Goal: Task Accomplishment & Management: Complete application form

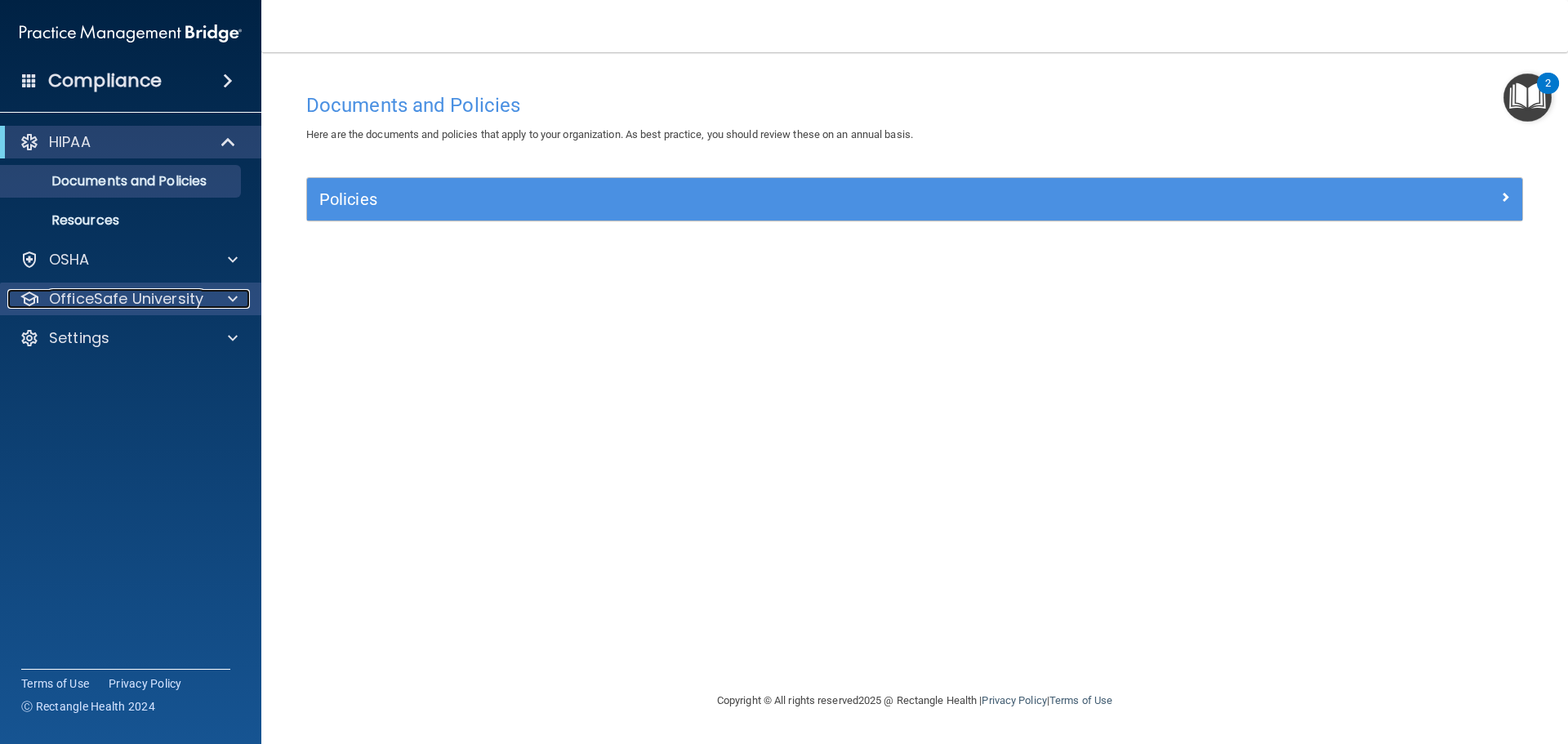
click at [191, 303] on p "OfficeSafe University" at bounding box center [126, 299] width 154 height 19
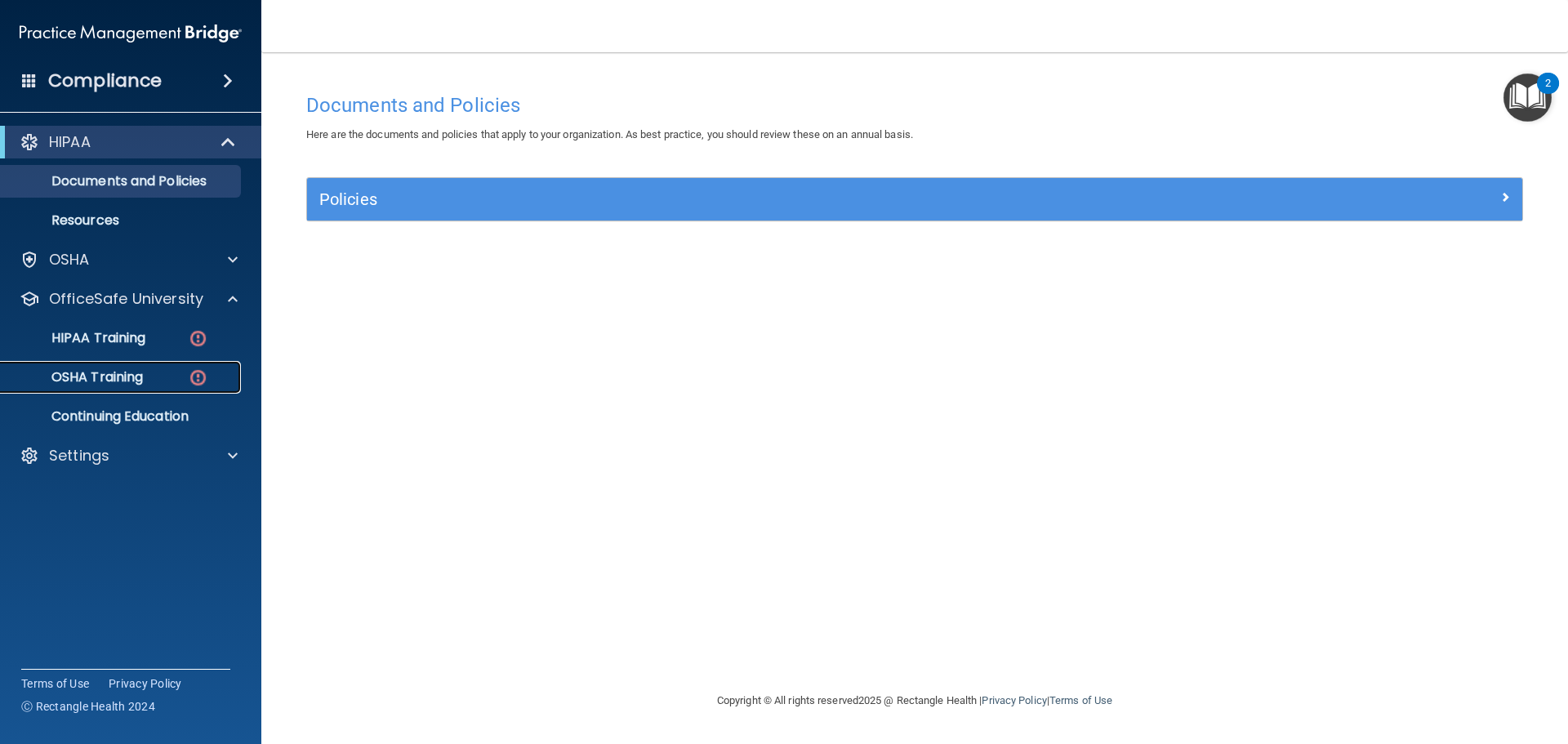
click at [122, 387] on link "OSHA Training" at bounding box center [112, 377] width 258 height 32
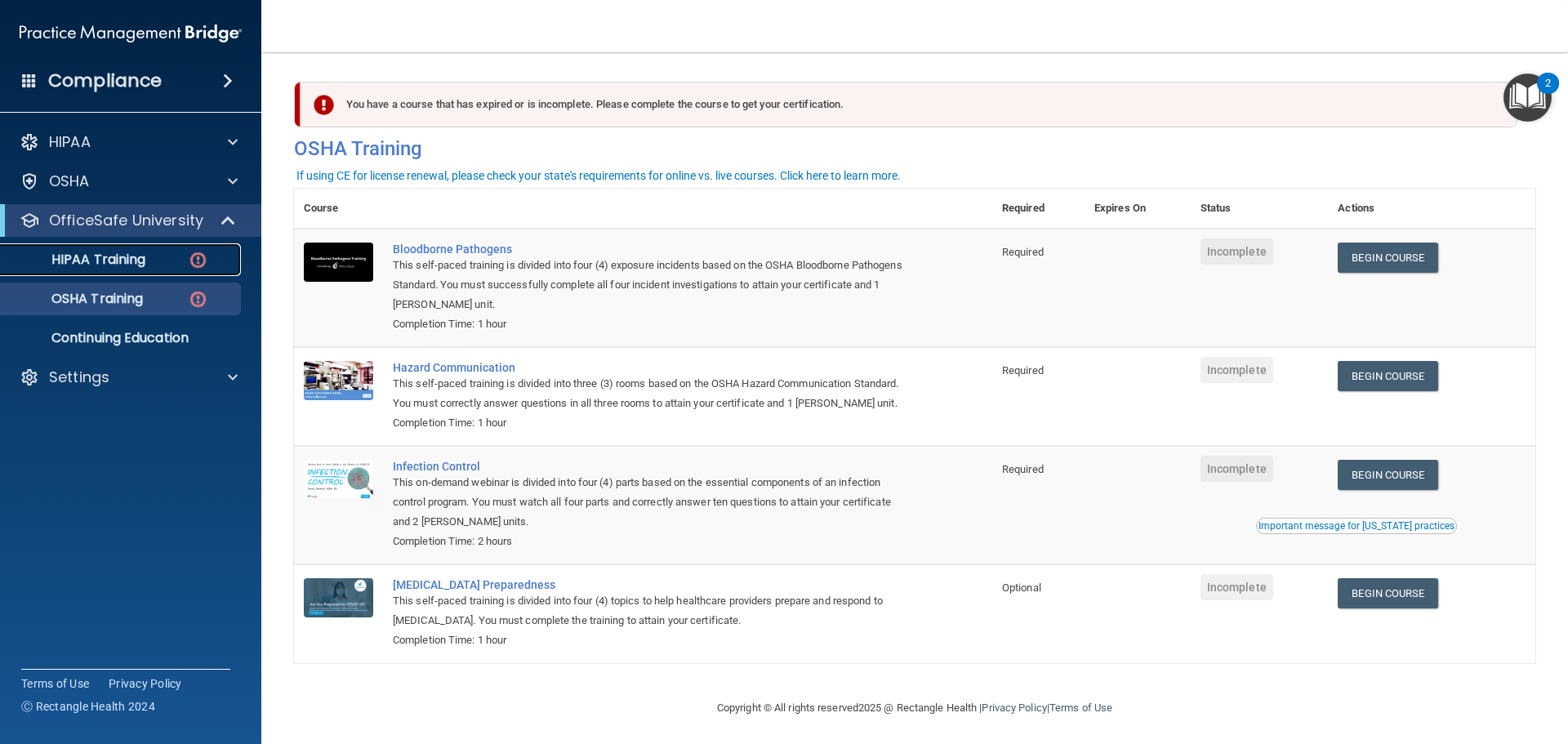
click at [96, 256] on p "HIPAA Training" at bounding box center [78, 259] width 135 height 17
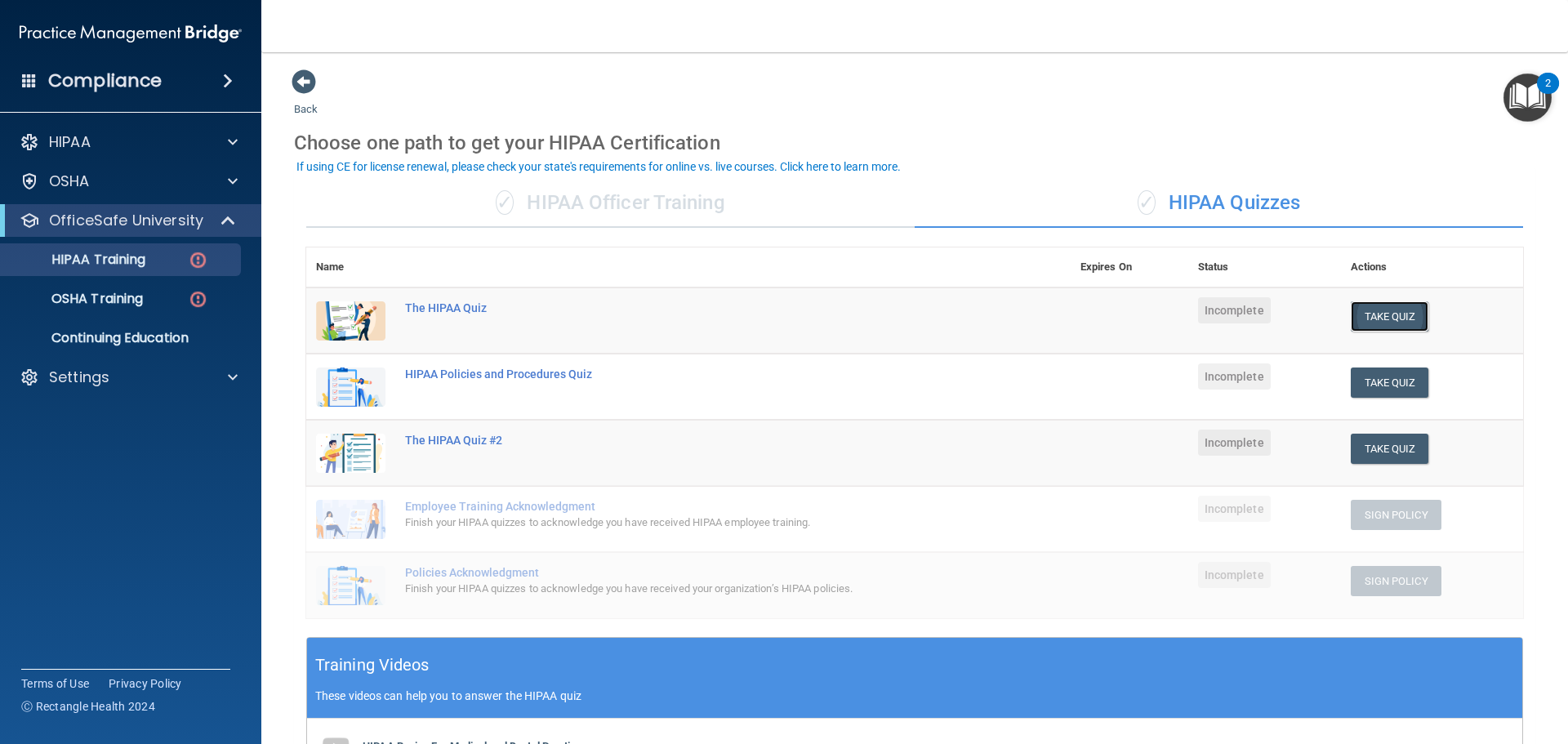
click at [1370, 321] on button "Take Quiz" at bounding box center [1389, 316] width 78 height 30
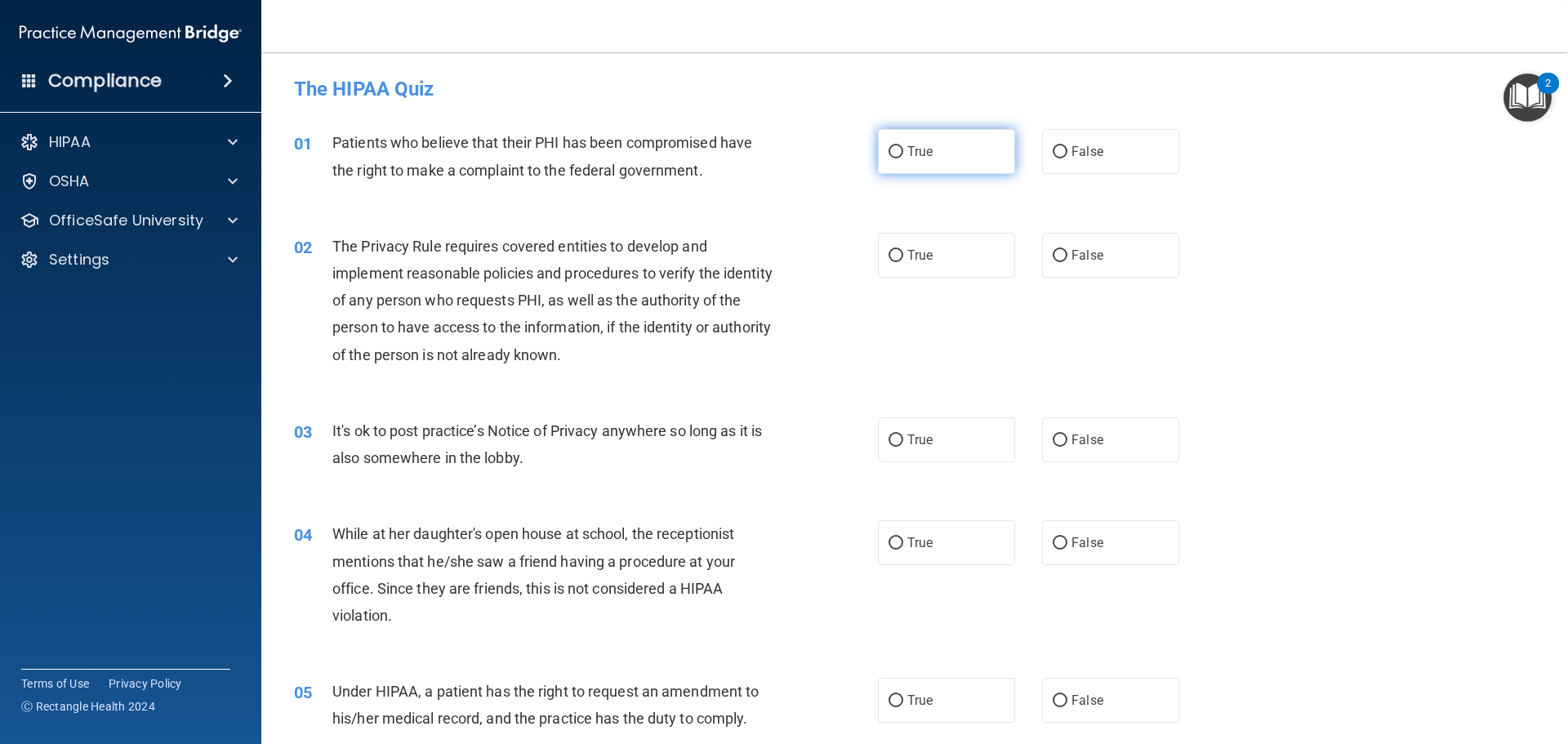
click at [899, 150] on label "True" at bounding box center [947, 151] width 138 height 45
click at [899, 150] on input "True" at bounding box center [896, 152] width 15 height 12
radio input "true"
click at [890, 260] on input "True" at bounding box center [896, 256] width 15 height 12
radio input "true"
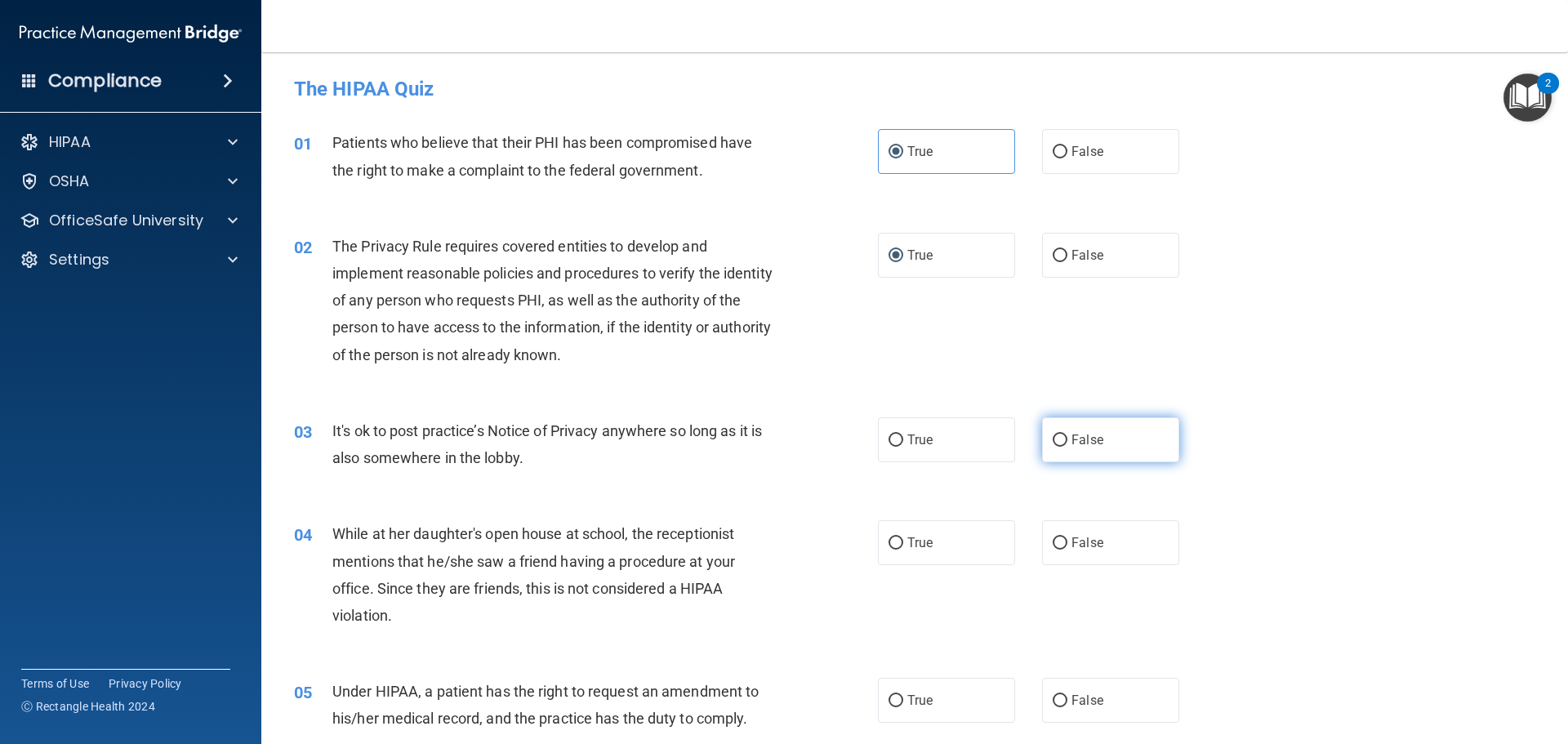
click at [1055, 436] on input "False" at bounding box center [1060, 441] width 15 height 12
radio input "true"
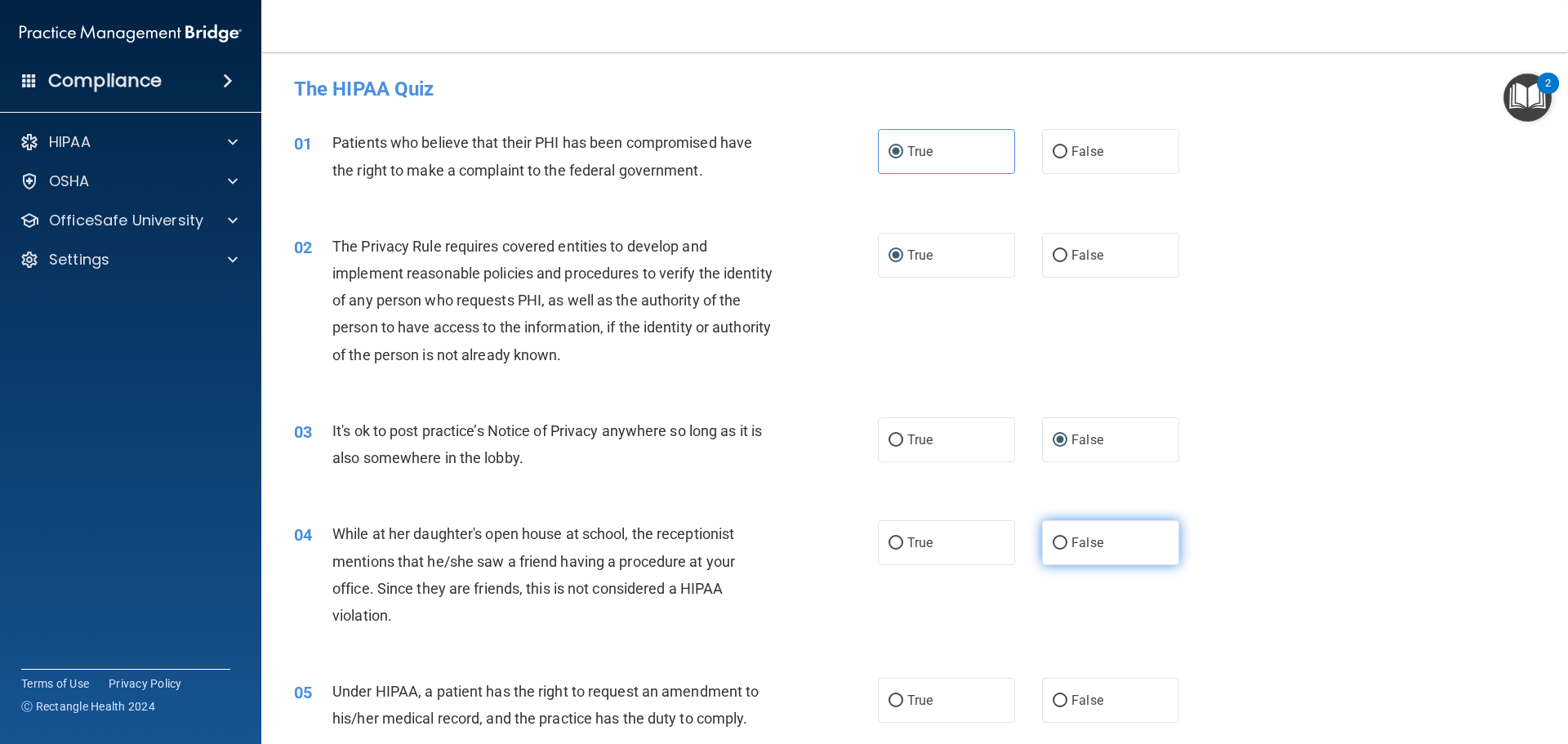
click at [1053, 540] on input "False" at bounding box center [1060, 543] width 15 height 12
radio input "true"
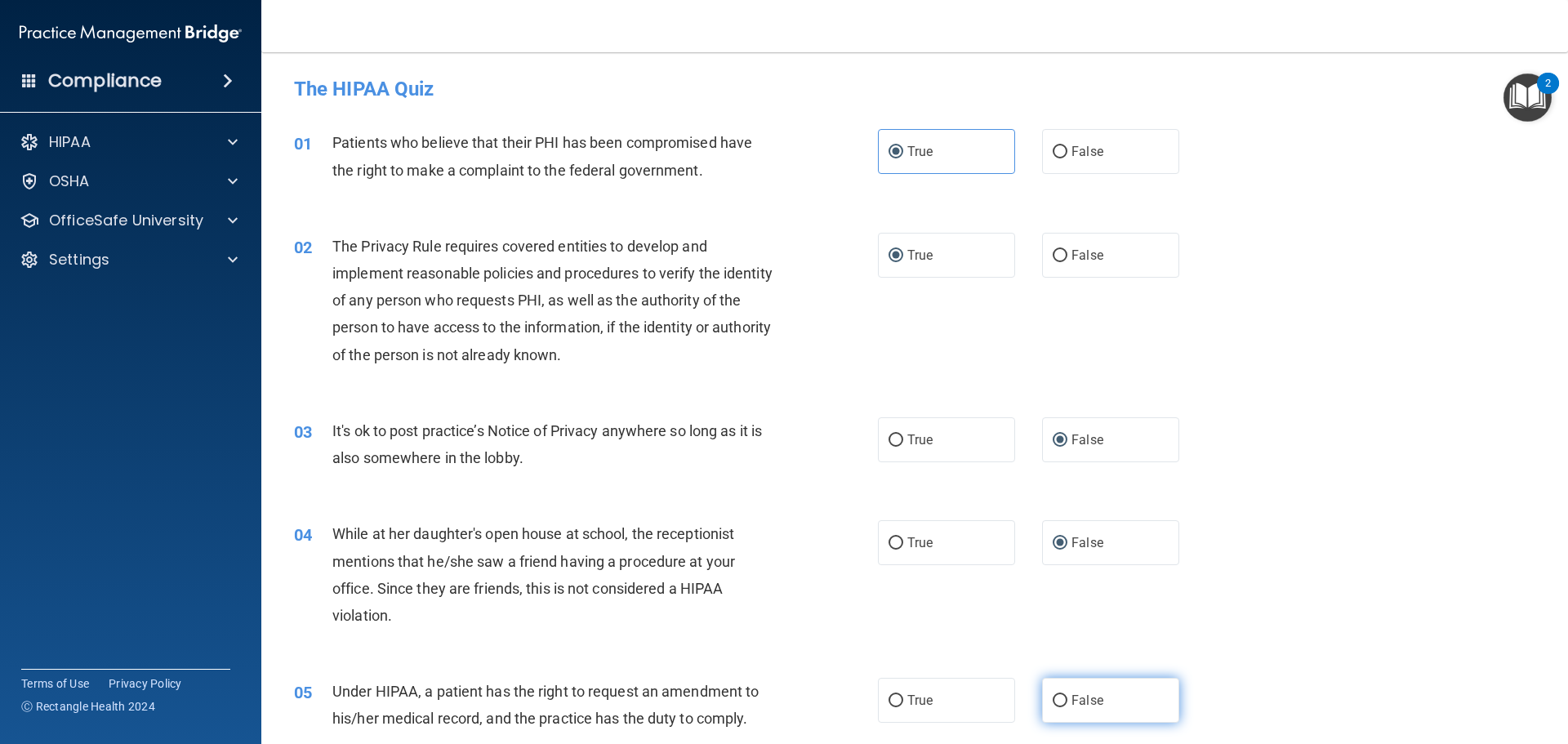
click at [1053, 712] on label "False" at bounding box center [1110, 699] width 138 height 45
click at [1053, 707] on input "False" at bounding box center [1060, 701] width 15 height 12
radio input "true"
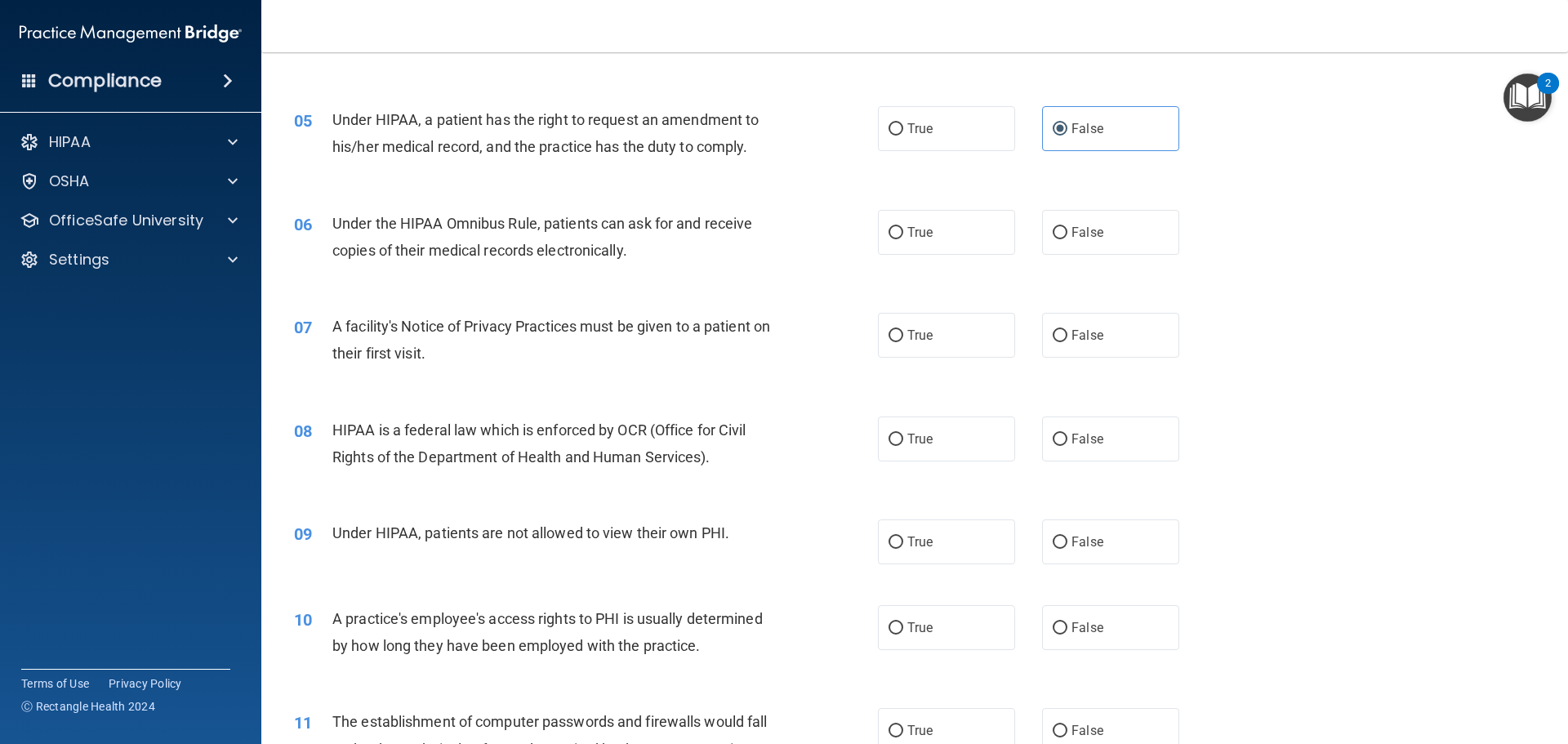
scroll to position [653, 0]
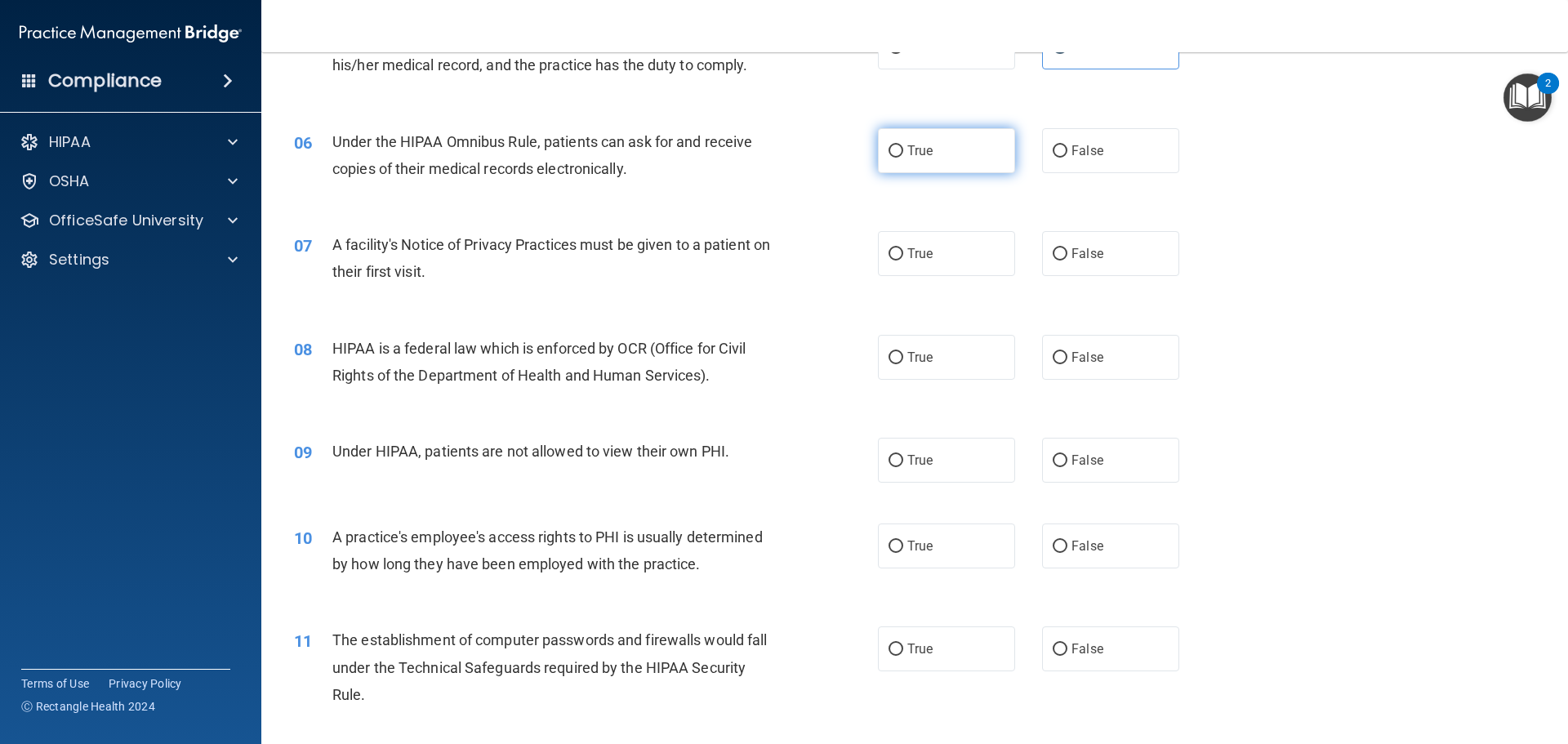
click at [892, 149] on input "True" at bounding box center [896, 152] width 15 height 12
radio input "true"
click at [890, 248] on input "True" at bounding box center [896, 254] width 15 height 12
radio input "true"
click at [891, 357] on input "True" at bounding box center [896, 358] width 15 height 12
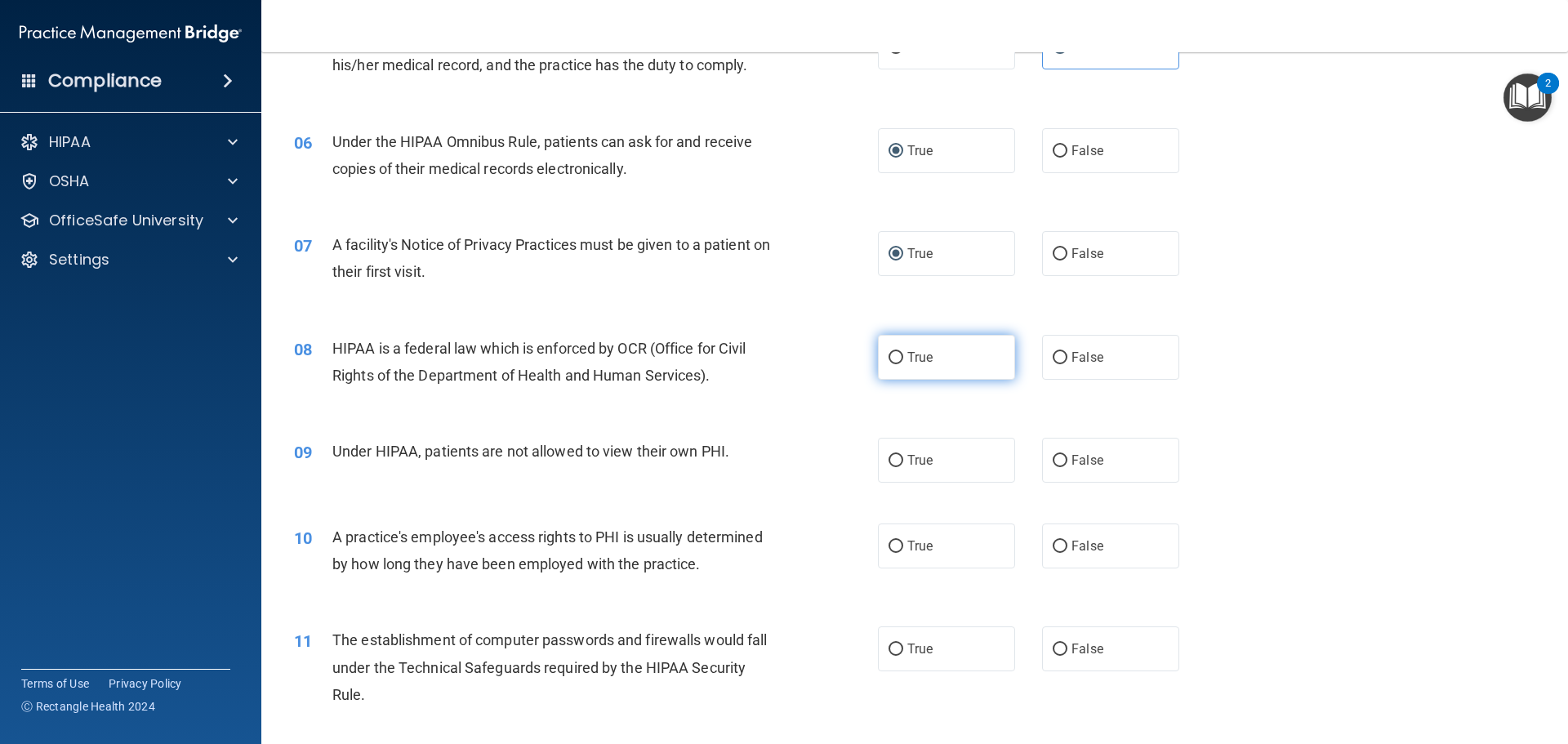
radio input "true"
click at [1053, 462] on input "False" at bounding box center [1060, 461] width 15 height 12
radio input "true"
click at [1058, 545] on input "False" at bounding box center [1060, 547] width 15 height 12
radio input "true"
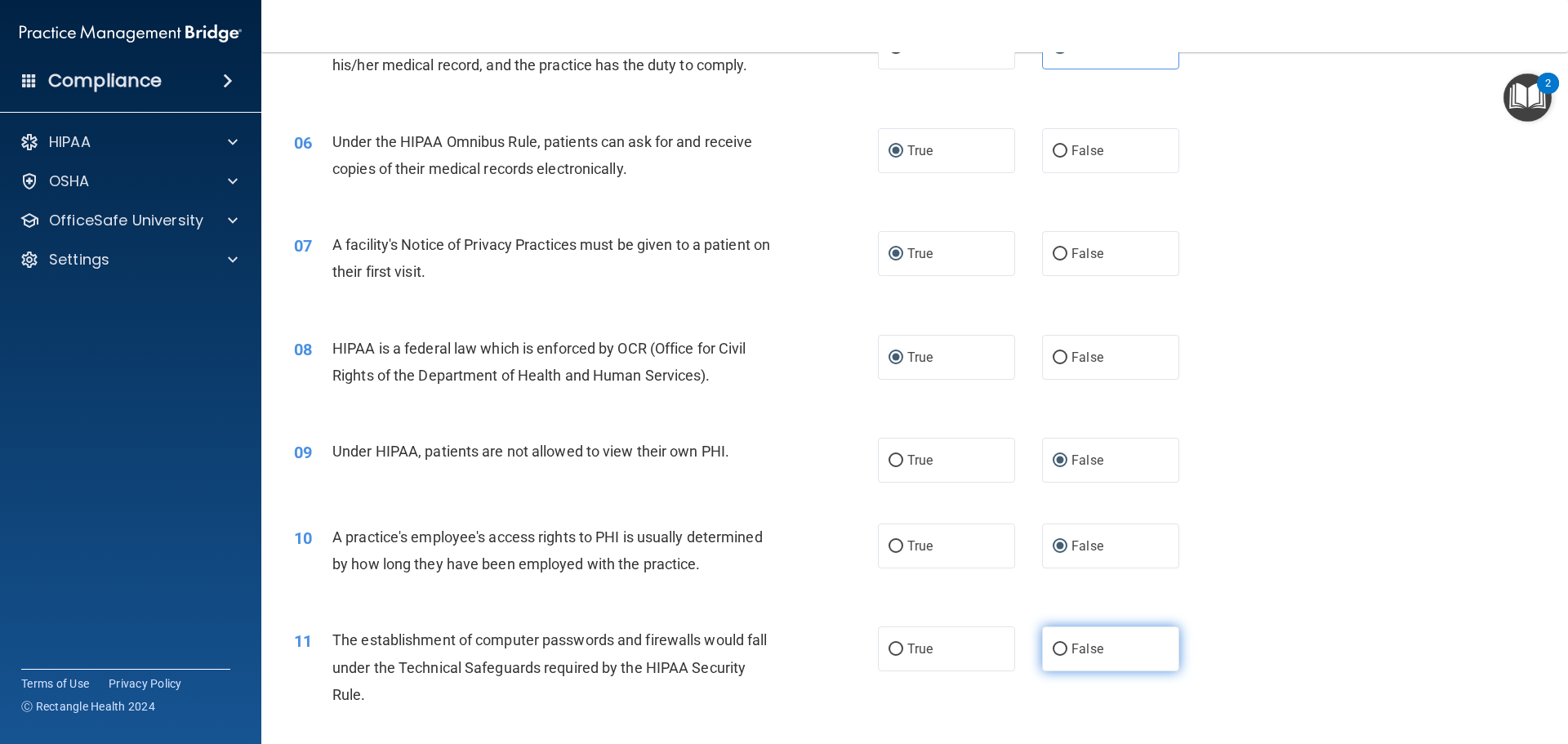
scroll to position [1144, 0]
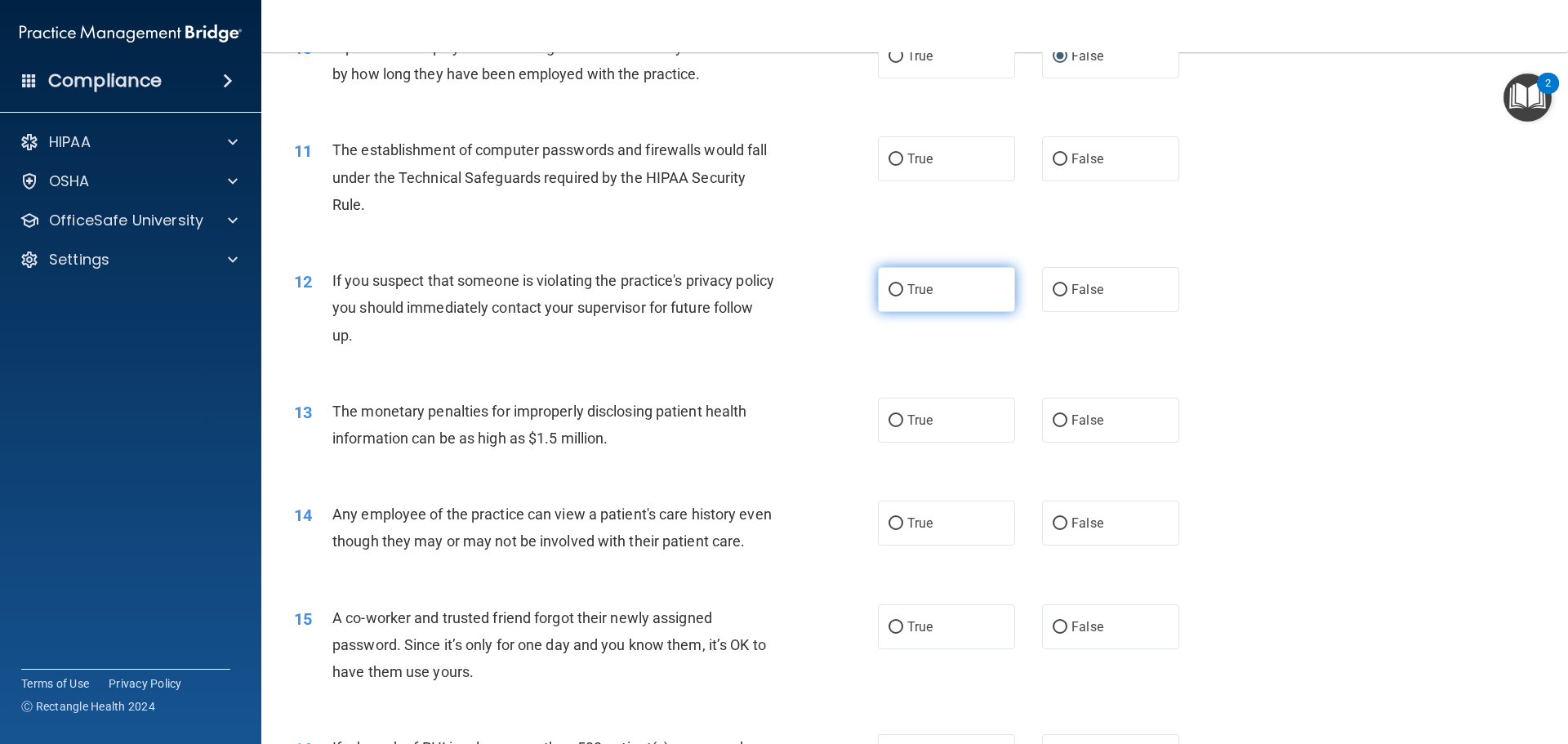
click at [890, 290] on input "True" at bounding box center [896, 290] width 15 height 12
radio input "true"
click at [893, 422] on input "True" at bounding box center [896, 421] width 15 height 12
radio input "true"
click at [1054, 532] on label "False" at bounding box center [1110, 522] width 138 height 45
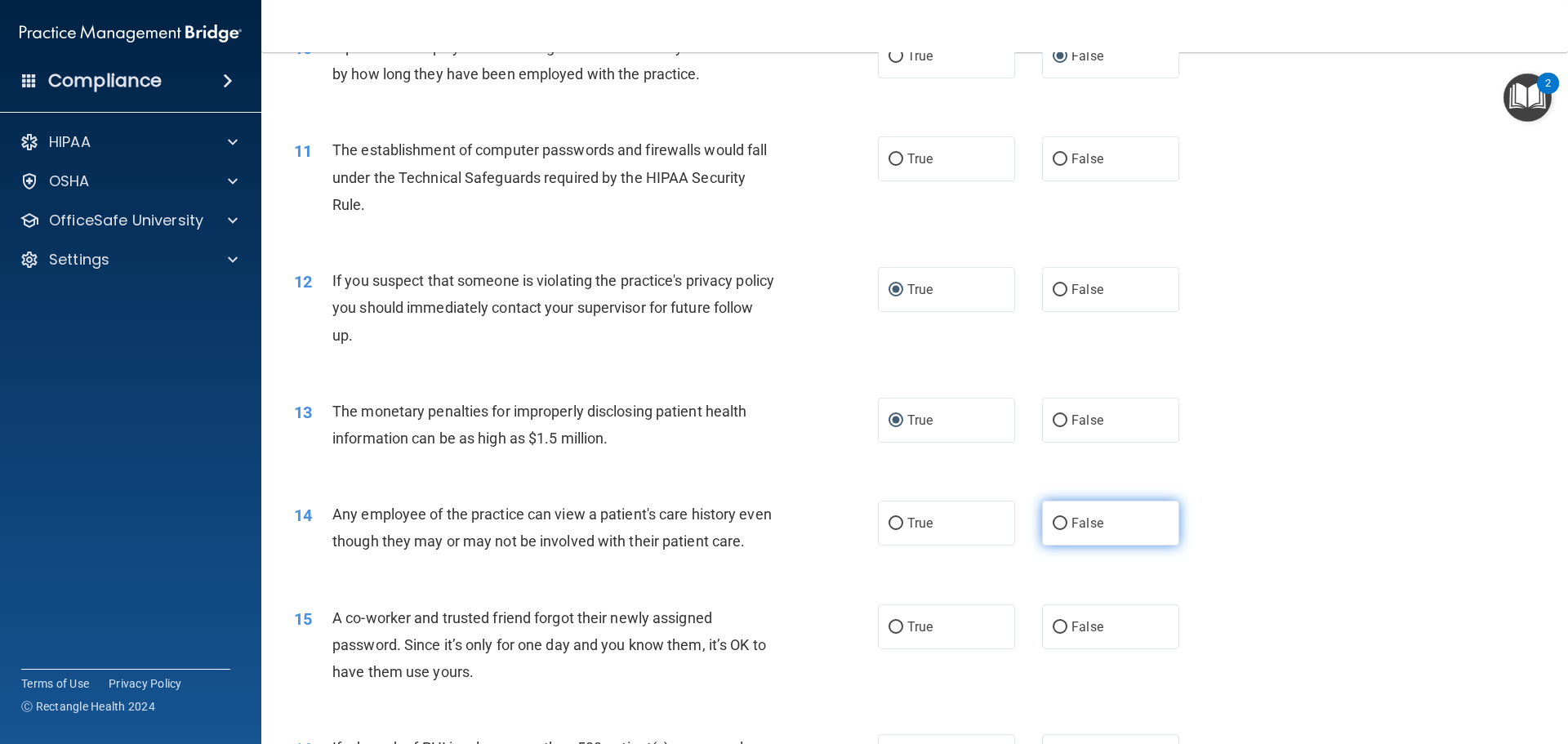
click at [1054, 530] on input "False" at bounding box center [1060, 524] width 15 height 12
radio input "true"
click at [1053, 629] on input "False" at bounding box center [1060, 627] width 15 height 12
radio input "true"
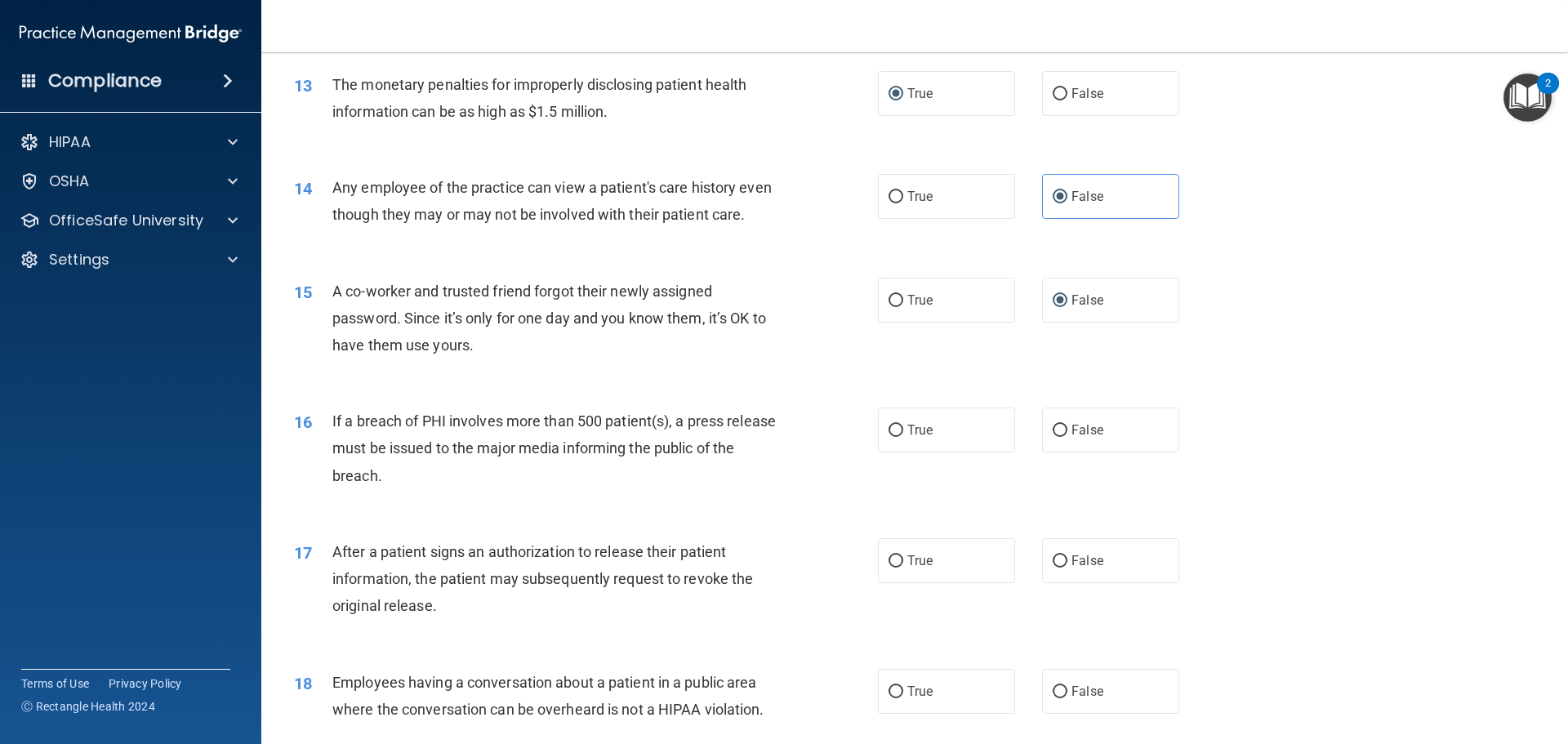
scroll to position [1633, 0]
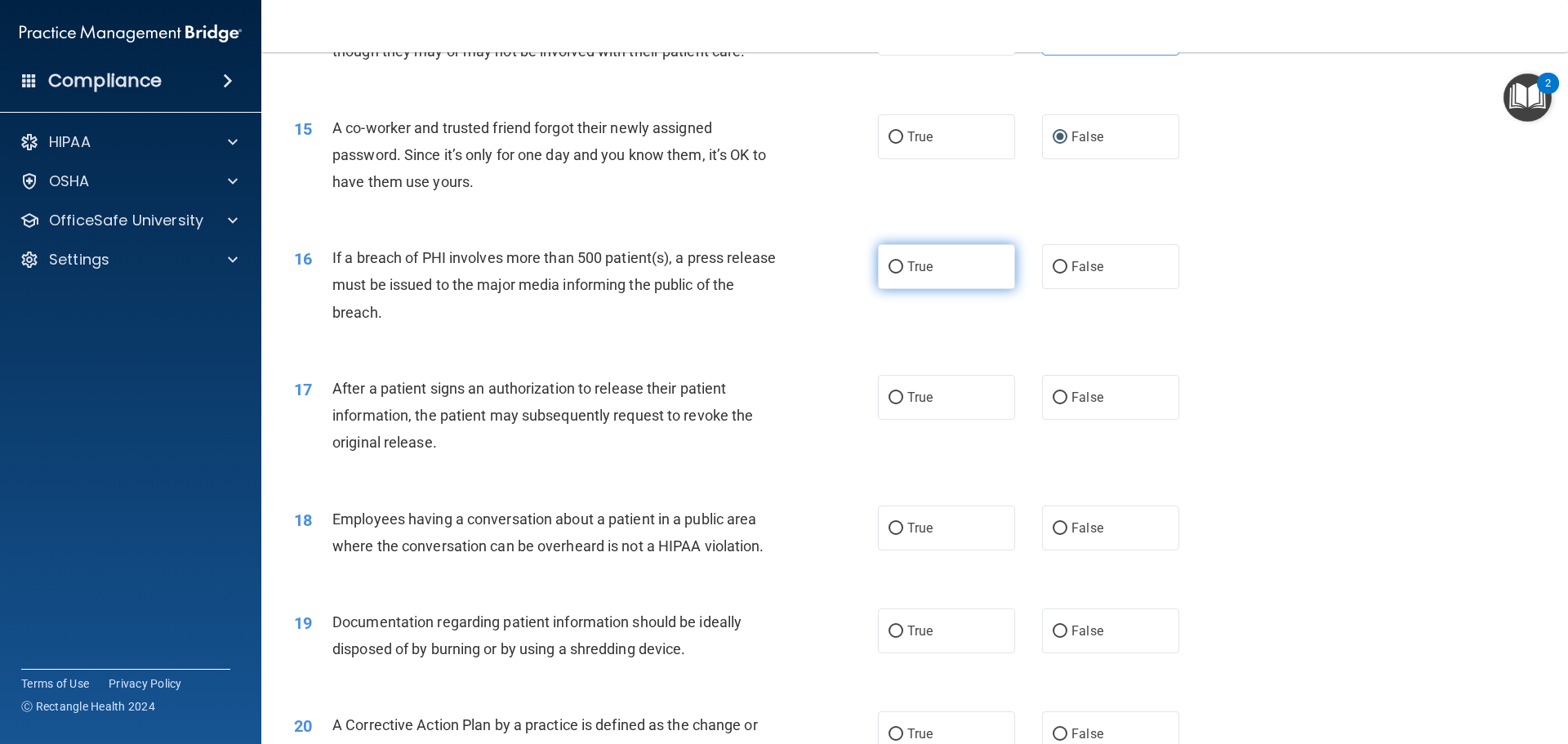
click at [889, 268] on input "True" at bounding box center [896, 267] width 15 height 12
radio input "true"
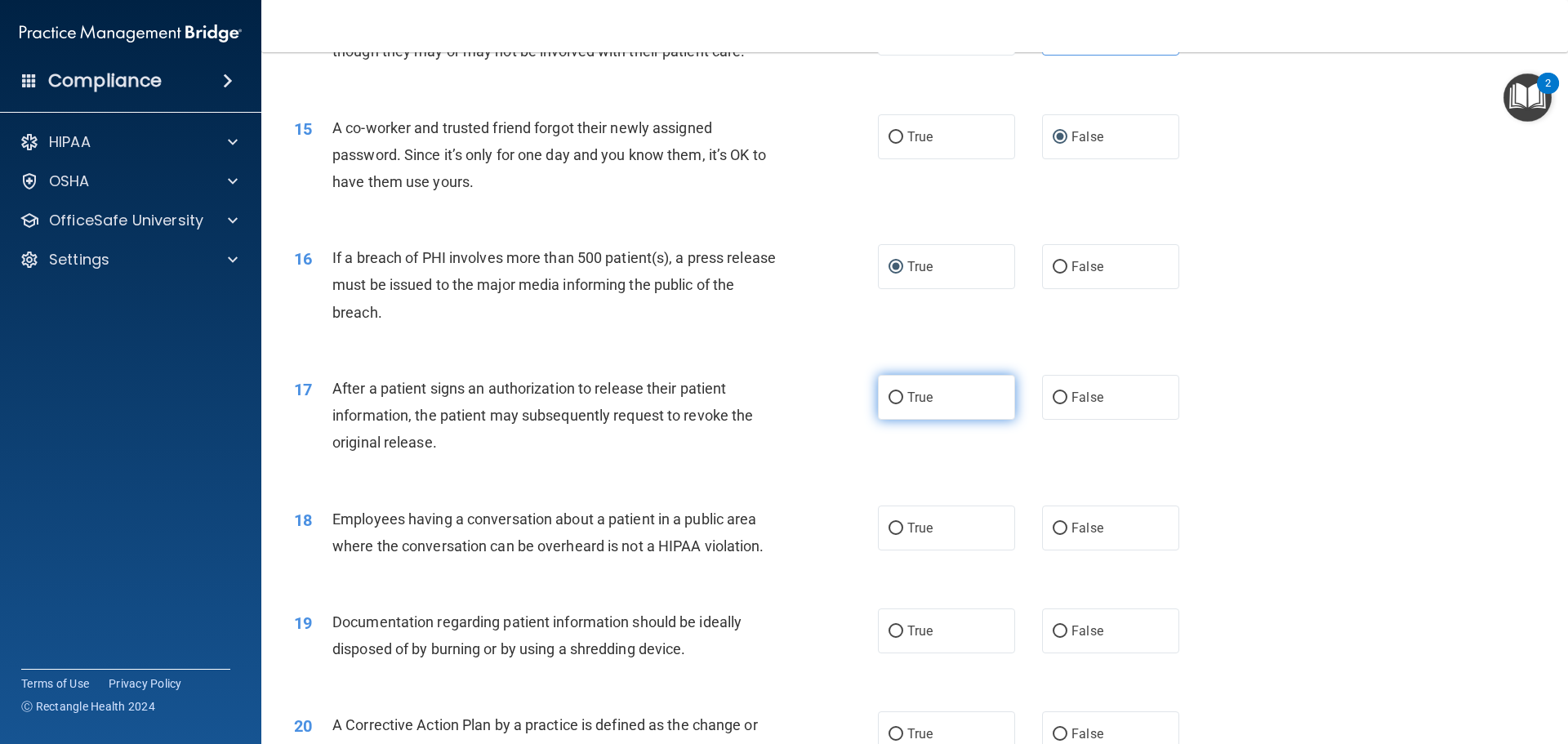
click at [889, 394] on input "True" at bounding box center [896, 398] width 15 height 12
radio input "true"
click at [1053, 530] on input "False" at bounding box center [1060, 528] width 15 height 12
radio input "true"
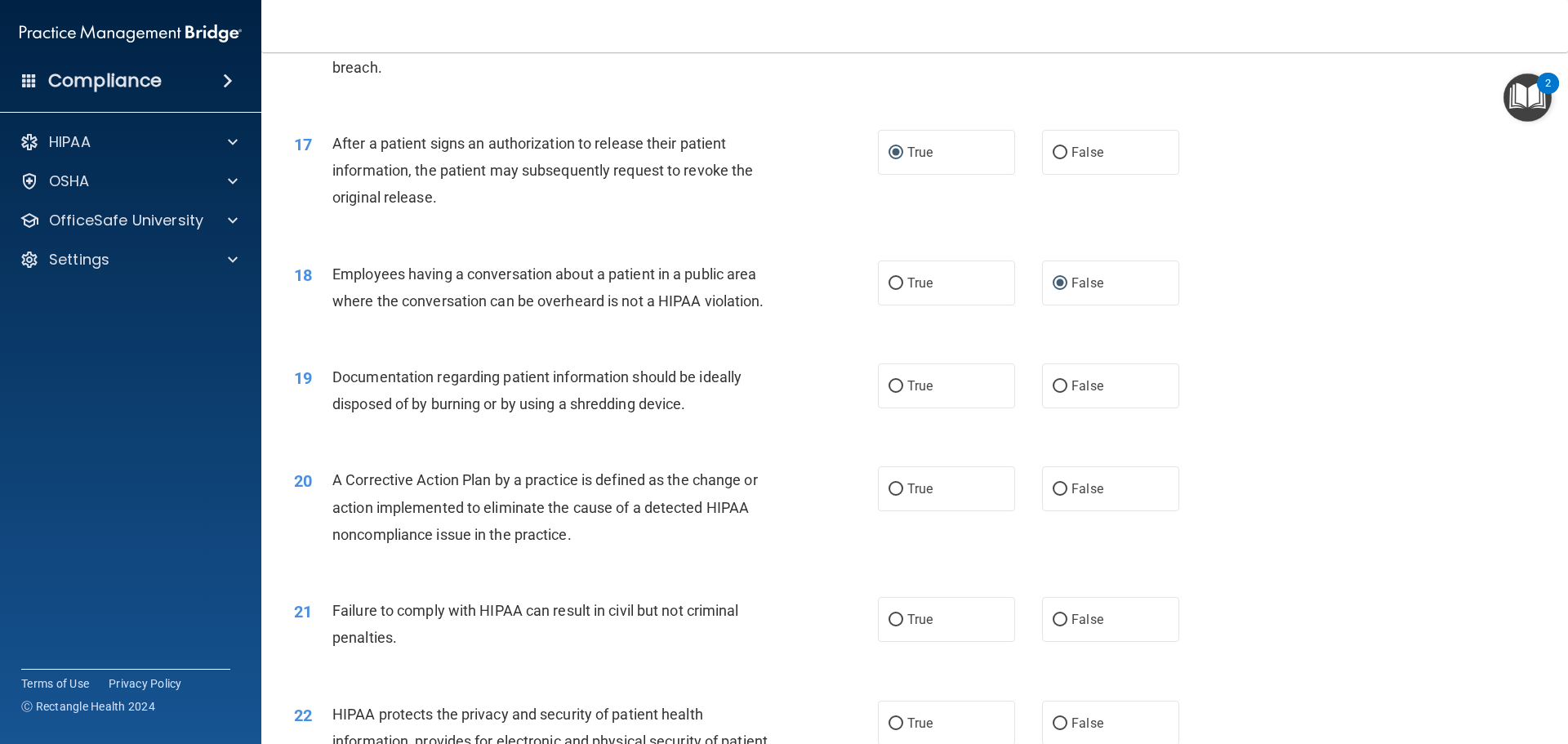
scroll to position [1959, 0]
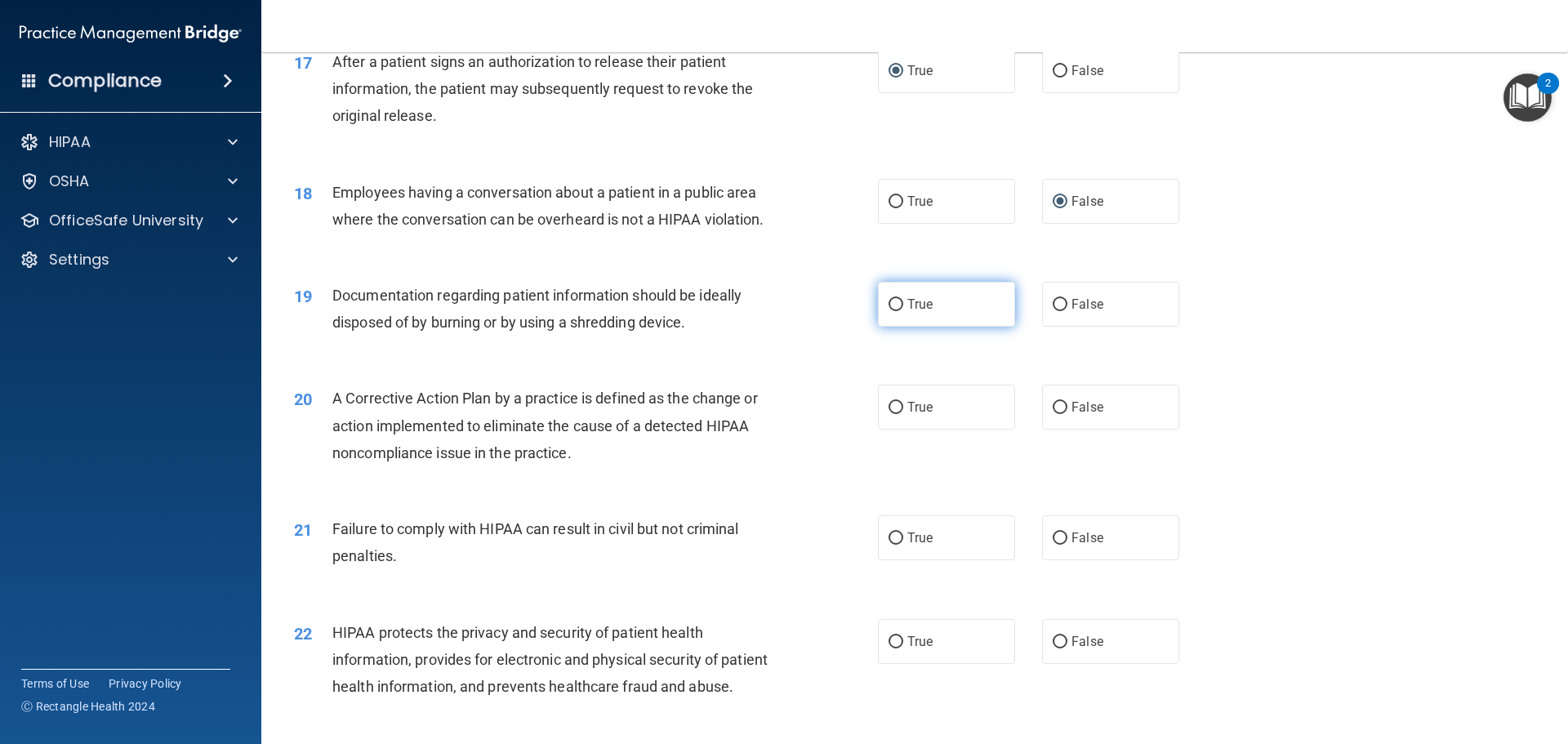
click at [889, 306] on input "True" at bounding box center [896, 305] width 15 height 12
radio input "true"
click at [889, 407] on input "True" at bounding box center [896, 407] width 15 height 12
radio input "true"
click at [1053, 534] on input "False" at bounding box center [1060, 539] width 15 height 12
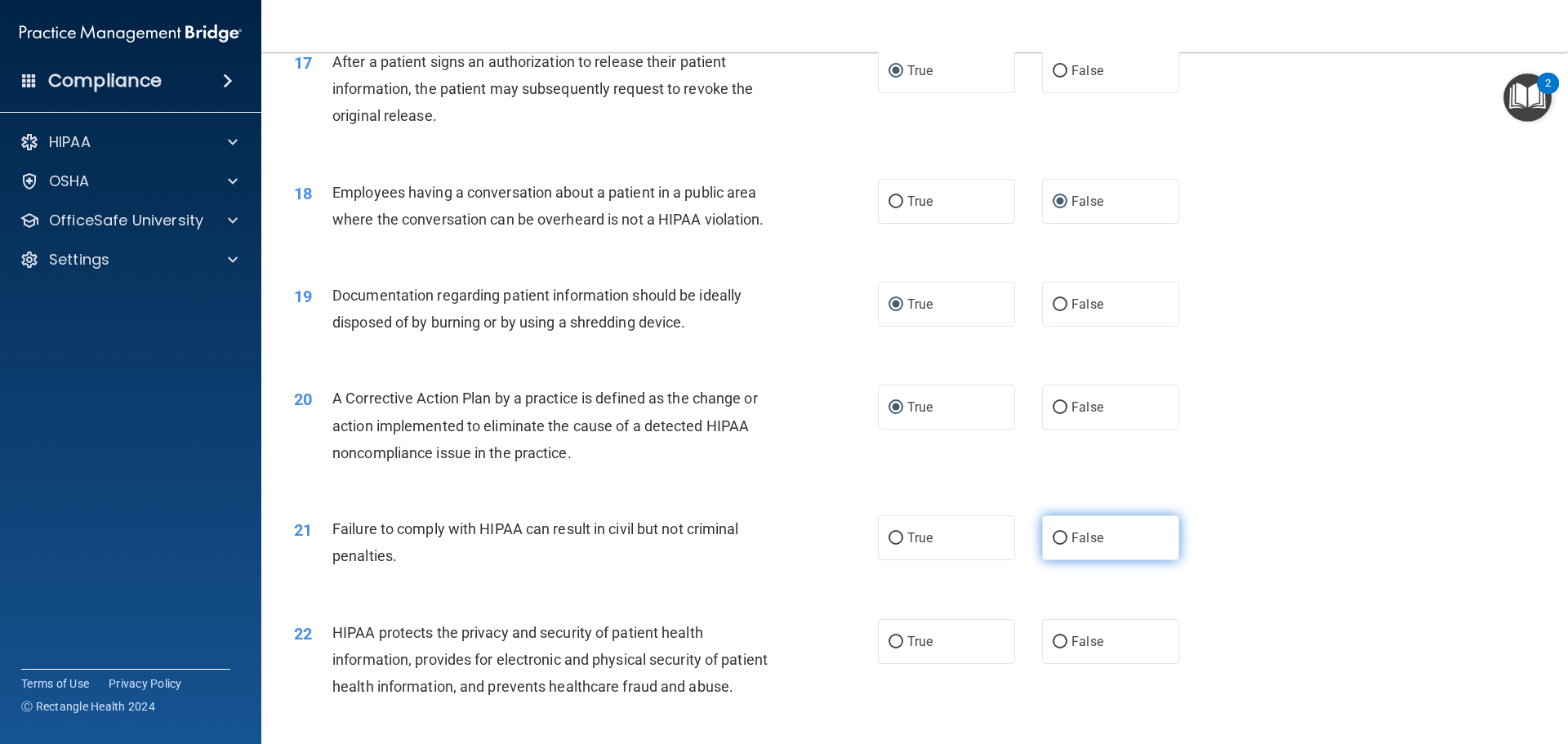
radio input "true"
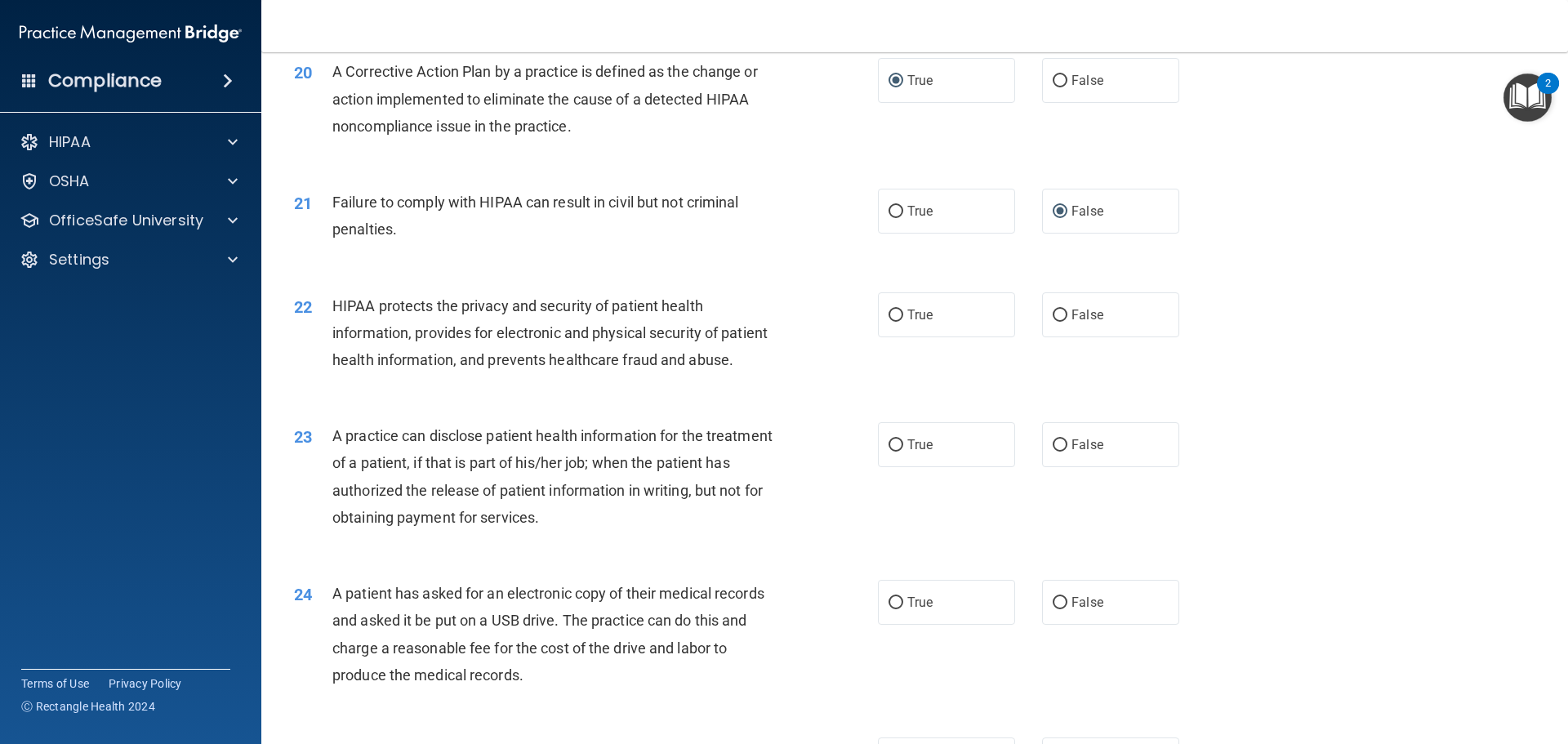
scroll to position [2368, 0]
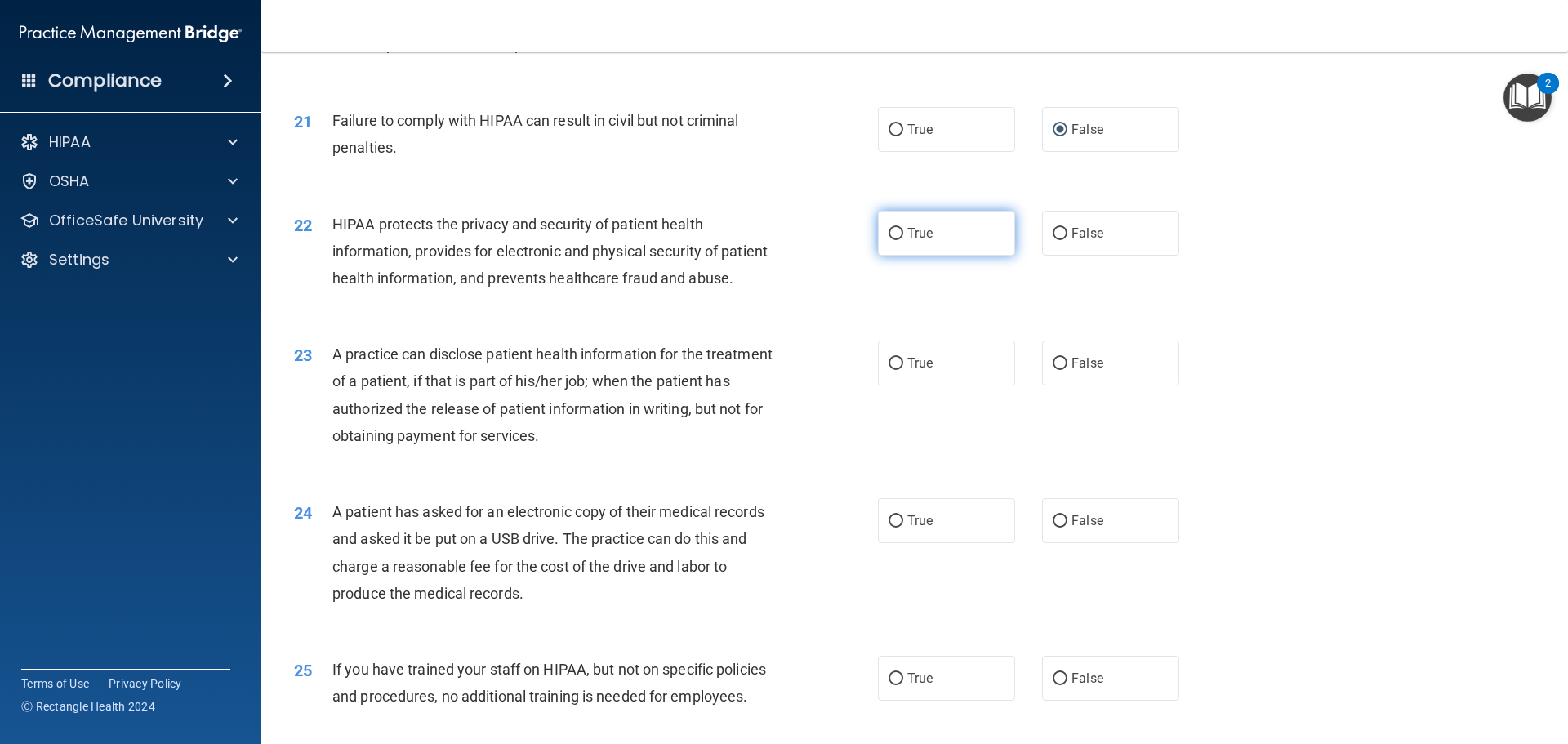
click at [889, 231] on input "True" at bounding box center [896, 234] width 15 height 12
radio input "true"
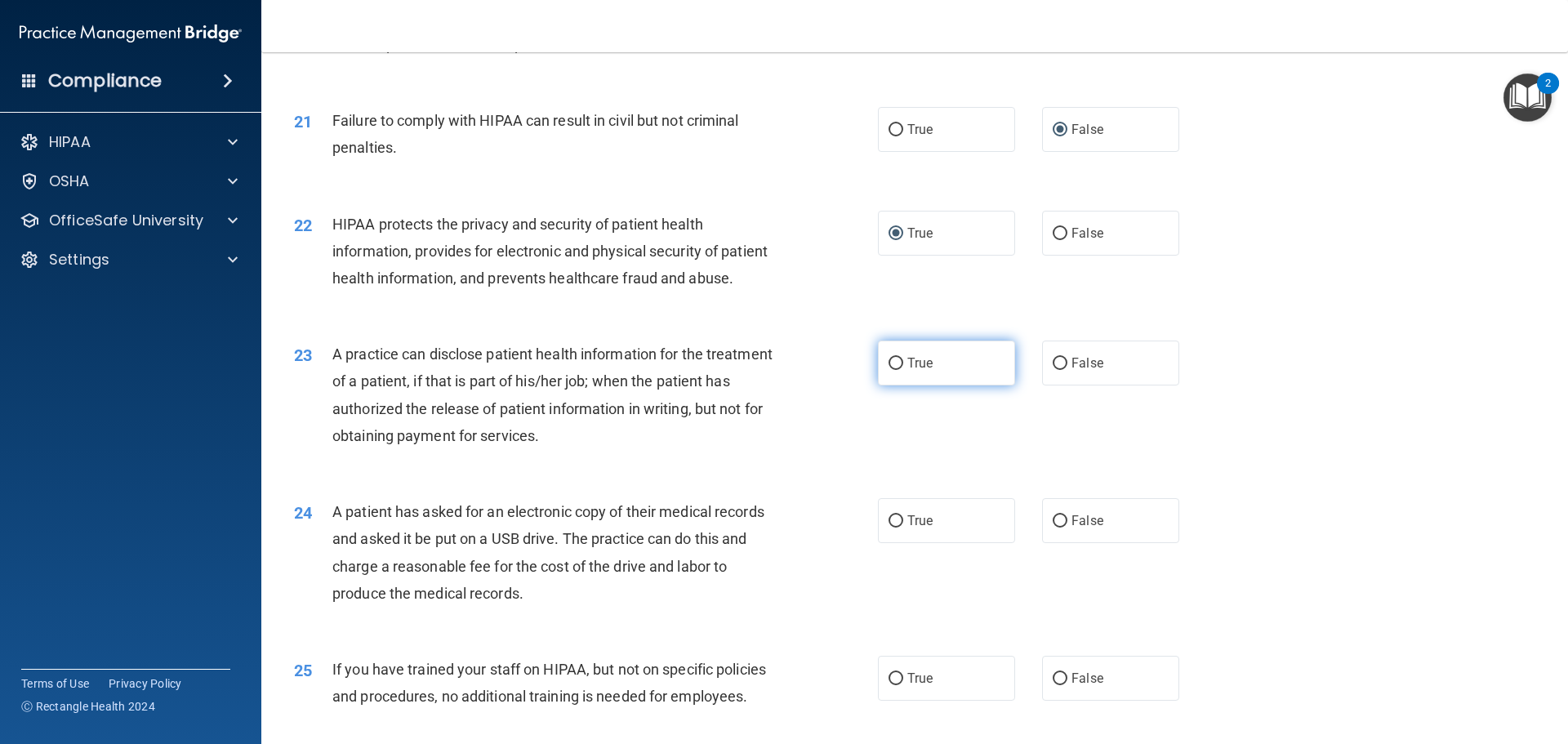
click at [889, 369] on input "True" at bounding box center [896, 364] width 15 height 12
radio input "true"
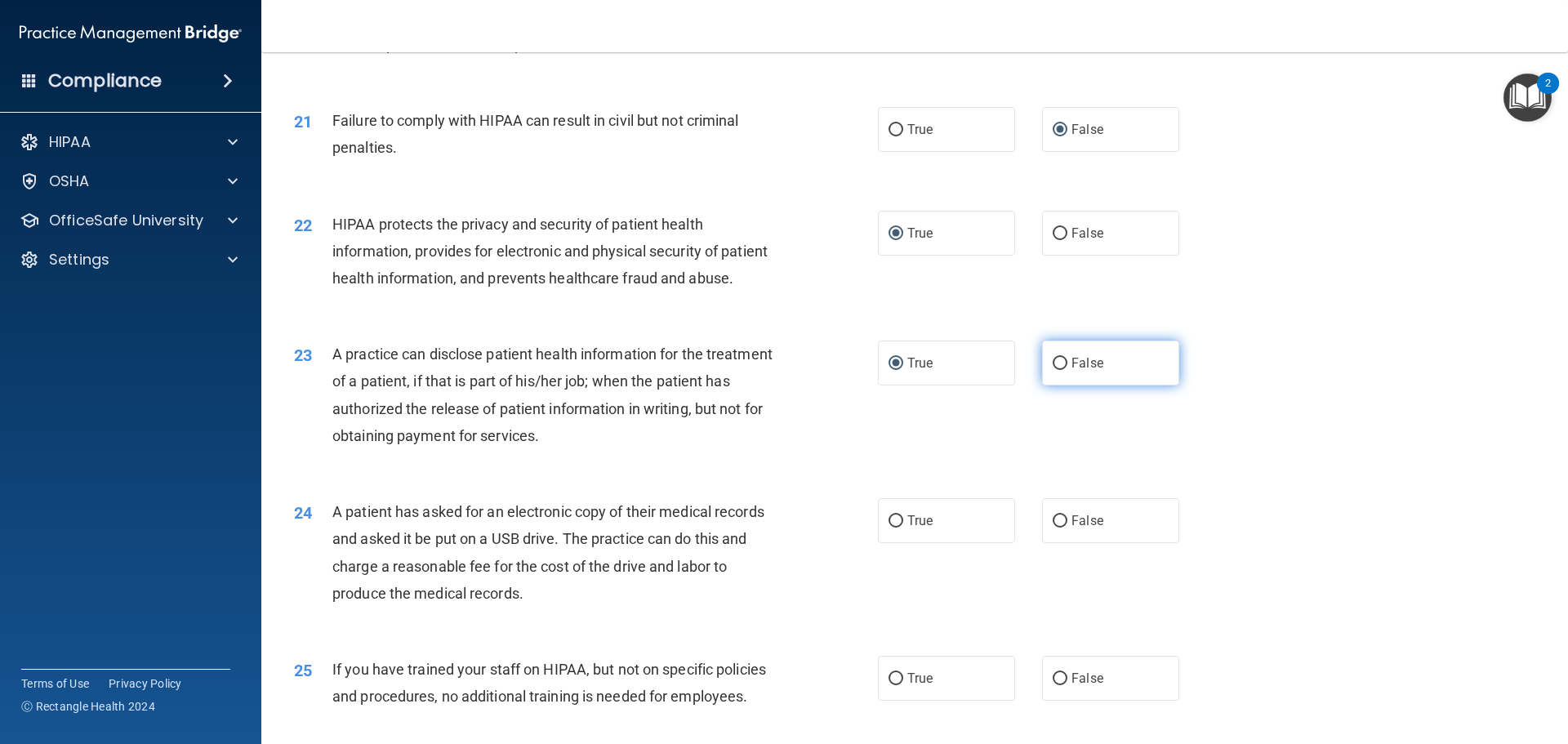
click at [1053, 363] on input "False" at bounding box center [1060, 364] width 15 height 12
radio input "true"
radio input "false"
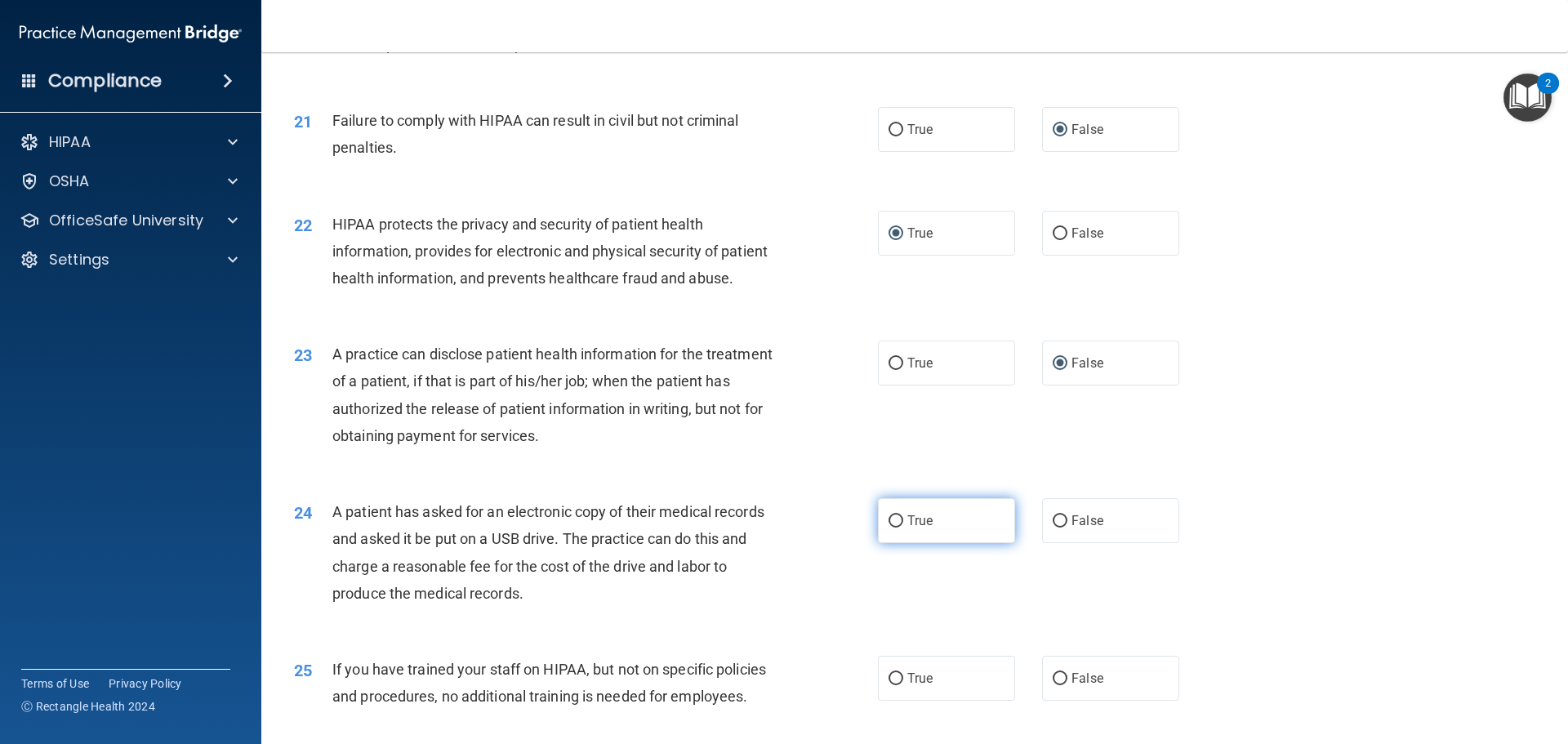
click at [894, 519] on input "True" at bounding box center [896, 521] width 15 height 12
radio input "true"
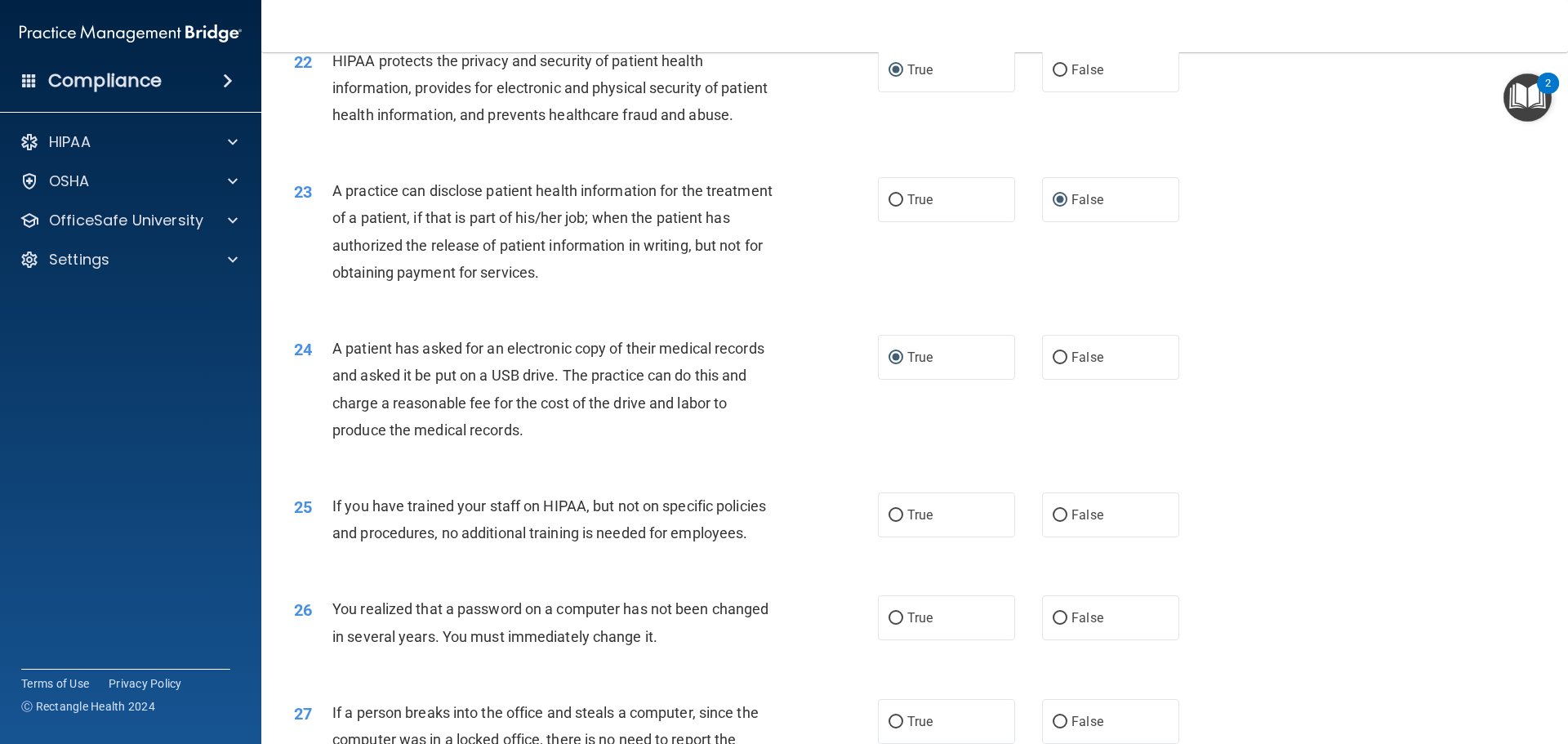
scroll to position [2695, 0]
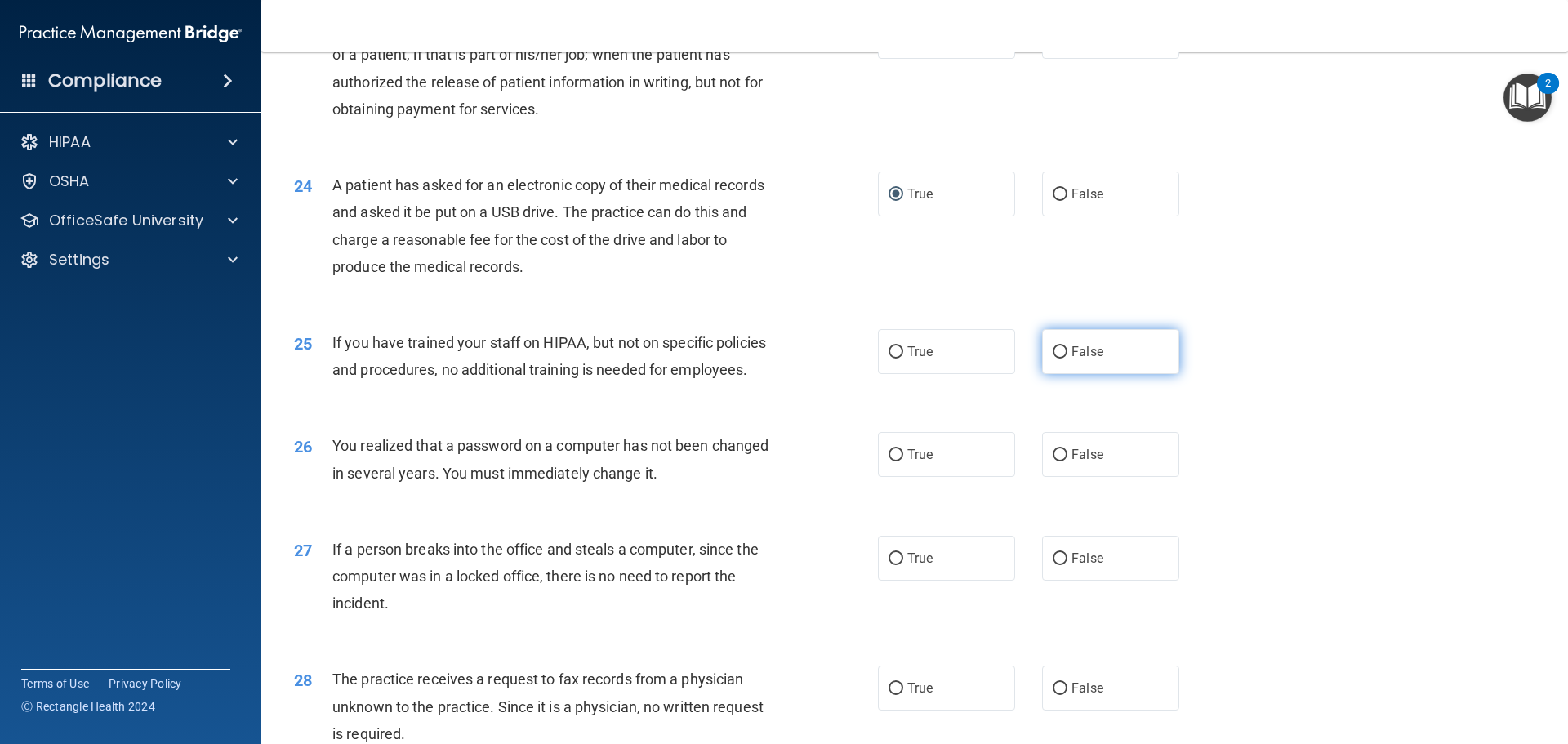
click at [1053, 353] on input "False" at bounding box center [1060, 352] width 15 height 12
radio input "true"
click at [890, 457] on input "True" at bounding box center [896, 456] width 15 height 12
radio input "true"
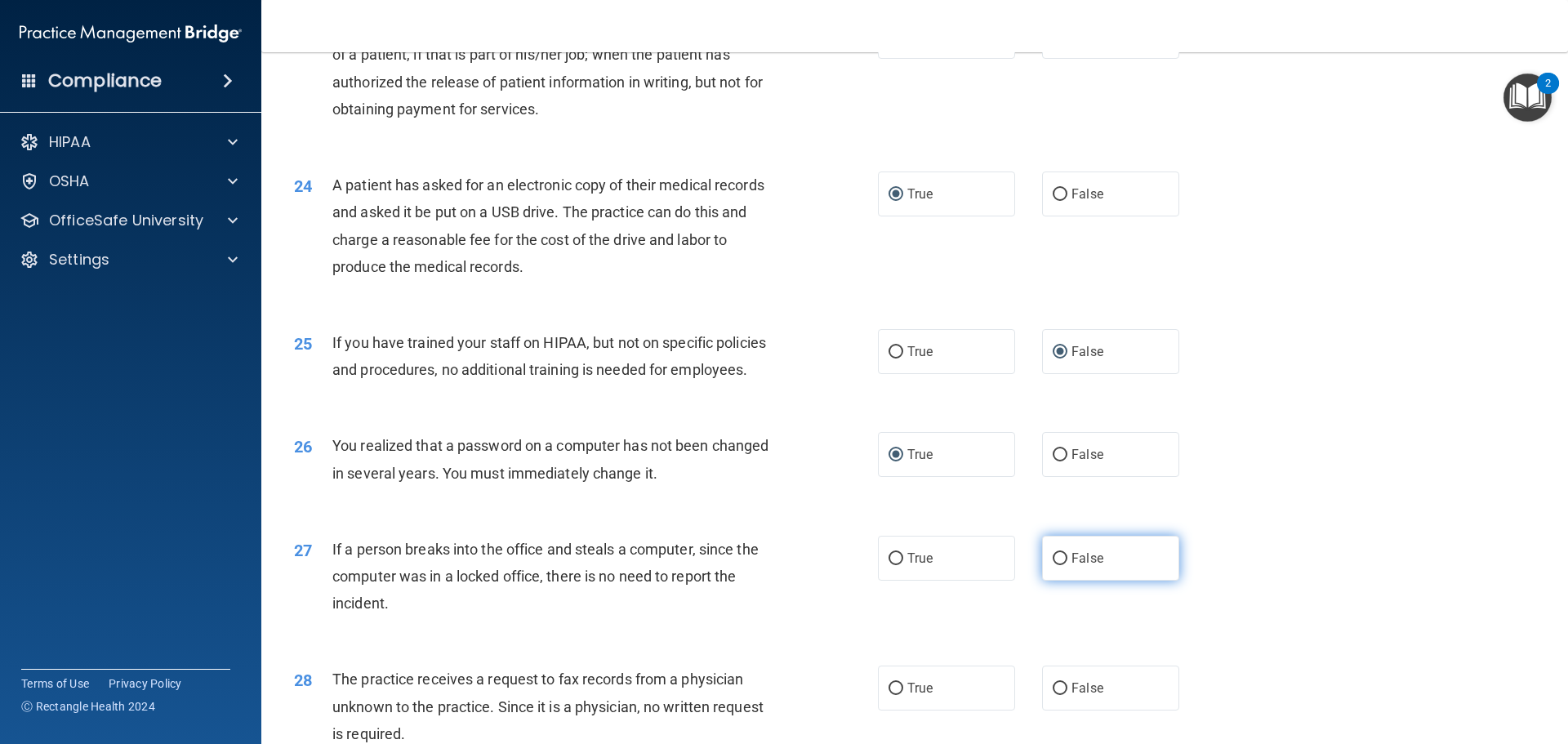
click at [1053, 557] on input "False" at bounding box center [1060, 559] width 15 height 12
radio input "true"
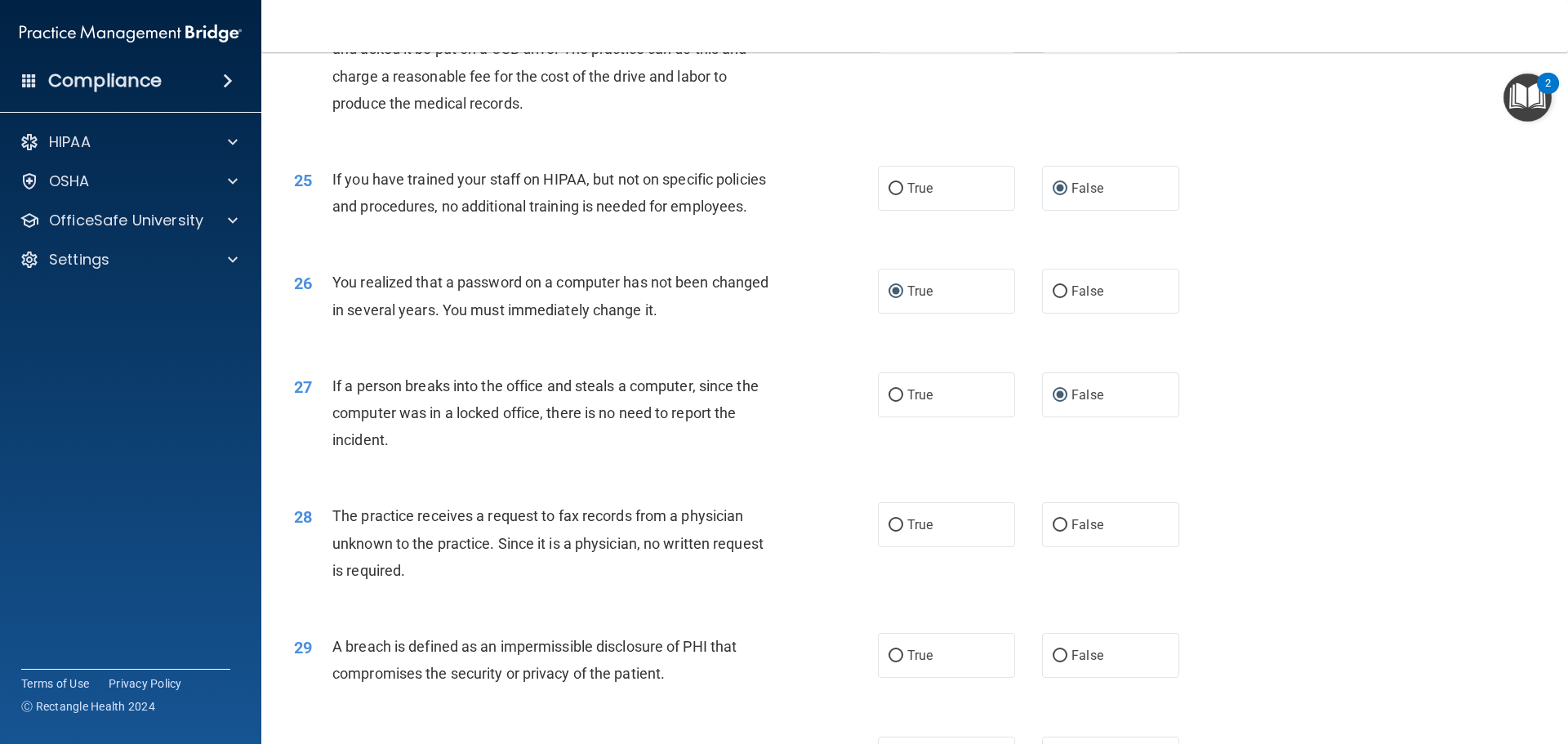
scroll to position [2940, 0]
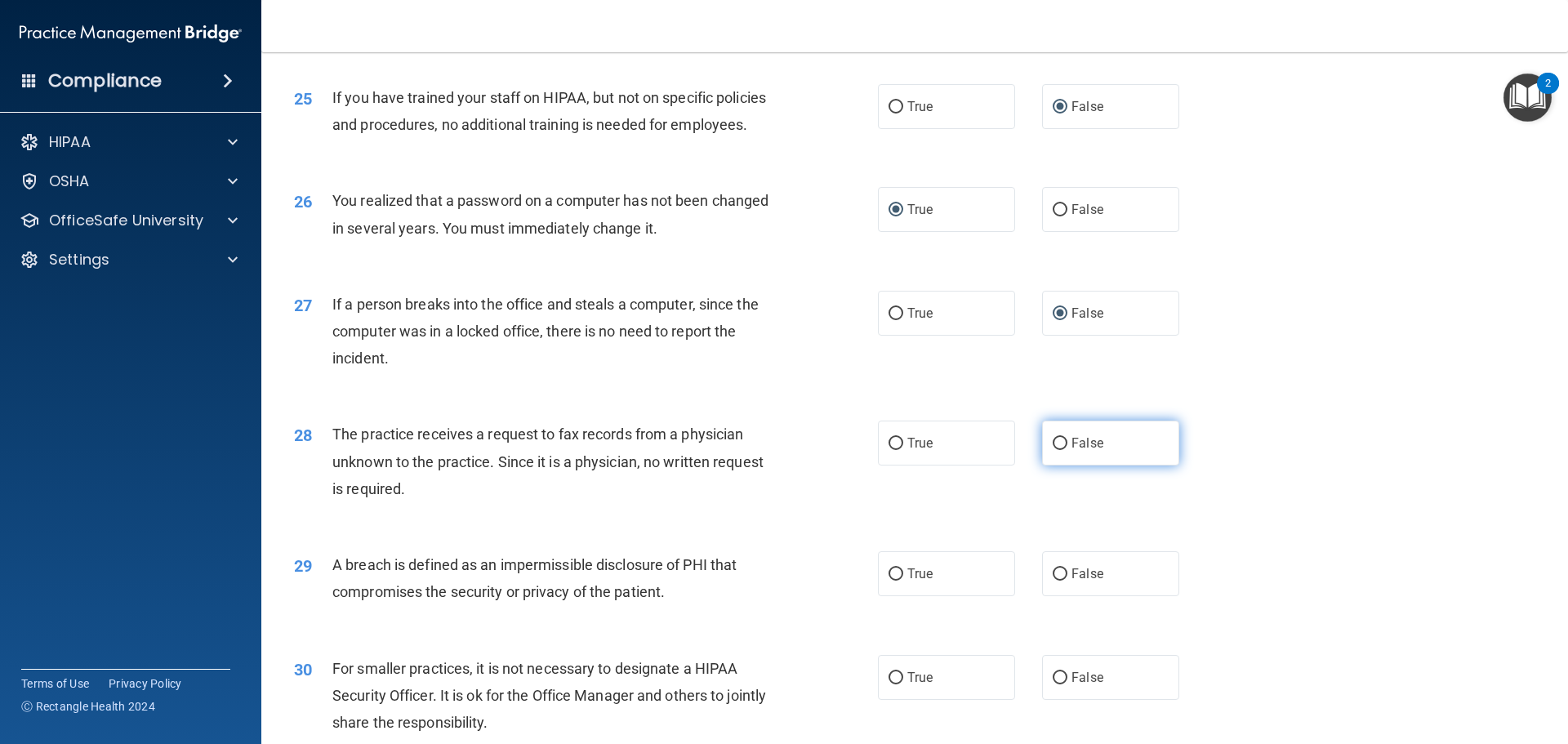
click at [1061, 440] on label "False" at bounding box center [1110, 443] width 138 height 45
click at [1061, 440] on input "False" at bounding box center [1060, 443] width 15 height 12
radio input "true"
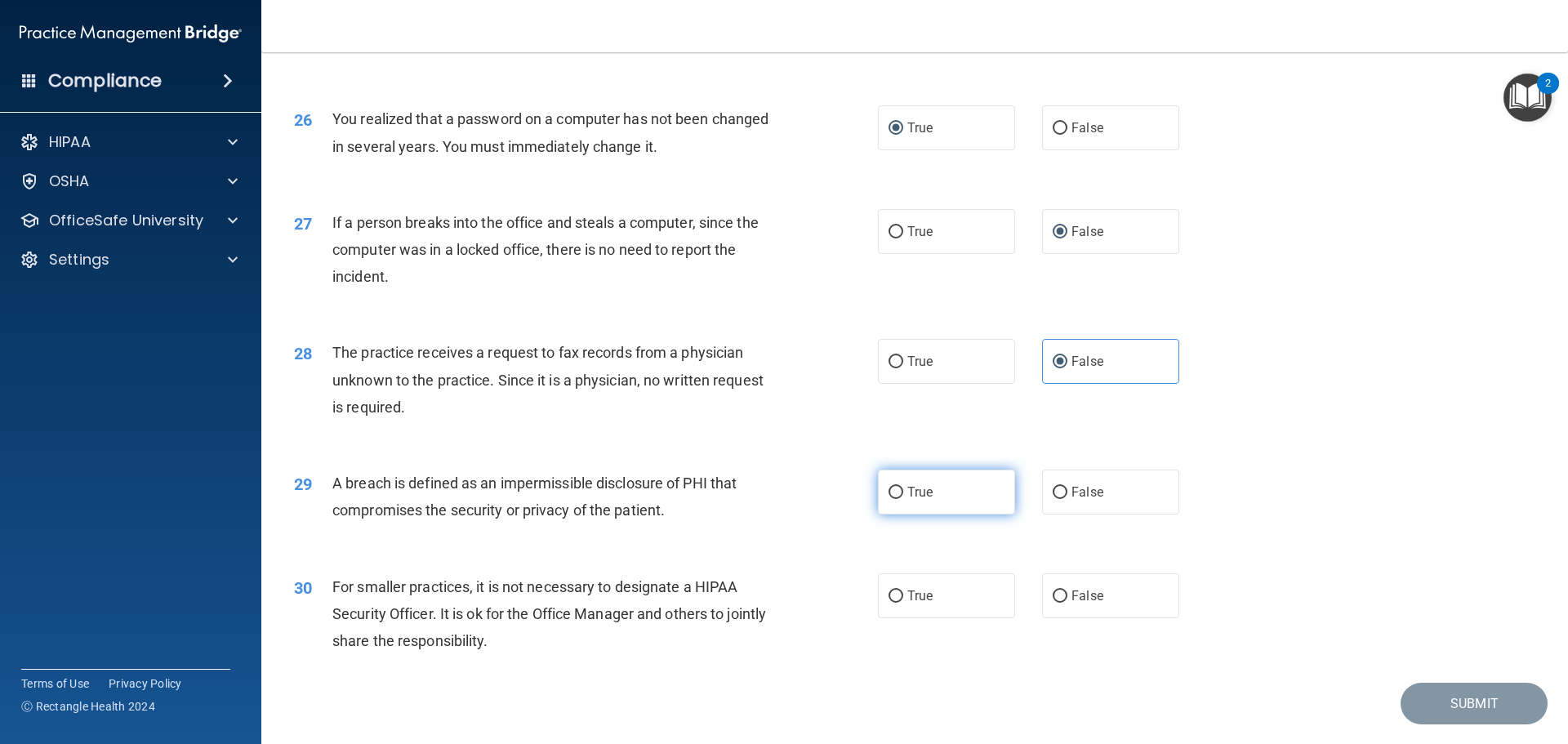
click at [900, 487] on label "True" at bounding box center [947, 492] width 138 height 45
click at [900, 487] on input "True" at bounding box center [896, 492] width 15 height 12
radio input "true"
click at [1049, 606] on label "False" at bounding box center [1110, 595] width 138 height 45
click at [1053, 603] on input "False" at bounding box center [1060, 597] width 15 height 12
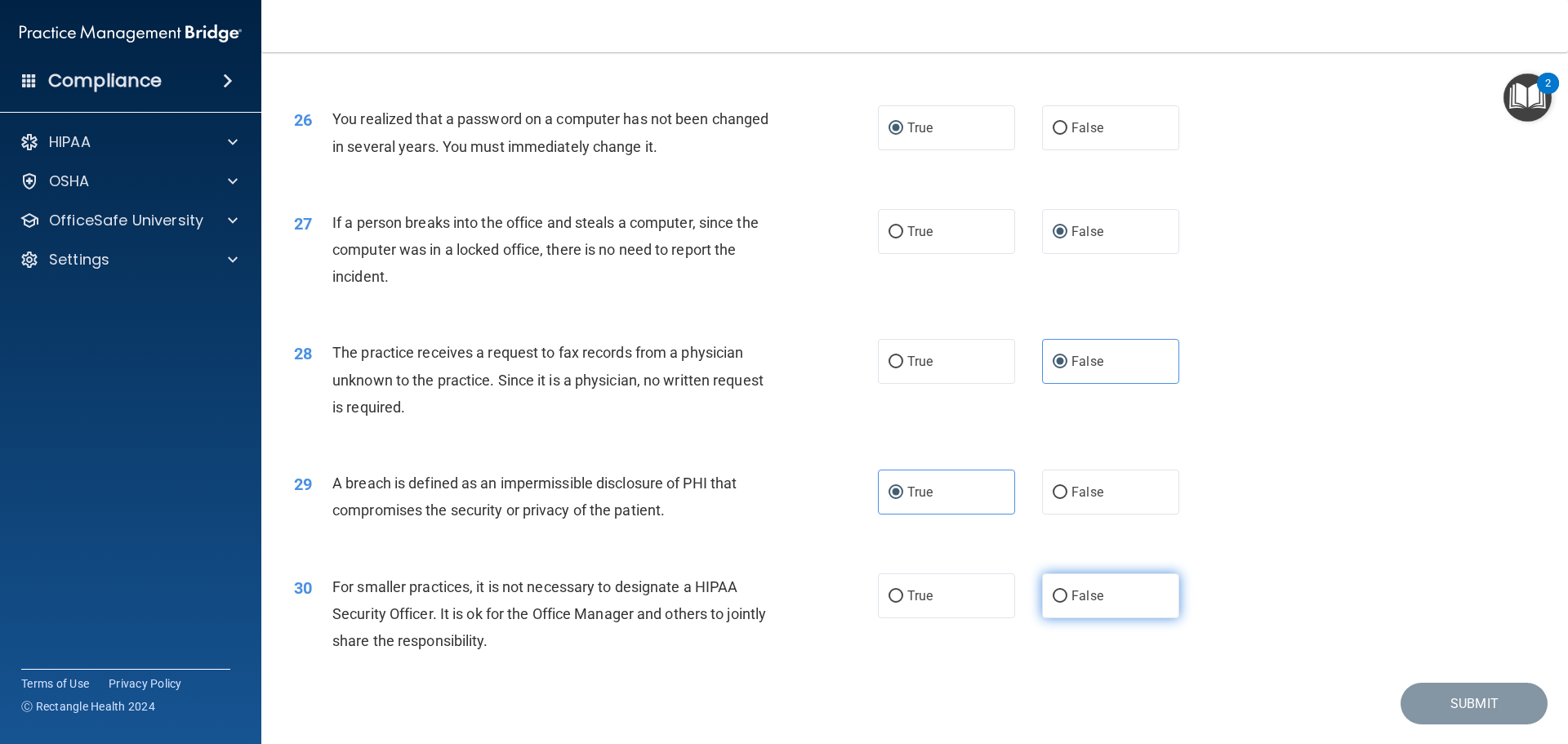
radio input "true"
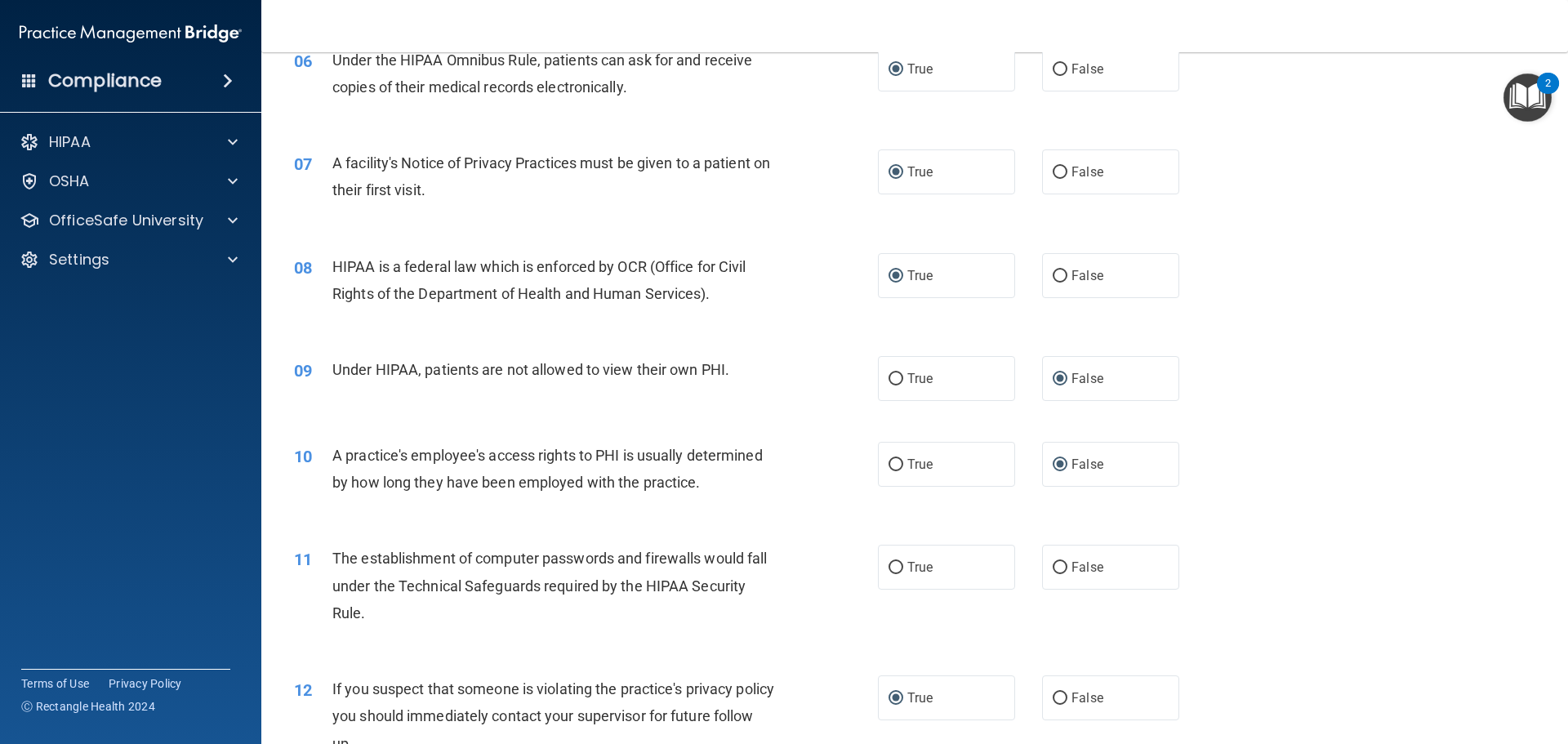
scroll to position [817, 0]
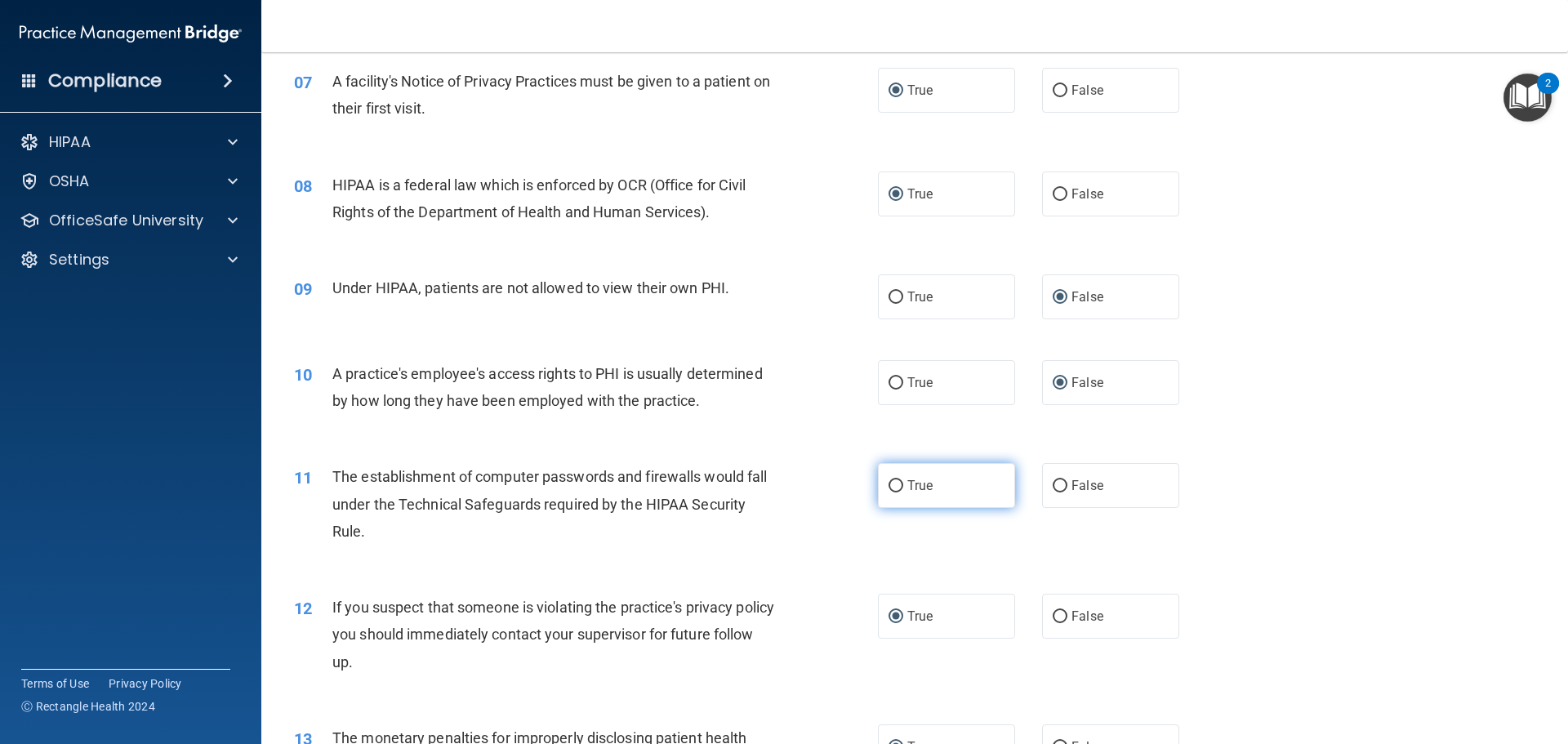
click at [889, 486] on input "True" at bounding box center [896, 486] width 15 height 12
radio input "true"
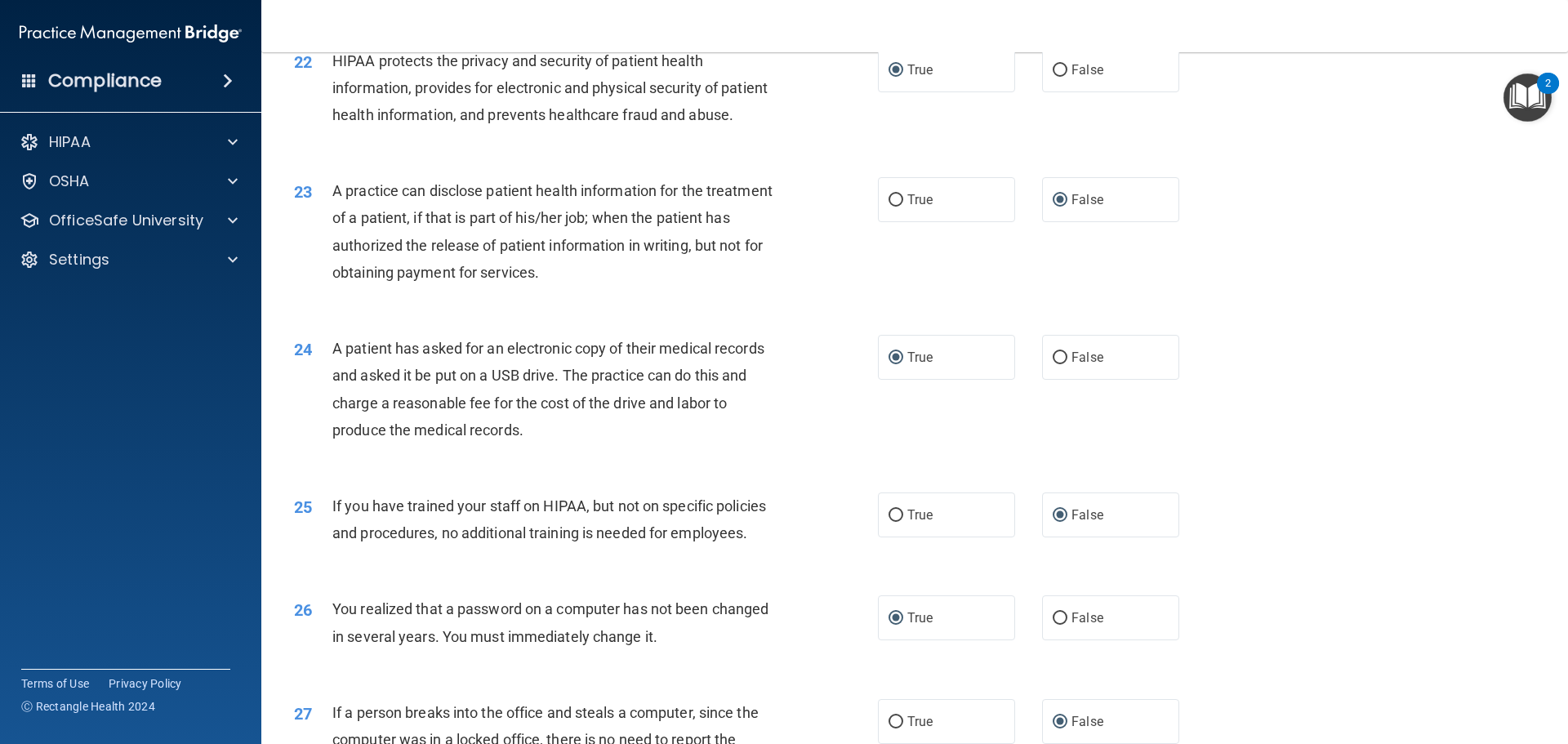
scroll to position [3022, 0]
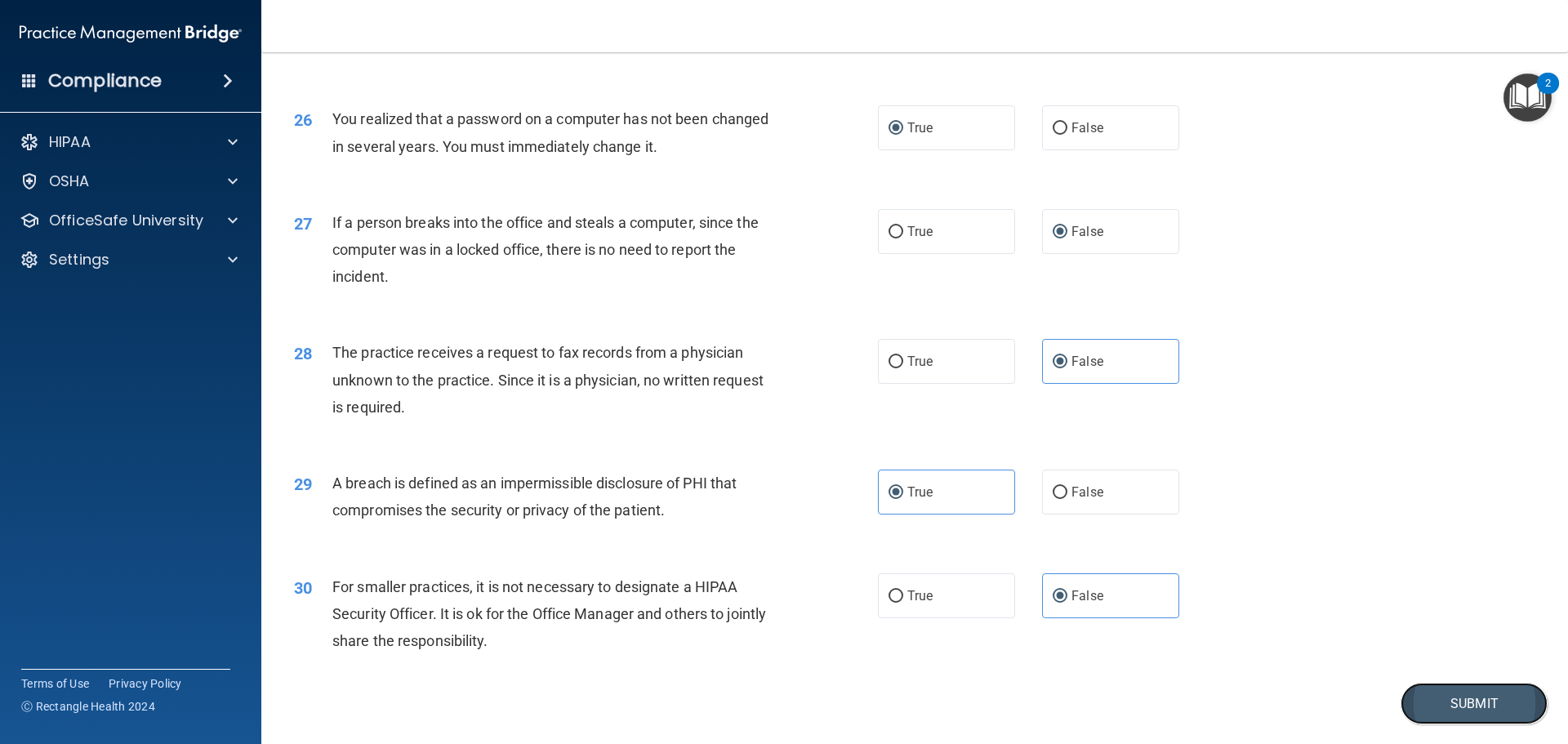
click at [1445, 718] on button "Submit" at bounding box center [1474, 704] width 147 height 42
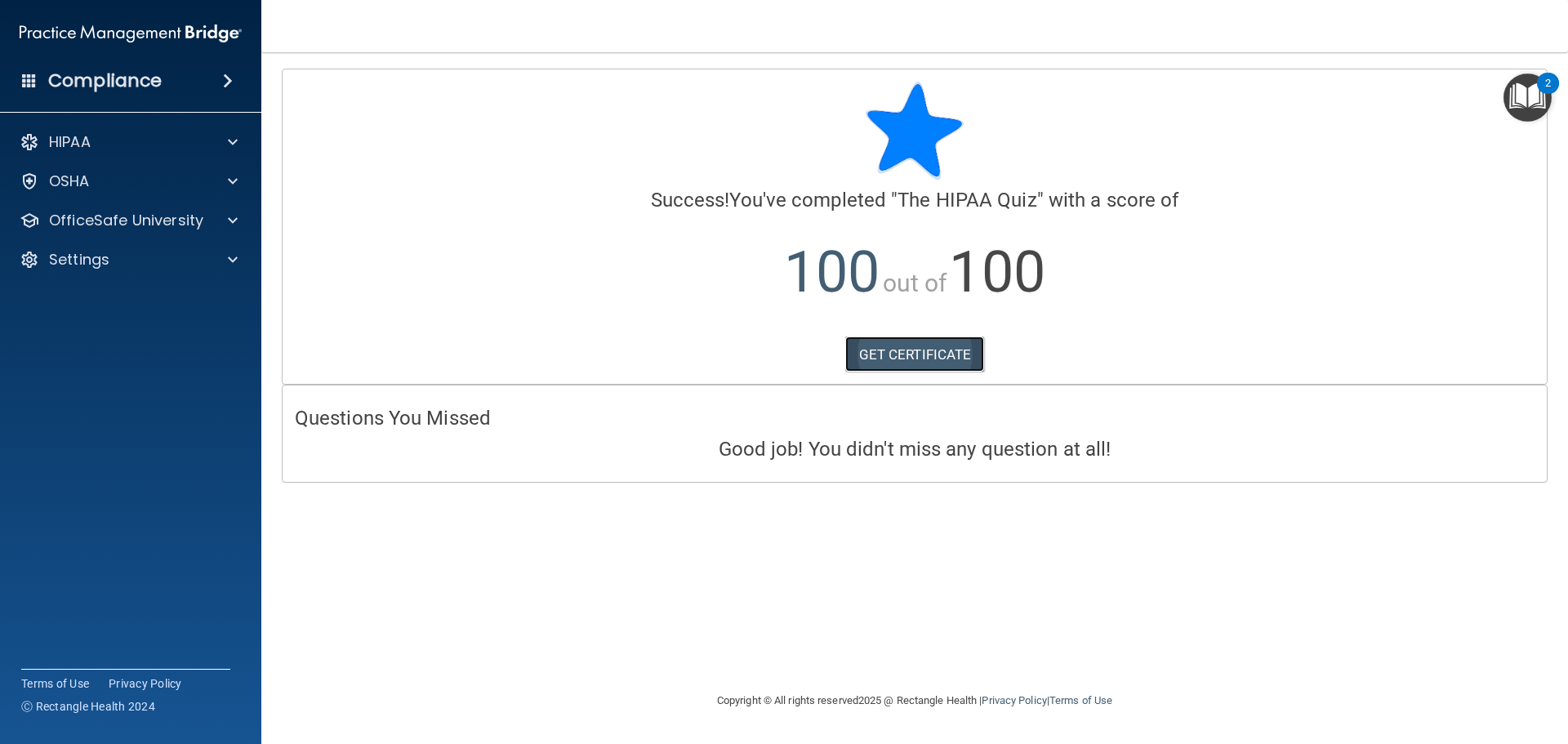
click at [905, 351] on link "GET CERTIFICATE" at bounding box center [914, 354] width 139 height 36
click at [166, 223] on p "OfficeSafe University" at bounding box center [126, 220] width 154 height 19
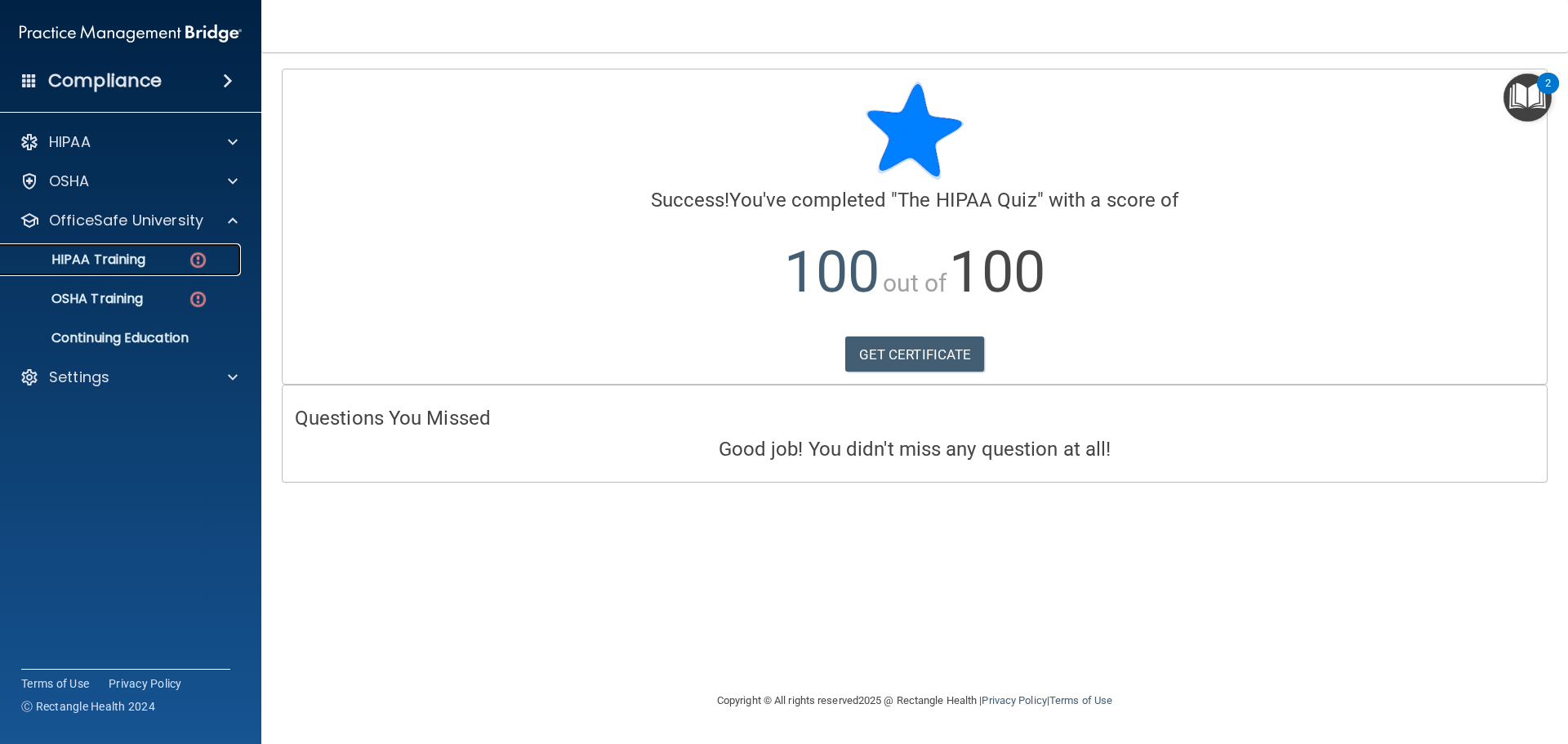
click at [187, 264] on div "HIPAA Training" at bounding box center [122, 259] width 223 height 17
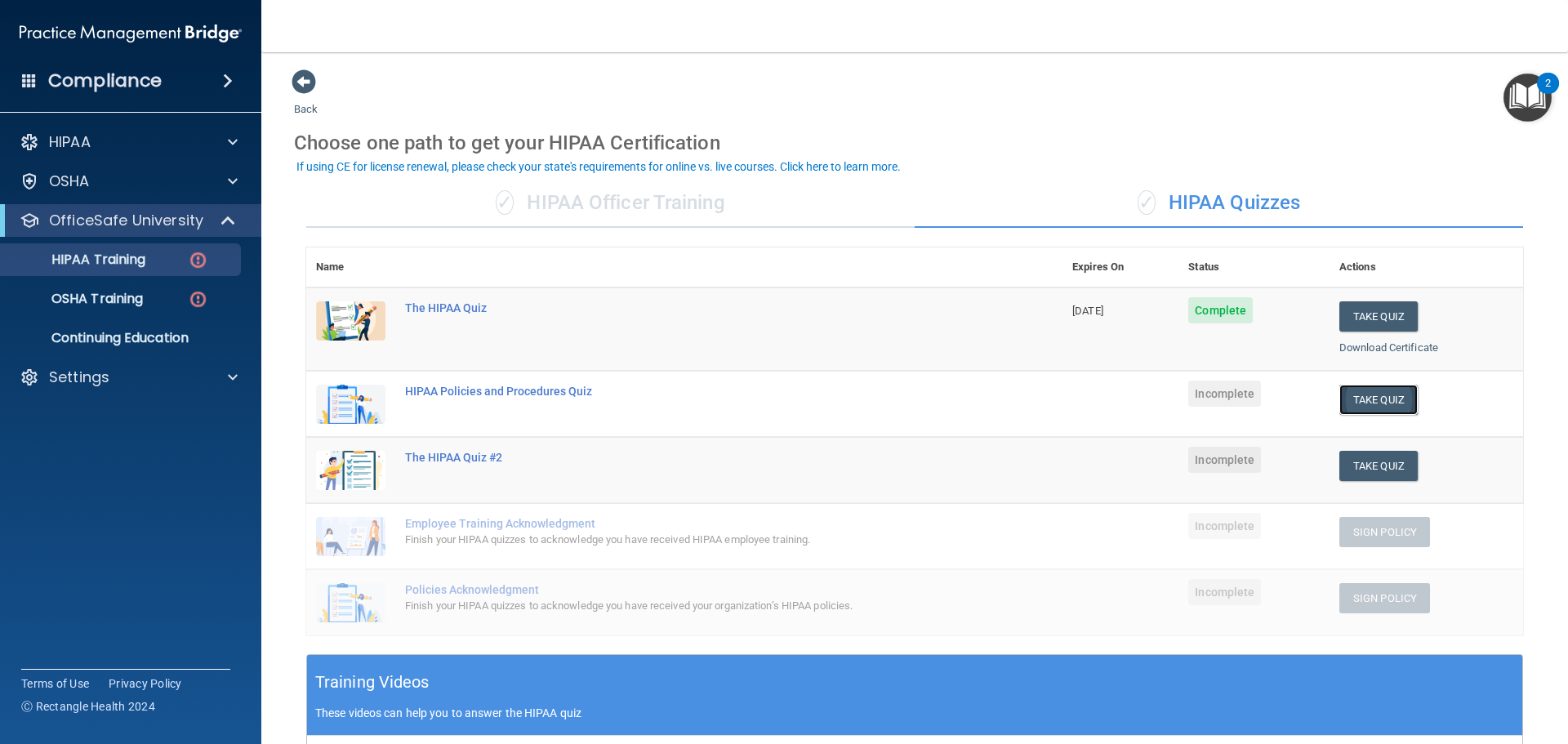
click at [1384, 393] on button "Take Quiz" at bounding box center [1378, 400] width 78 height 30
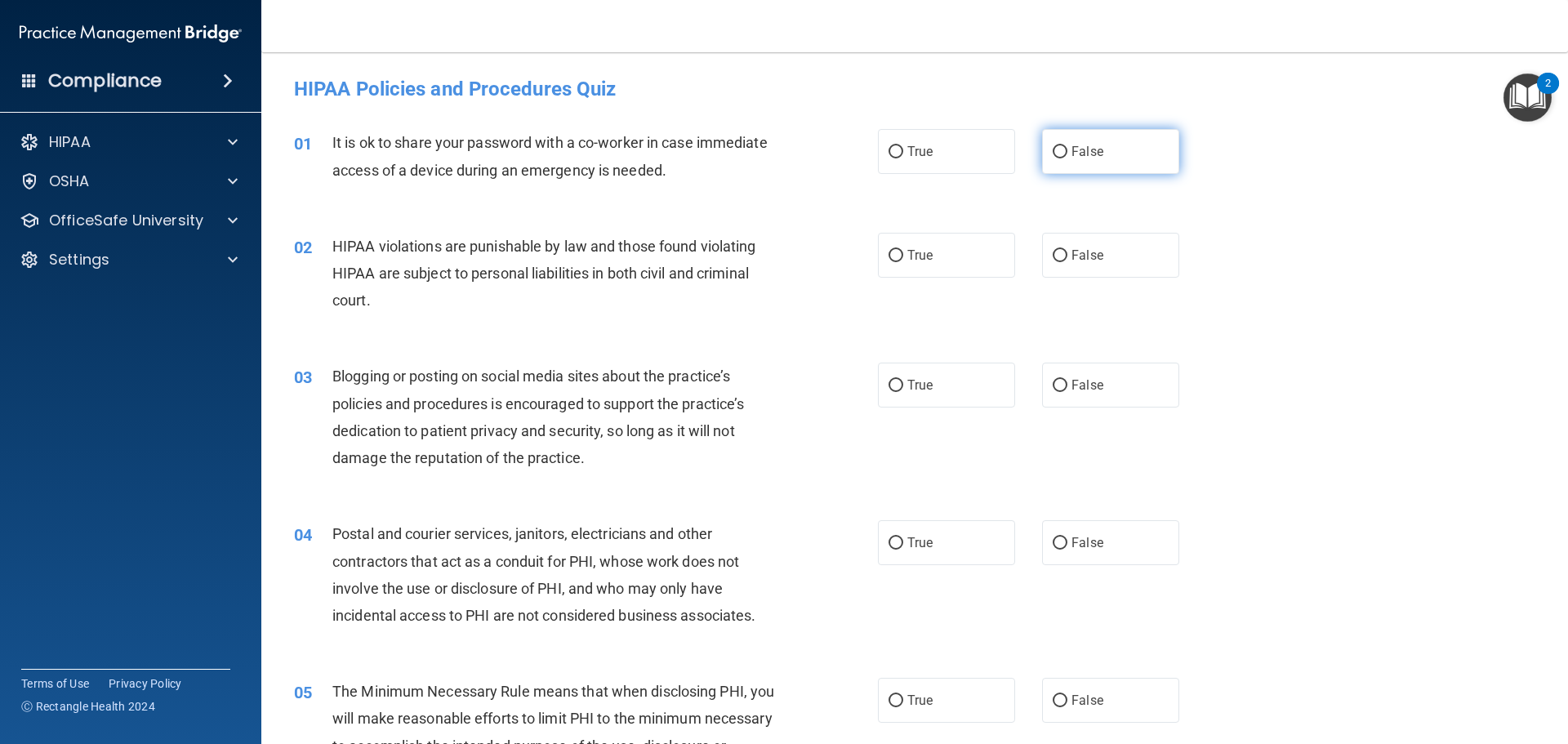
click at [1060, 150] on label "False" at bounding box center [1110, 151] width 138 height 45
click at [1061, 150] on label "False" at bounding box center [1110, 151] width 138 height 45
click at [1061, 150] on input "False" at bounding box center [1060, 152] width 15 height 12
radio input "true"
click at [890, 258] on input "True" at bounding box center [896, 256] width 15 height 12
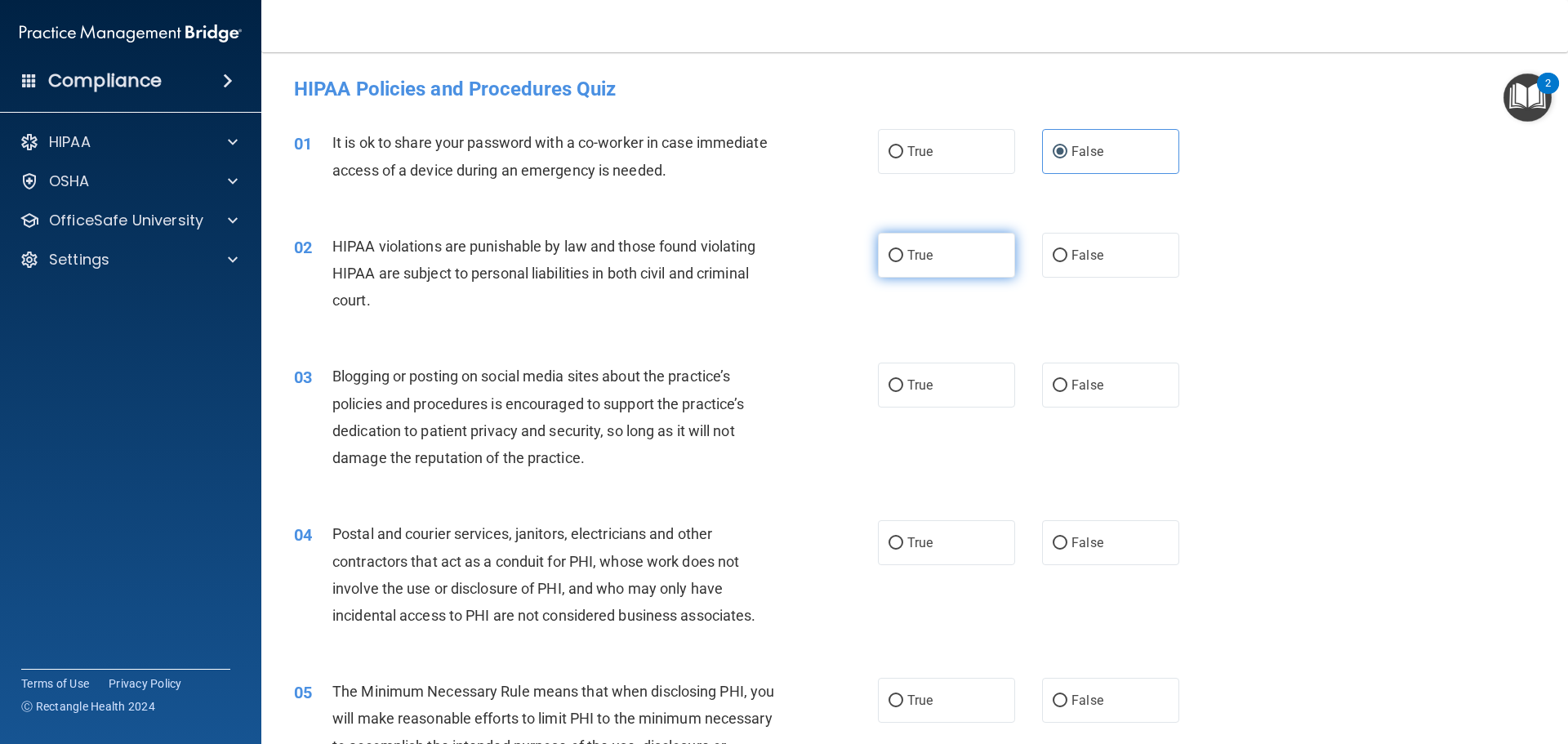
radio input "true"
click at [1053, 384] on input "False" at bounding box center [1060, 386] width 15 height 12
radio input "true"
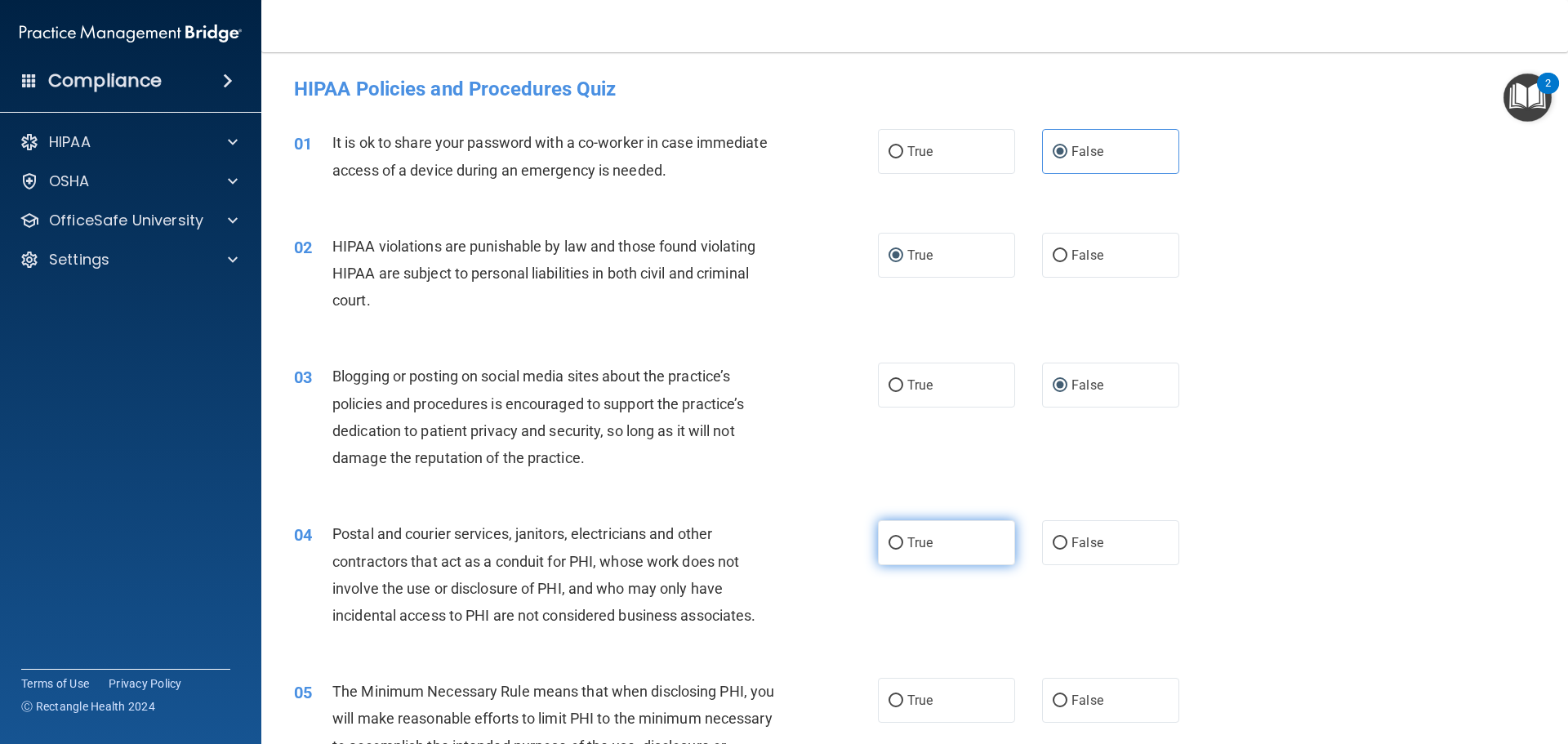
click at [898, 545] on label "True" at bounding box center [947, 542] width 138 height 45
click at [898, 545] on input "True" at bounding box center [896, 543] width 15 height 12
radio input "true"
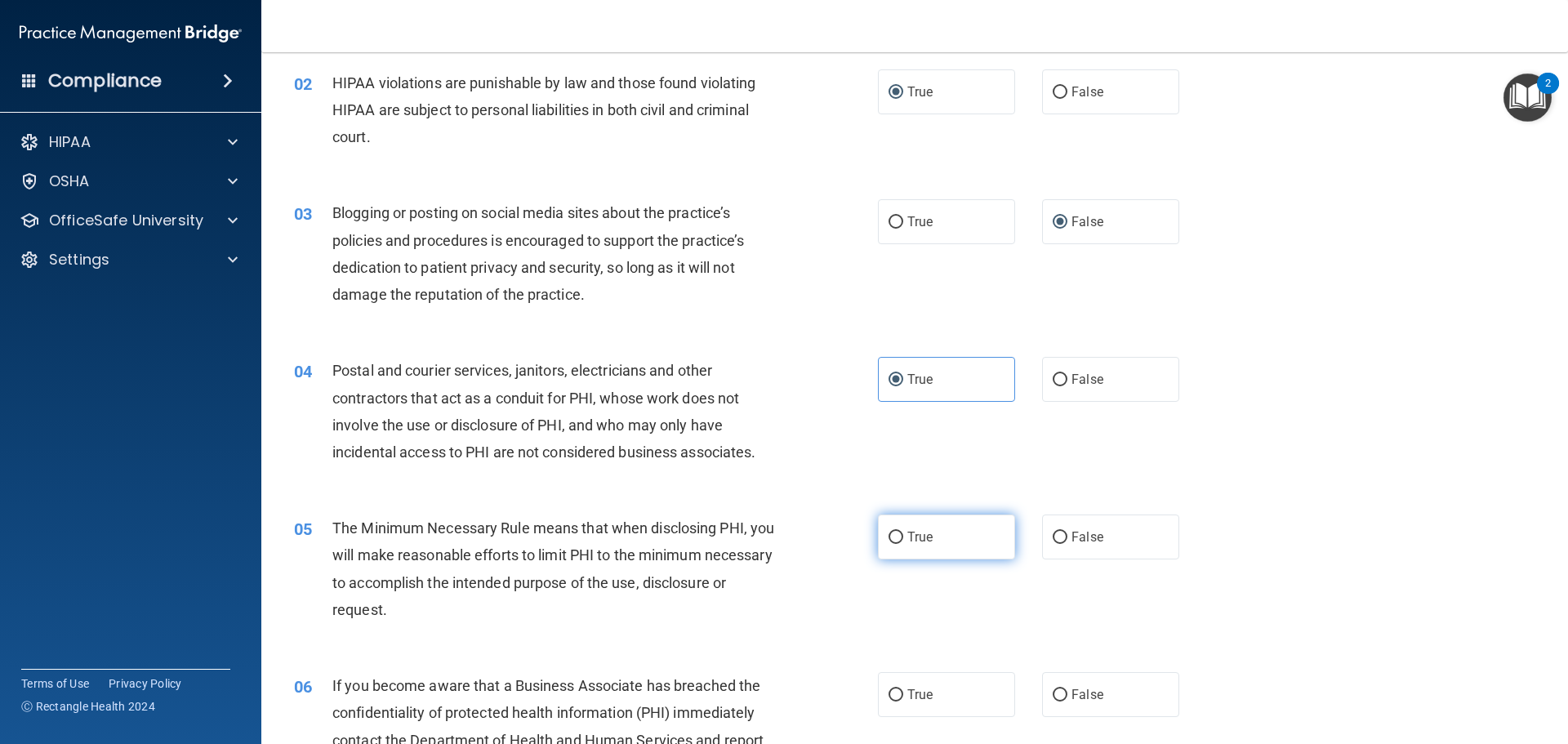
scroll to position [245, 0]
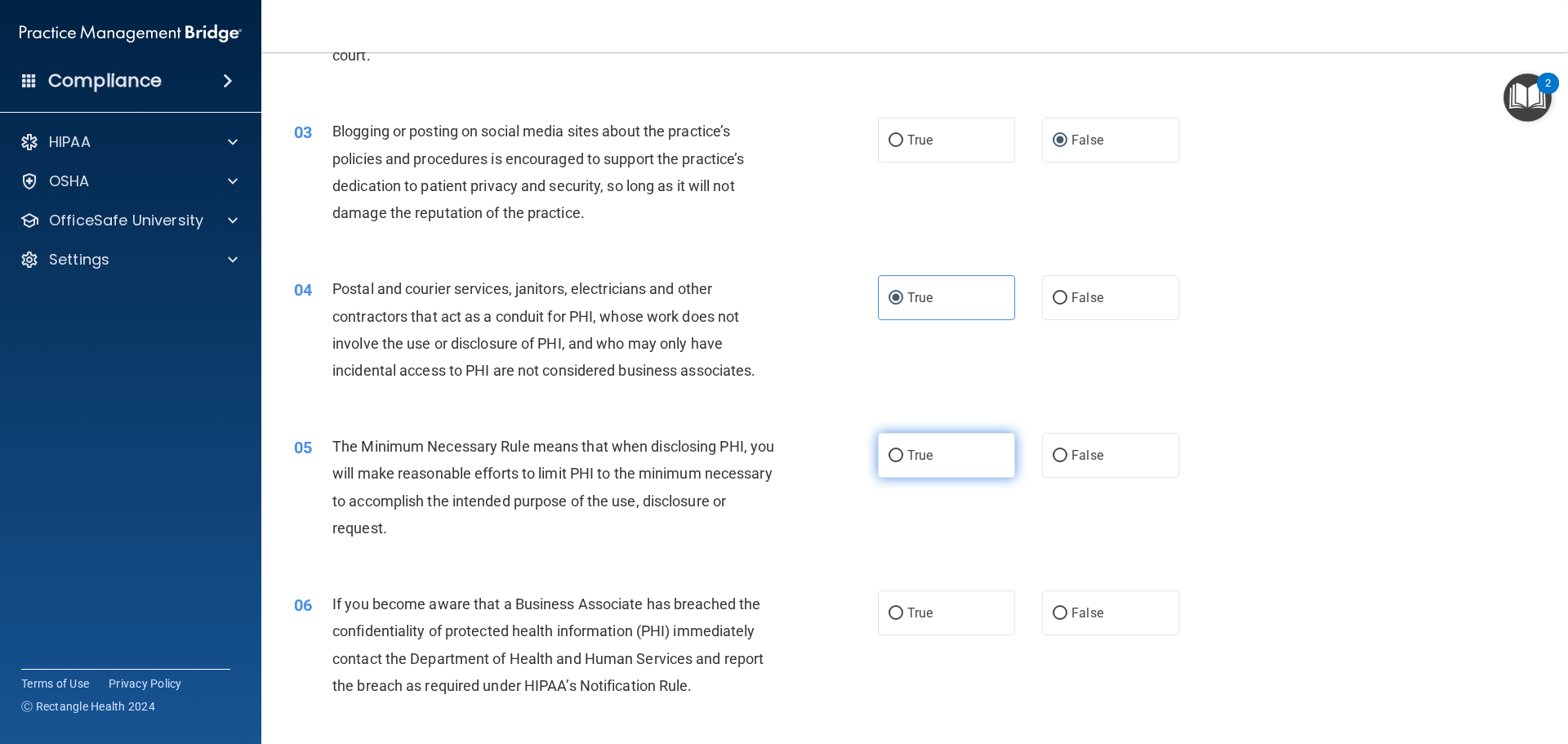
click at [886, 464] on label "True" at bounding box center [947, 455] width 138 height 45
click at [889, 462] on input "True" at bounding box center [896, 456] width 15 height 12
radio input "true"
click at [1053, 613] on input "False" at bounding box center [1060, 613] width 15 height 12
radio input "true"
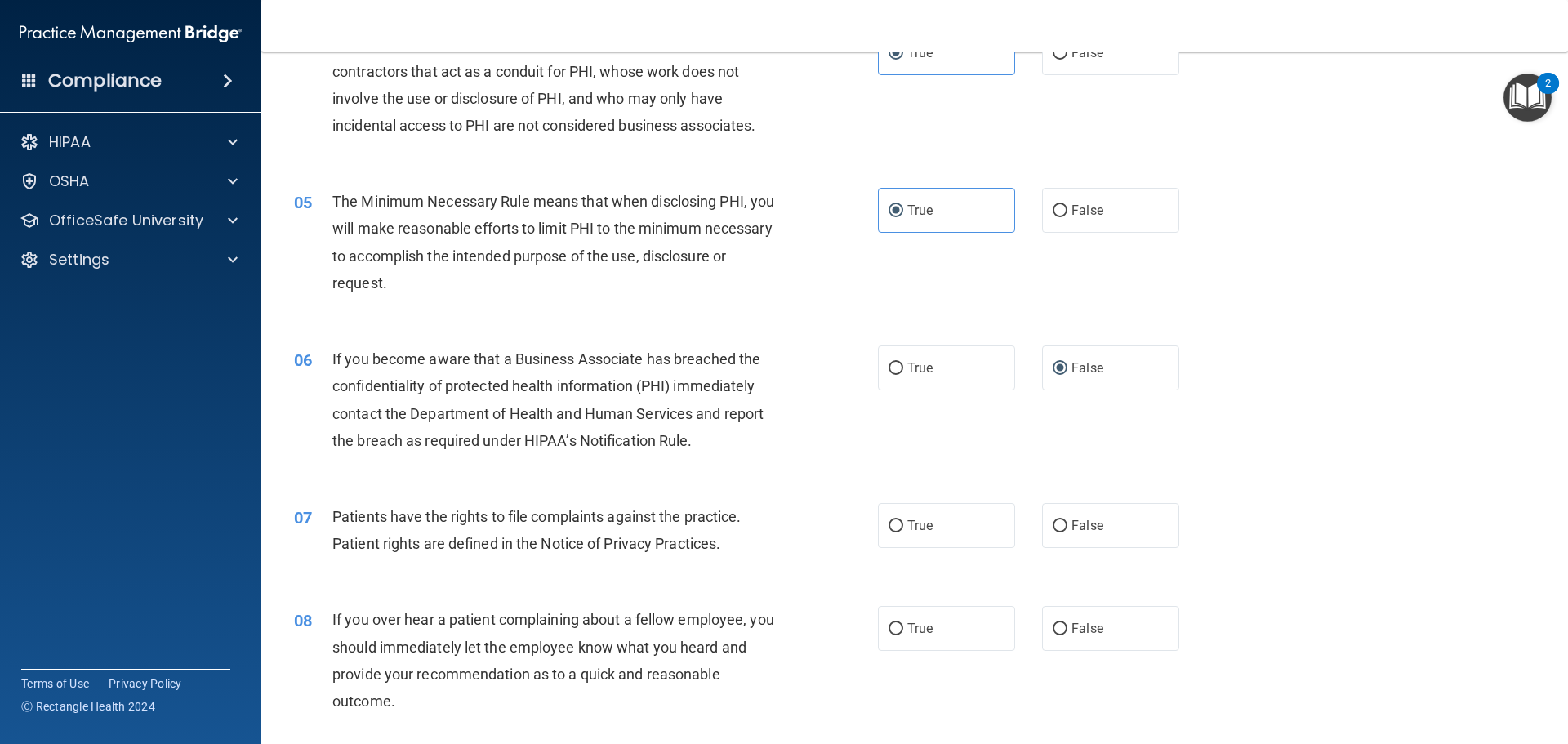
scroll to position [571, 0]
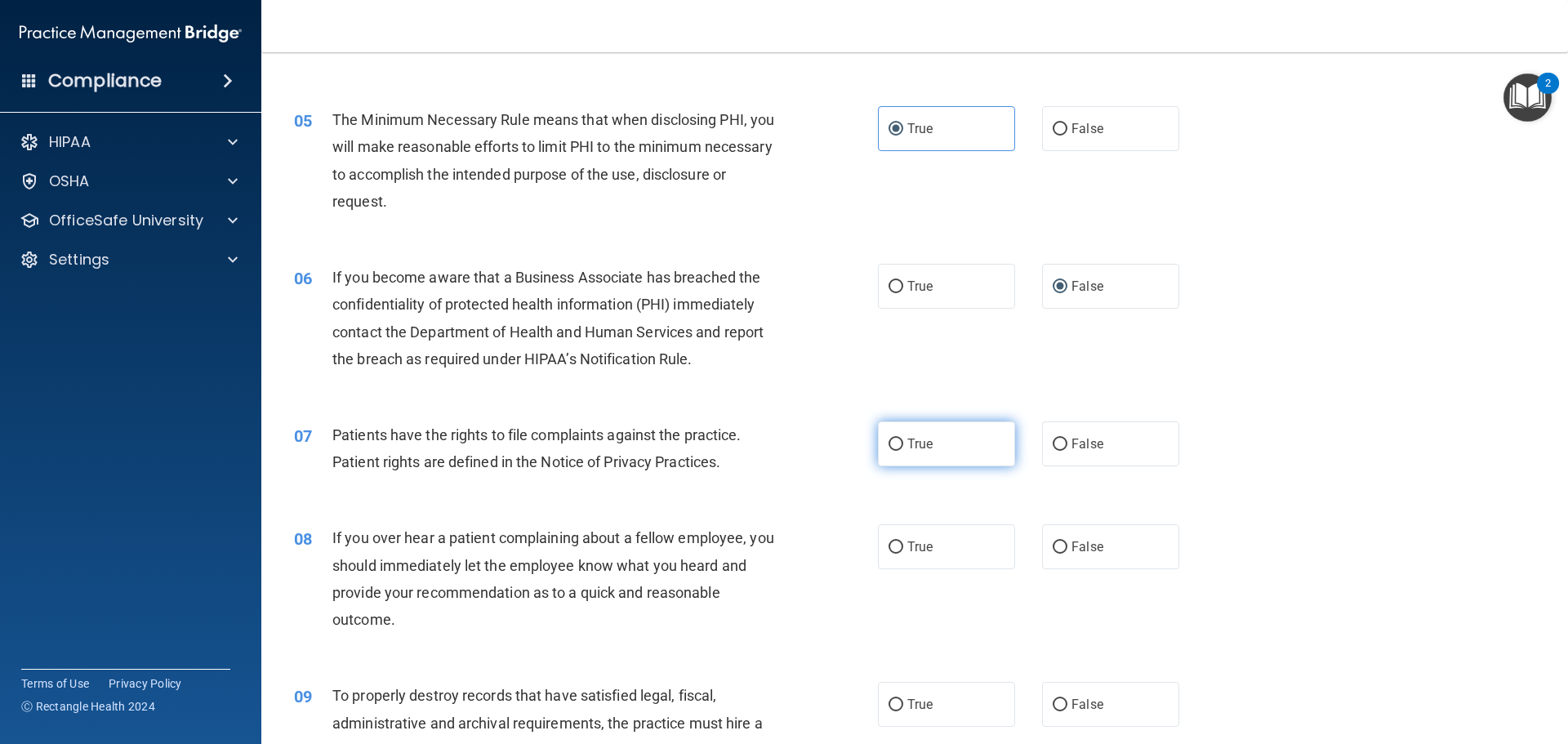
click at [896, 444] on input "True" at bounding box center [896, 444] width 15 height 12
radio input "true"
click at [1060, 549] on input "False" at bounding box center [1060, 548] width 15 height 12
radio input "true"
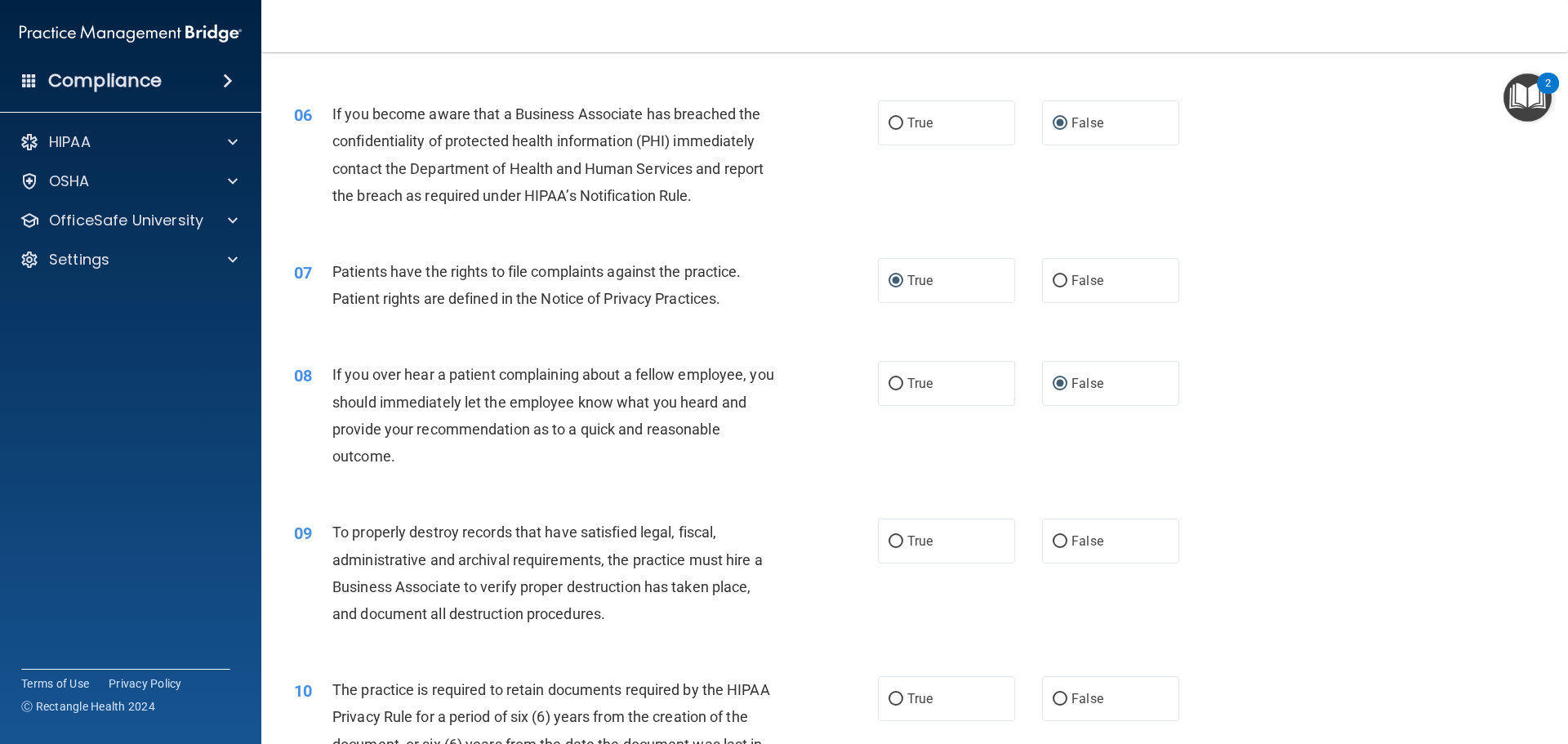
scroll to position [817, 0]
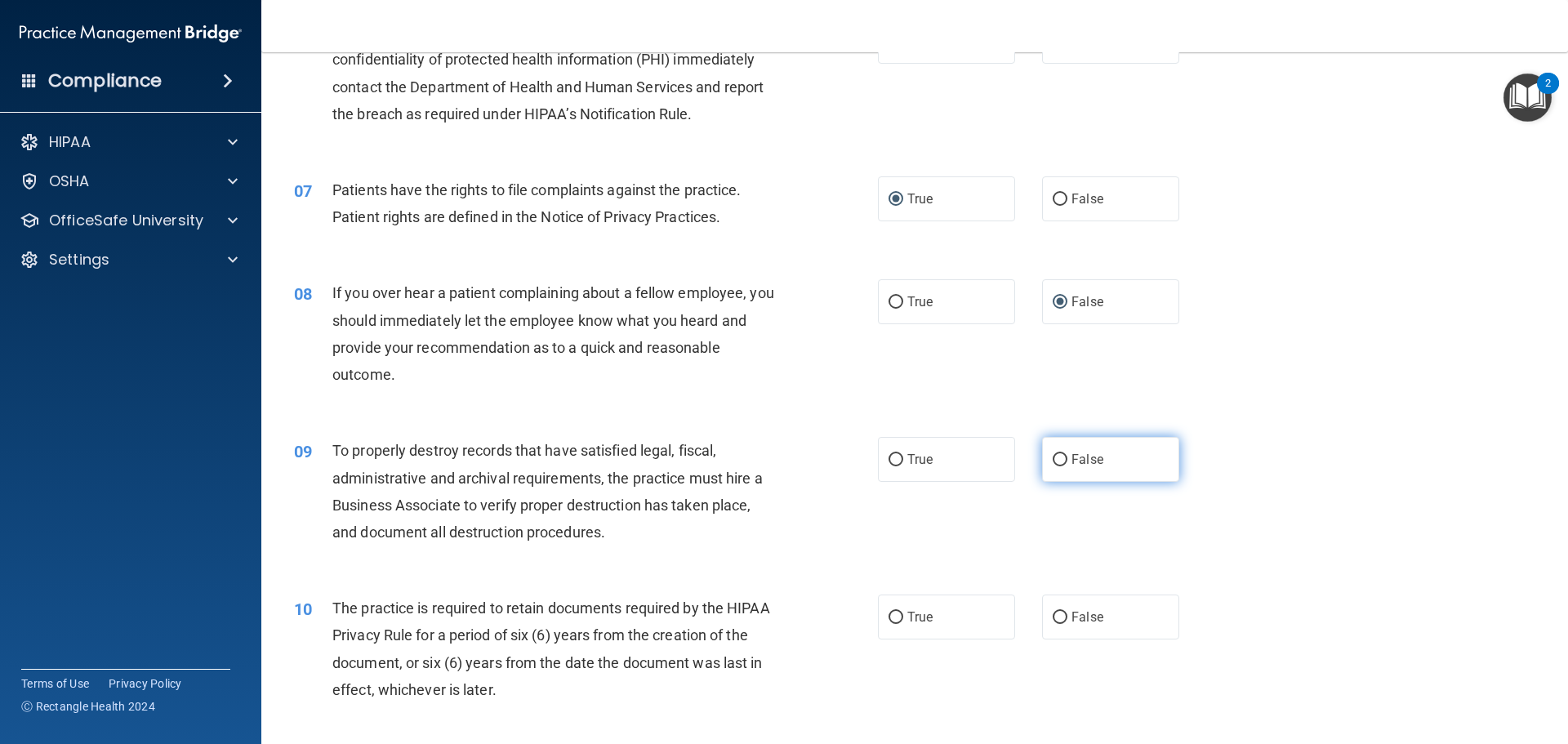
click at [1053, 461] on input "False" at bounding box center [1060, 460] width 15 height 12
radio input "true"
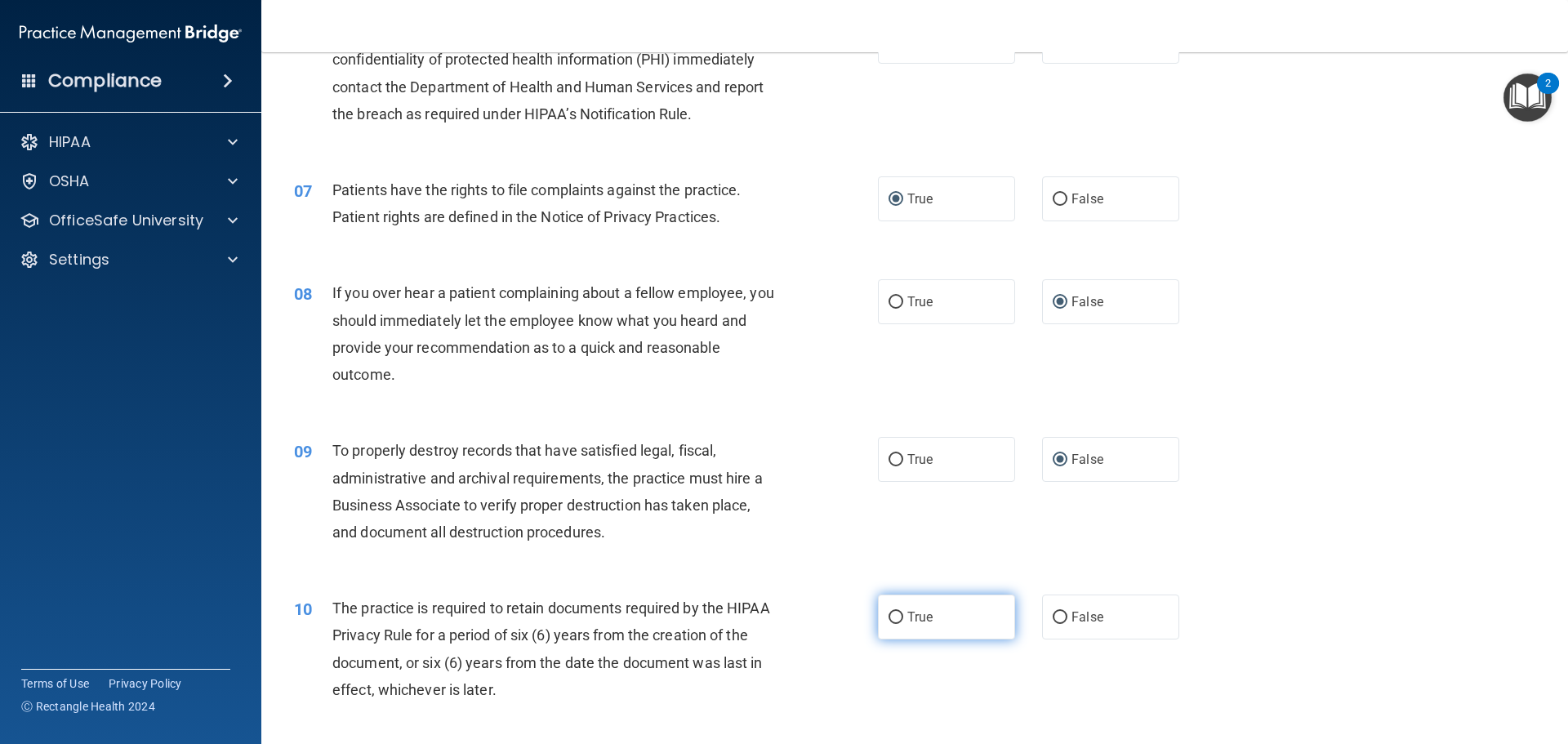
click at [889, 617] on input "True" at bounding box center [896, 618] width 15 height 12
radio input "true"
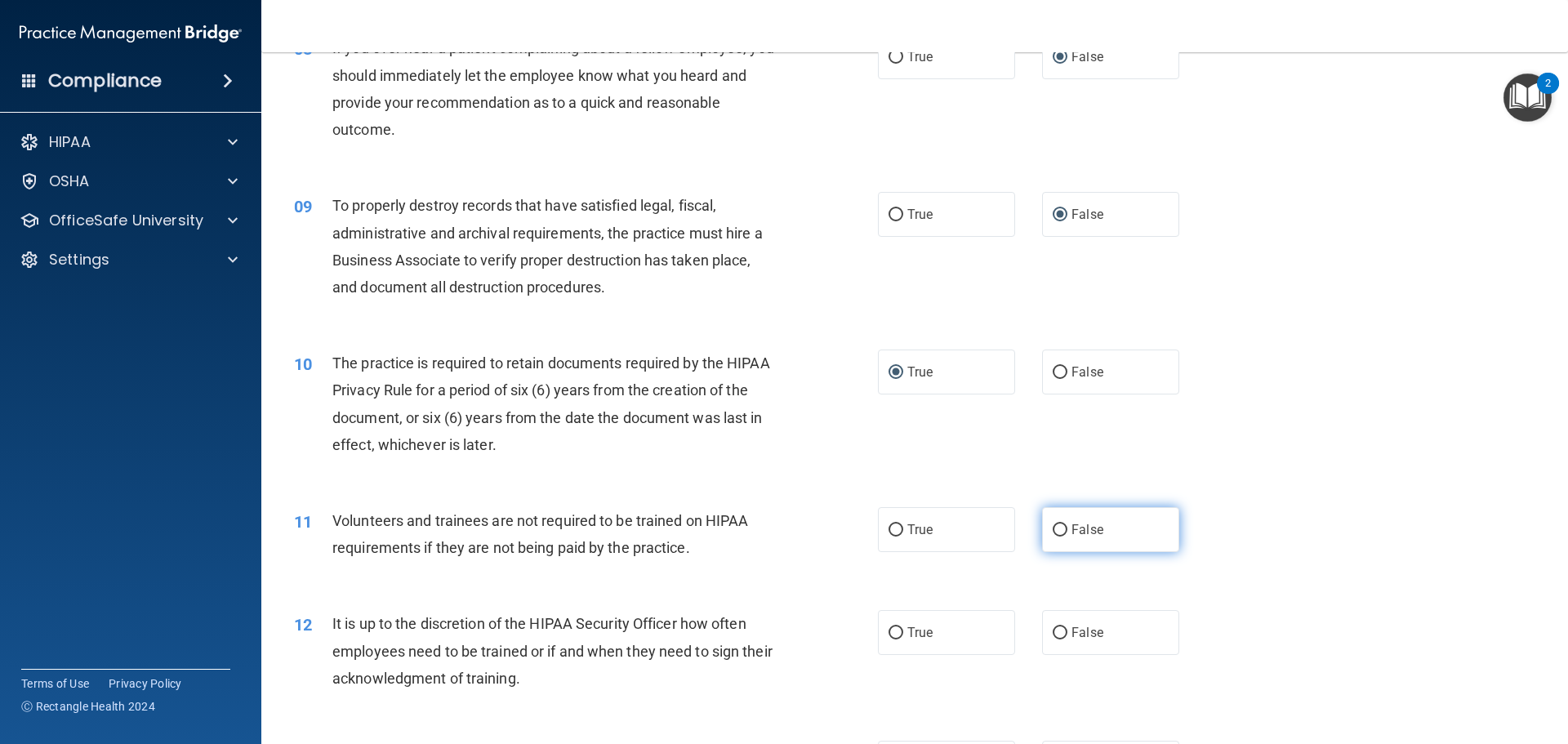
click at [1053, 528] on input "False" at bounding box center [1060, 530] width 15 height 12
radio input "true"
click at [1058, 639] on input "False" at bounding box center [1060, 634] width 15 height 12
radio input "true"
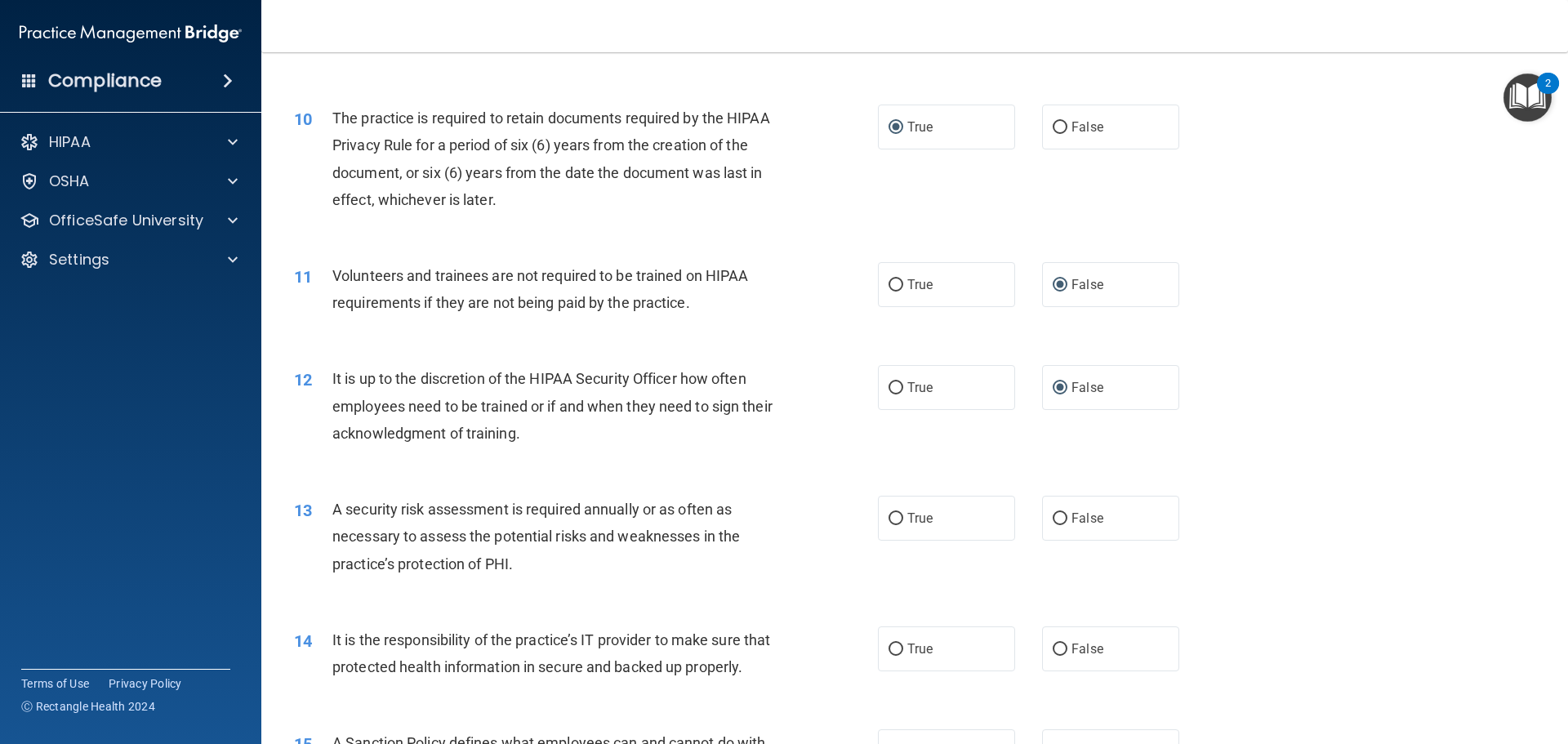
scroll to position [1388, 0]
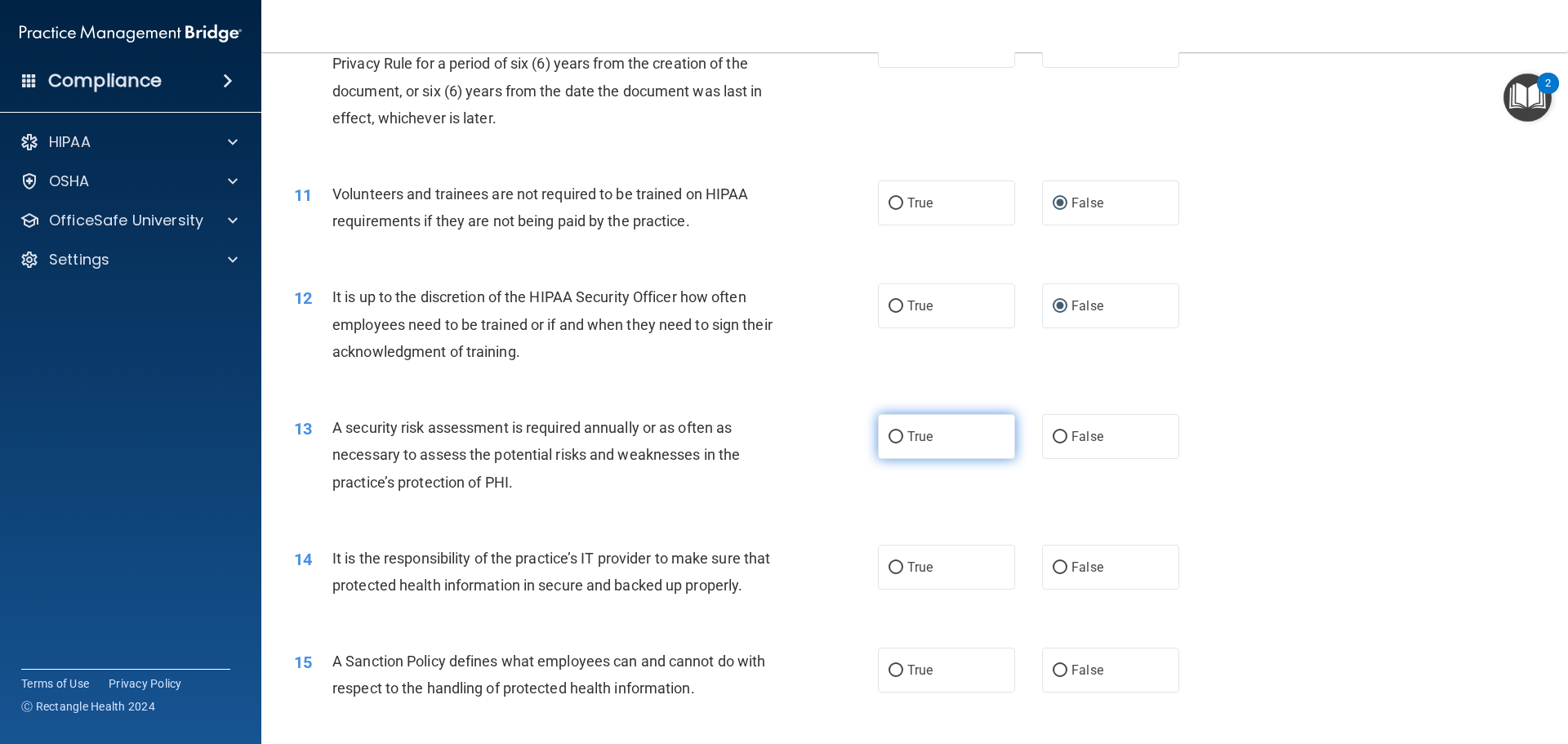
click at [893, 433] on input "True" at bounding box center [896, 437] width 15 height 12
radio input "true"
click at [1056, 571] on input "False" at bounding box center [1060, 568] width 15 height 12
radio input "true"
click at [1053, 665] on input "False" at bounding box center [1060, 671] width 15 height 12
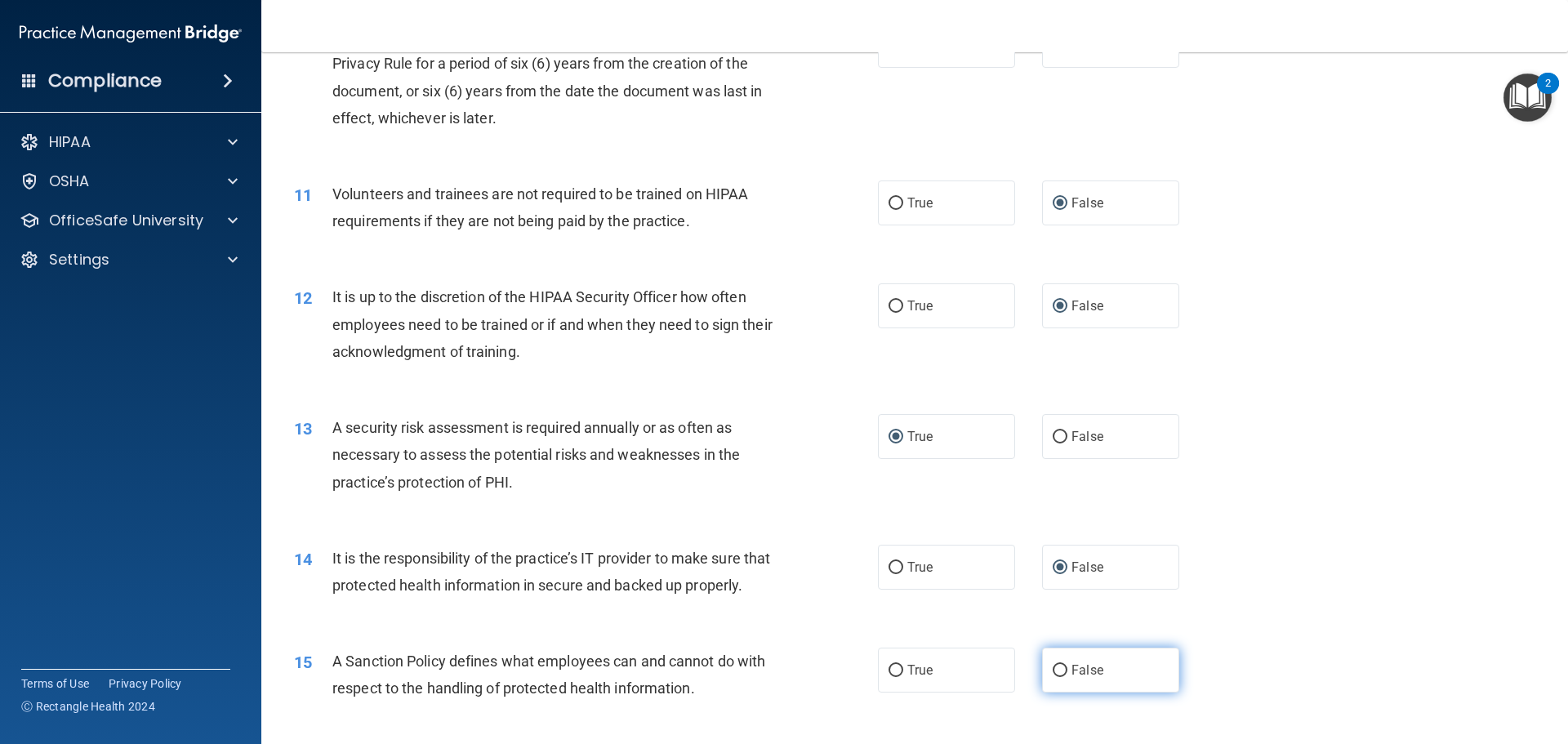
radio input "true"
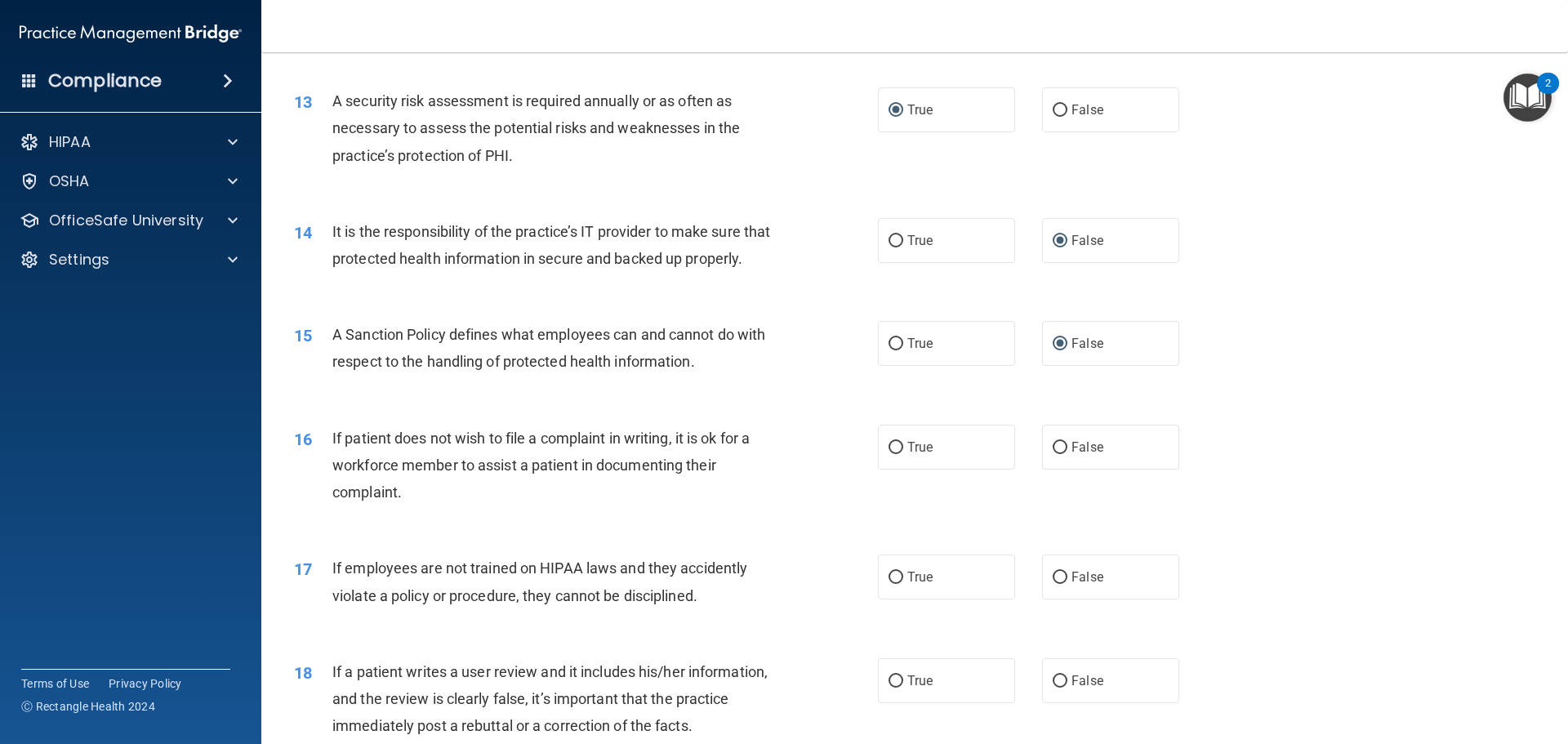
scroll to position [1796, 0]
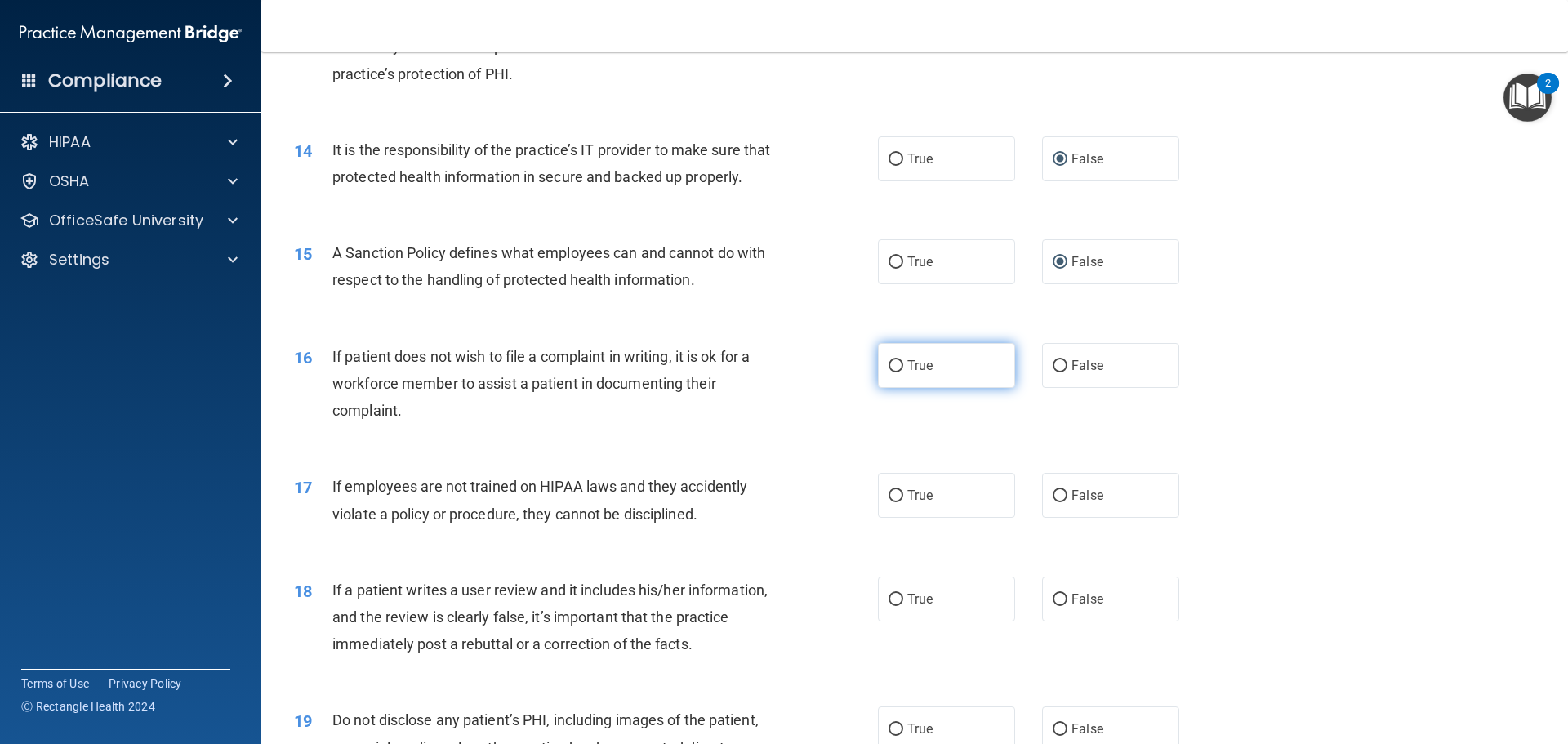
click at [897, 365] on input "True" at bounding box center [896, 366] width 15 height 12
radio input "true"
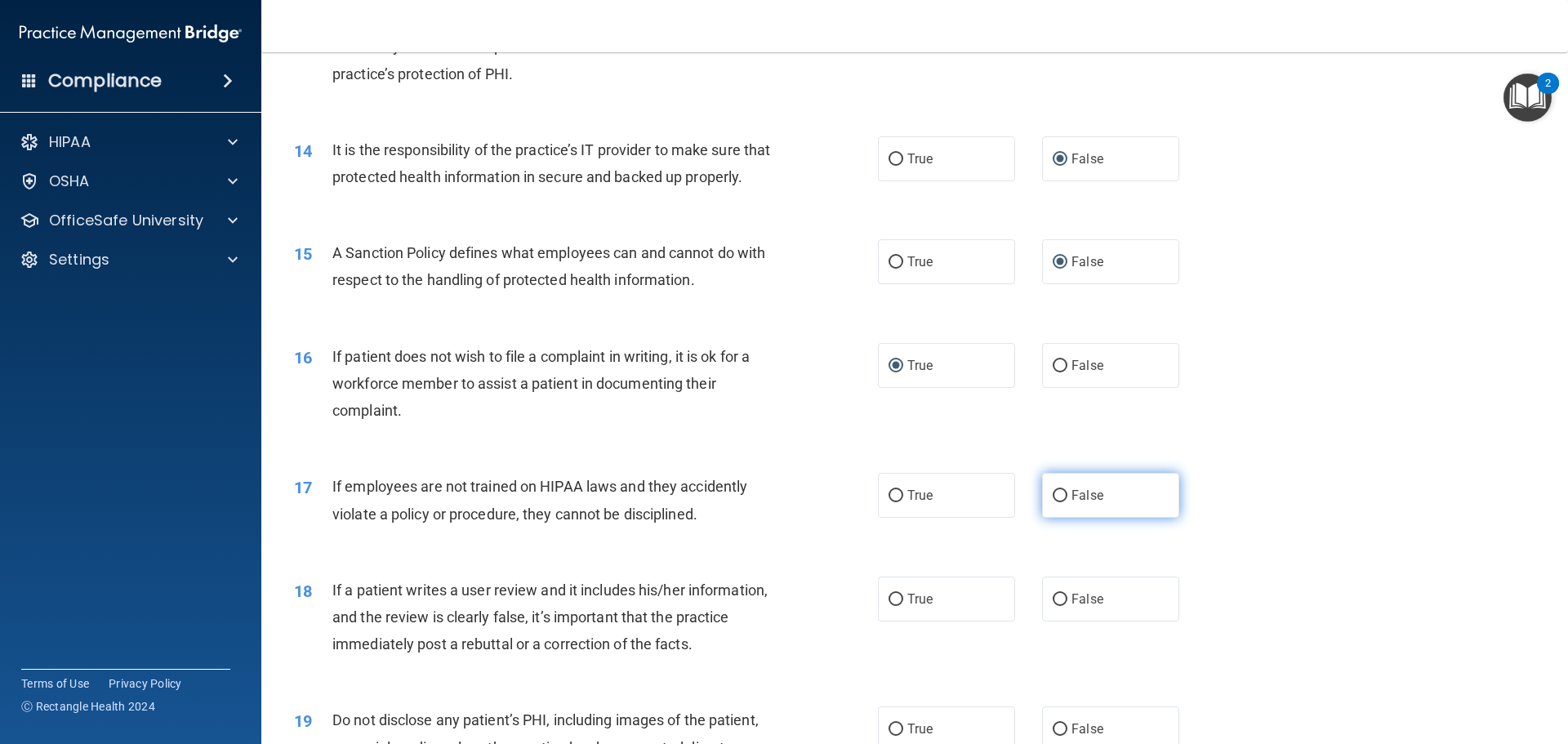
click at [1053, 492] on input "False" at bounding box center [1060, 496] width 15 height 12
radio input "true"
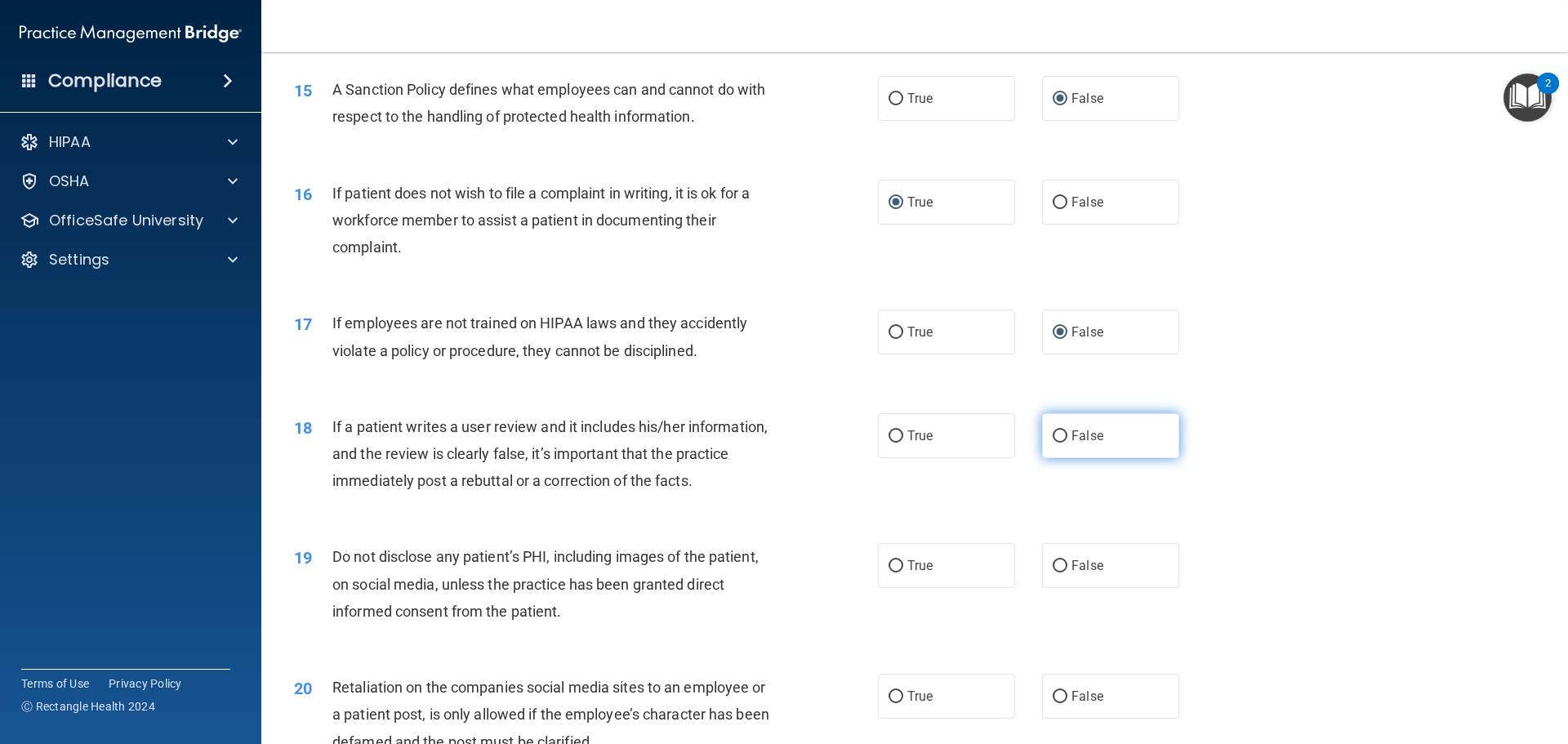
click at [1053, 438] on input "False" at bounding box center [1060, 436] width 15 height 12
radio input "true"
click at [907, 568] on span "True" at bounding box center [919, 565] width 25 height 16
click at [904, 568] on input "True" at bounding box center [896, 566] width 15 height 12
radio input "true"
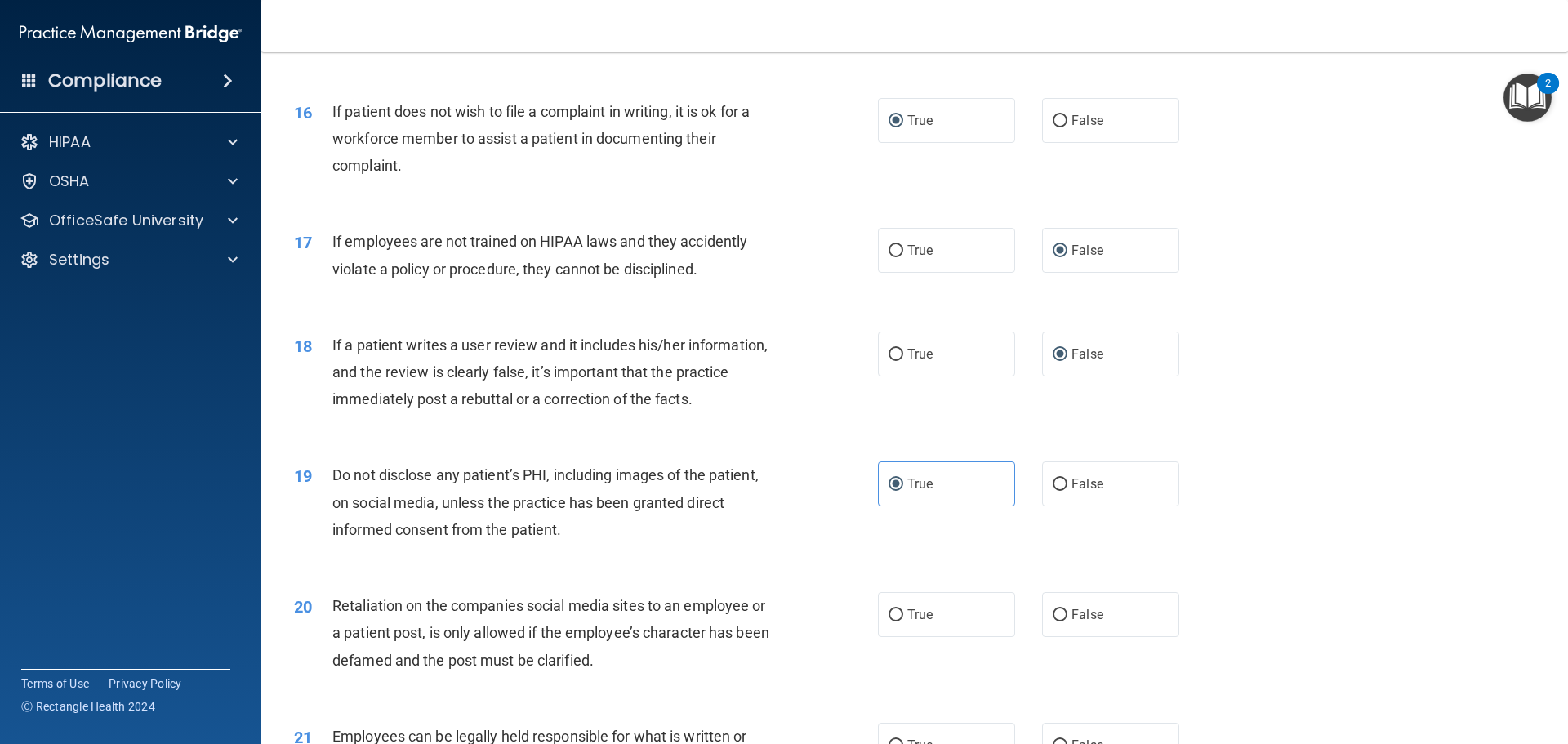
scroll to position [2123, 0]
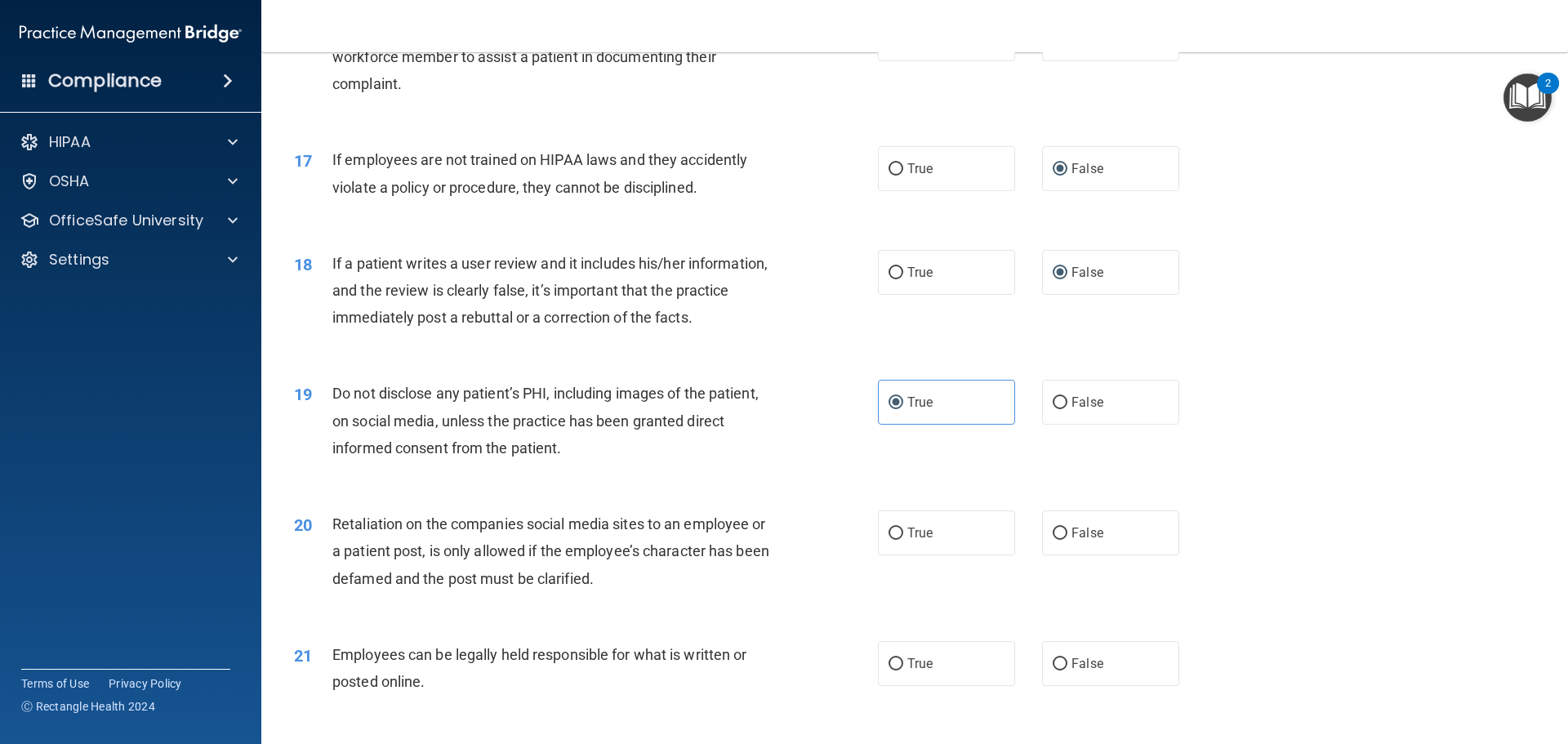
drag, startPoint x: 1049, startPoint y: 534, endPoint x: 1071, endPoint y: 564, distance: 37.2
click at [1053, 534] on input "False" at bounding box center [1060, 534] width 15 height 12
radio input "true"
click at [892, 659] on input "True" at bounding box center [896, 664] width 15 height 12
radio input "true"
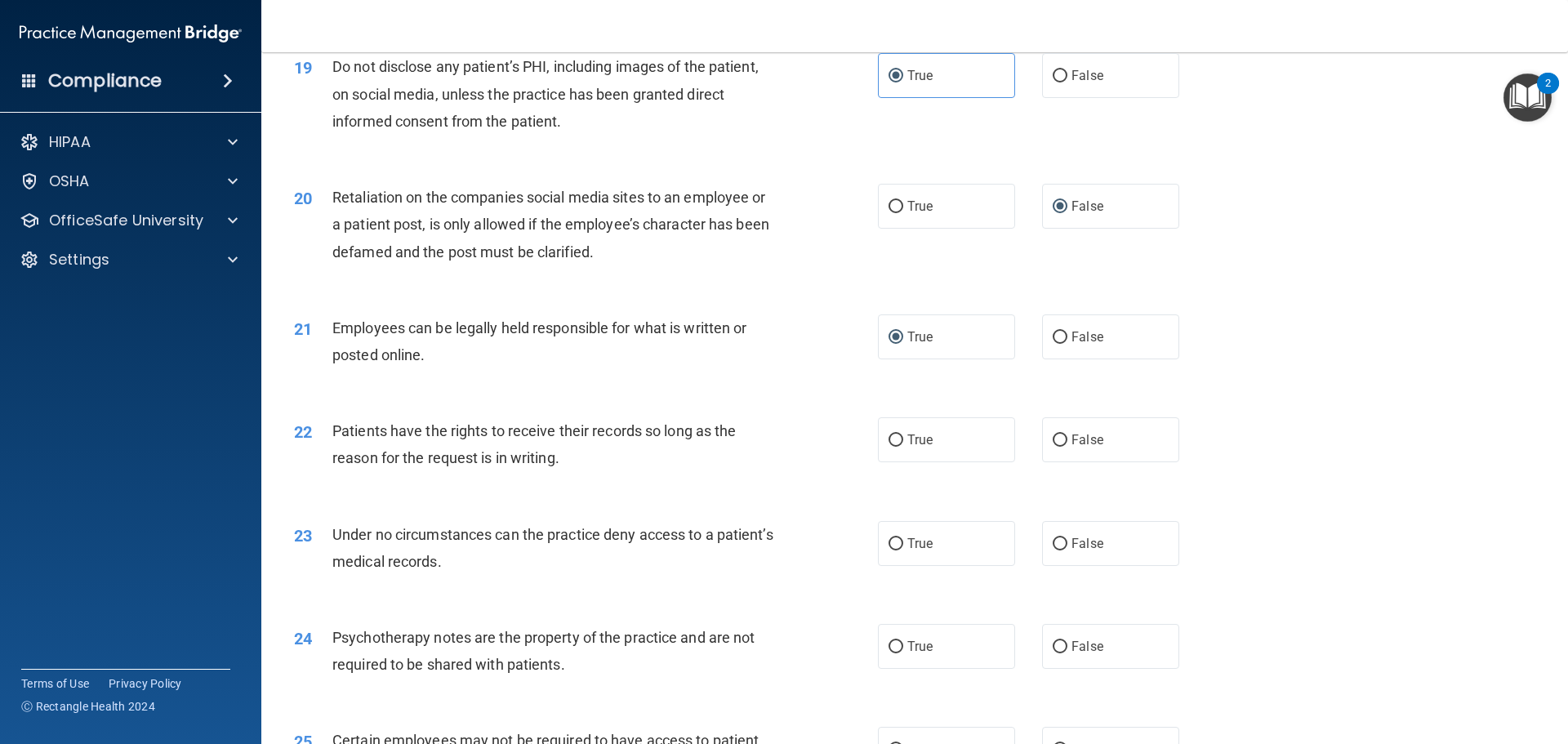
scroll to position [2532, 0]
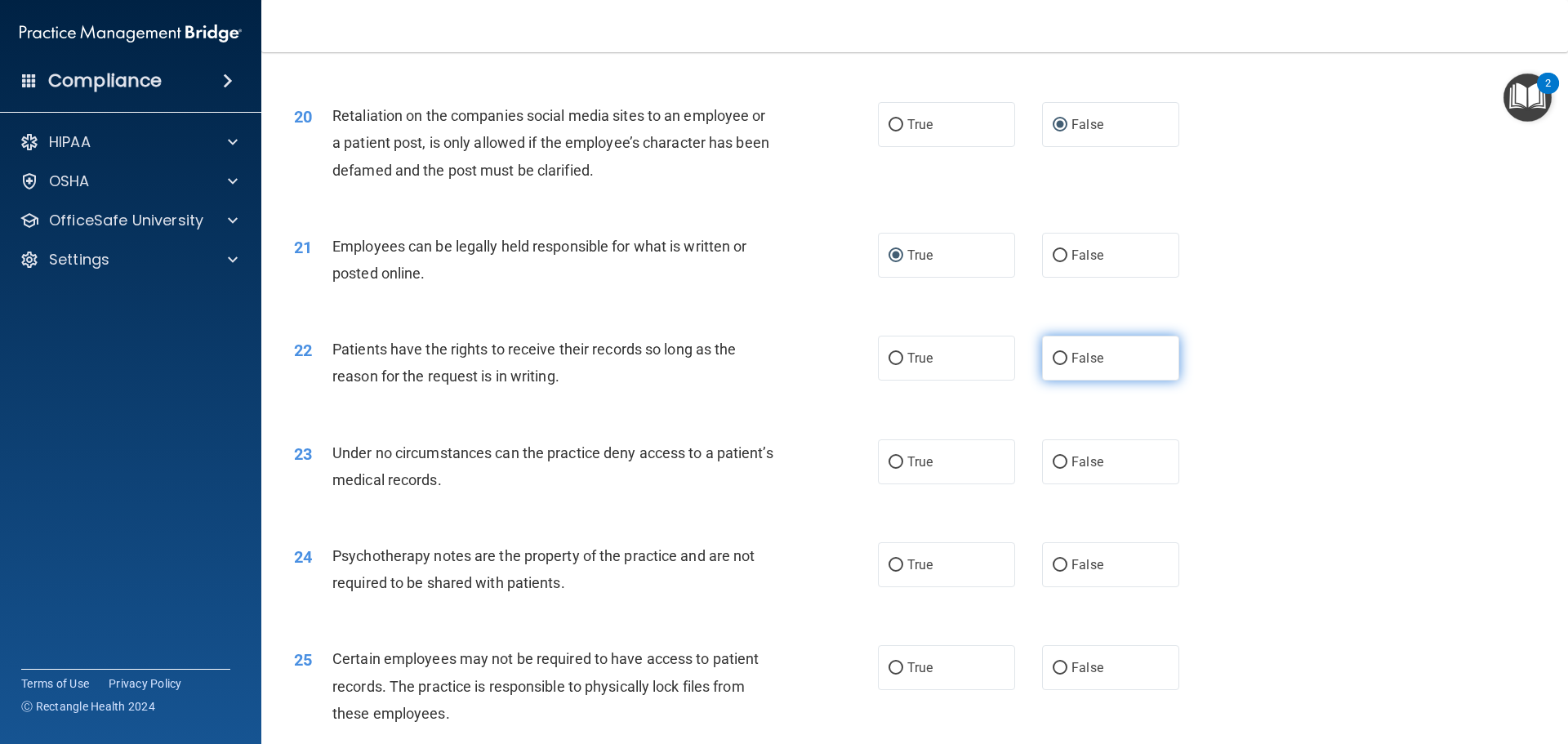
click at [1053, 360] on input "False" at bounding box center [1060, 359] width 15 height 12
radio input "true"
click at [1058, 461] on input "False" at bounding box center [1060, 463] width 15 height 12
radio input "true"
click at [889, 563] on input "True" at bounding box center [896, 565] width 15 height 12
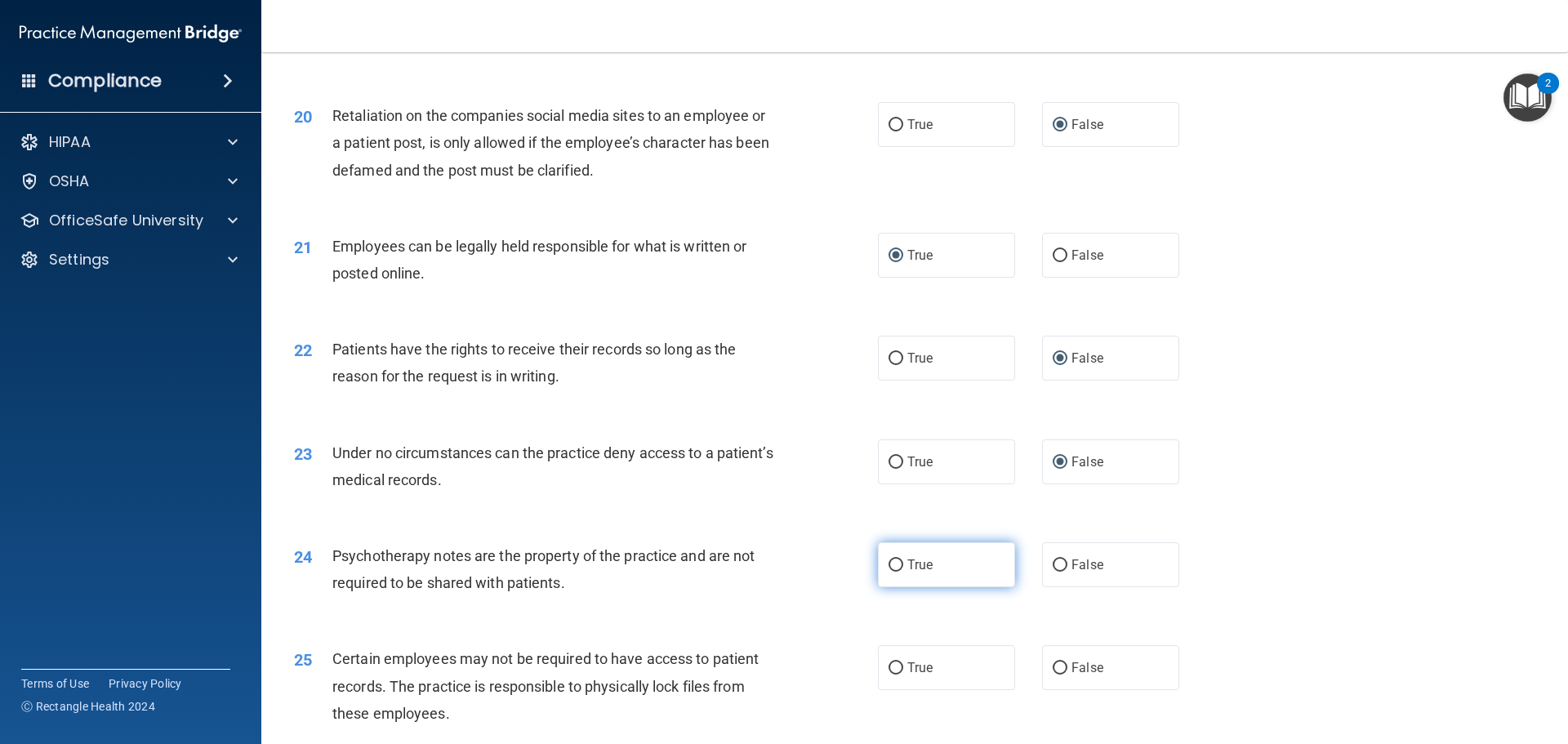
radio input "true"
click at [895, 682] on label "True" at bounding box center [947, 667] width 138 height 45
click at [895, 675] on input "True" at bounding box center [896, 669] width 15 height 12
radio input "true"
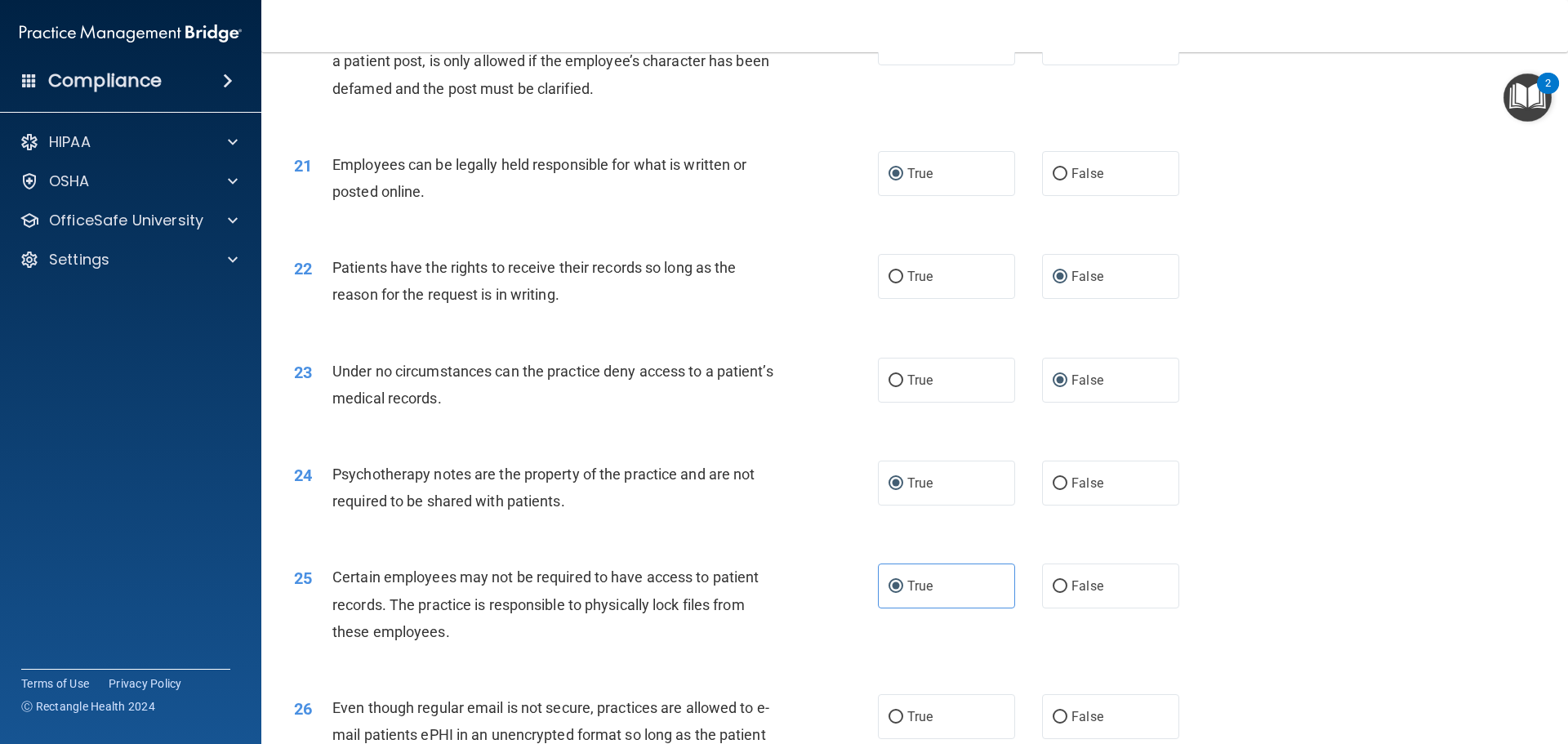
scroll to position [2776, 0]
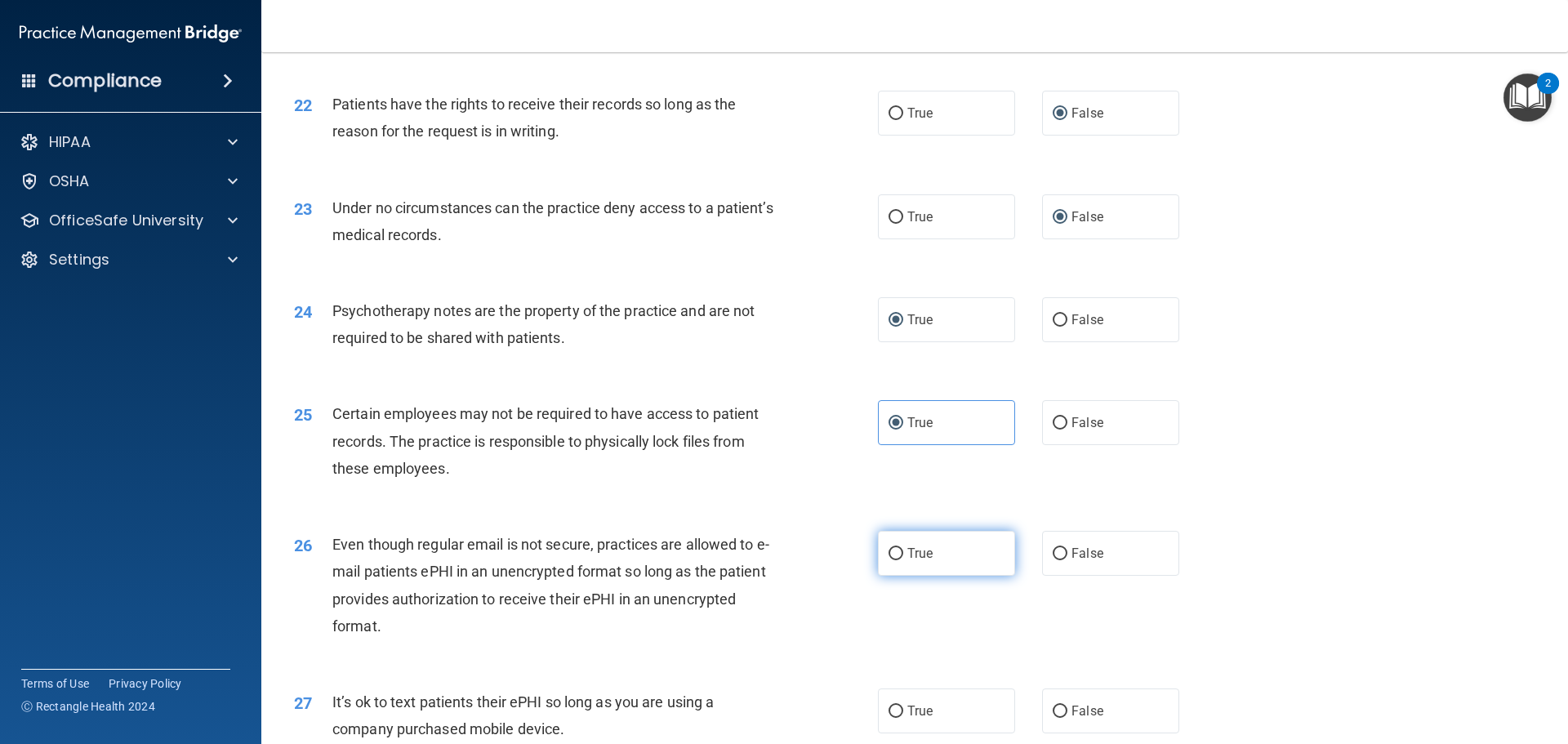
click at [881, 556] on label "True" at bounding box center [947, 553] width 138 height 45
click at [889, 556] on input "True" at bounding box center [896, 554] width 15 height 12
radio input "true"
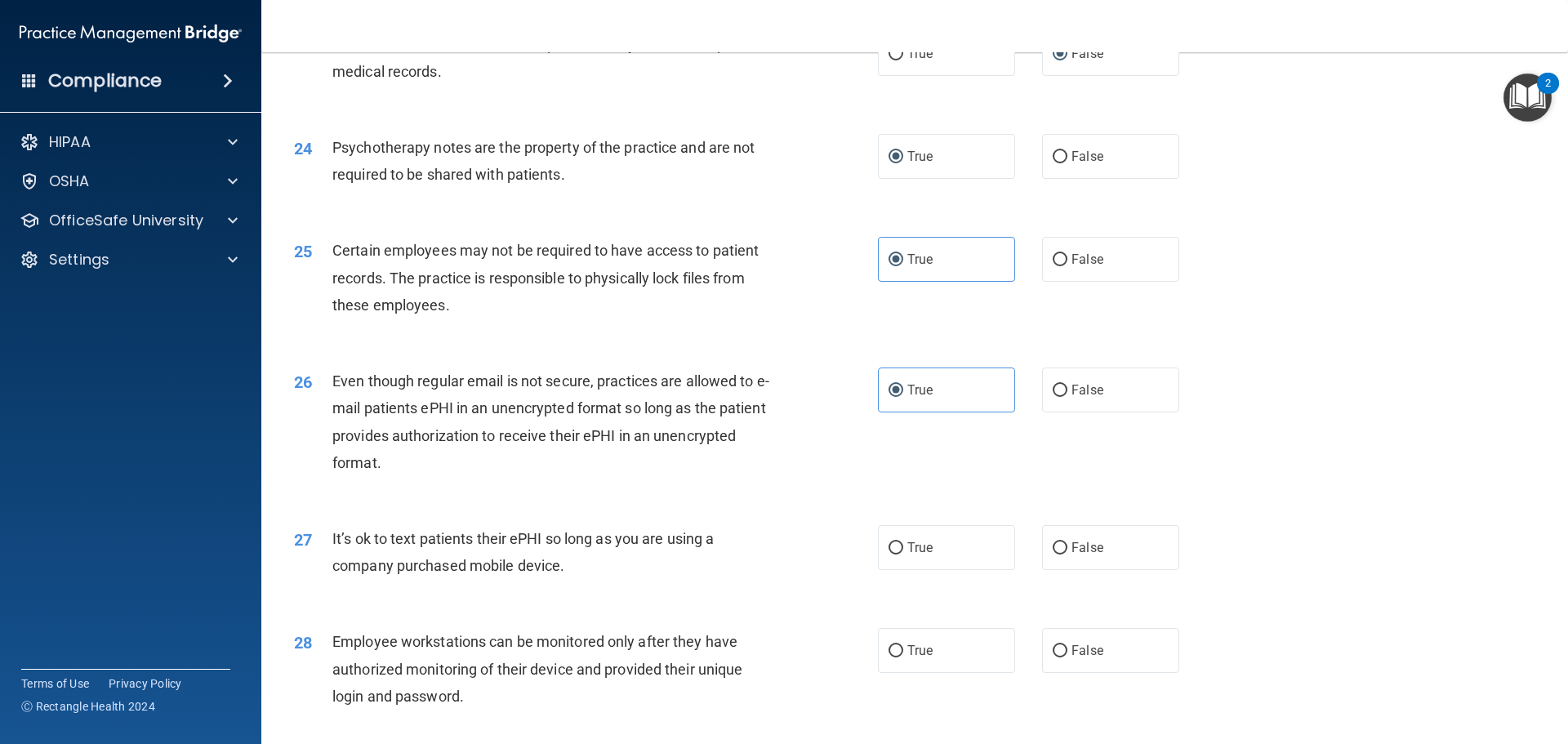
scroll to position [3022, 0]
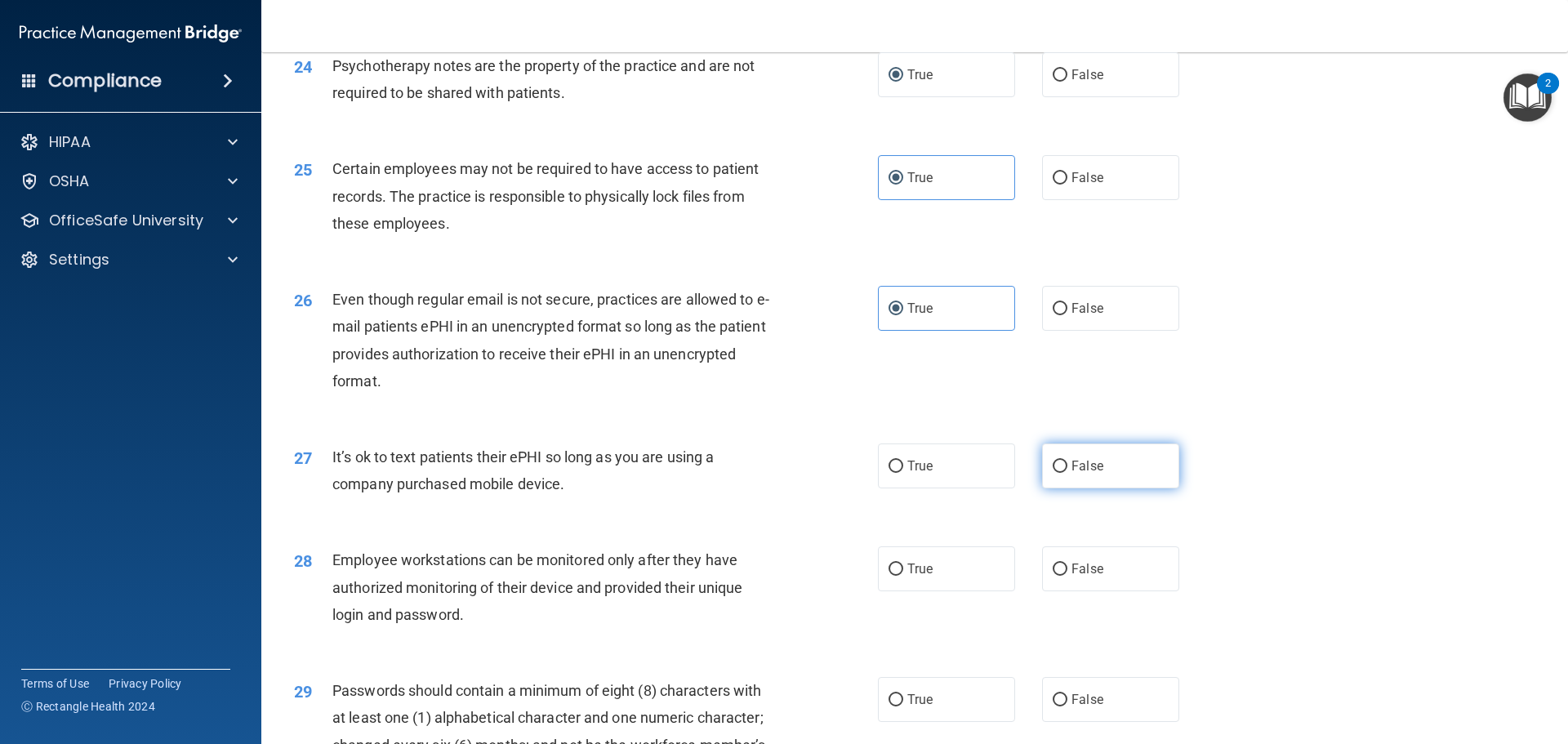
click at [1054, 454] on label "False" at bounding box center [1110, 465] width 138 height 45
click at [1054, 461] on input "False" at bounding box center [1060, 467] width 15 height 12
radio input "true"
click at [1053, 569] on input "False" at bounding box center [1060, 570] width 15 height 12
radio input "true"
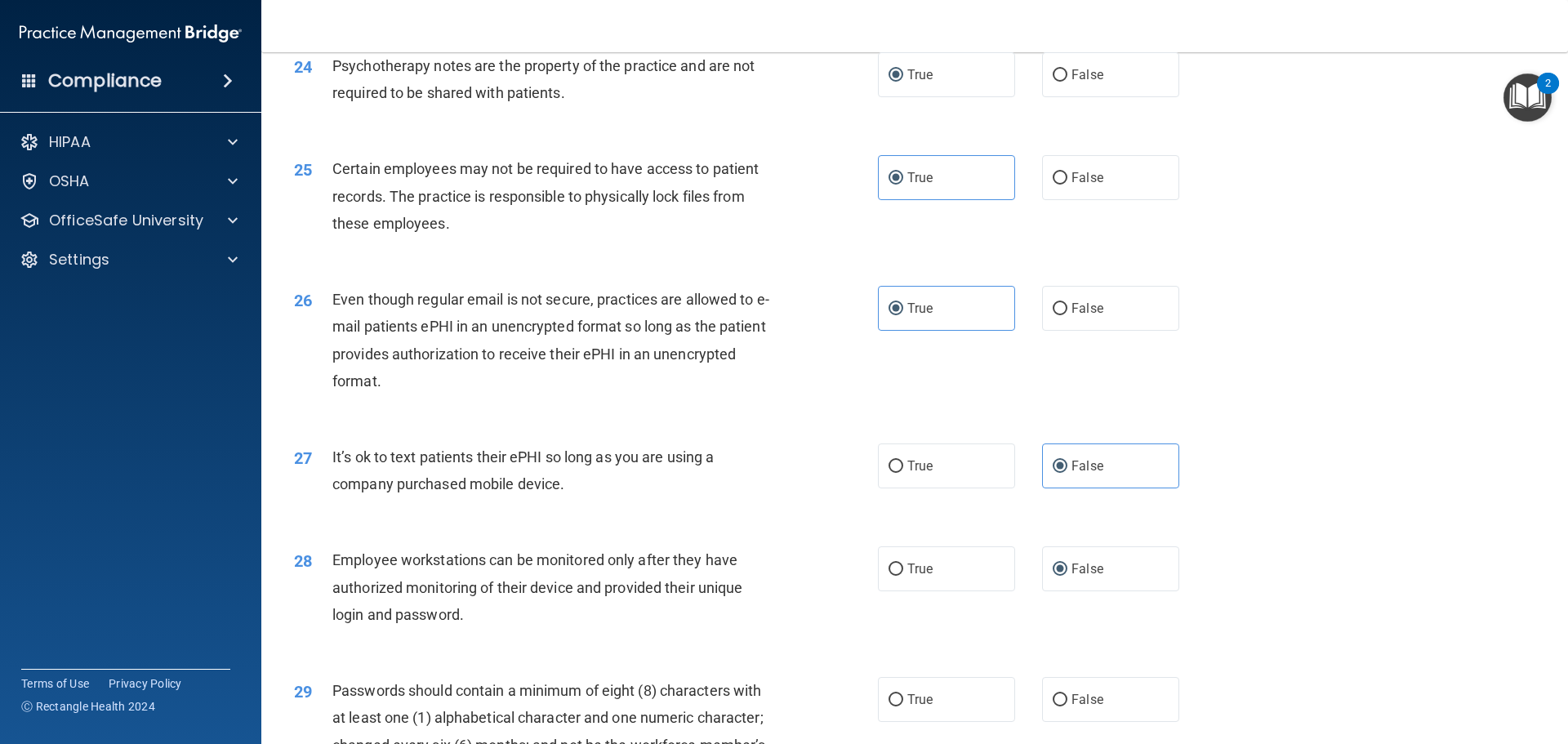
scroll to position [3266, 0]
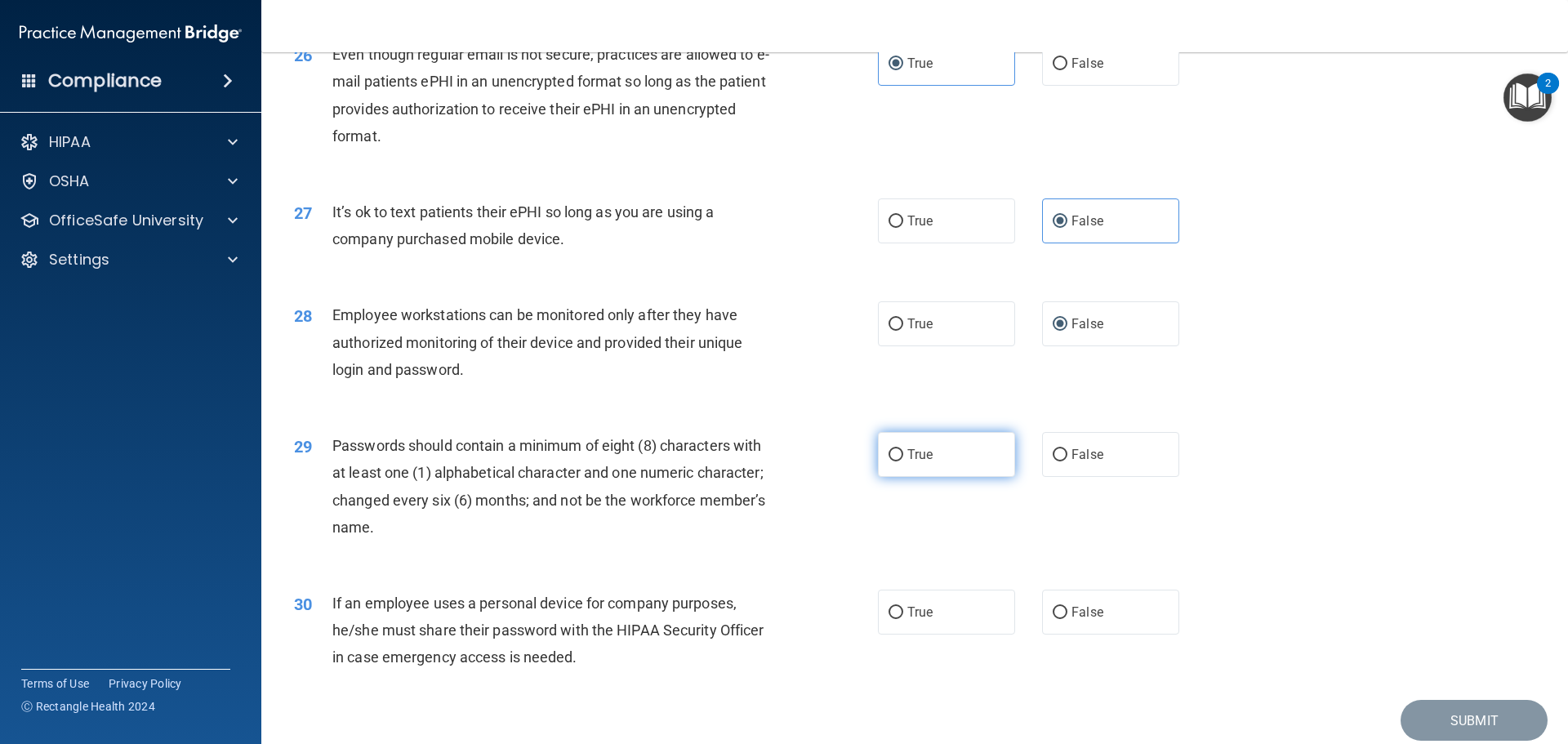
click at [895, 450] on input "True" at bounding box center [896, 456] width 15 height 12
radio input "true"
click at [1053, 617] on input "False" at bounding box center [1060, 613] width 15 height 12
radio input "true"
click at [1451, 715] on button "Submit" at bounding box center [1474, 721] width 147 height 42
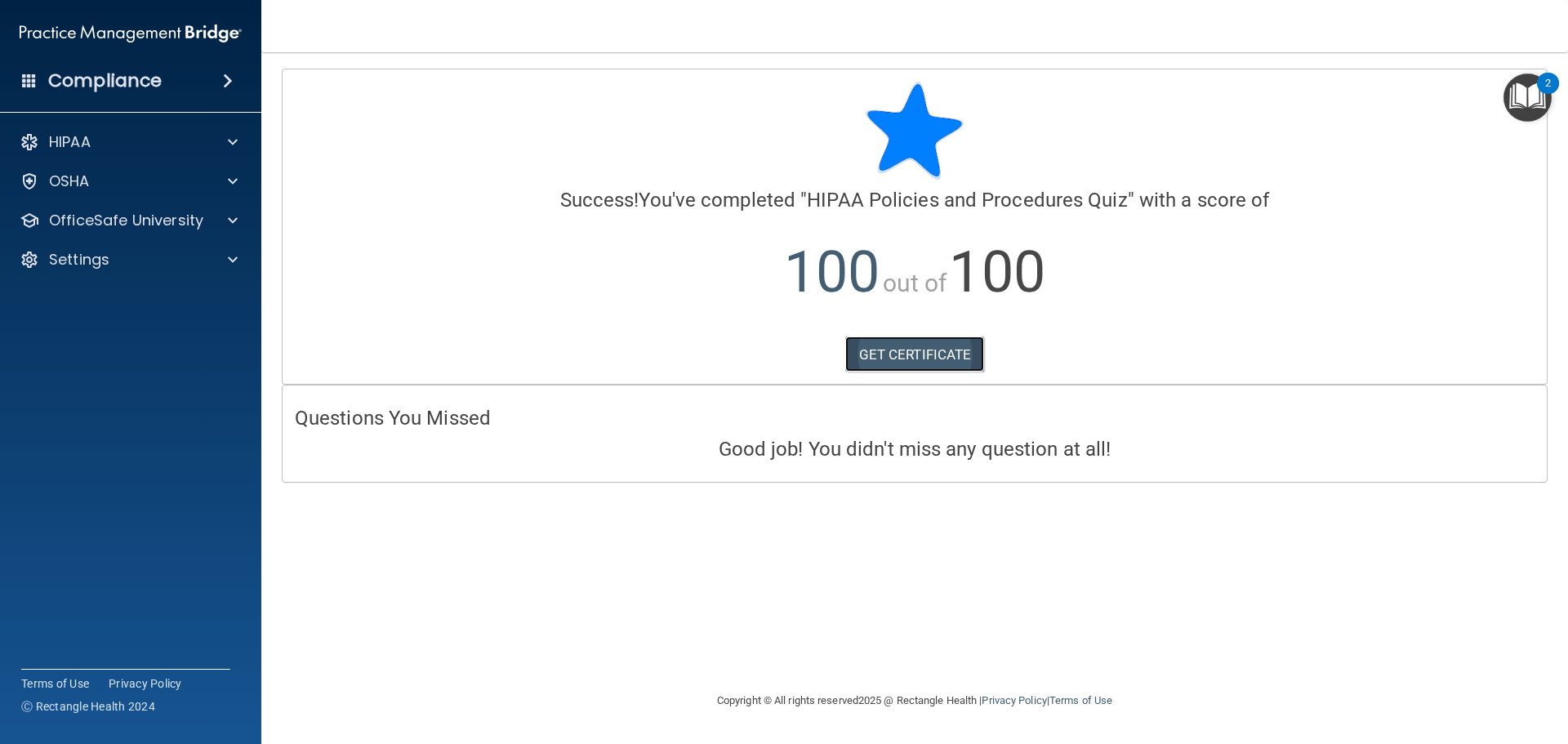
click at [893, 358] on link "GET CERTIFICATE" at bounding box center [914, 354] width 139 height 36
click at [174, 212] on p "OfficeSafe University" at bounding box center [126, 220] width 154 height 19
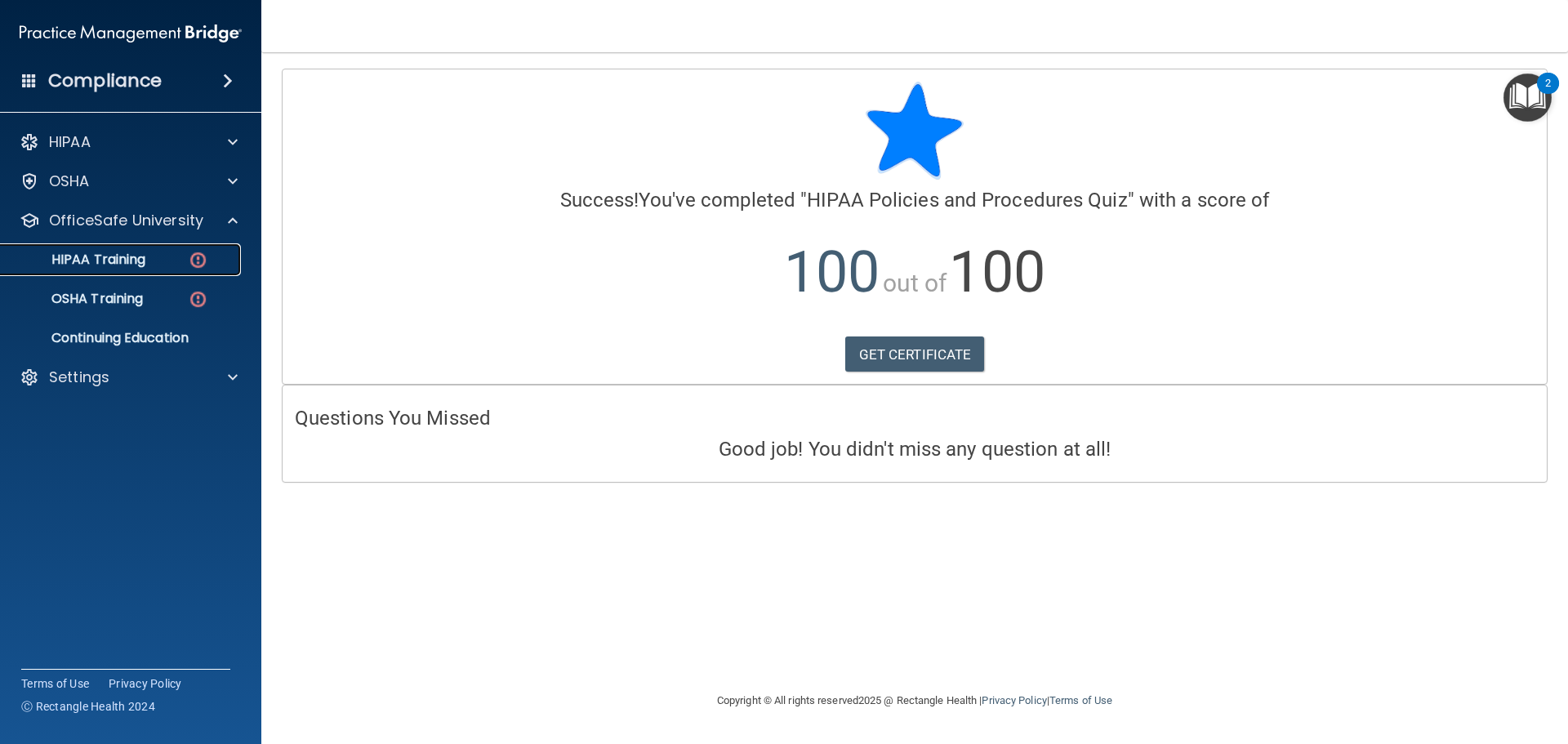
click at [186, 263] on div "HIPAA Training" at bounding box center [122, 259] width 223 height 17
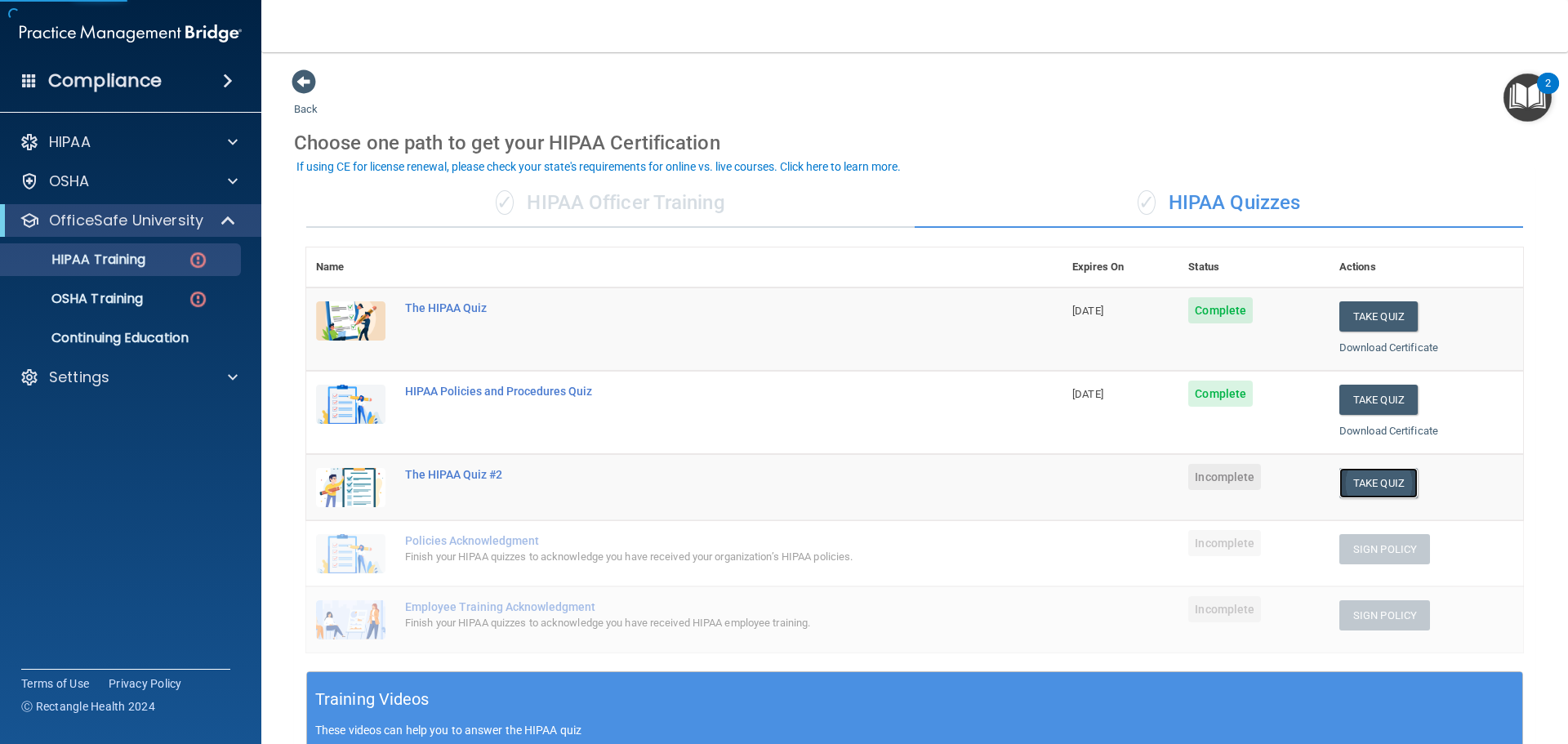
click at [1376, 488] on button "Take Quiz" at bounding box center [1378, 483] width 78 height 30
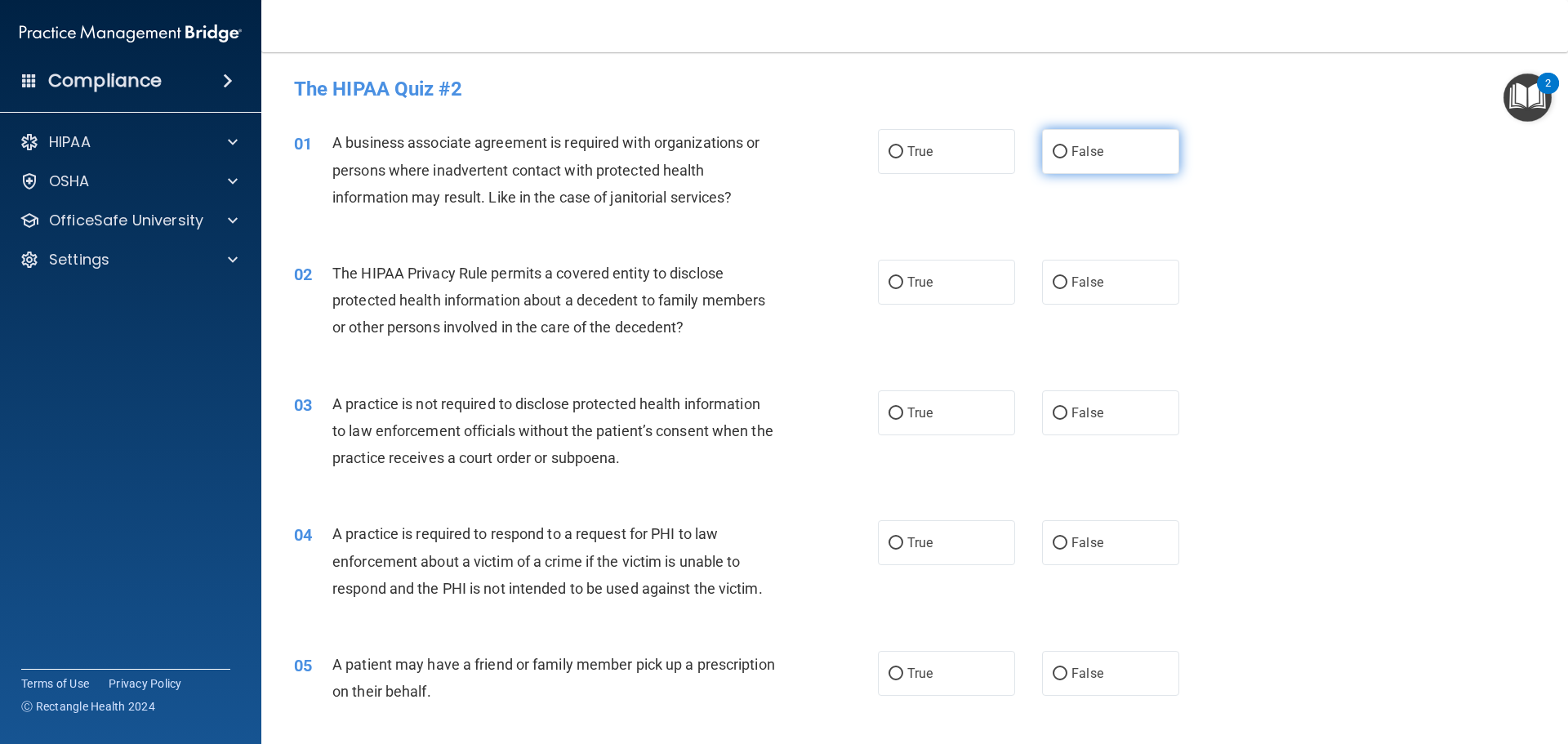
click at [1042, 150] on label "False" at bounding box center [1110, 151] width 138 height 45
click at [1053, 150] on input "False" at bounding box center [1060, 152] width 15 height 12
radio input "true"
click at [889, 292] on label "True" at bounding box center [947, 281] width 138 height 45
click at [889, 289] on input "True" at bounding box center [896, 283] width 15 height 12
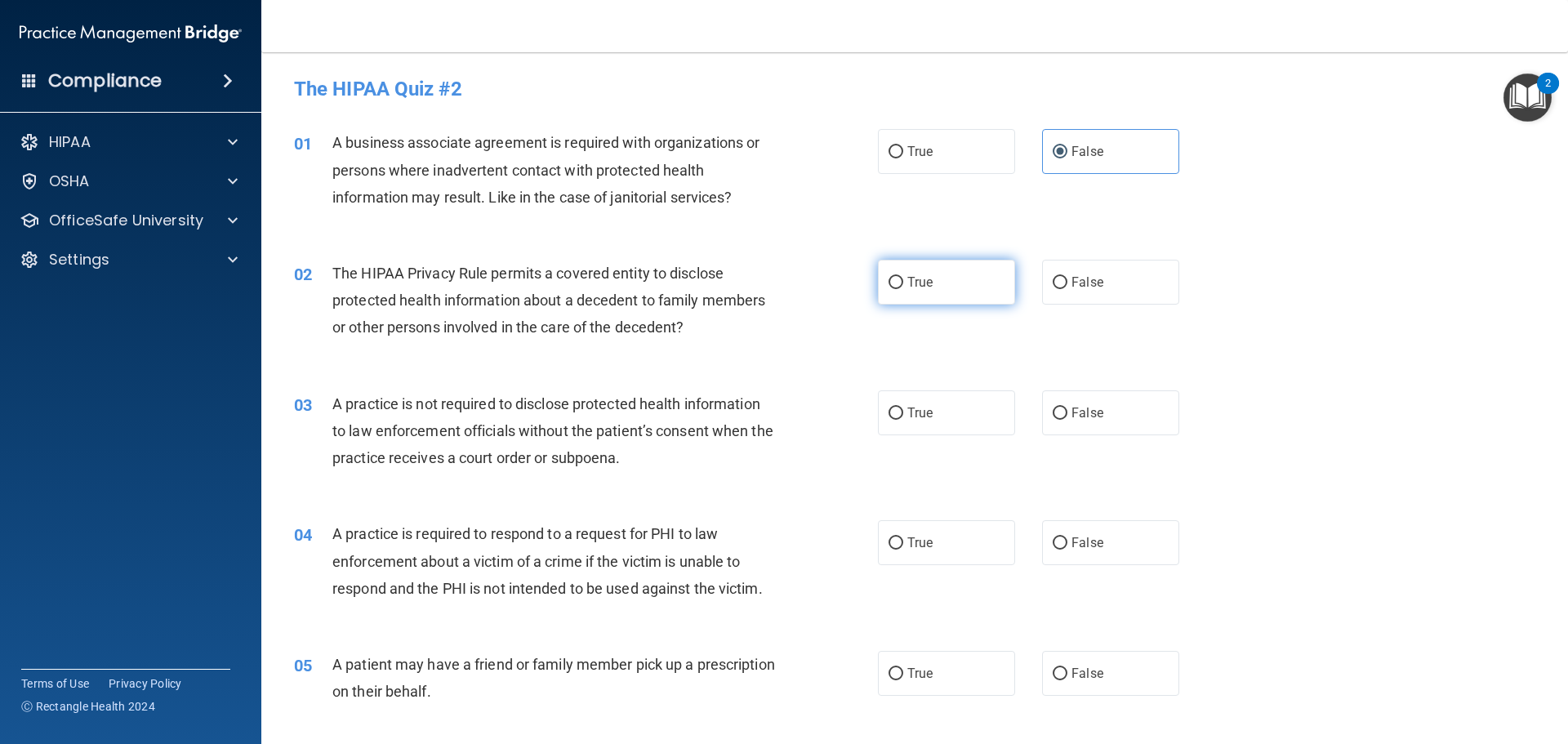
radio input "true"
click at [1053, 412] on input "False" at bounding box center [1060, 414] width 15 height 12
radio input "true"
click at [890, 547] on input "True" at bounding box center [896, 543] width 15 height 12
radio input "true"
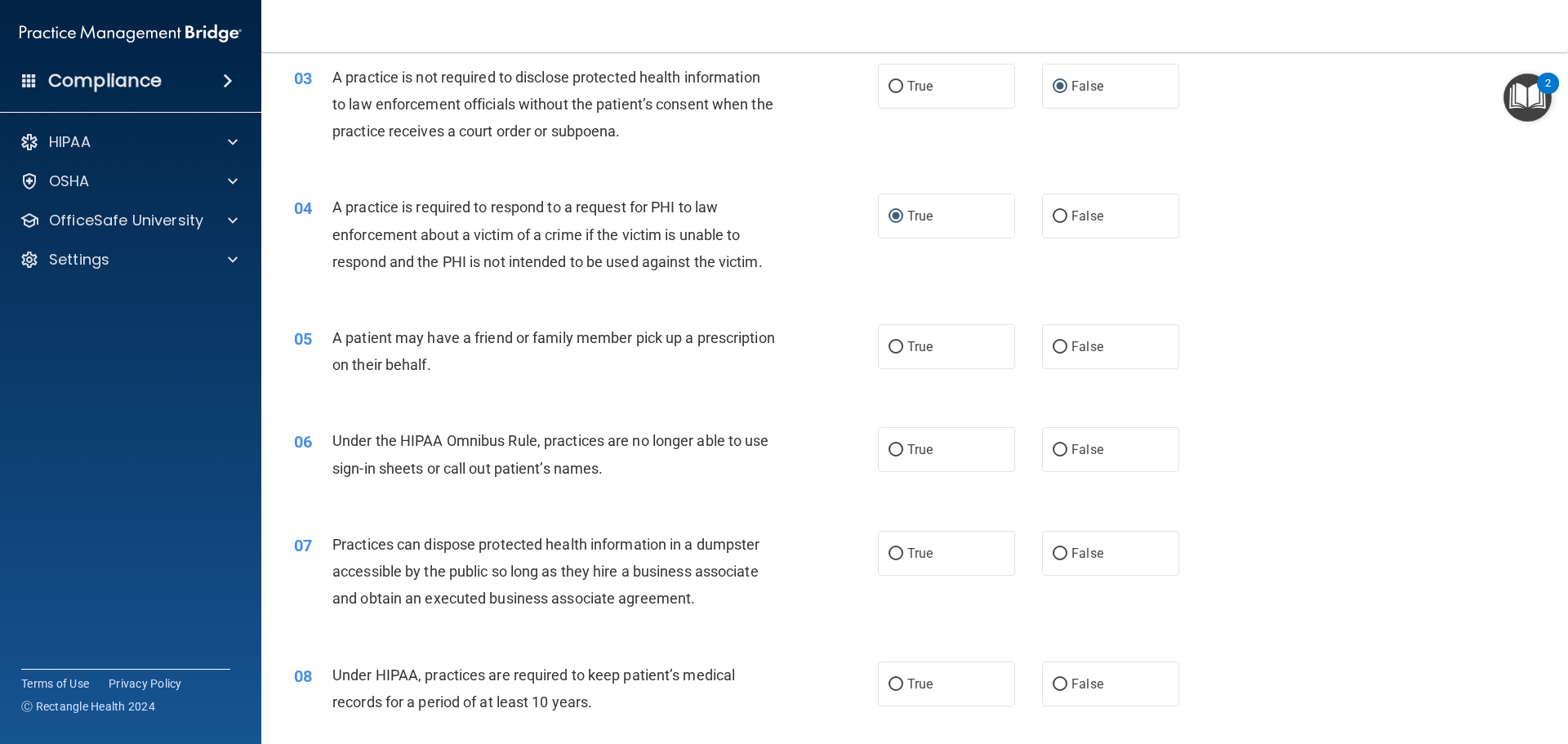
scroll to position [408, 0]
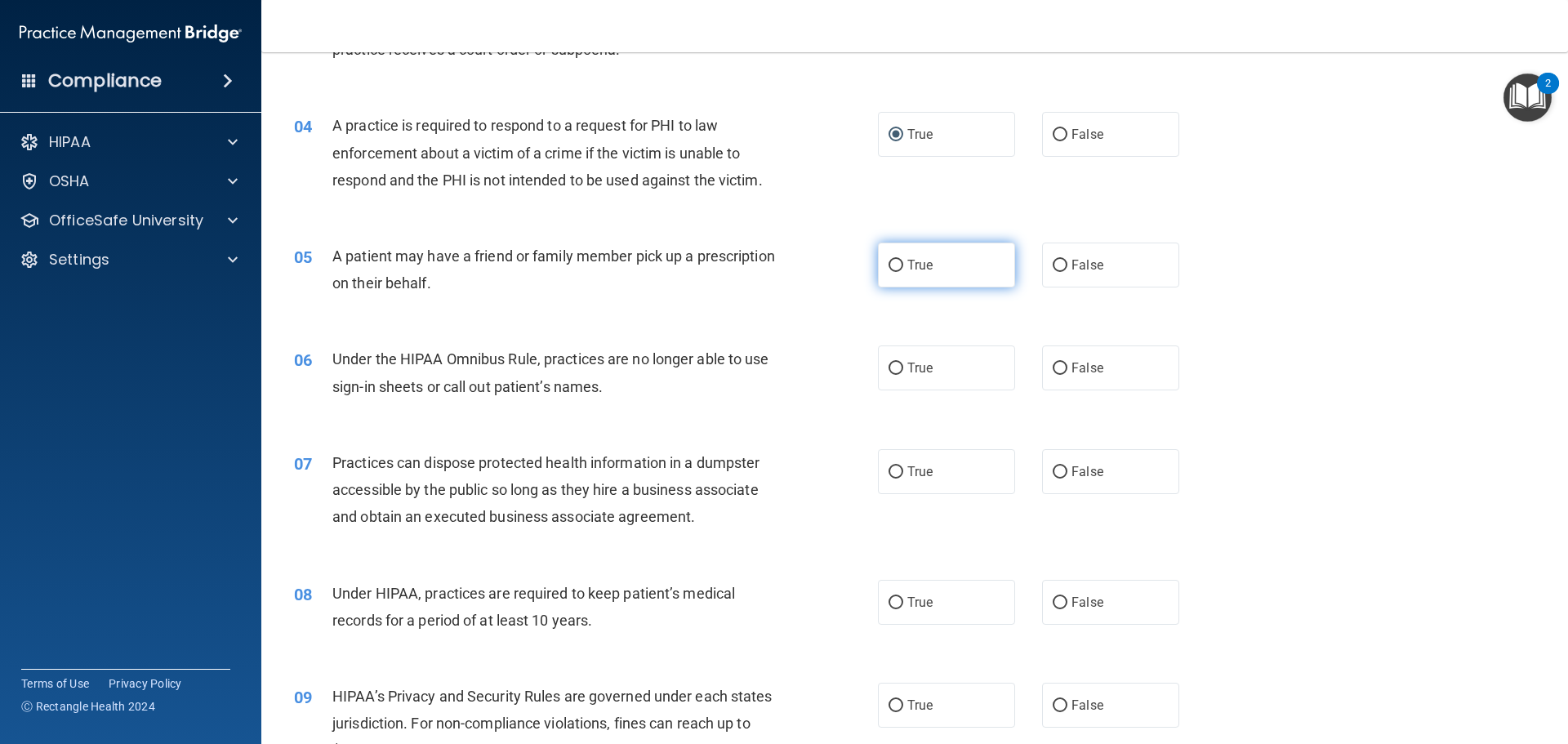
click at [890, 267] on input "True" at bounding box center [896, 266] width 15 height 12
radio input "true"
click at [1053, 365] on input "False" at bounding box center [1060, 369] width 15 height 12
radio input "true"
click at [1047, 479] on label "False" at bounding box center [1110, 471] width 138 height 45
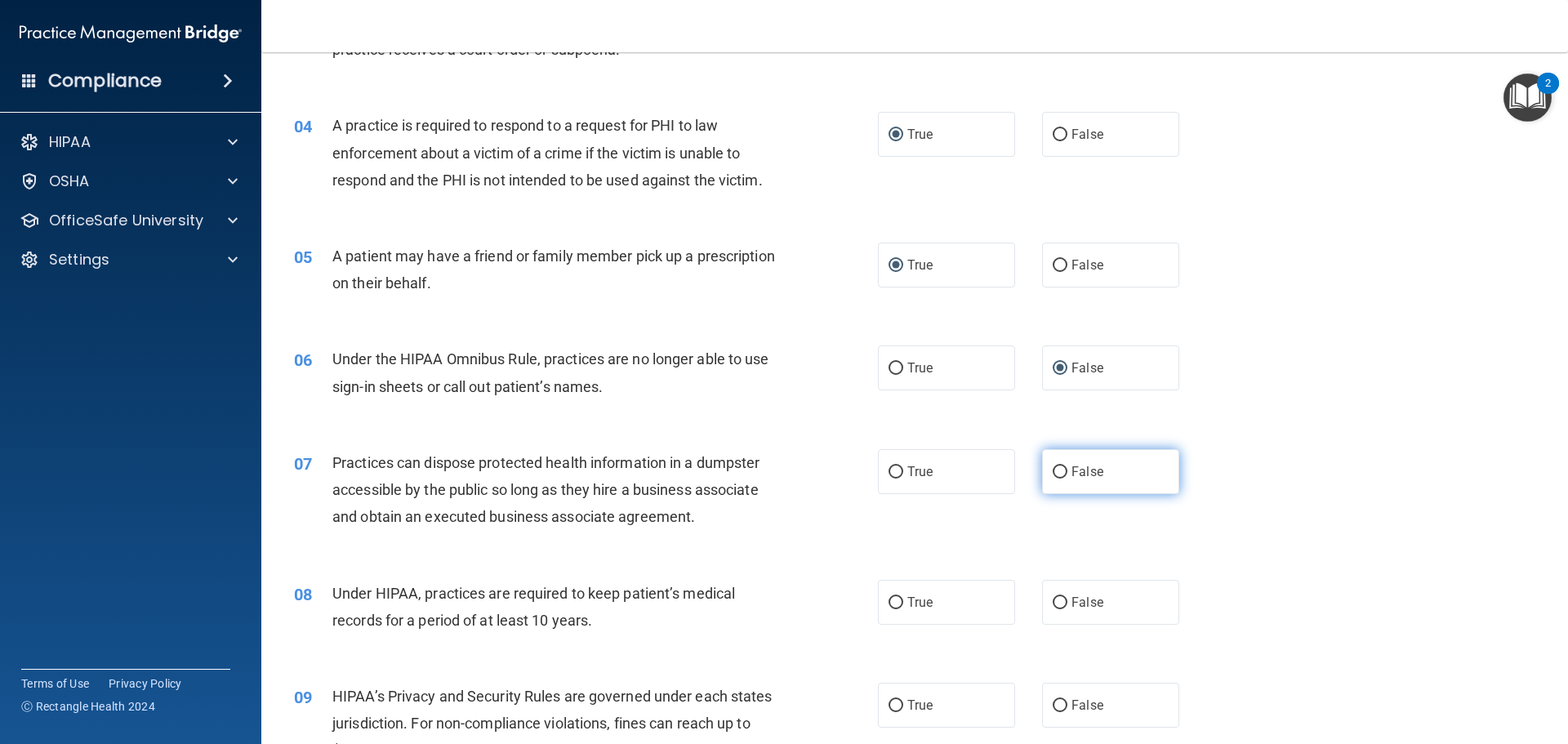
click at [1053, 478] on input "False" at bounding box center [1060, 472] width 15 height 12
radio input "true"
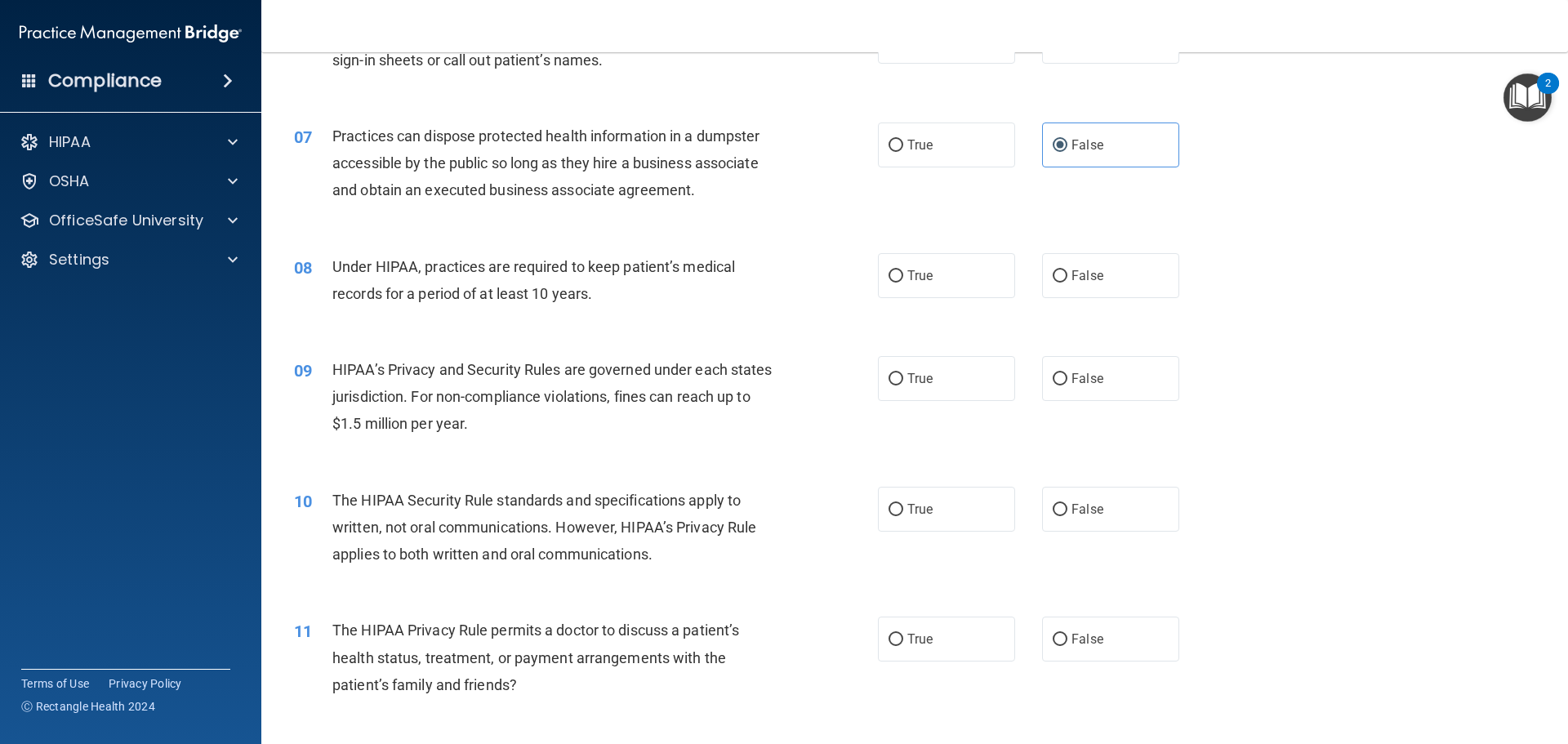
scroll to position [817, 0]
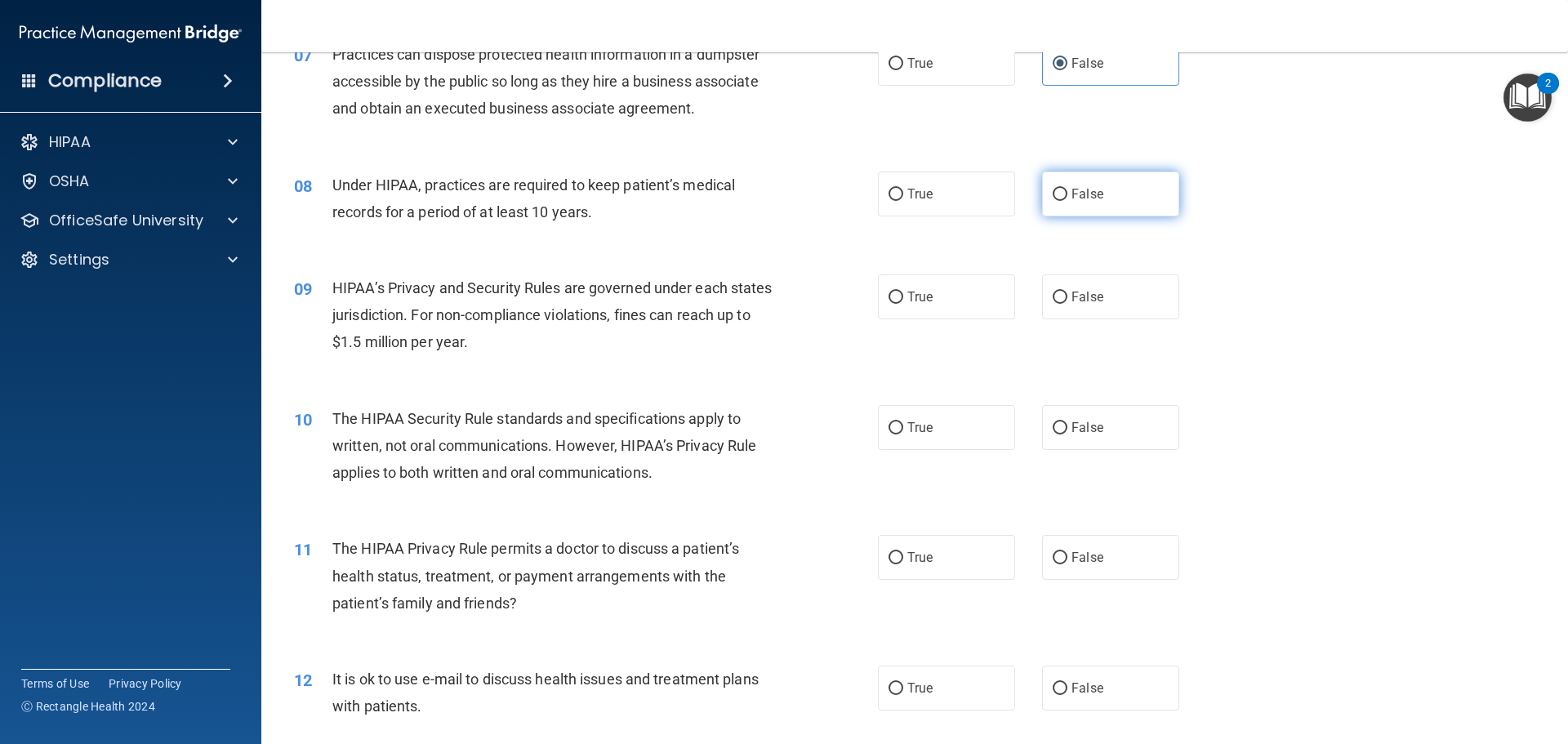
click at [1053, 191] on input "False" at bounding box center [1060, 195] width 15 height 12
radio input "true"
click at [1054, 301] on input "False" at bounding box center [1060, 298] width 15 height 12
radio input "true"
click at [889, 422] on input "True" at bounding box center [896, 429] width 15 height 12
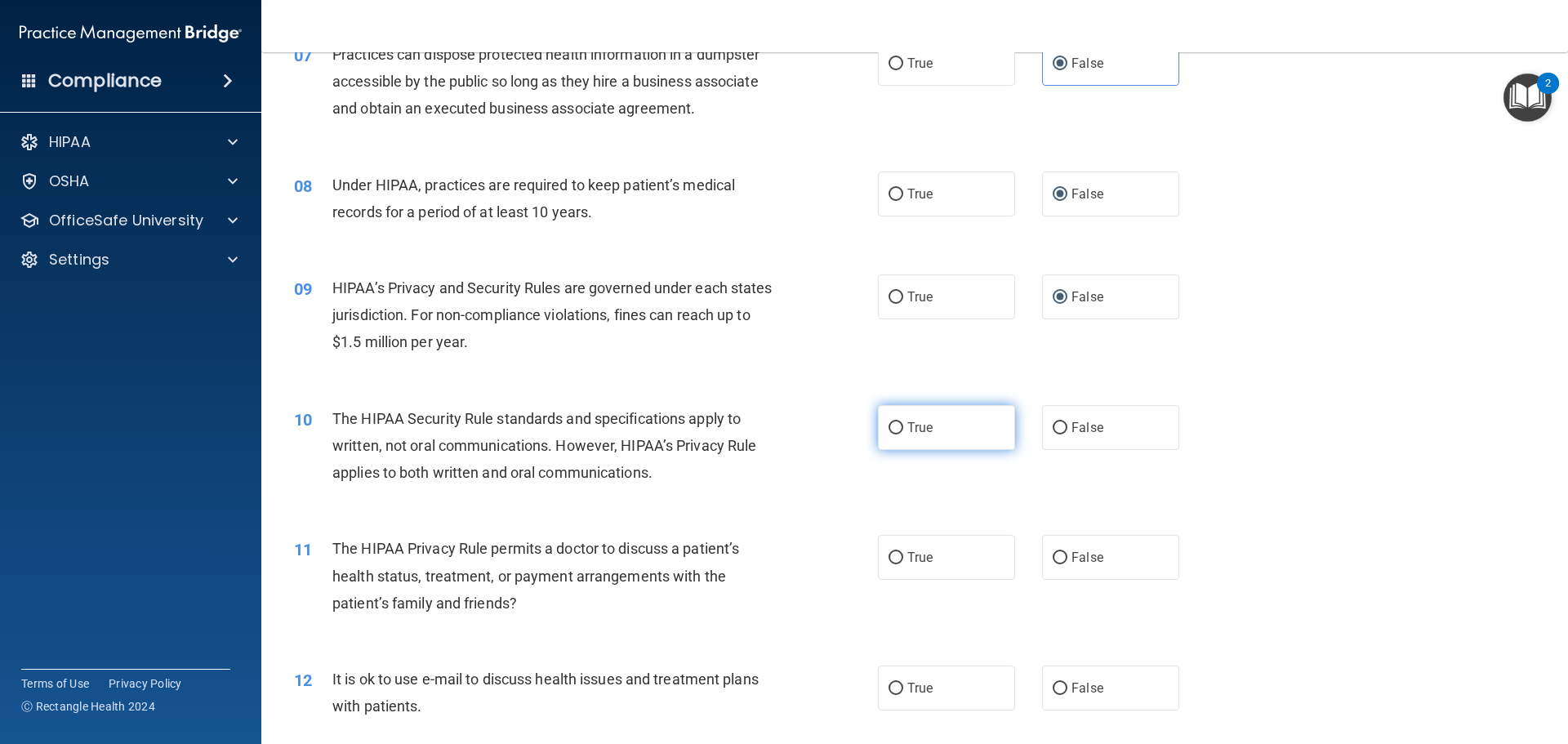
radio input "true"
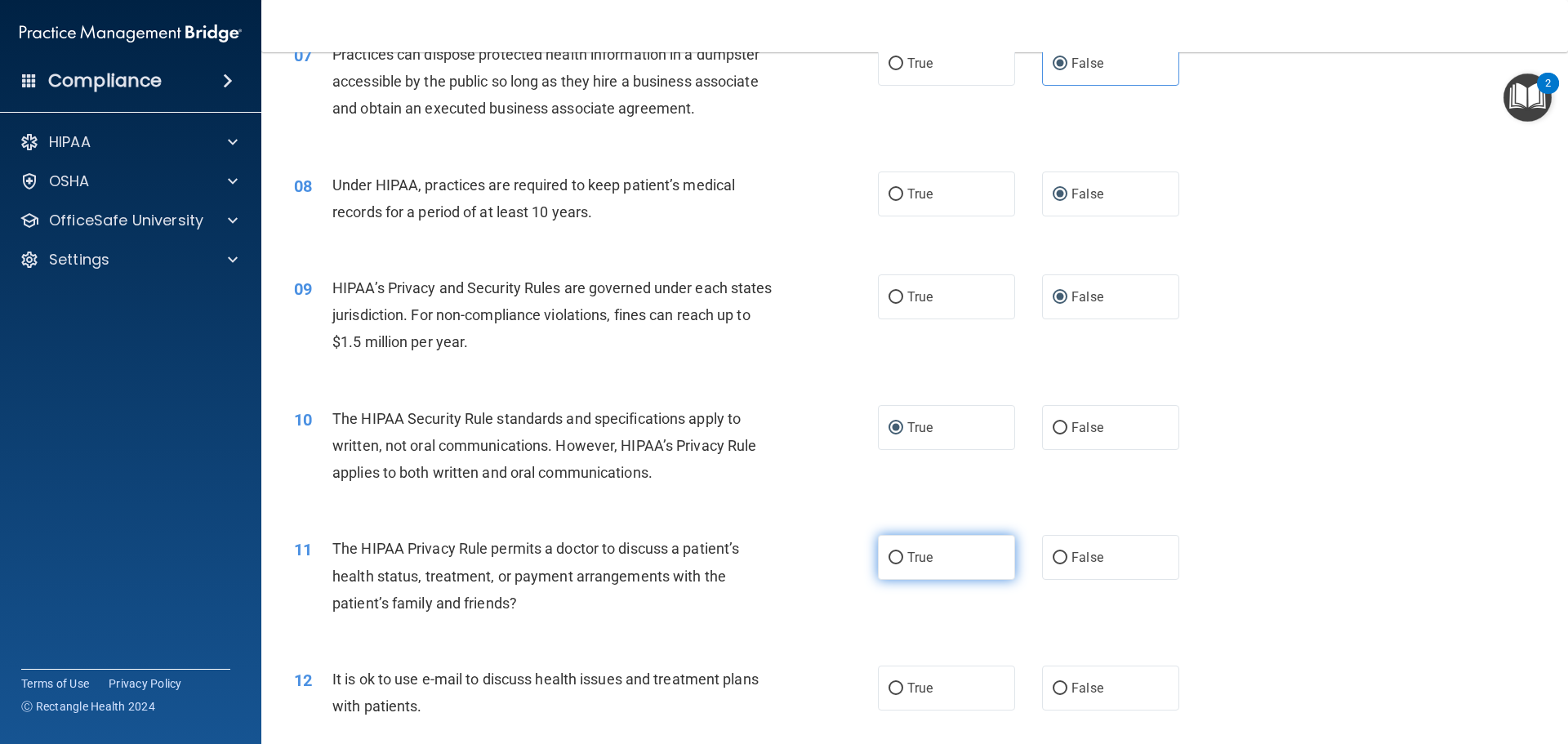
click at [889, 555] on input "True" at bounding box center [896, 558] width 15 height 12
radio input "true"
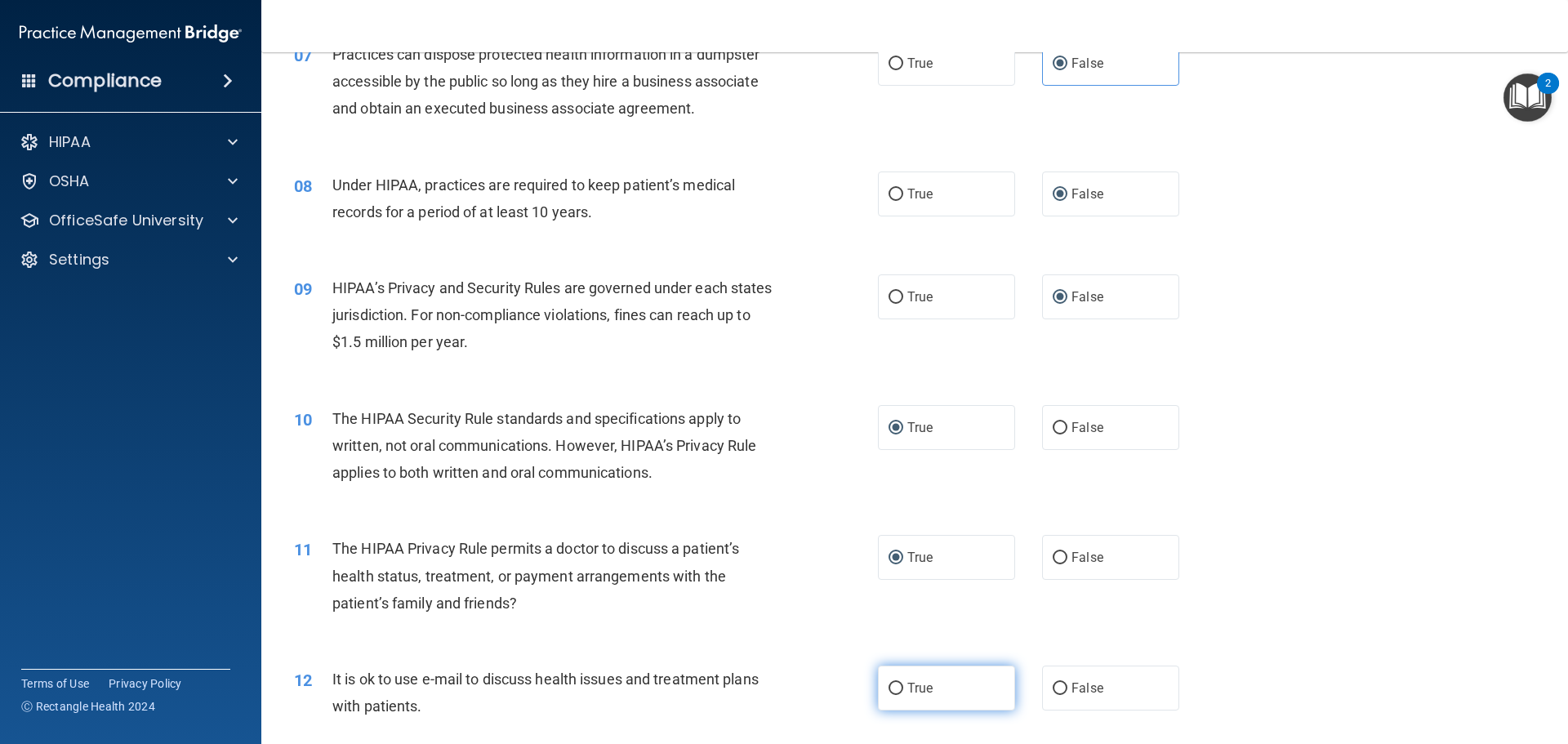
click at [890, 690] on input "True" at bounding box center [896, 689] width 15 height 12
radio input "true"
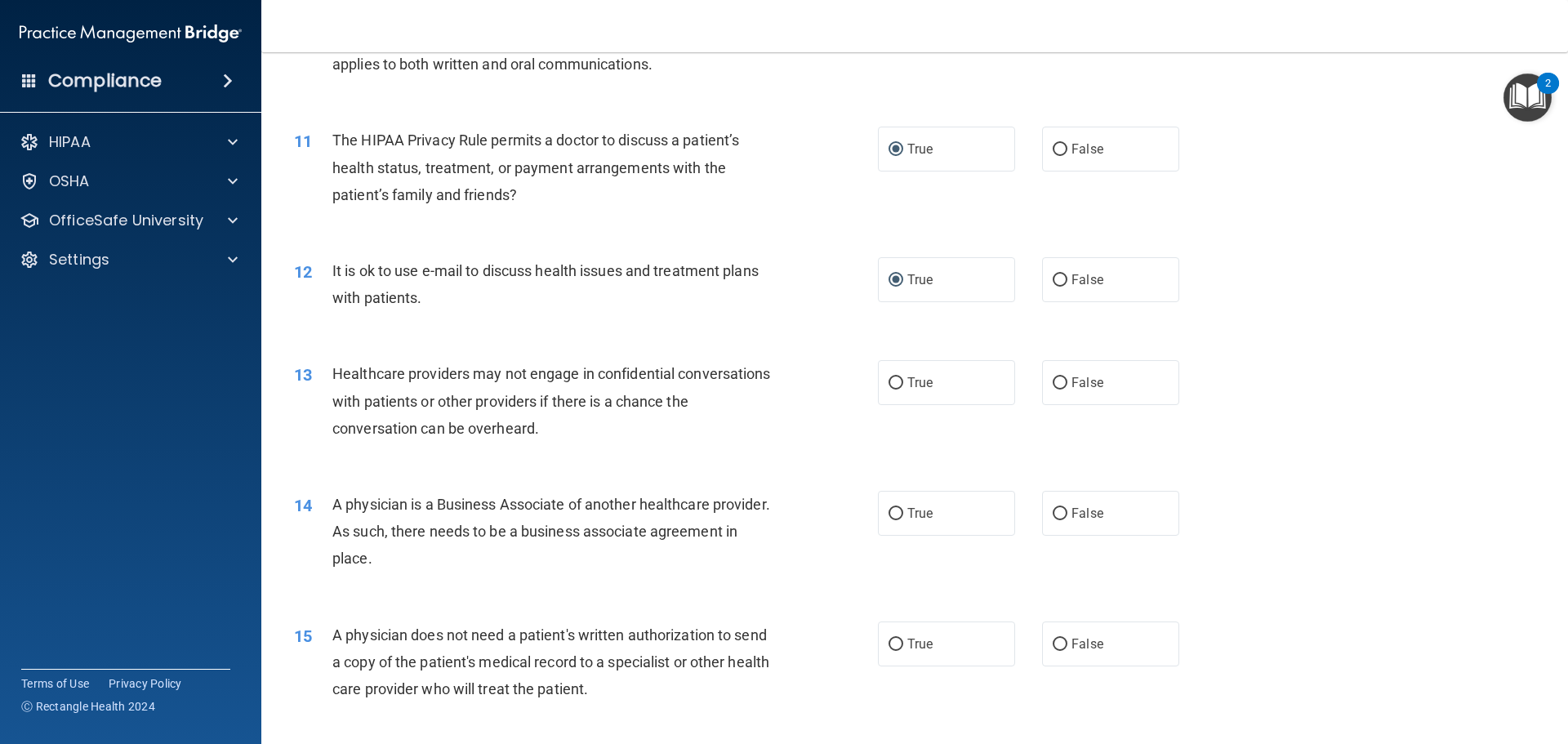
scroll to position [1307, 0]
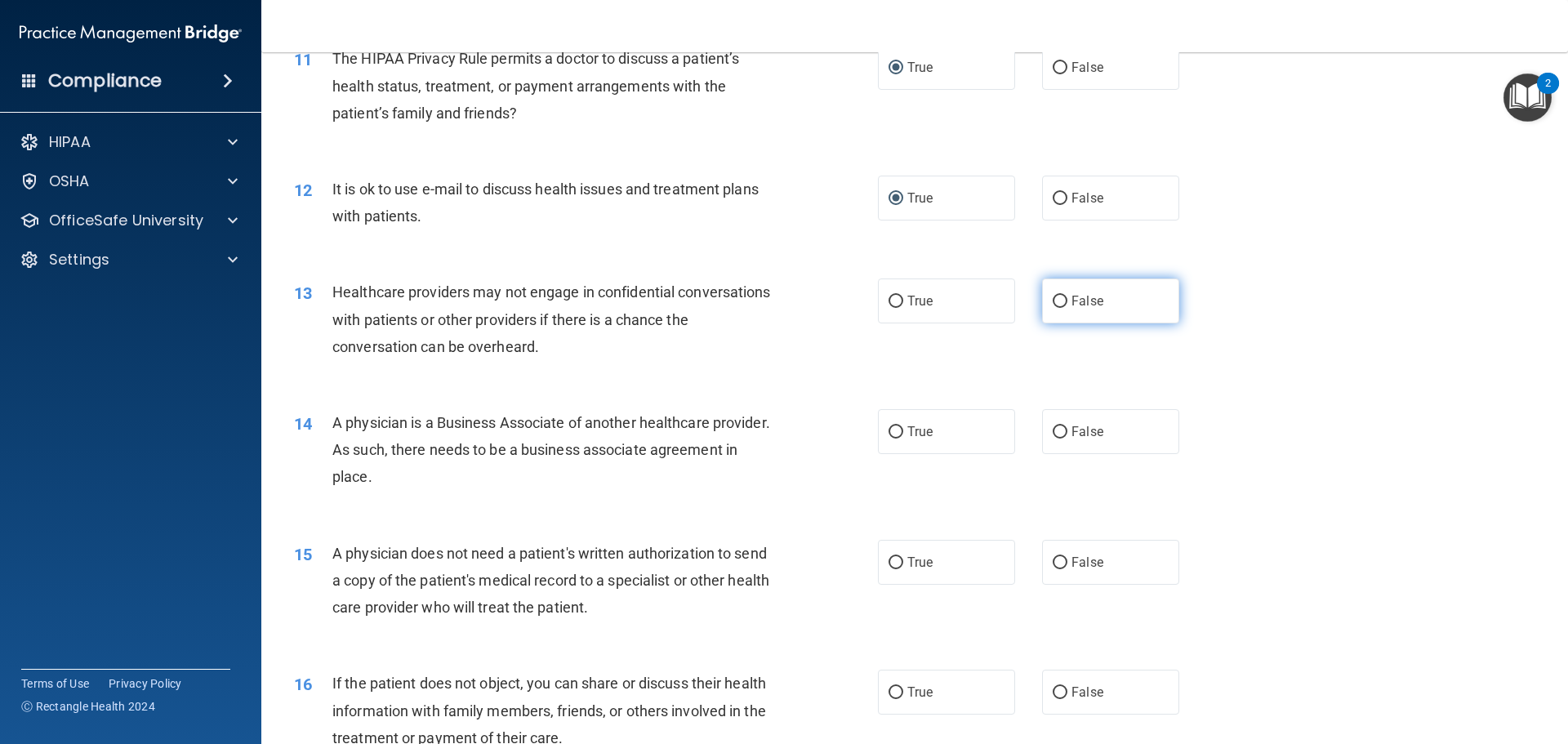
click at [1053, 308] on input "False" at bounding box center [1060, 301] width 15 height 12
radio input "true"
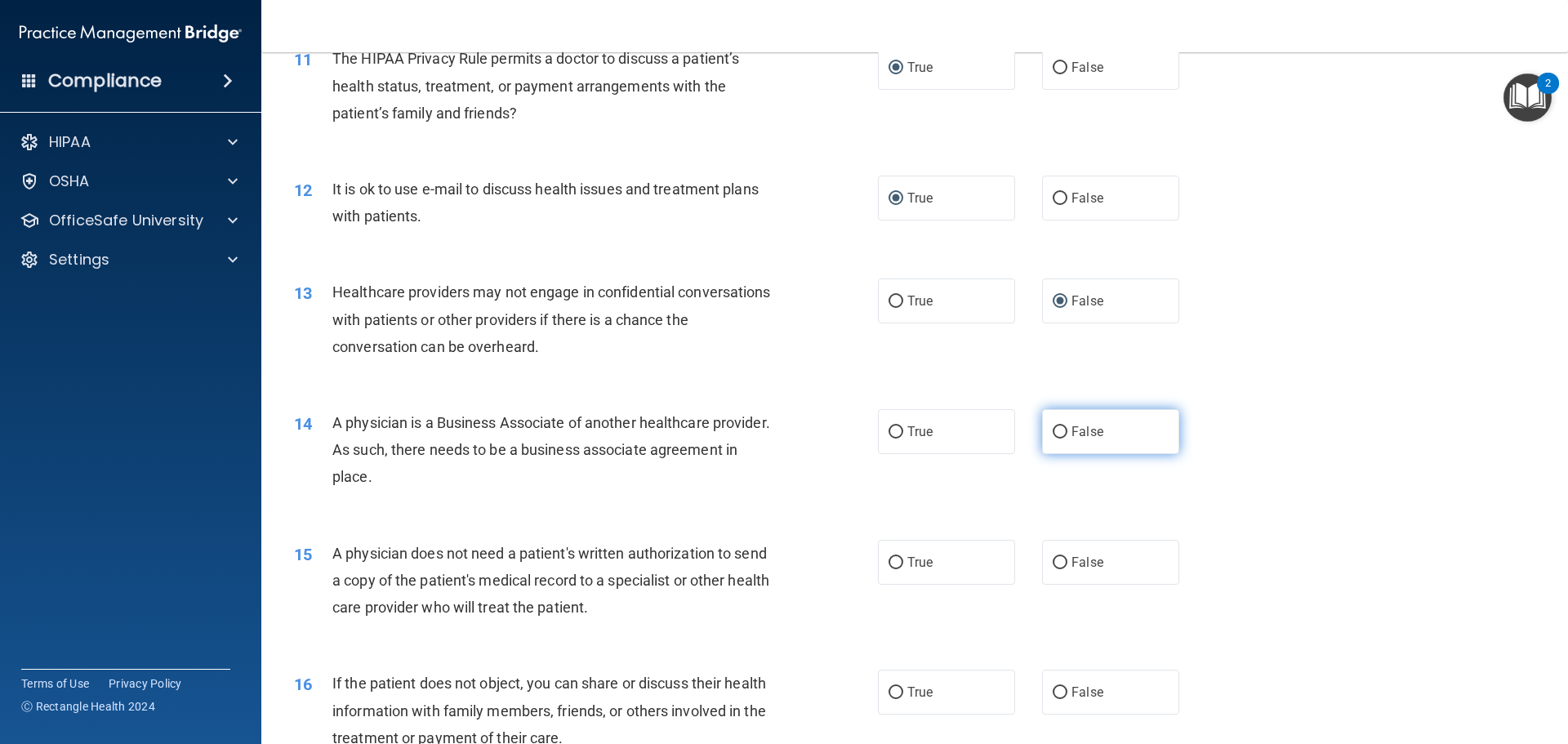
click at [1053, 434] on input "False" at bounding box center [1060, 432] width 15 height 12
radio input "true"
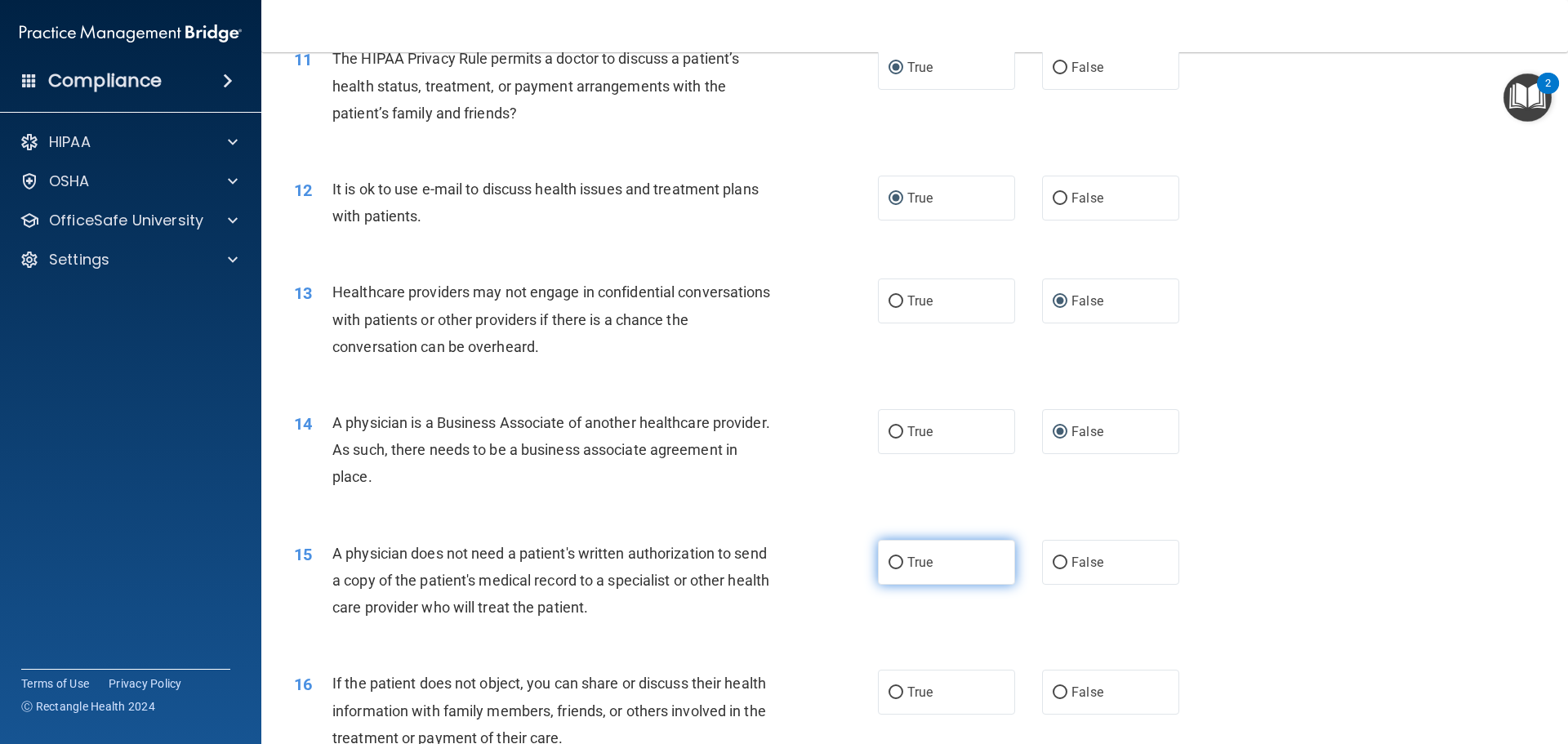
click at [889, 565] on input "True" at bounding box center [896, 563] width 15 height 12
radio input "true"
click at [890, 693] on input "True" at bounding box center [896, 693] width 15 height 12
radio input "true"
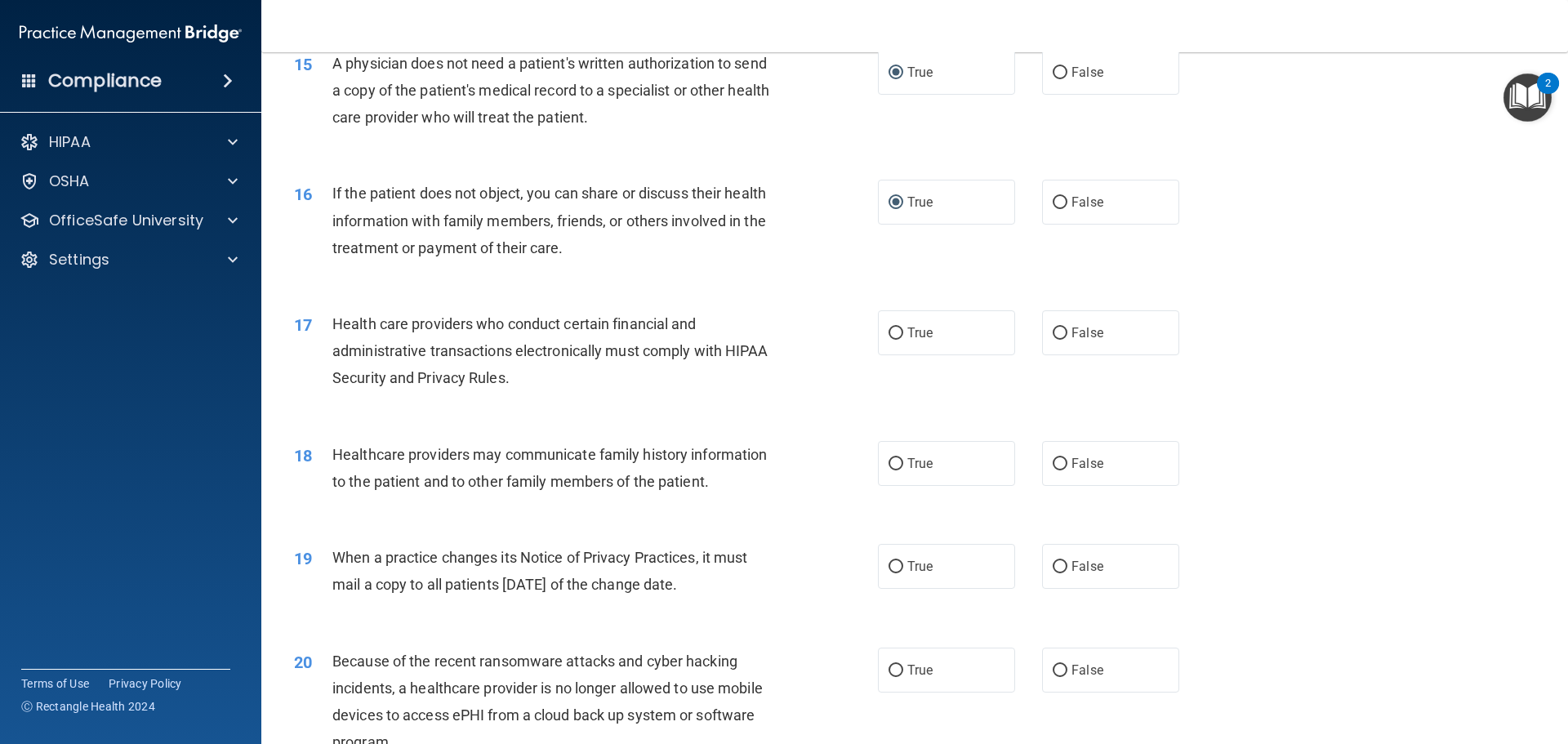
scroll to position [1878, 0]
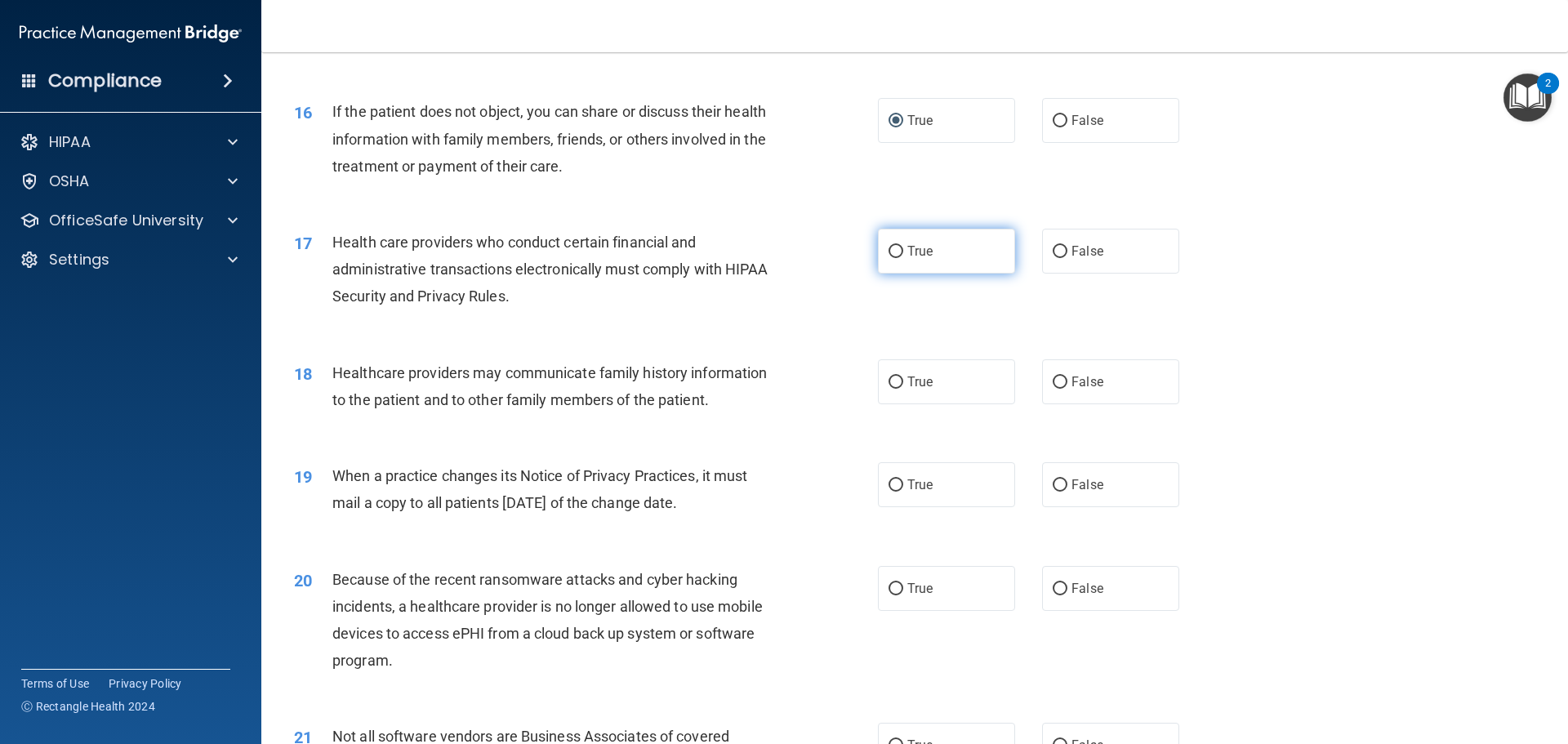
click at [889, 251] on input "True" at bounding box center [896, 252] width 15 height 12
radio input "true"
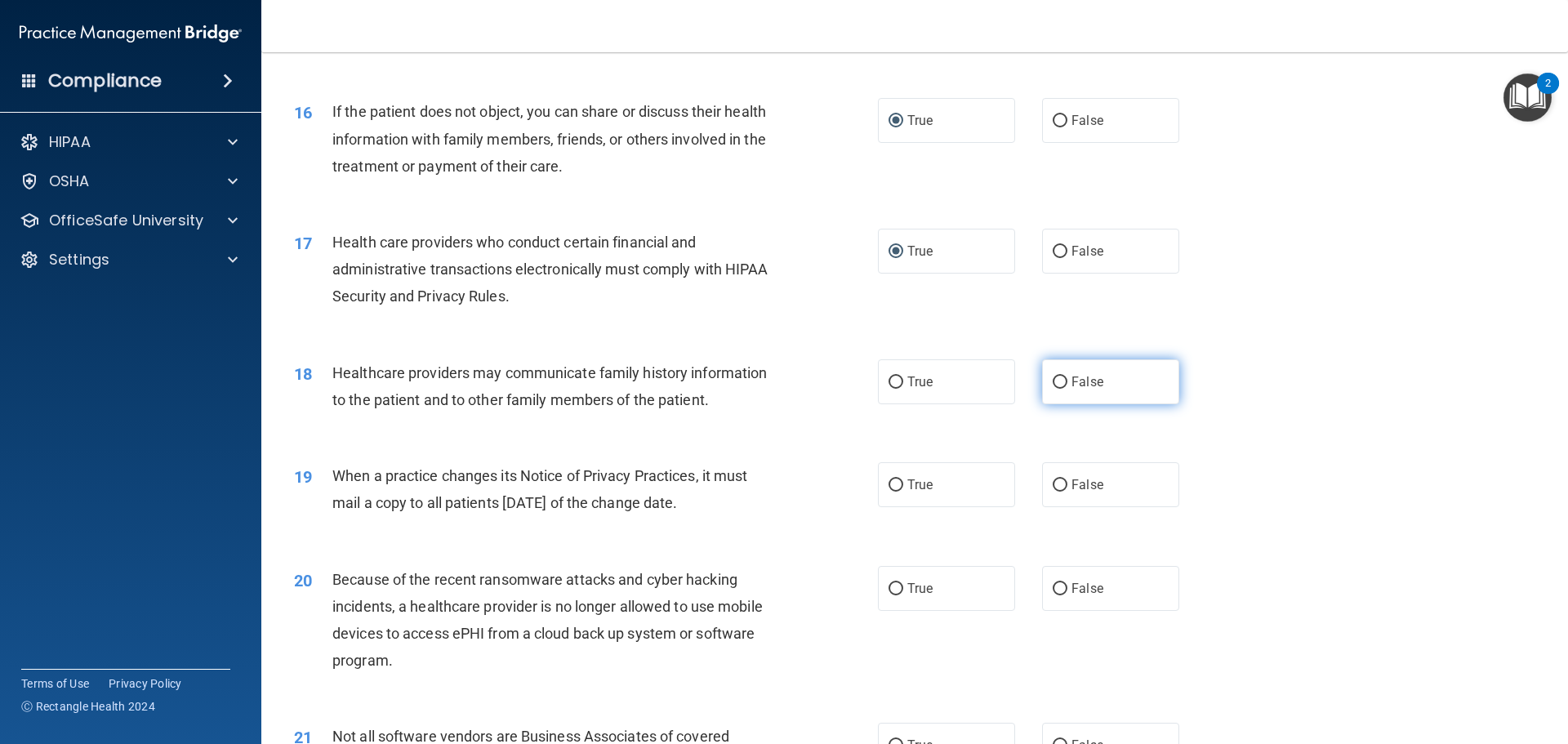
click at [1054, 382] on input "False" at bounding box center [1060, 383] width 15 height 12
radio input "true"
click at [1054, 476] on label "False" at bounding box center [1110, 484] width 138 height 45
click at [1054, 479] on input "False" at bounding box center [1060, 485] width 15 height 12
radio input "true"
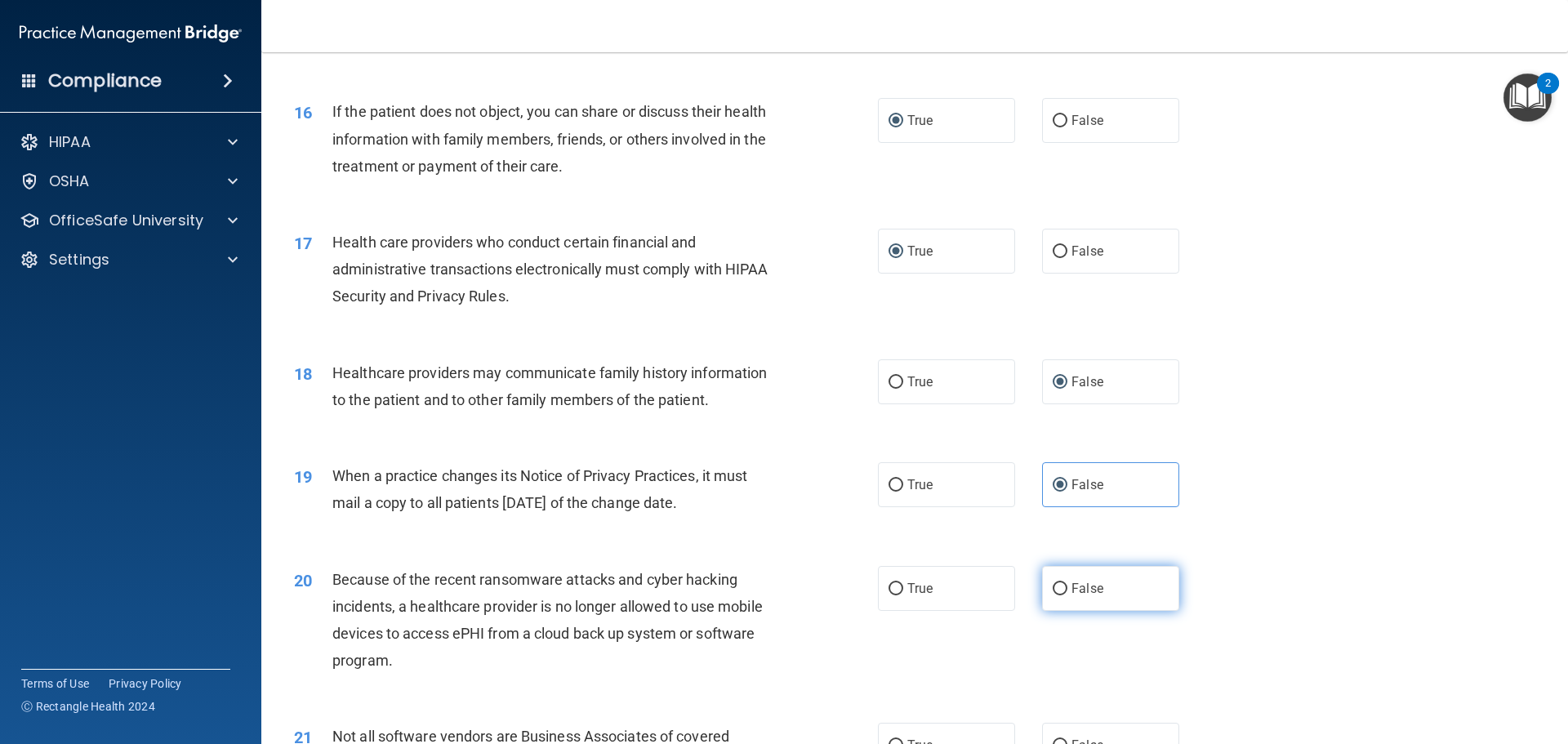
click at [1053, 587] on input "False" at bounding box center [1060, 589] width 15 height 12
radio input "true"
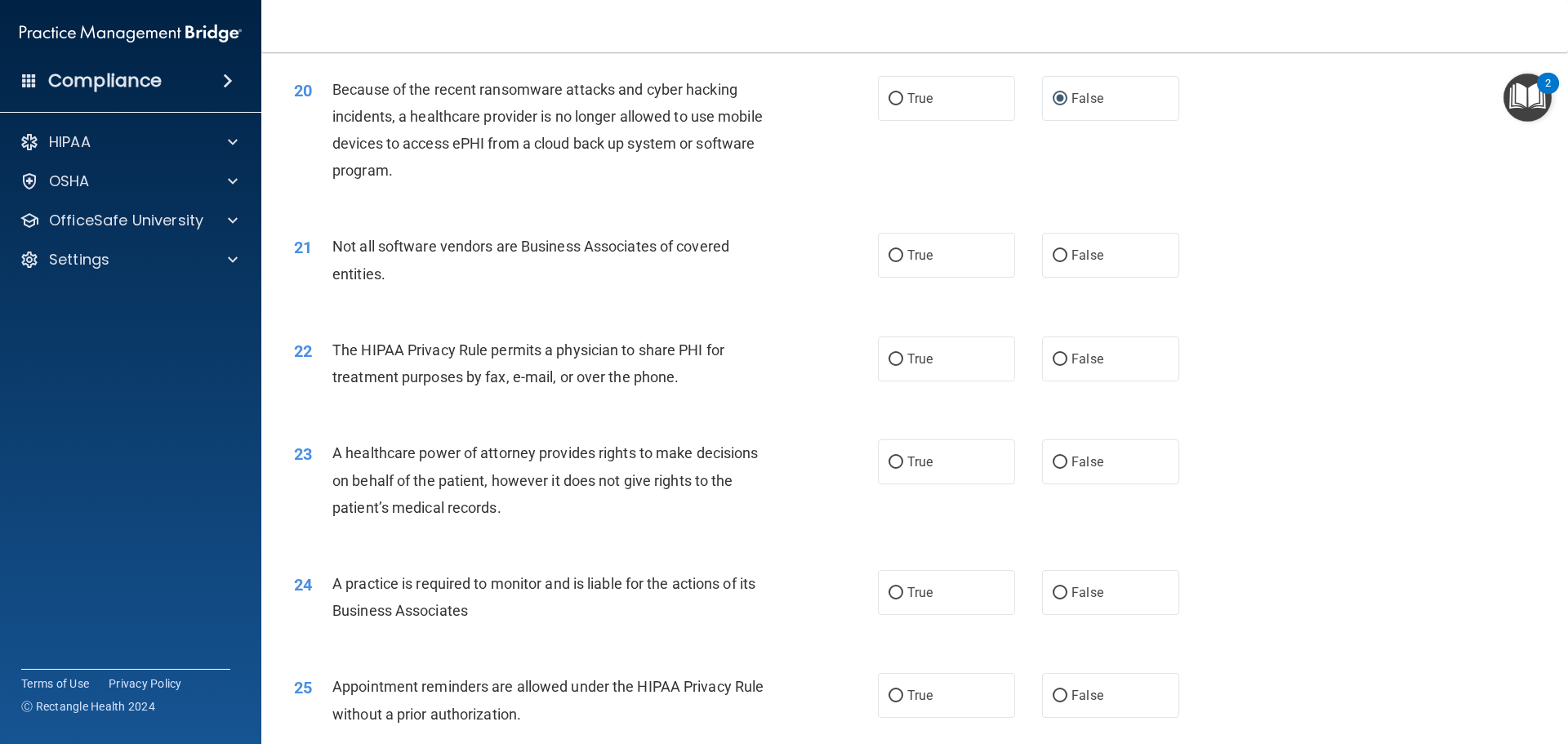
scroll to position [2450, 0]
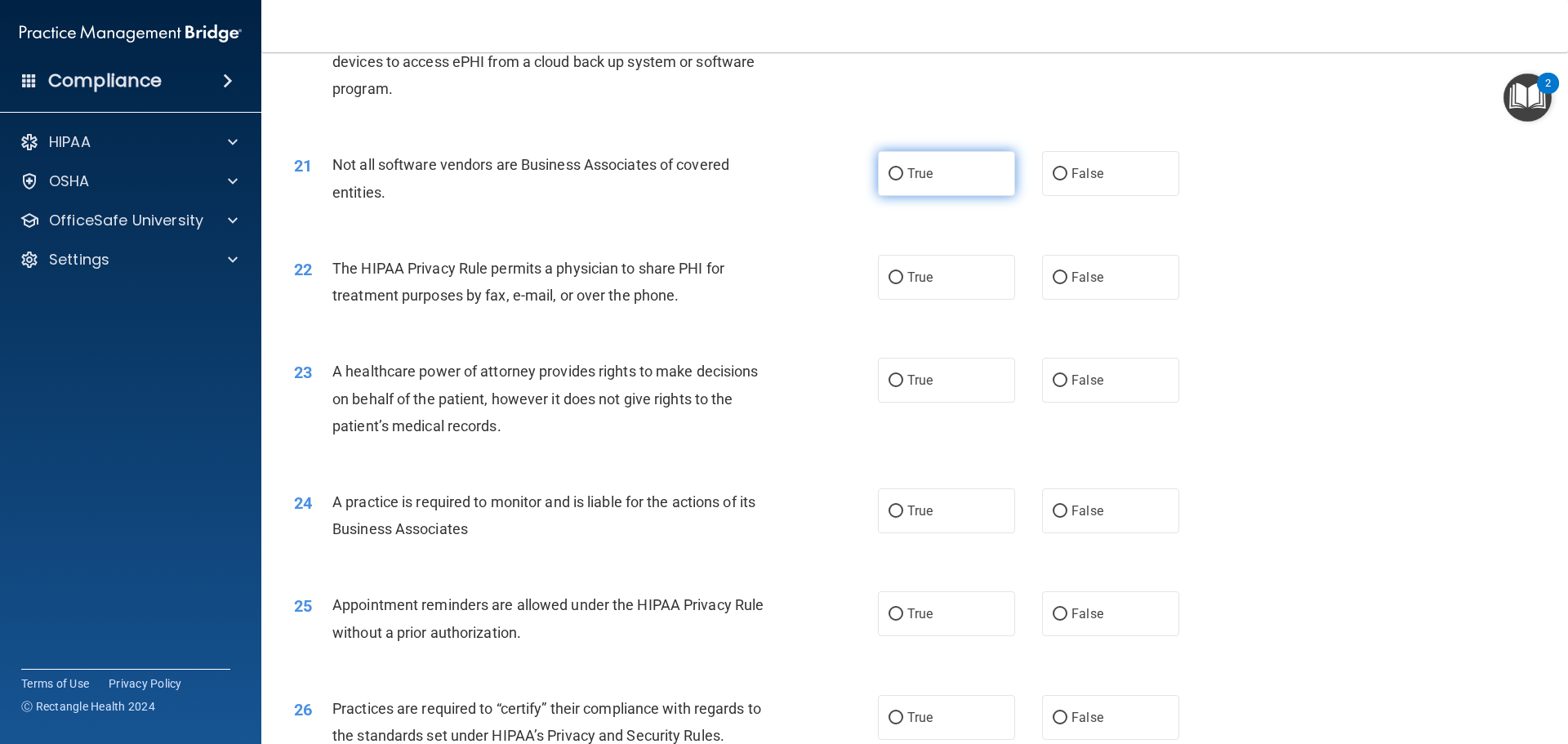
click at [894, 169] on input "True" at bounding box center [896, 174] width 15 height 12
radio input "true"
click at [895, 285] on label "True" at bounding box center [947, 277] width 138 height 45
click at [895, 284] on input "True" at bounding box center [896, 278] width 15 height 12
radio input "true"
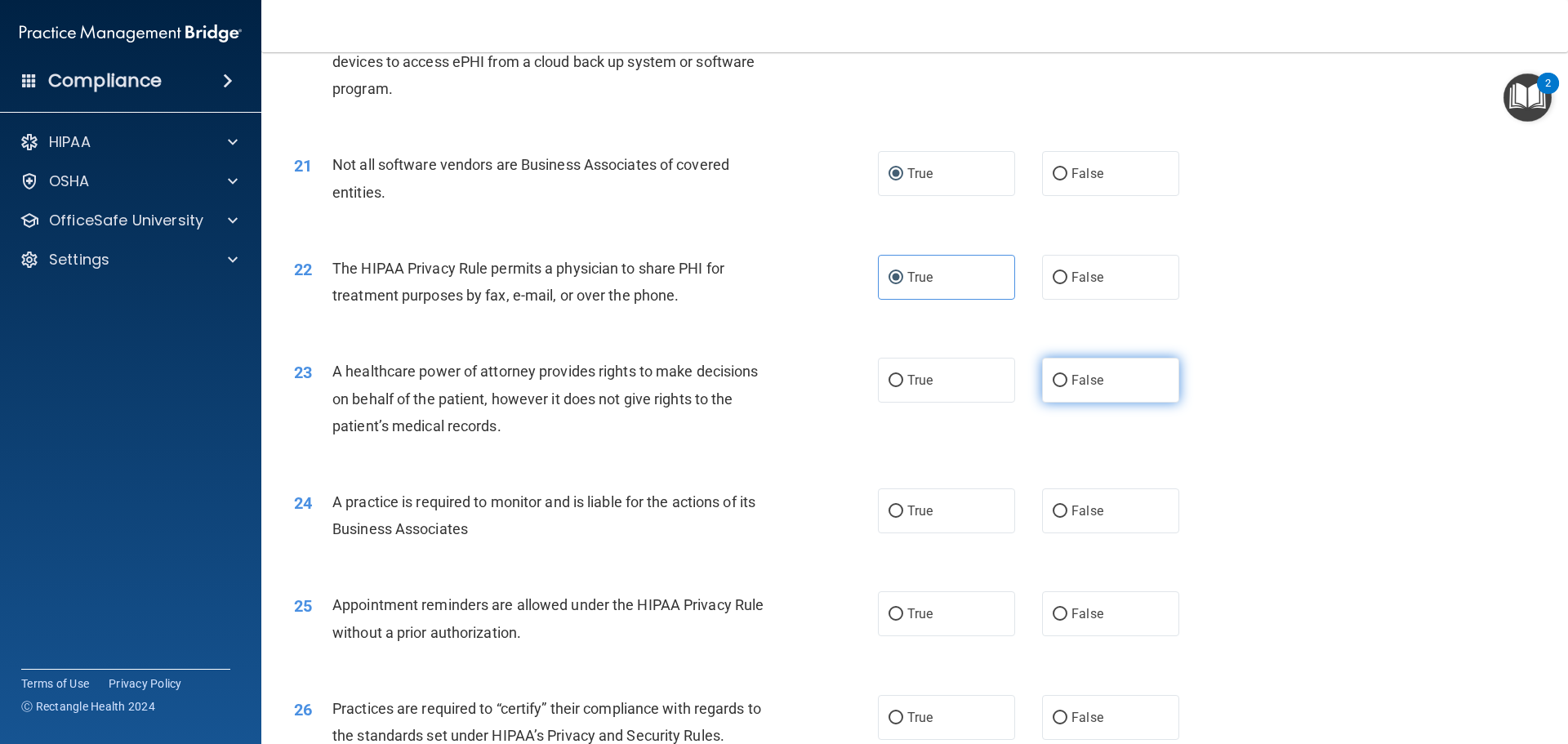
click at [1053, 382] on input "False" at bounding box center [1060, 381] width 15 height 12
radio input "true"
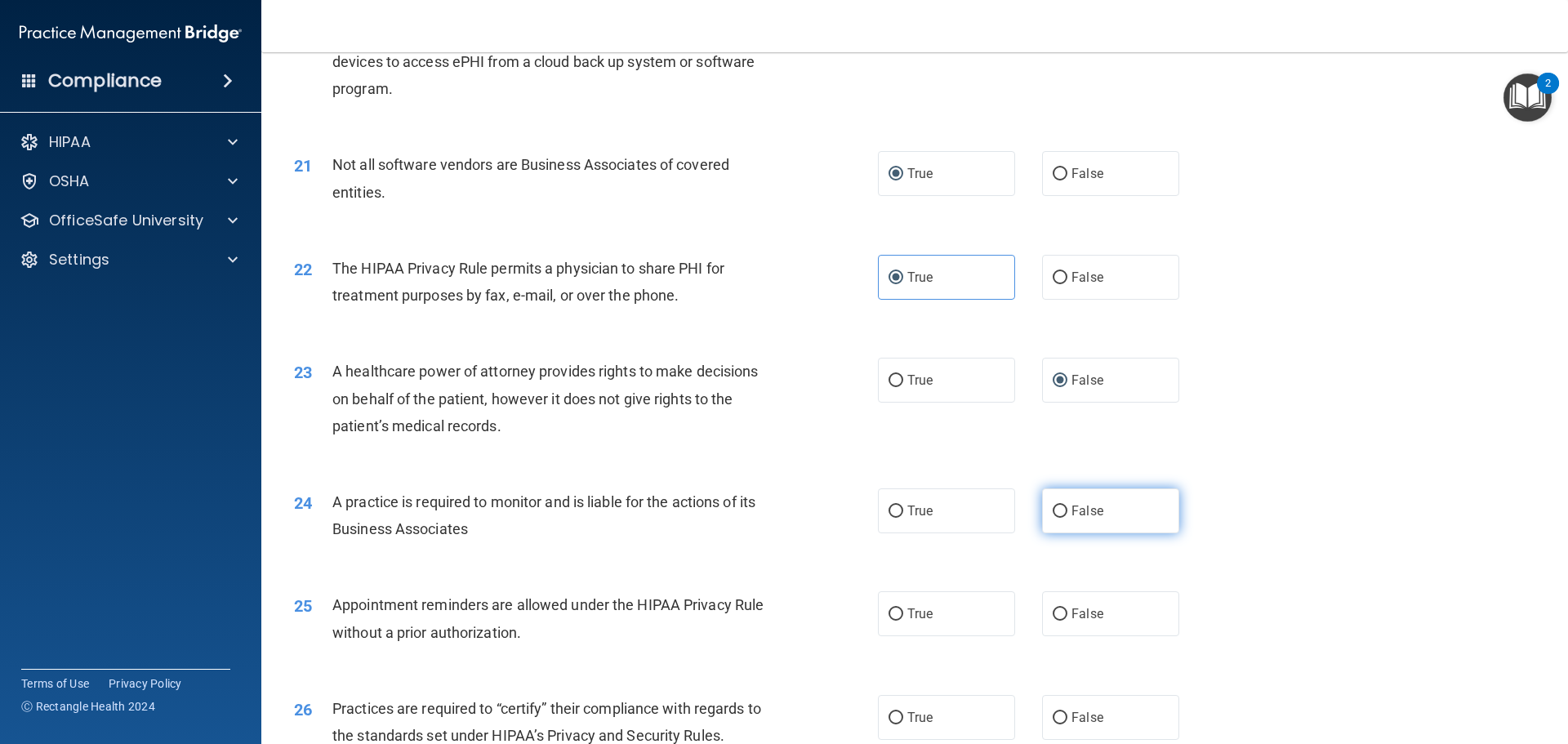
click at [1053, 510] on input "False" at bounding box center [1060, 512] width 15 height 12
radio input "true"
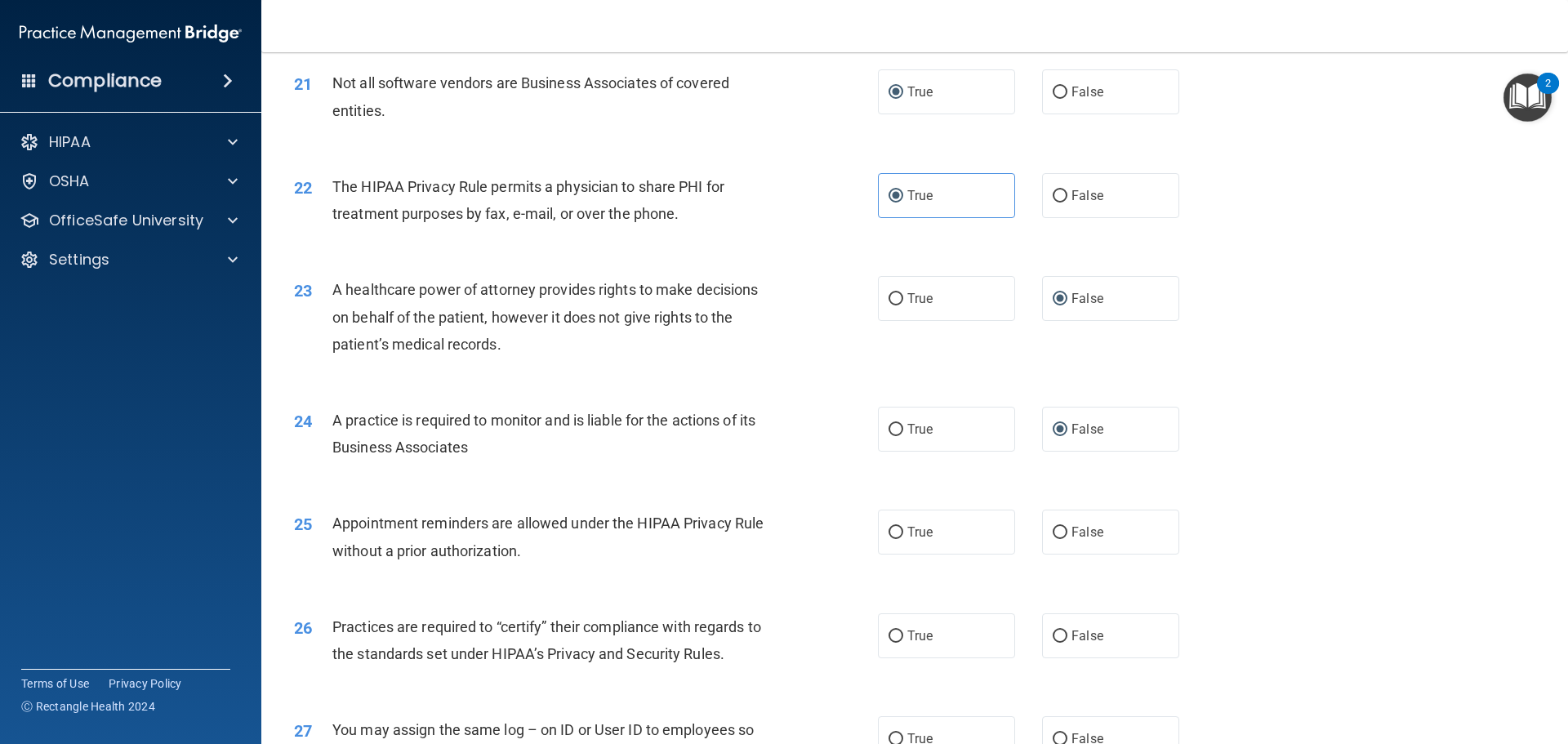
scroll to position [2613, 0]
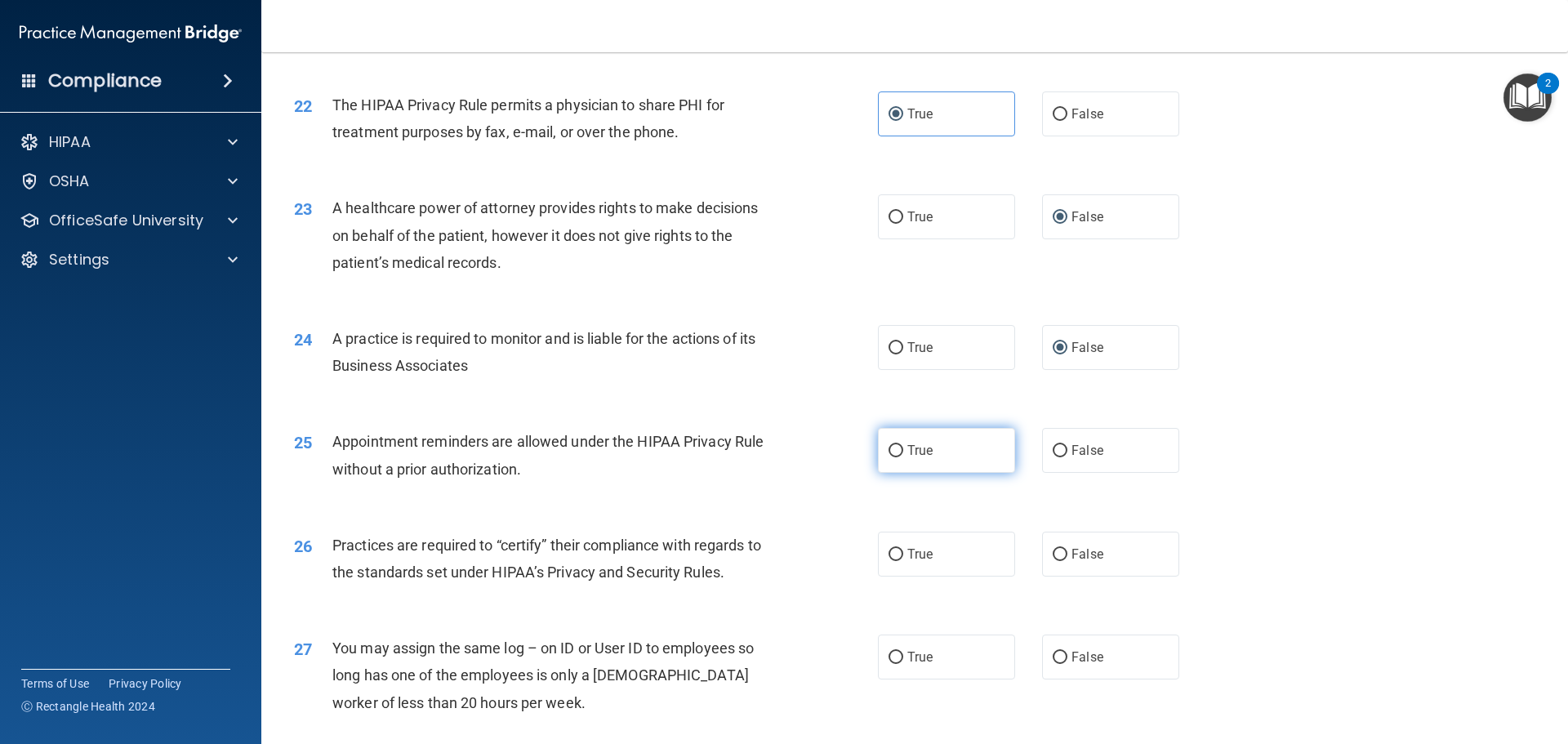
click at [891, 450] on input "True" at bounding box center [896, 451] width 15 height 12
radio input "true"
drag, startPoint x: 1046, startPoint y: 552, endPoint x: 1132, endPoint y: 568, distance: 87.5
click at [1053, 554] on input "False" at bounding box center [1060, 555] width 15 height 12
radio input "true"
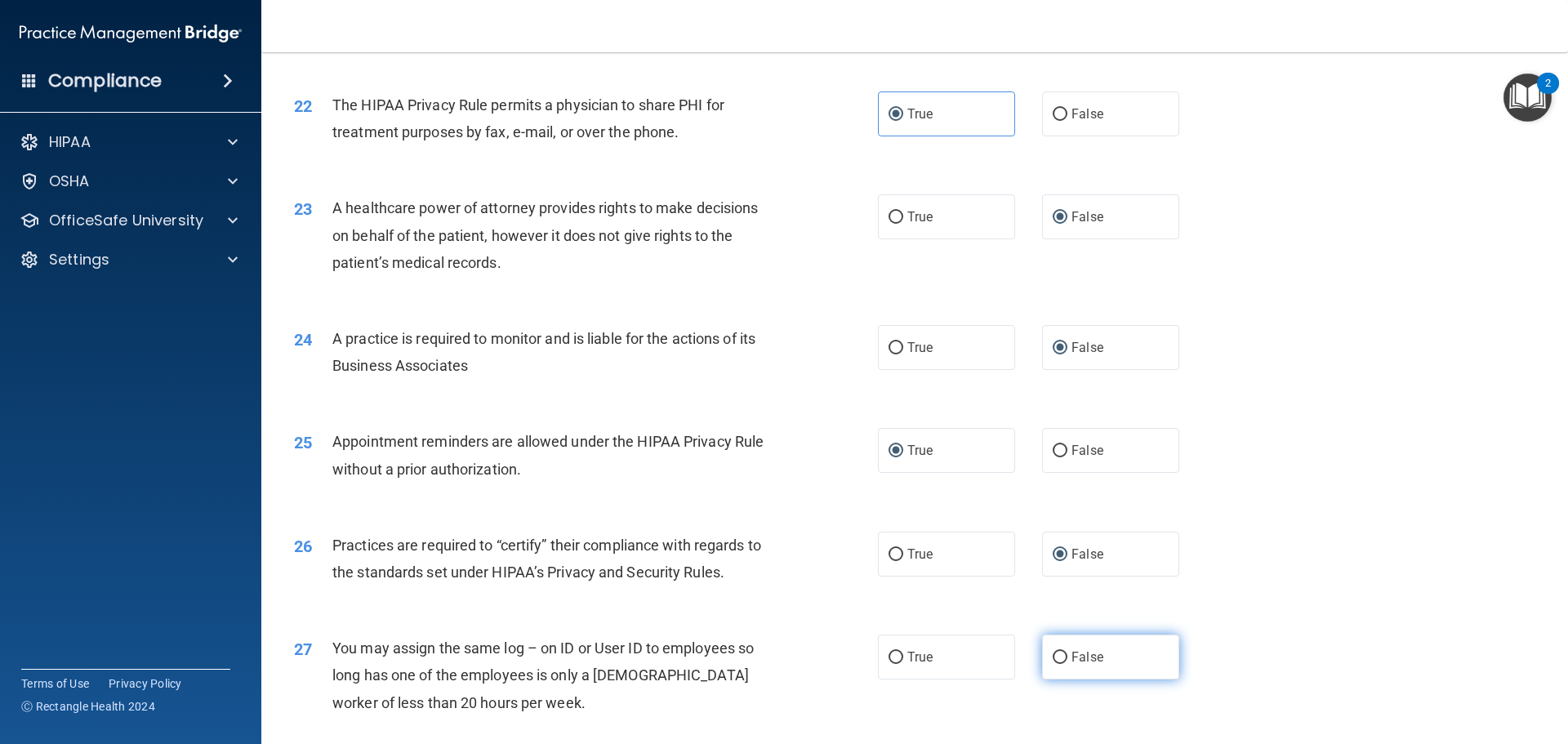
click at [1053, 655] on input "False" at bounding box center [1060, 658] width 15 height 12
radio input "true"
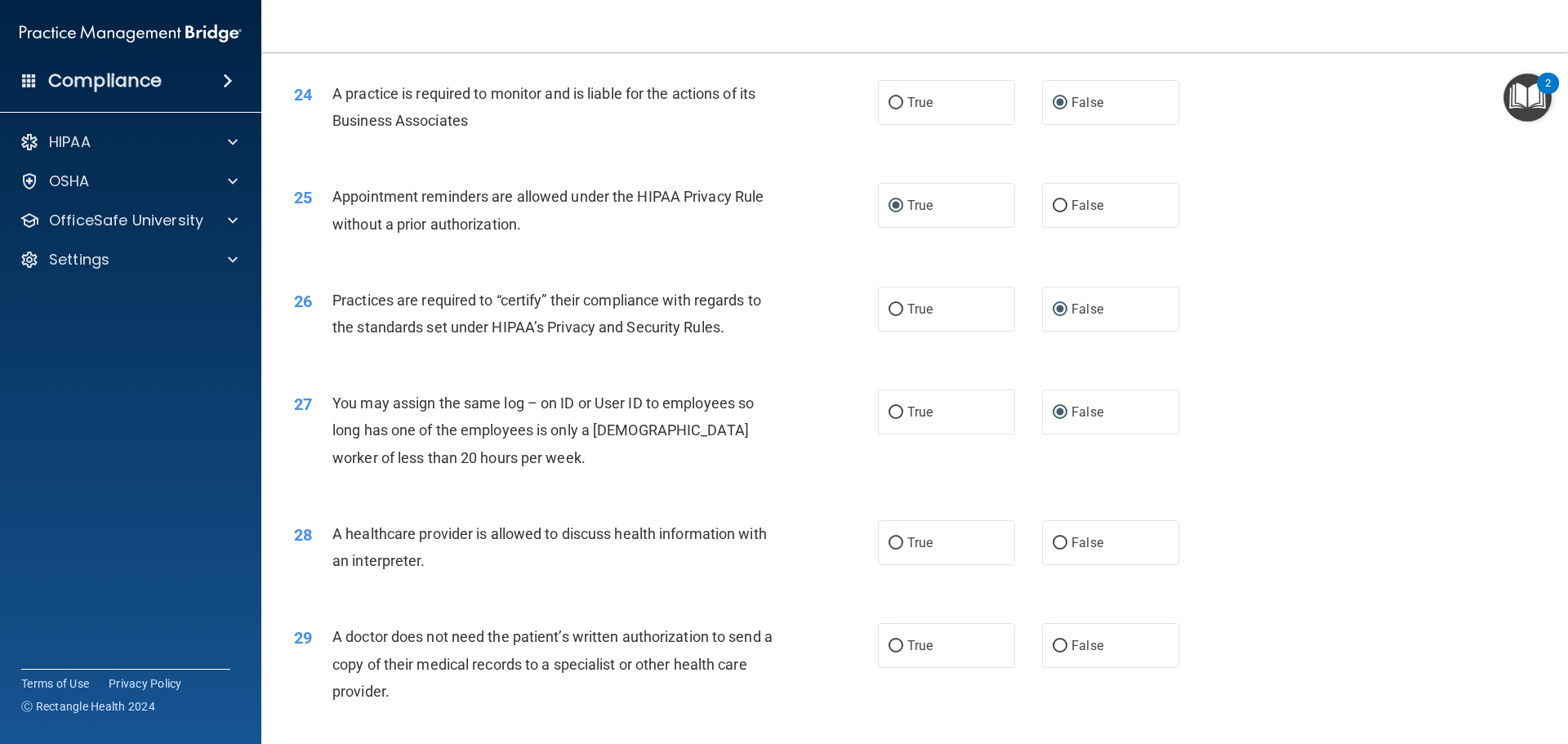
scroll to position [3022, 0]
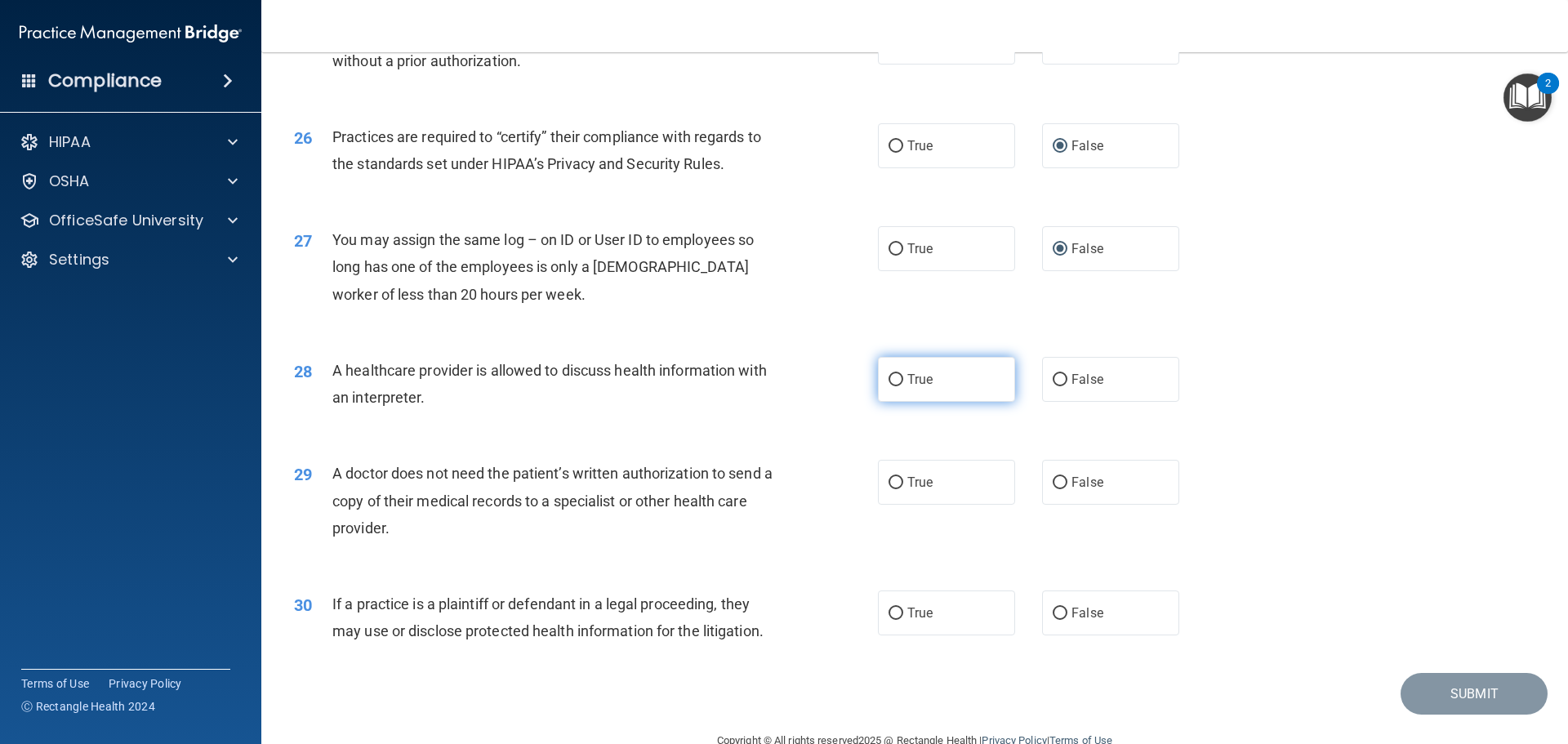
click at [893, 379] on input "True" at bounding box center [896, 380] width 15 height 12
radio input "true"
click at [1050, 492] on label "False" at bounding box center [1110, 482] width 138 height 45
click at [1053, 489] on input "False" at bounding box center [1060, 483] width 15 height 12
radio input "true"
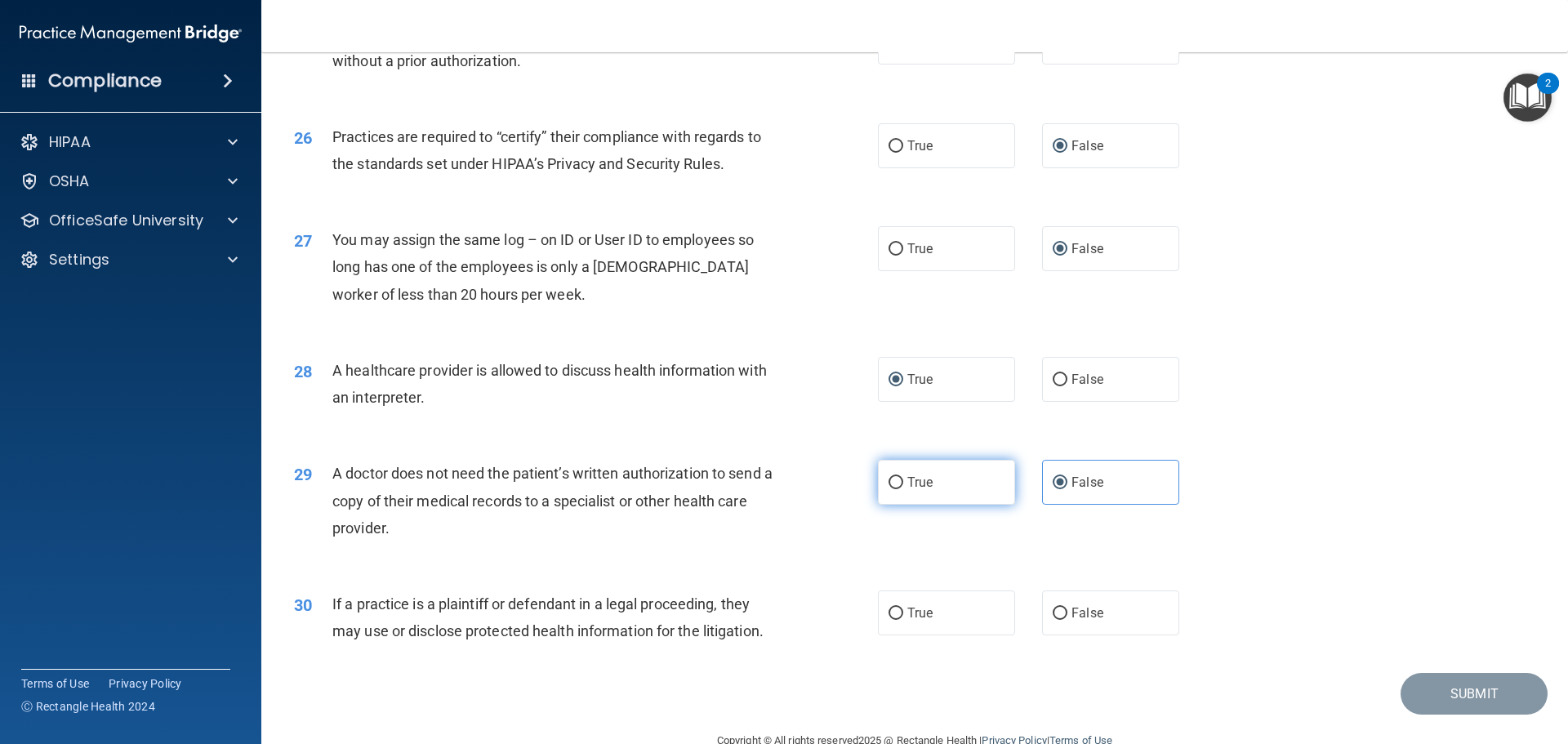
click at [892, 483] on input "True" at bounding box center [896, 483] width 15 height 12
radio input "true"
radio input "false"
click at [898, 622] on label "True" at bounding box center [947, 613] width 138 height 45
click at [898, 620] on input "True" at bounding box center [896, 613] width 15 height 12
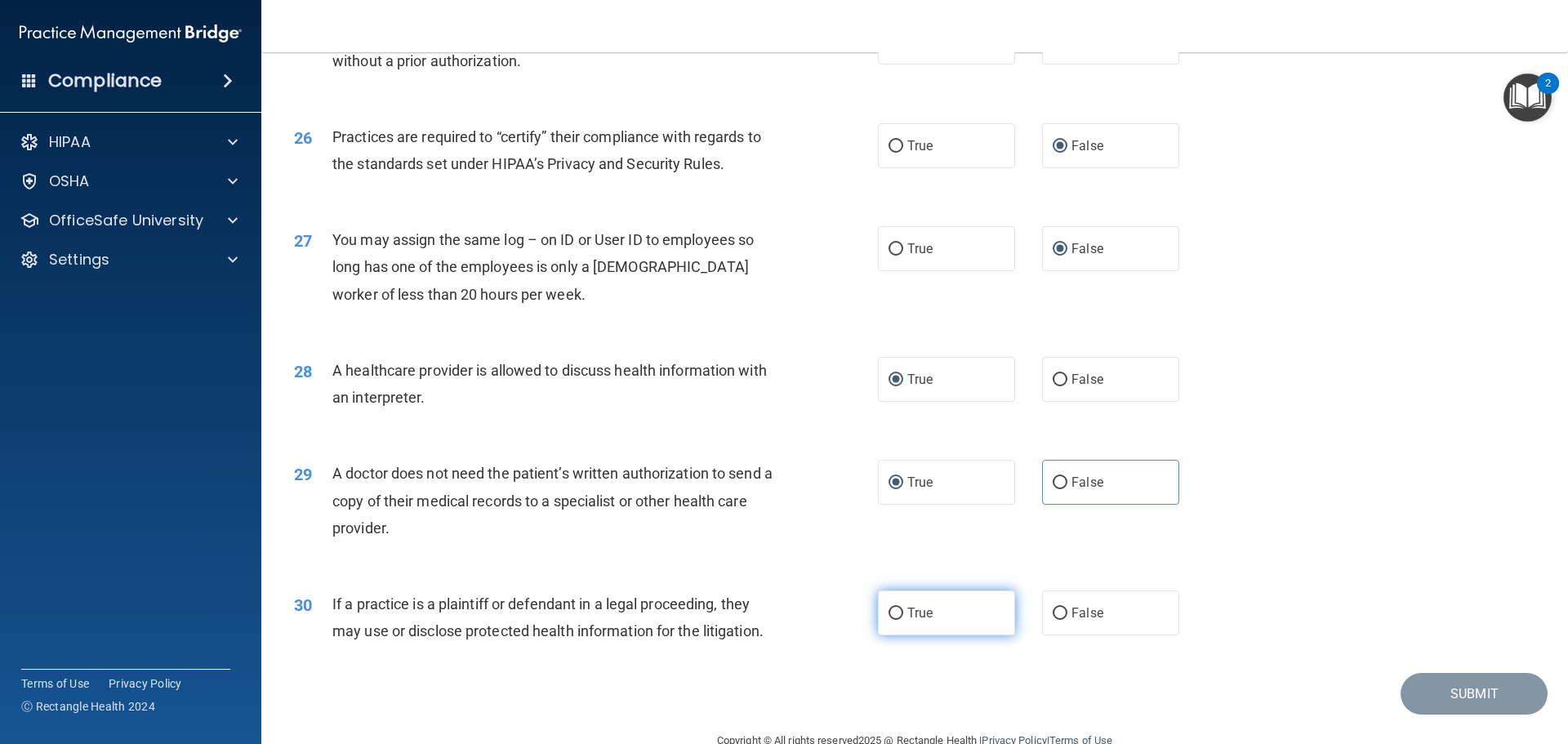
radio input "true"
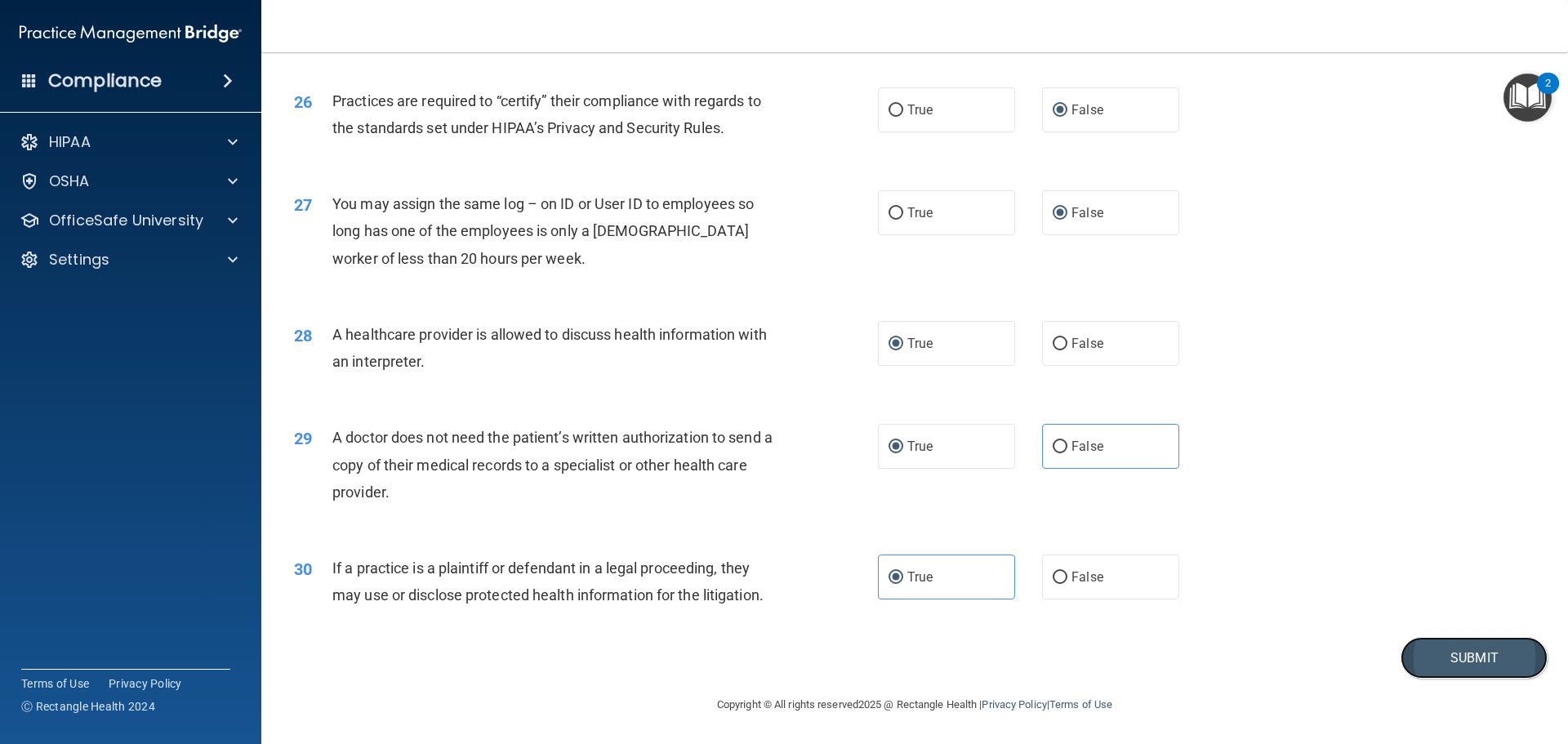
click at [1430, 655] on button "Submit" at bounding box center [1474, 658] width 147 height 42
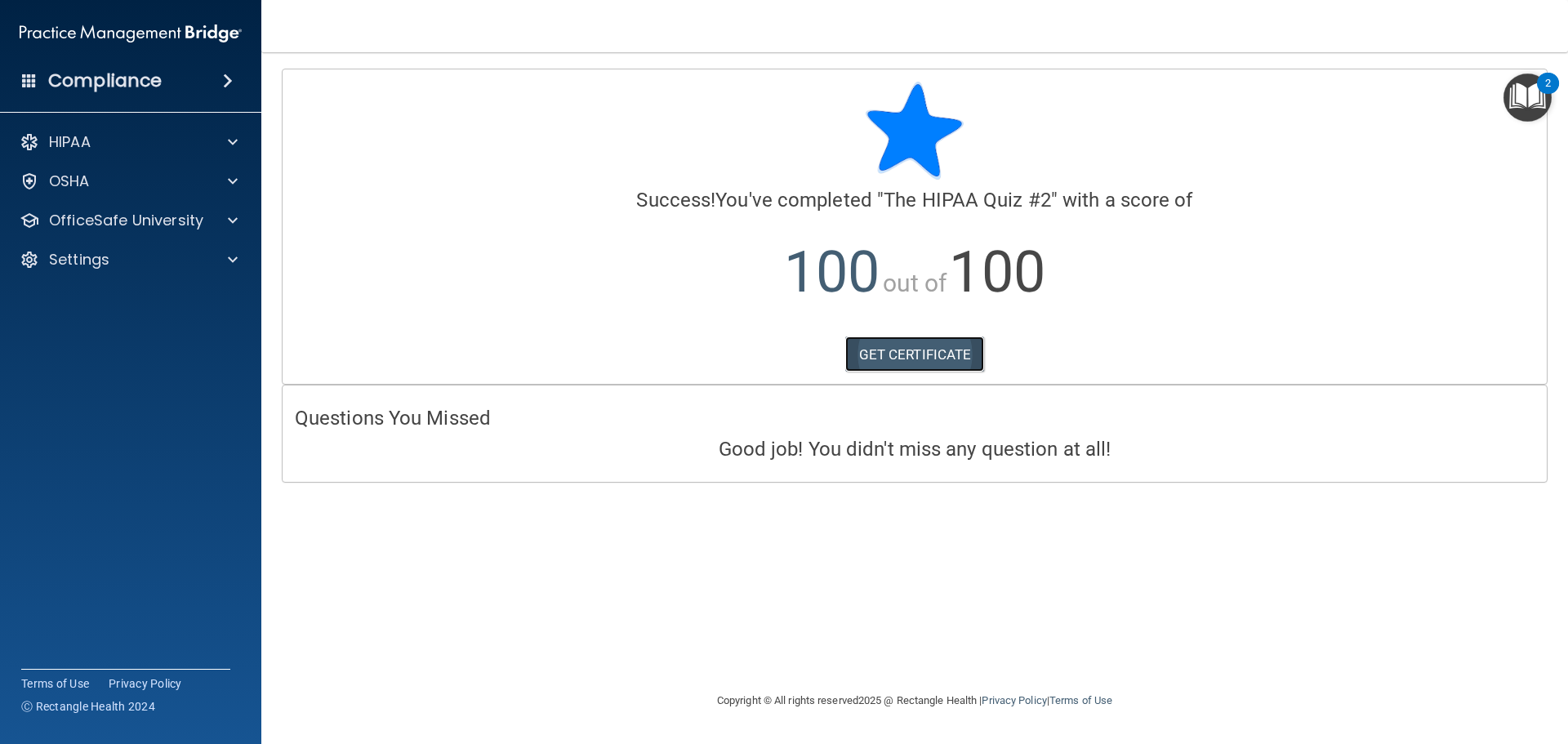
click at [918, 357] on link "GET CERTIFICATE" at bounding box center [914, 354] width 139 height 36
click at [144, 212] on p "OfficeSafe University" at bounding box center [126, 220] width 154 height 19
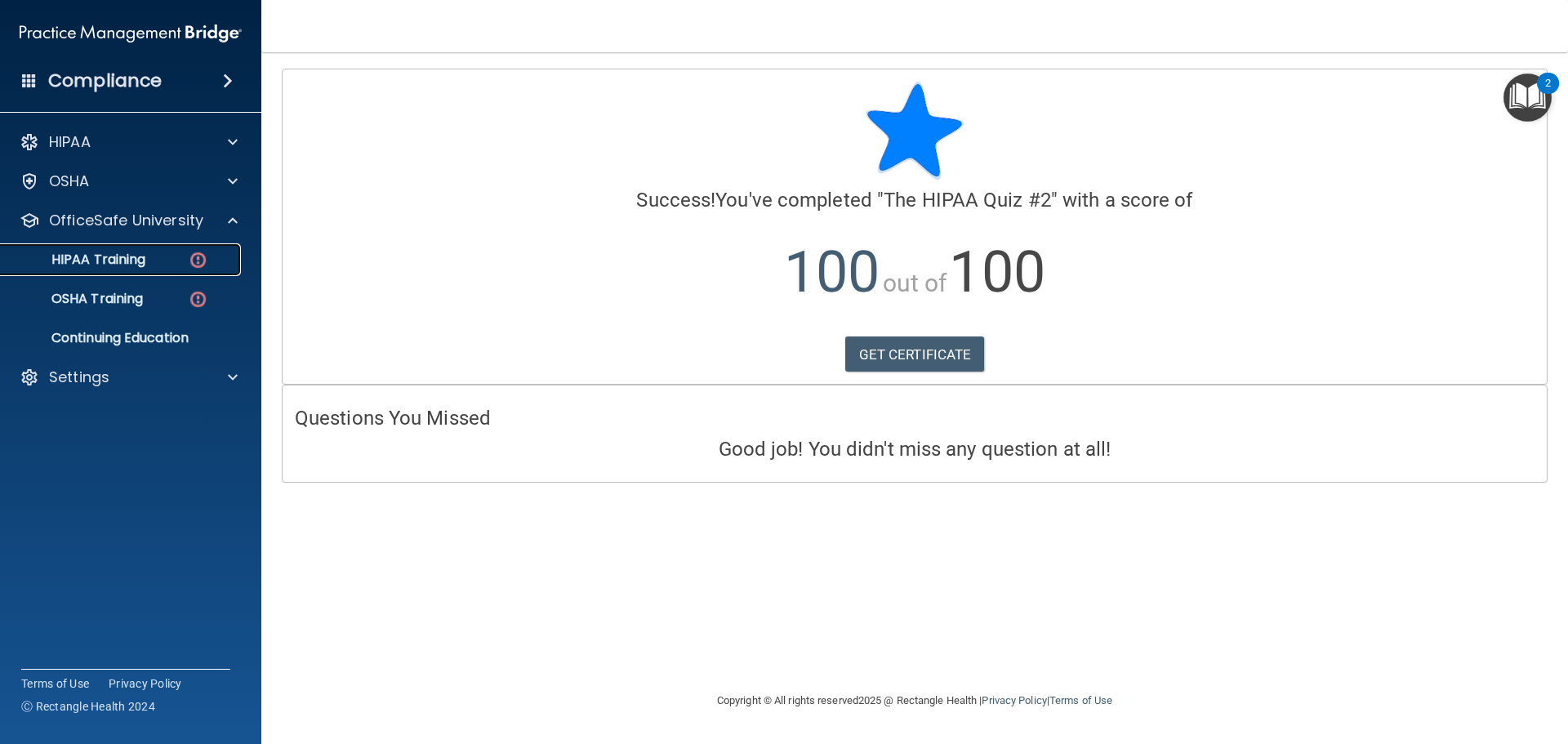
click at [75, 265] on p "HIPAA Training" at bounding box center [78, 259] width 135 height 17
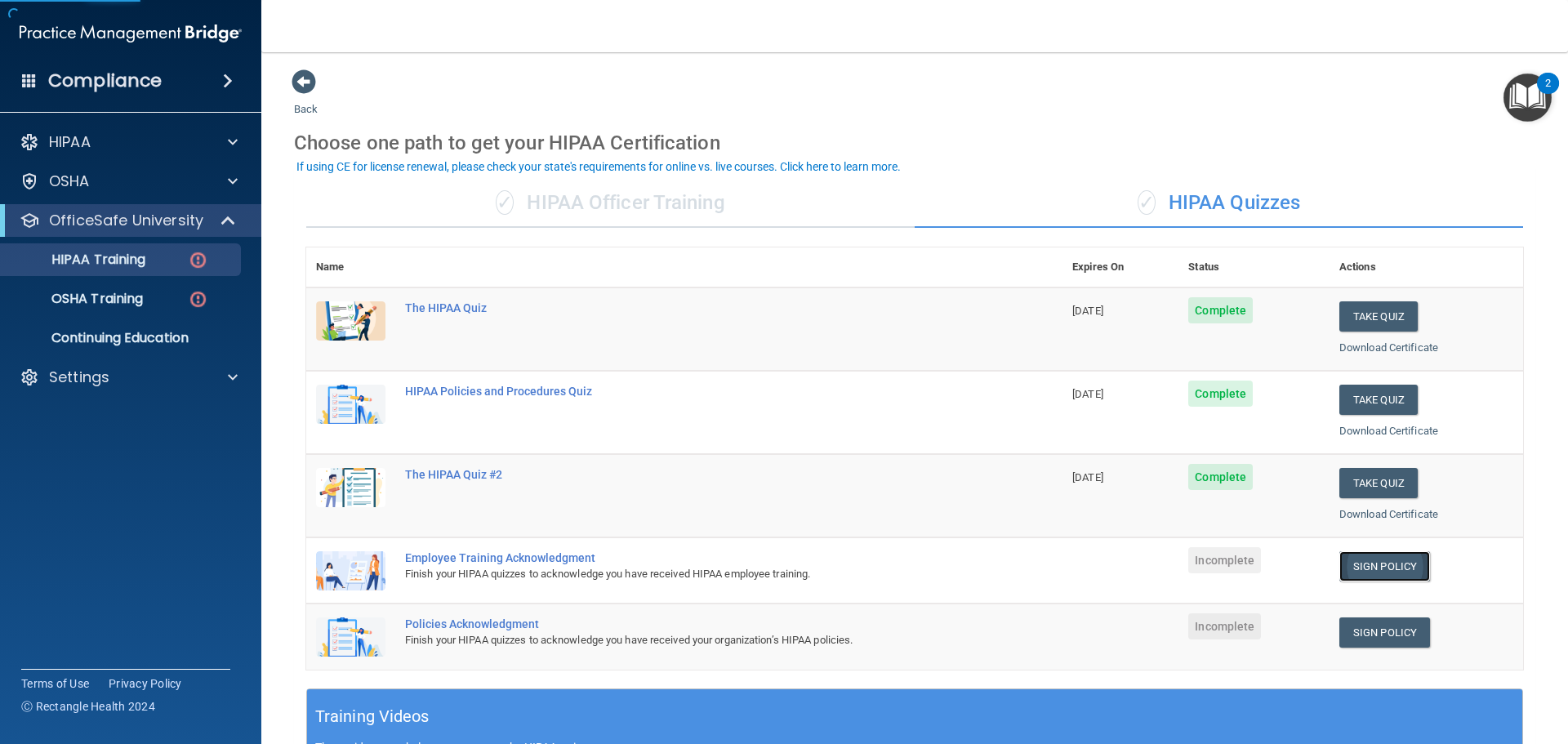
click at [1387, 560] on link "Sign Policy" at bounding box center [1384, 566] width 90 height 30
click at [93, 367] on p "Settings" at bounding box center [79, 377] width 60 height 19
click at [90, 454] on p "Sign Out" at bounding box center [122, 456] width 223 height 17
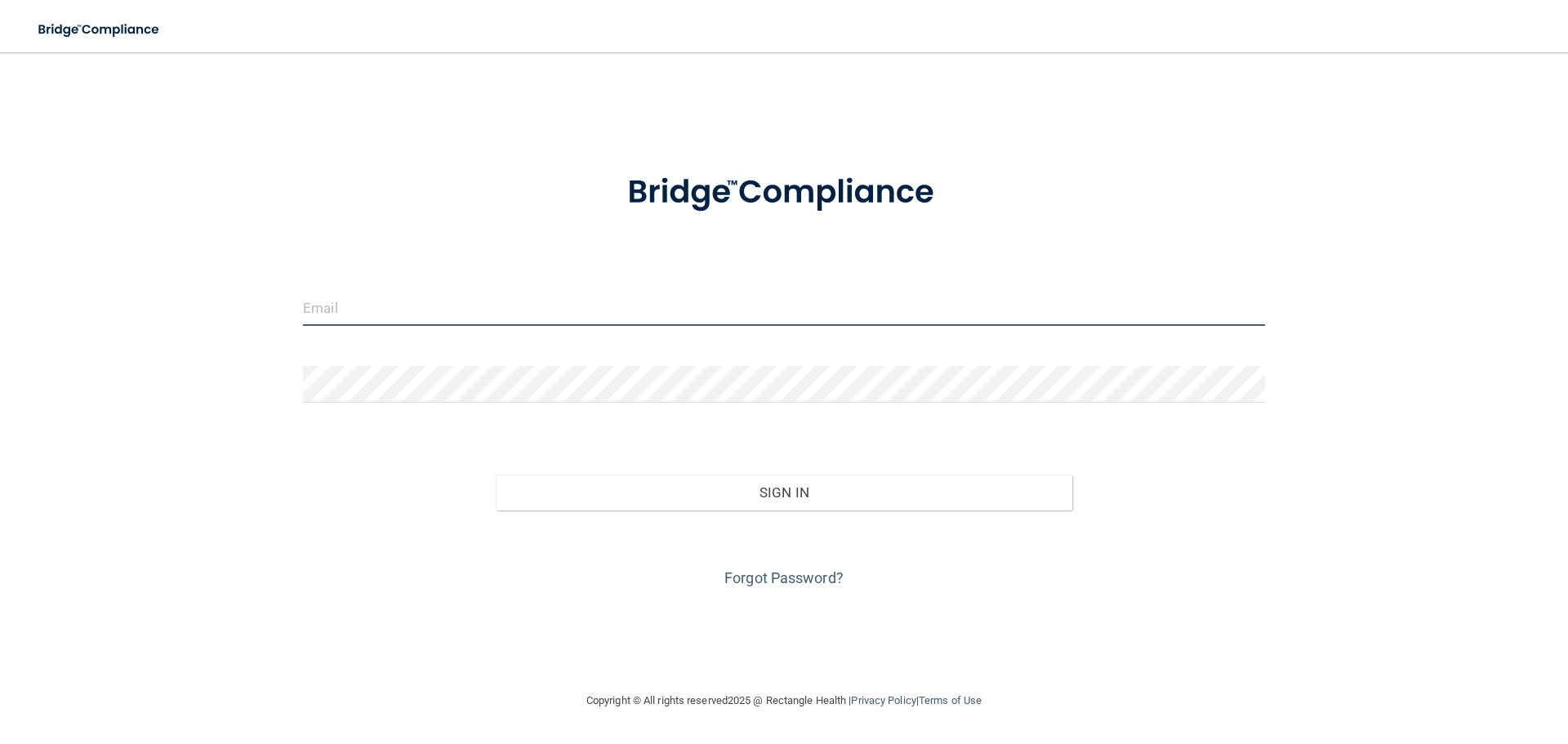
click at [397, 309] on input "email" at bounding box center [784, 308] width 962 height 37
type input "[EMAIL_ADDRESS][DOMAIN_NAME]"
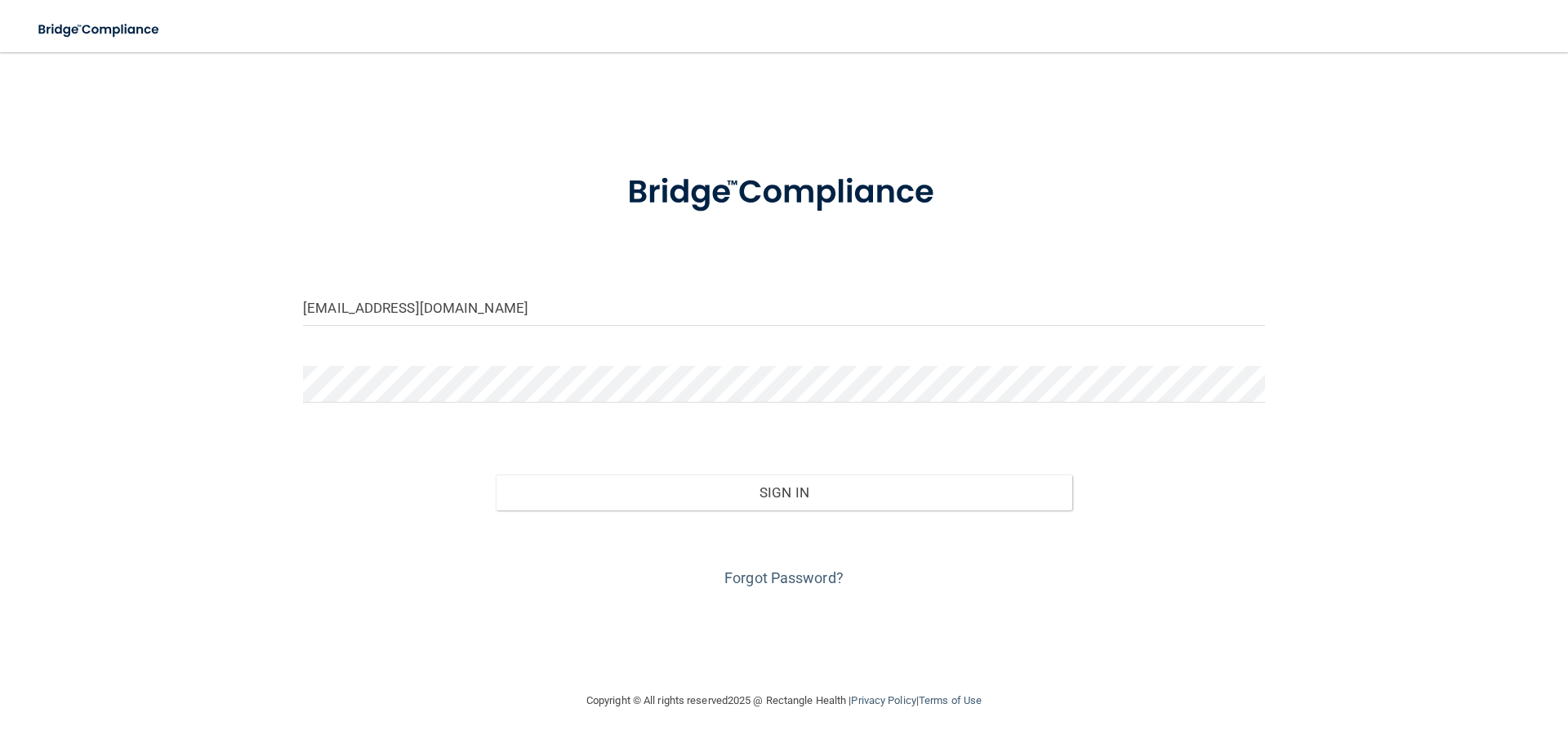
click at [410, 403] on div at bounding box center [784, 390] width 987 height 49
click at [496, 474] on button "Sign In" at bounding box center [784, 492] width 578 height 36
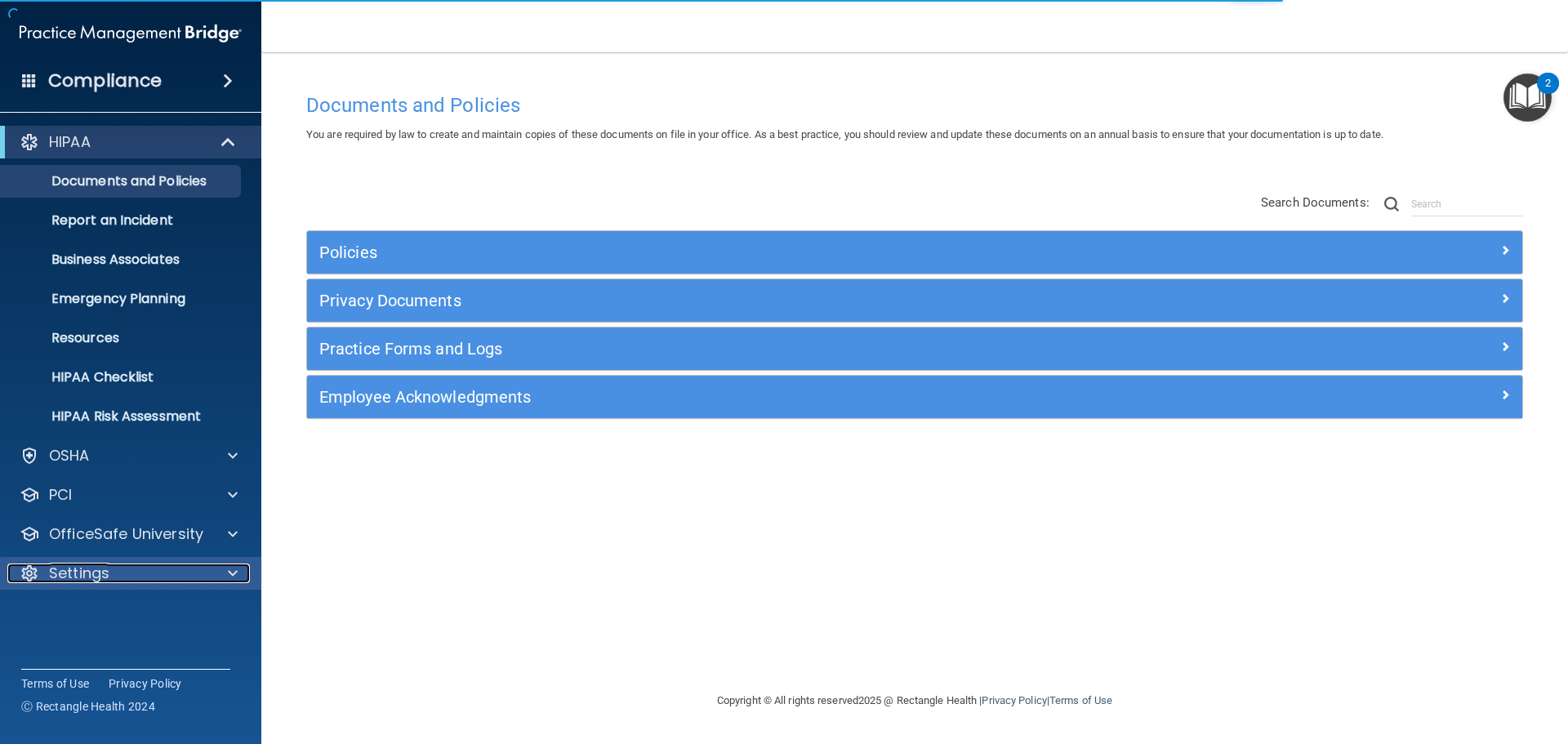
click at [86, 570] on p "Settings" at bounding box center [79, 573] width 60 height 19
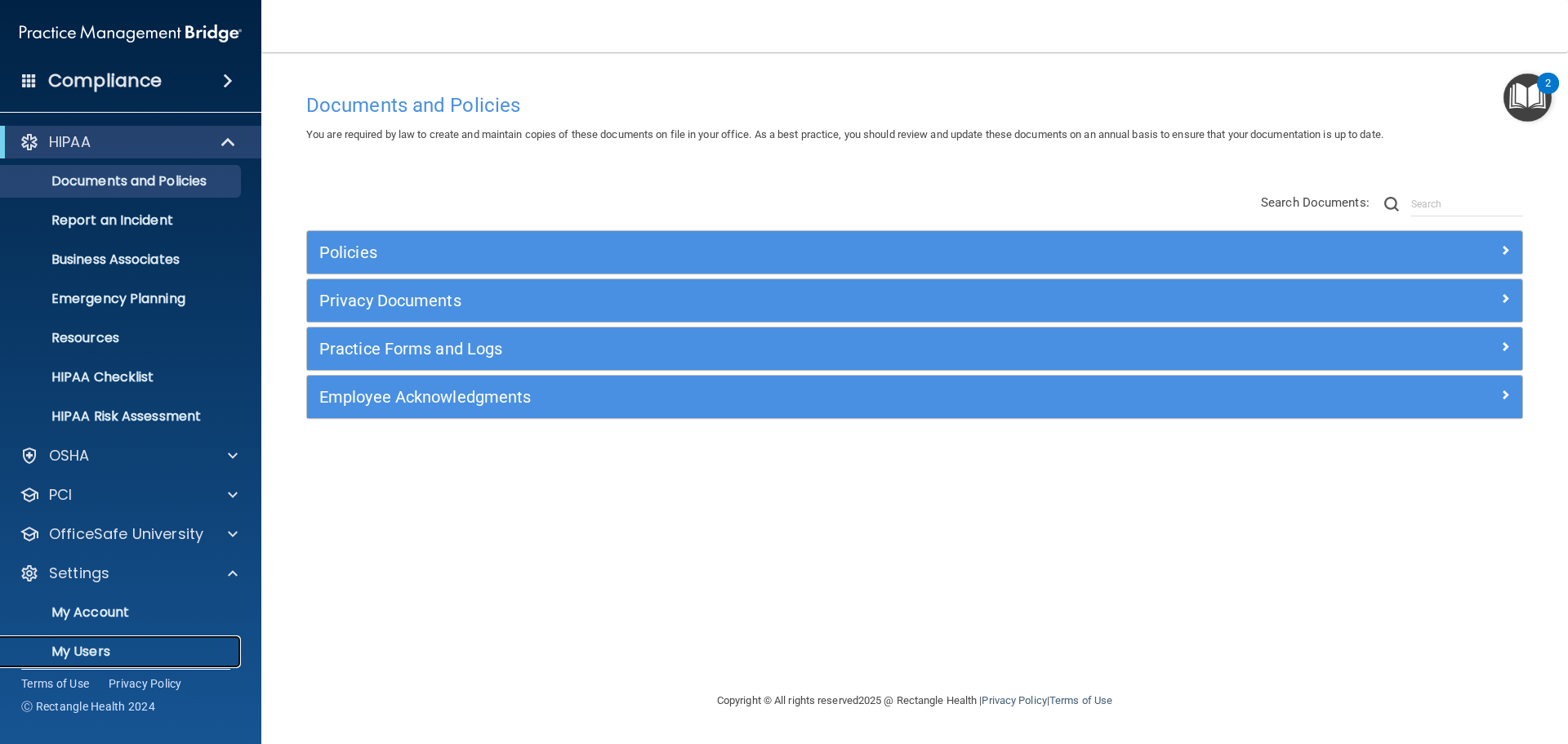
click at [101, 651] on p "My Users" at bounding box center [122, 651] width 223 height 17
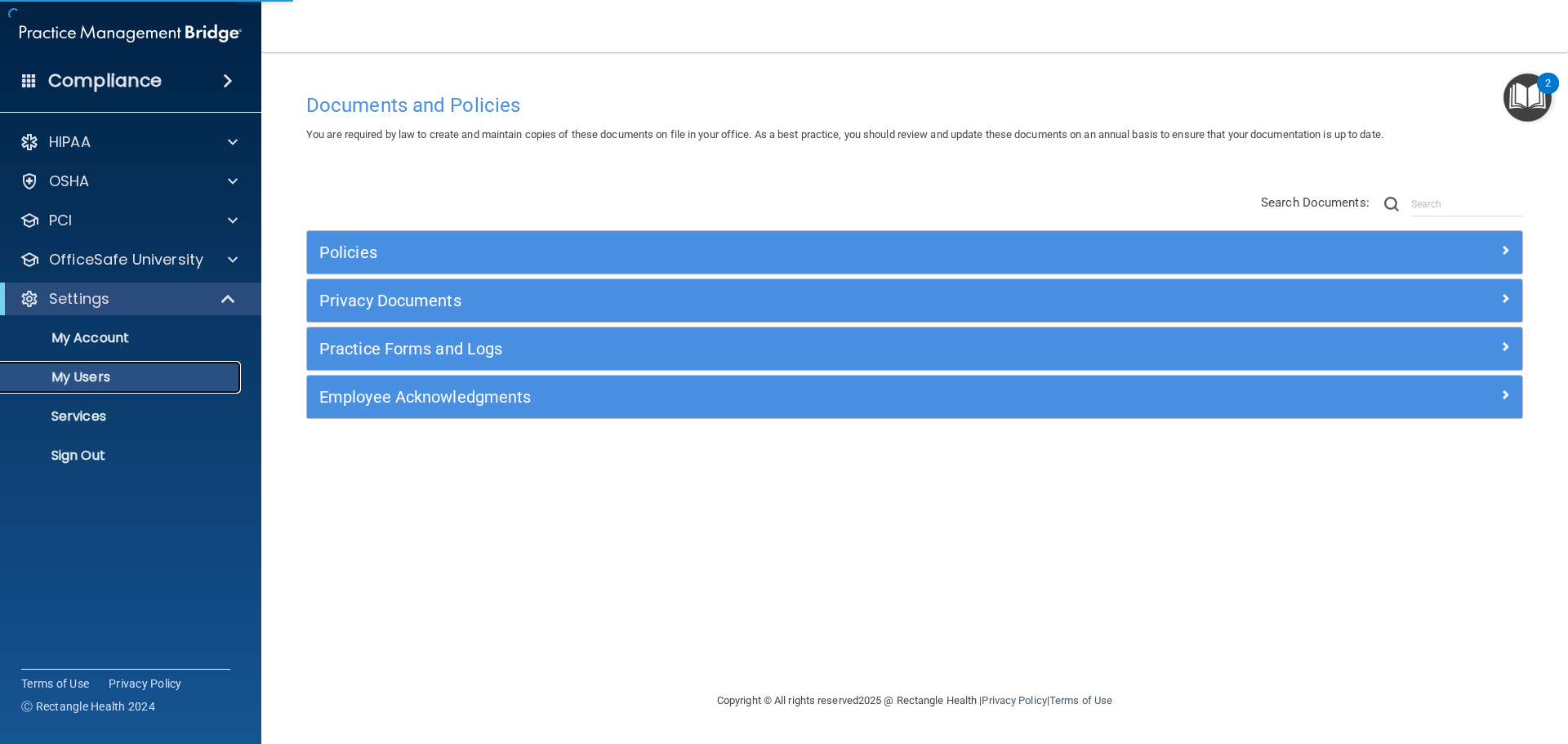
click at [91, 373] on p "My Users" at bounding box center [122, 377] width 223 height 17
select select "20"
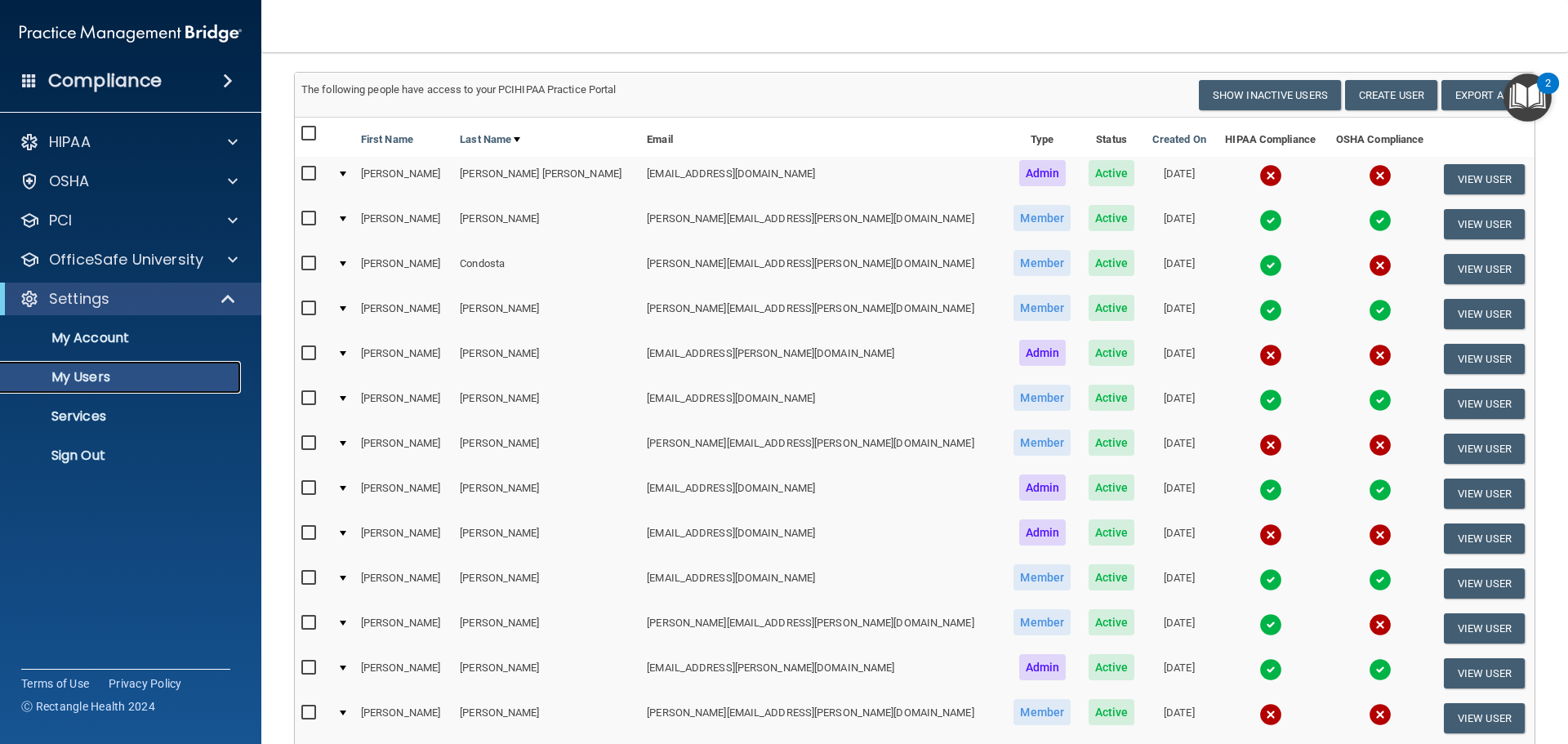
scroll to position [257, 0]
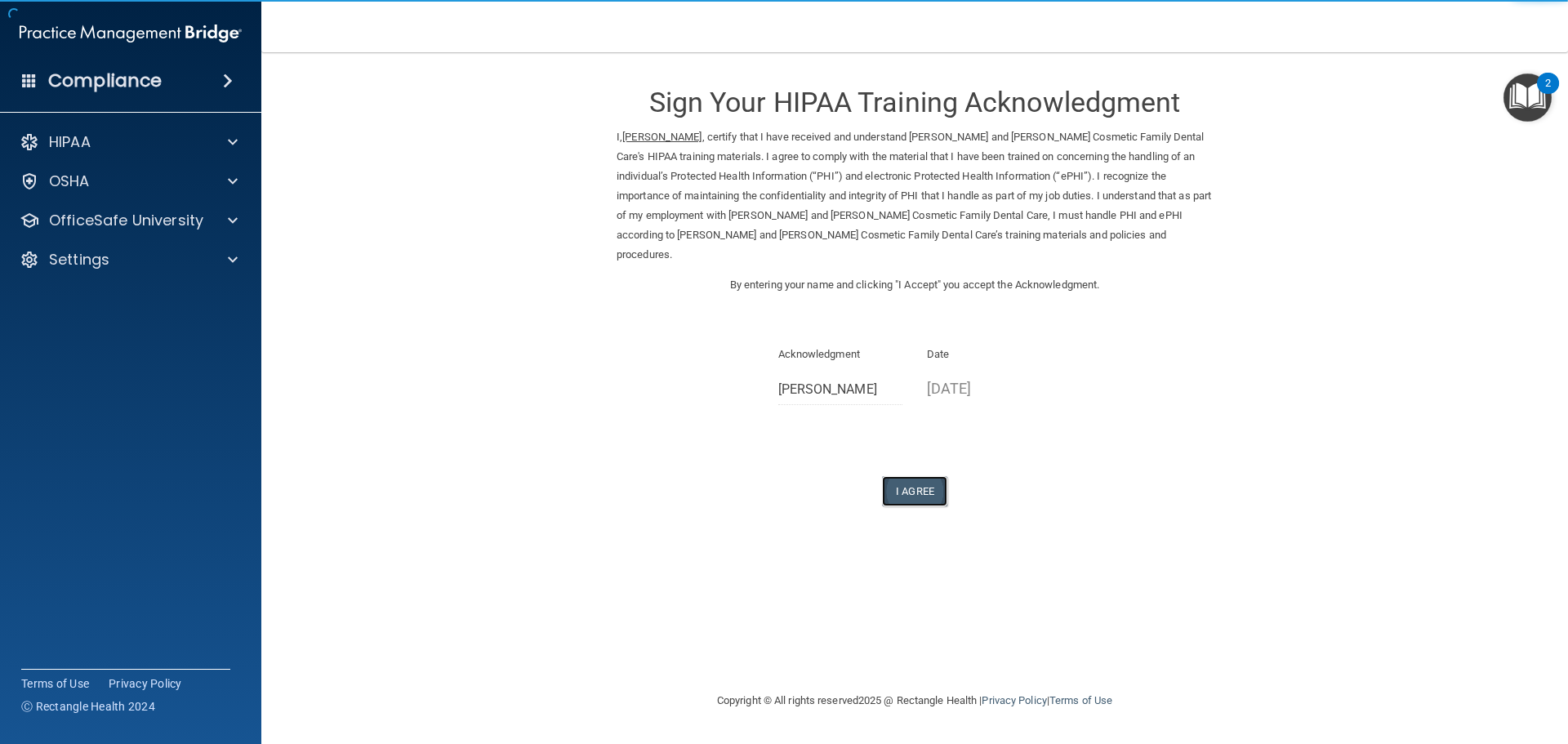
click at [919, 476] on button "I Agree" at bounding box center [914, 491] width 66 height 30
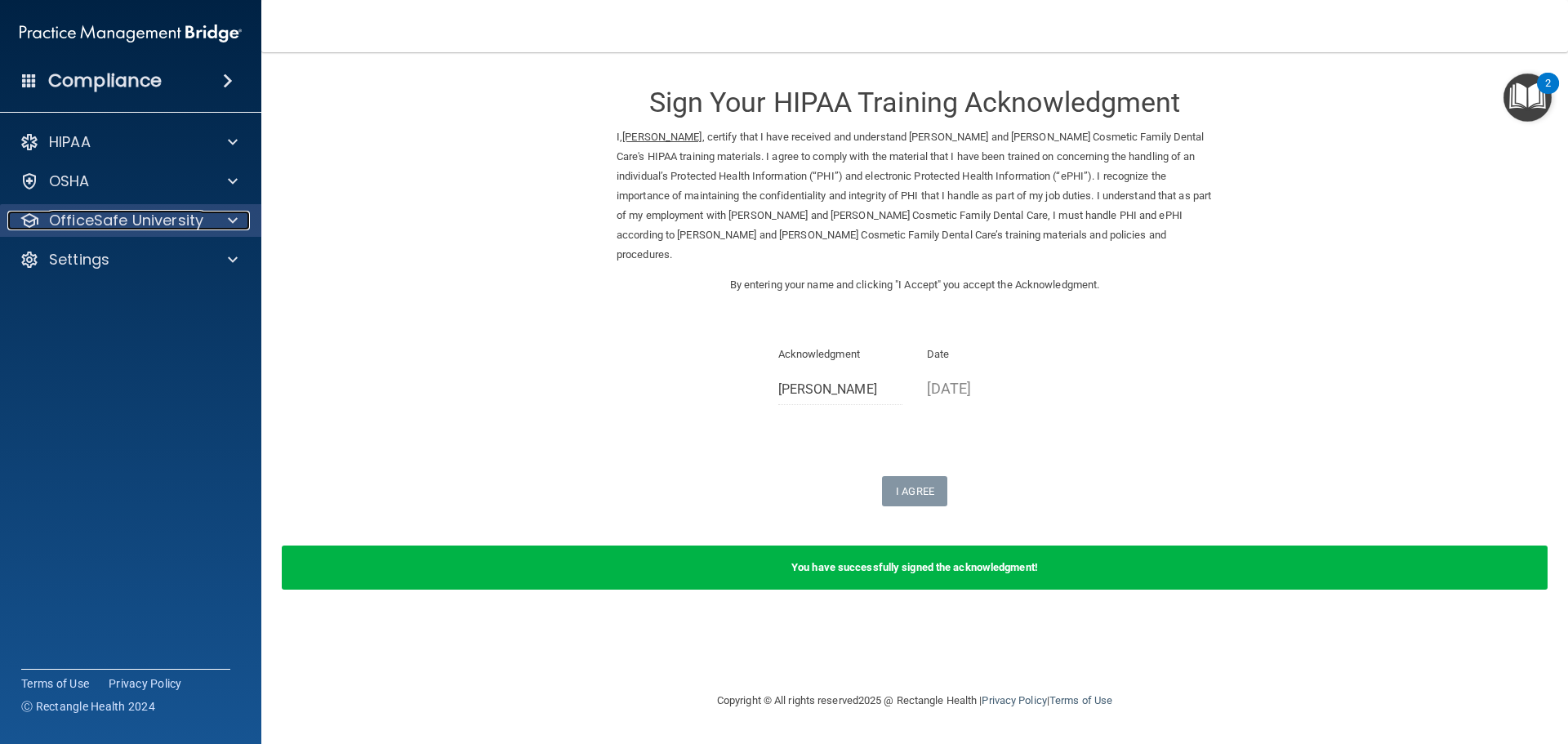
click at [124, 222] on p "OfficeSafe University" at bounding box center [126, 220] width 154 height 19
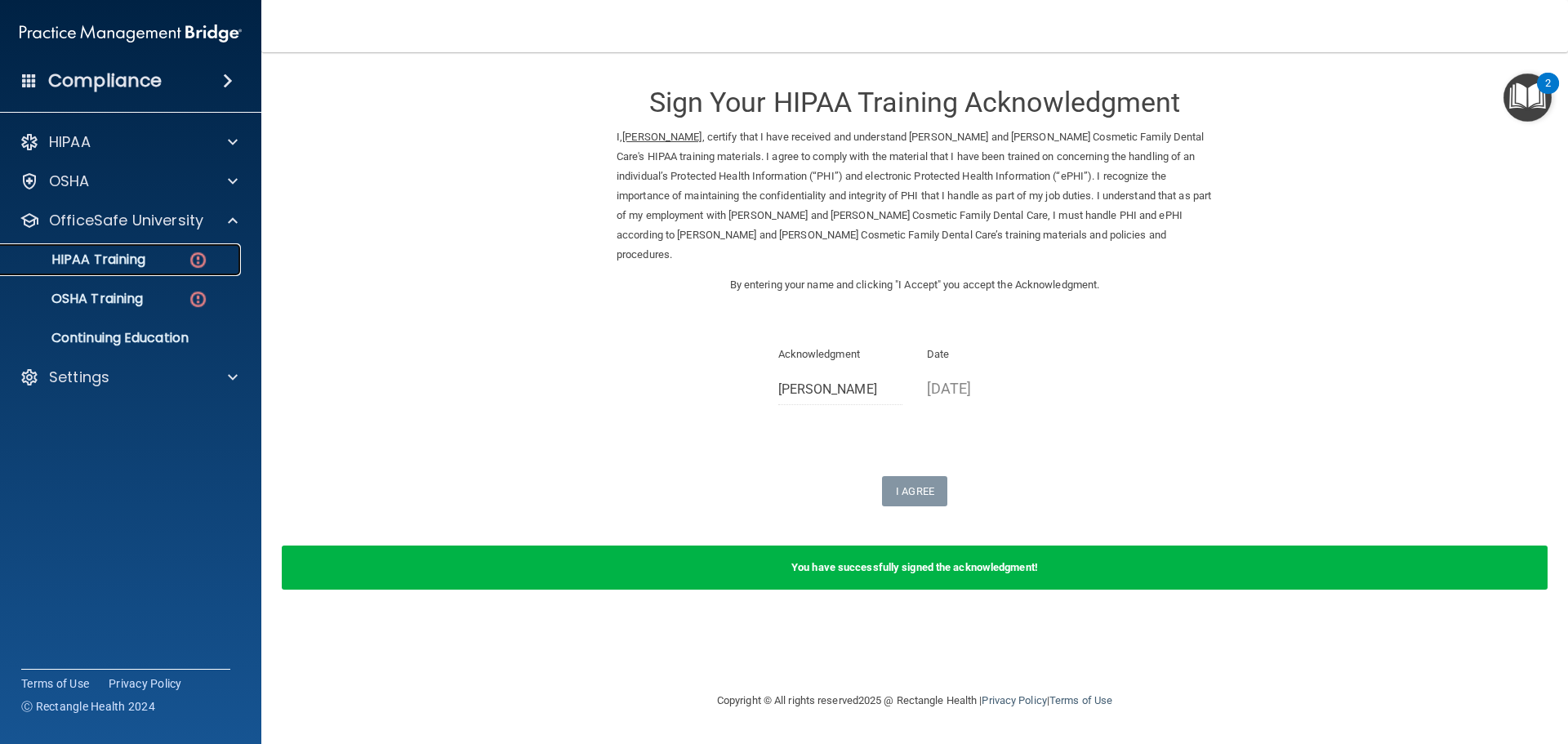
click at [117, 263] on p "HIPAA Training" at bounding box center [78, 259] width 135 height 17
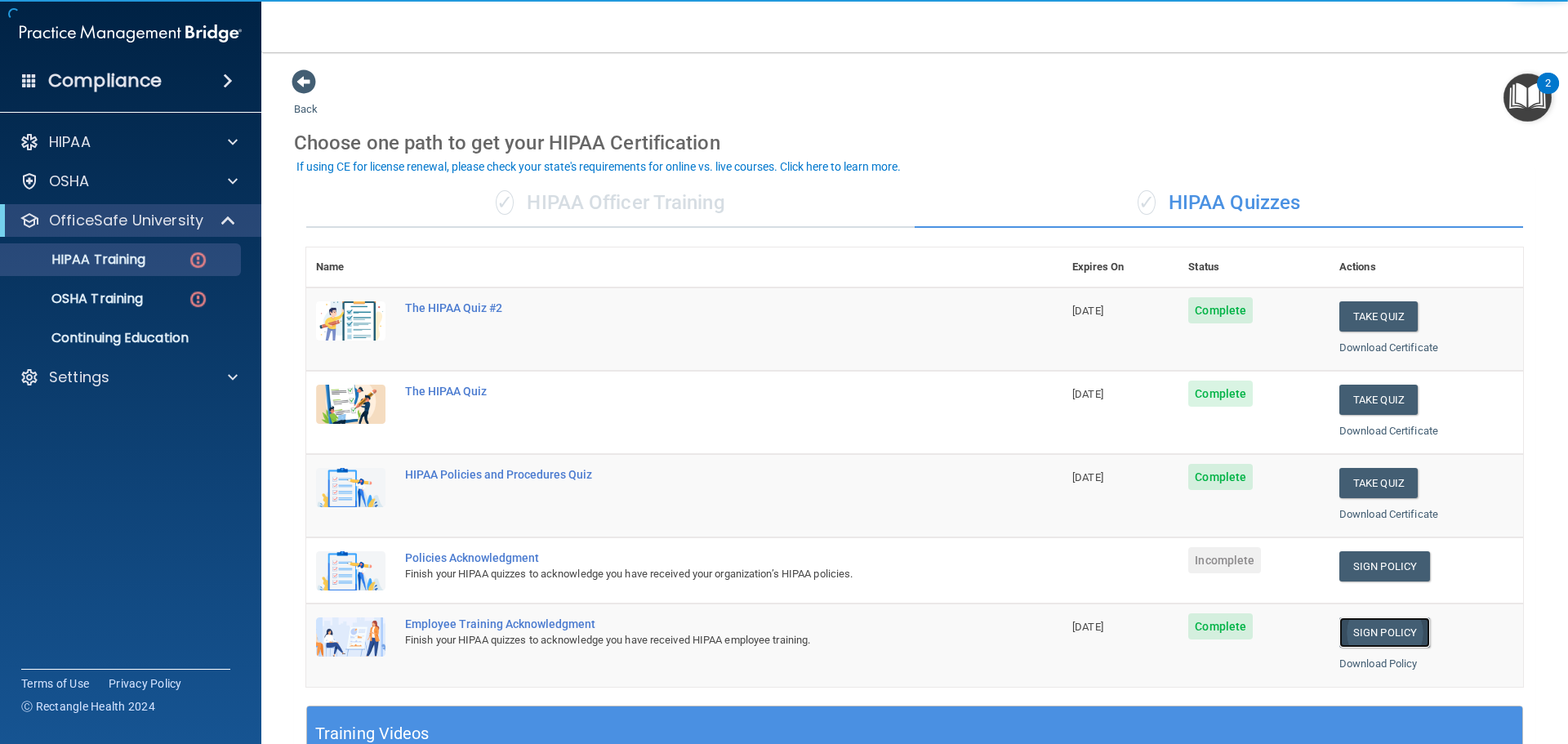
click at [1371, 636] on link "Sign Policy" at bounding box center [1384, 632] width 90 height 30
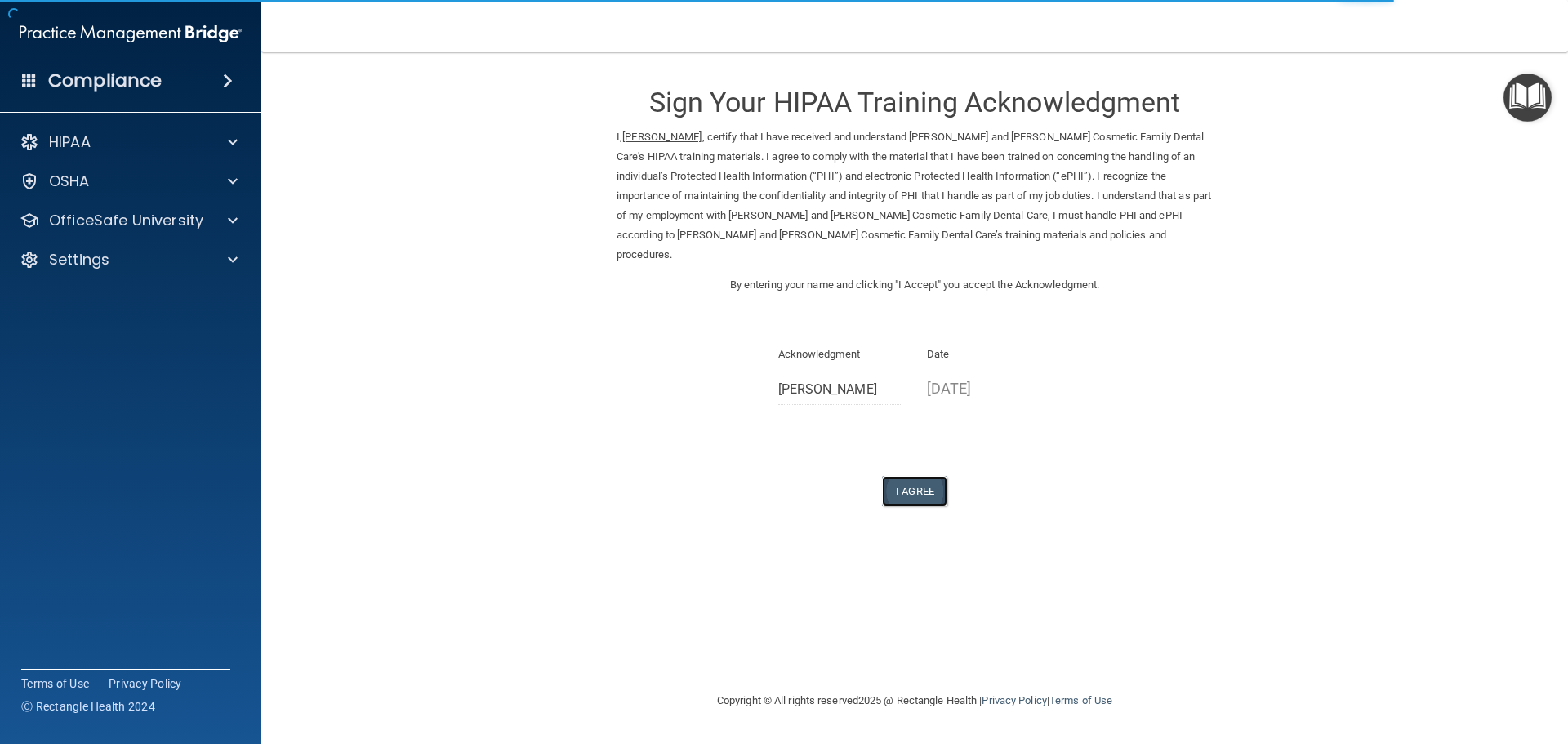
click at [938, 485] on button "I Agree" at bounding box center [914, 491] width 66 height 30
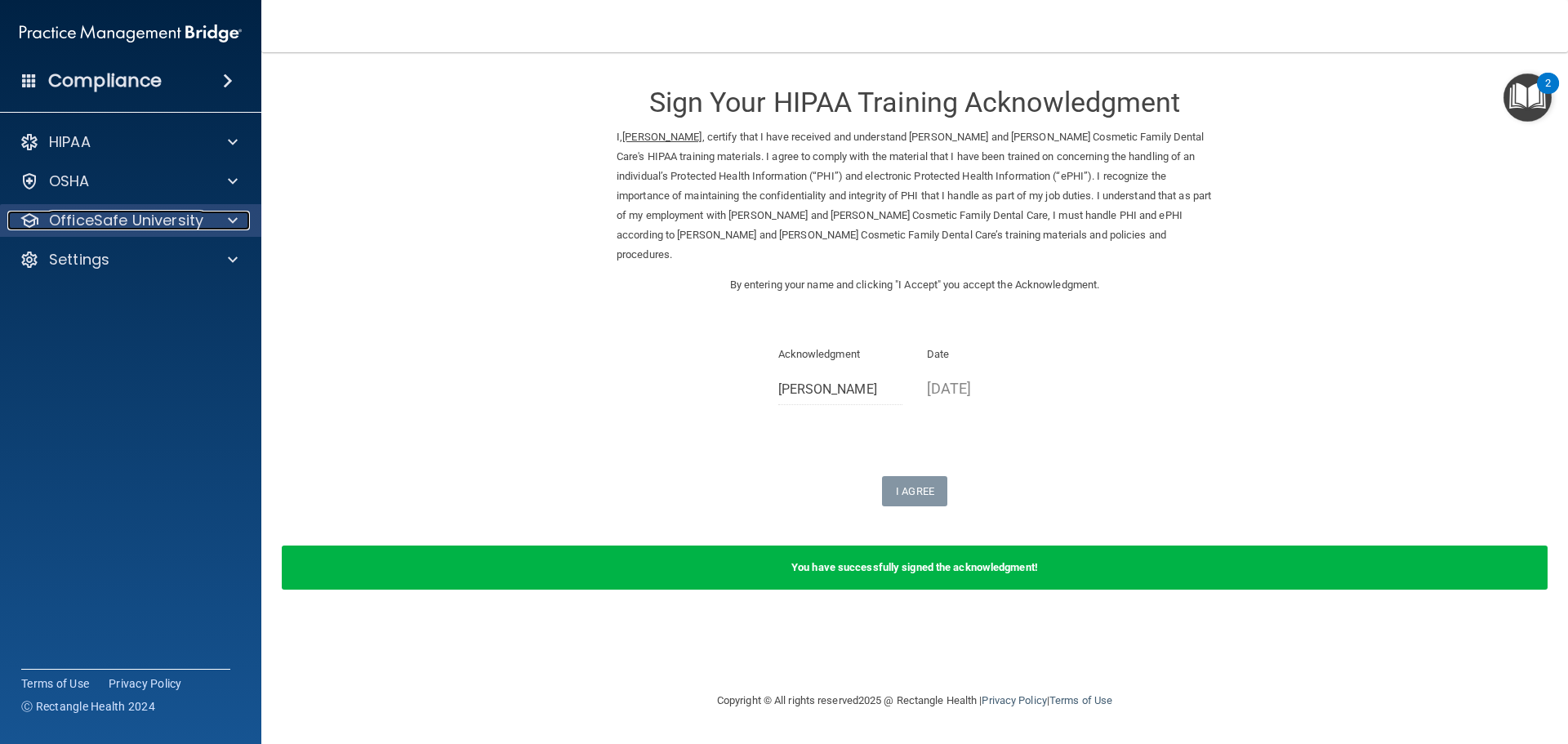
click at [167, 222] on p "OfficeSafe University" at bounding box center [126, 220] width 154 height 19
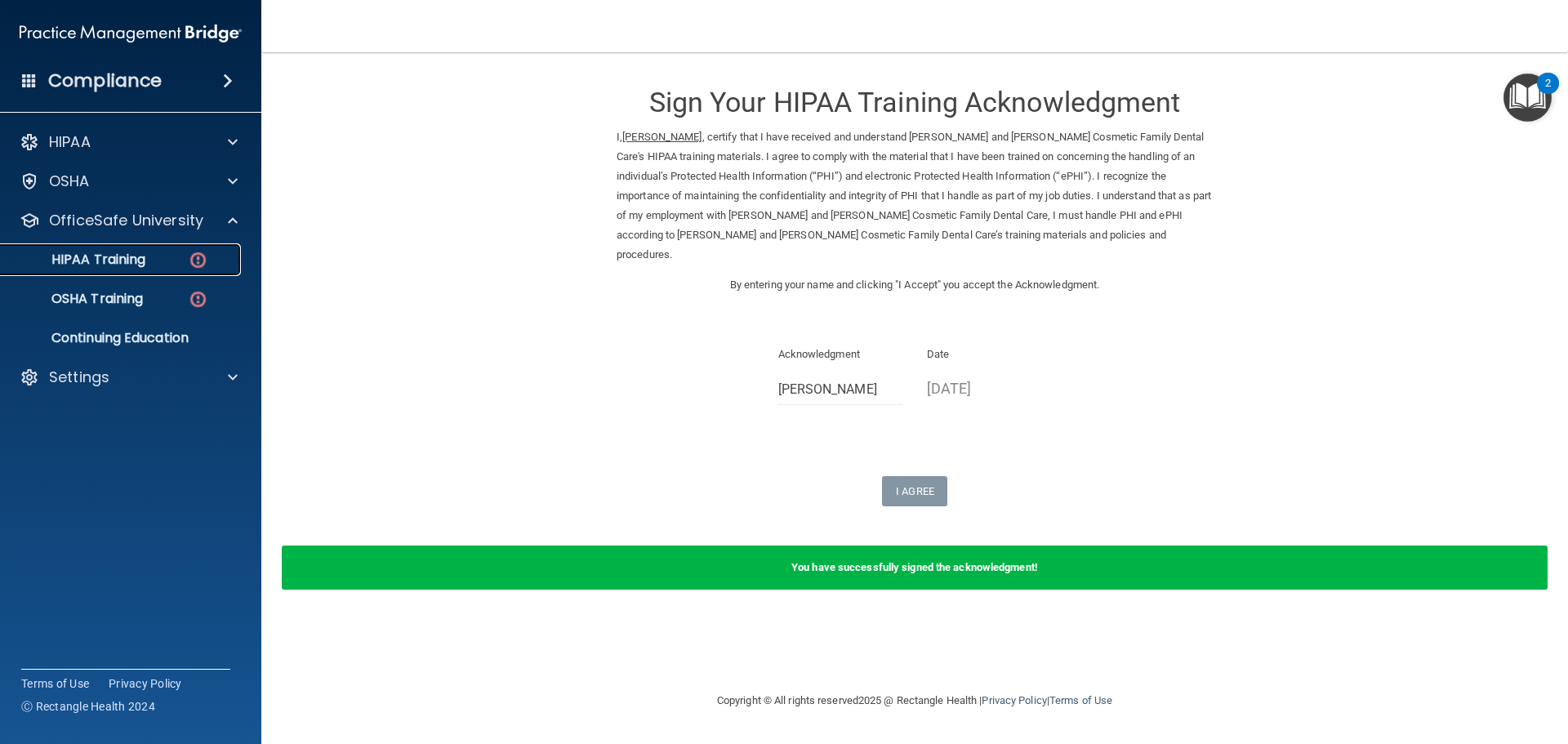
click at [166, 264] on div "HIPAA Training" at bounding box center [122, 259] width 223 height 17
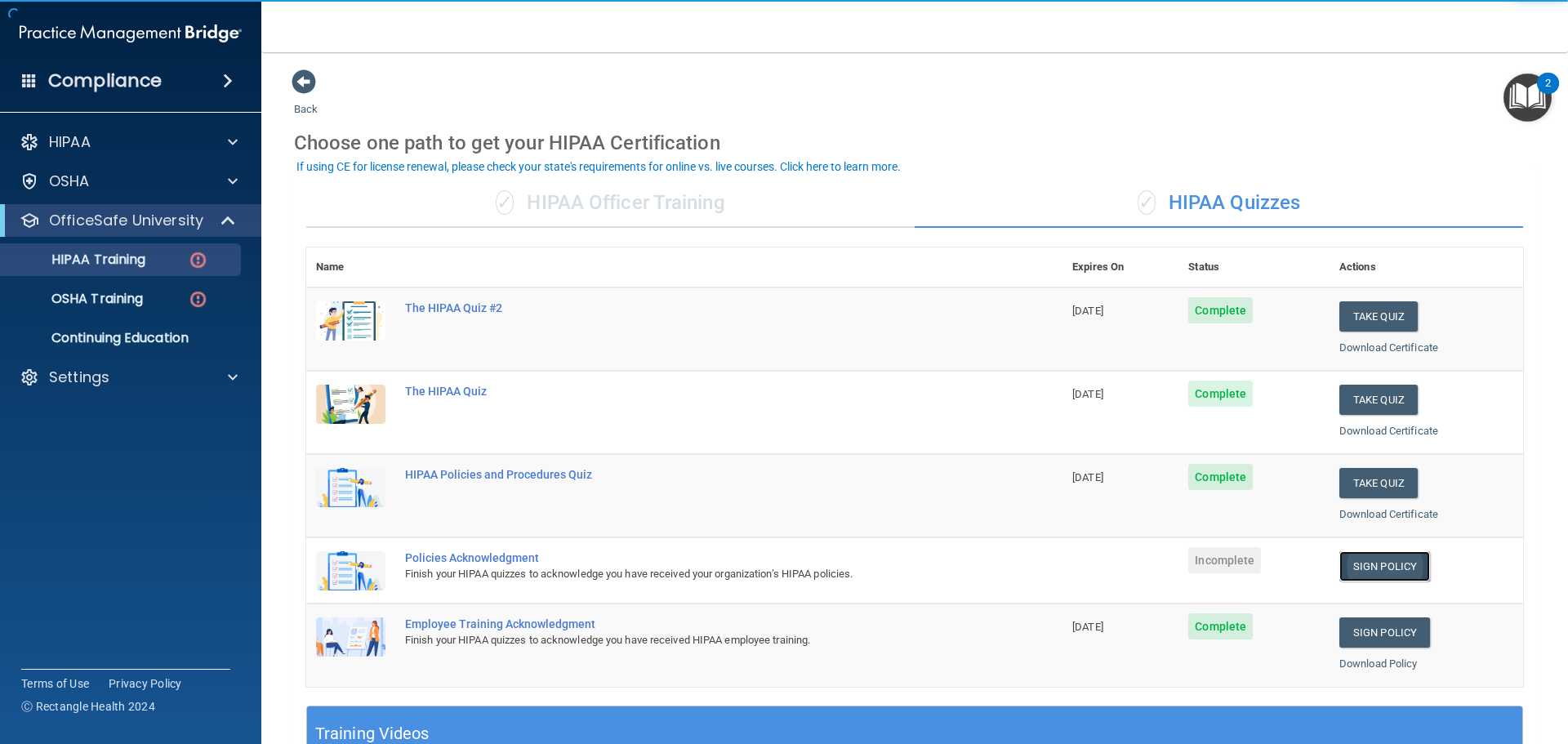
click at [1402, 559] on link "Sign Policy" at bounding box center [1384, 566] width 90 height 30
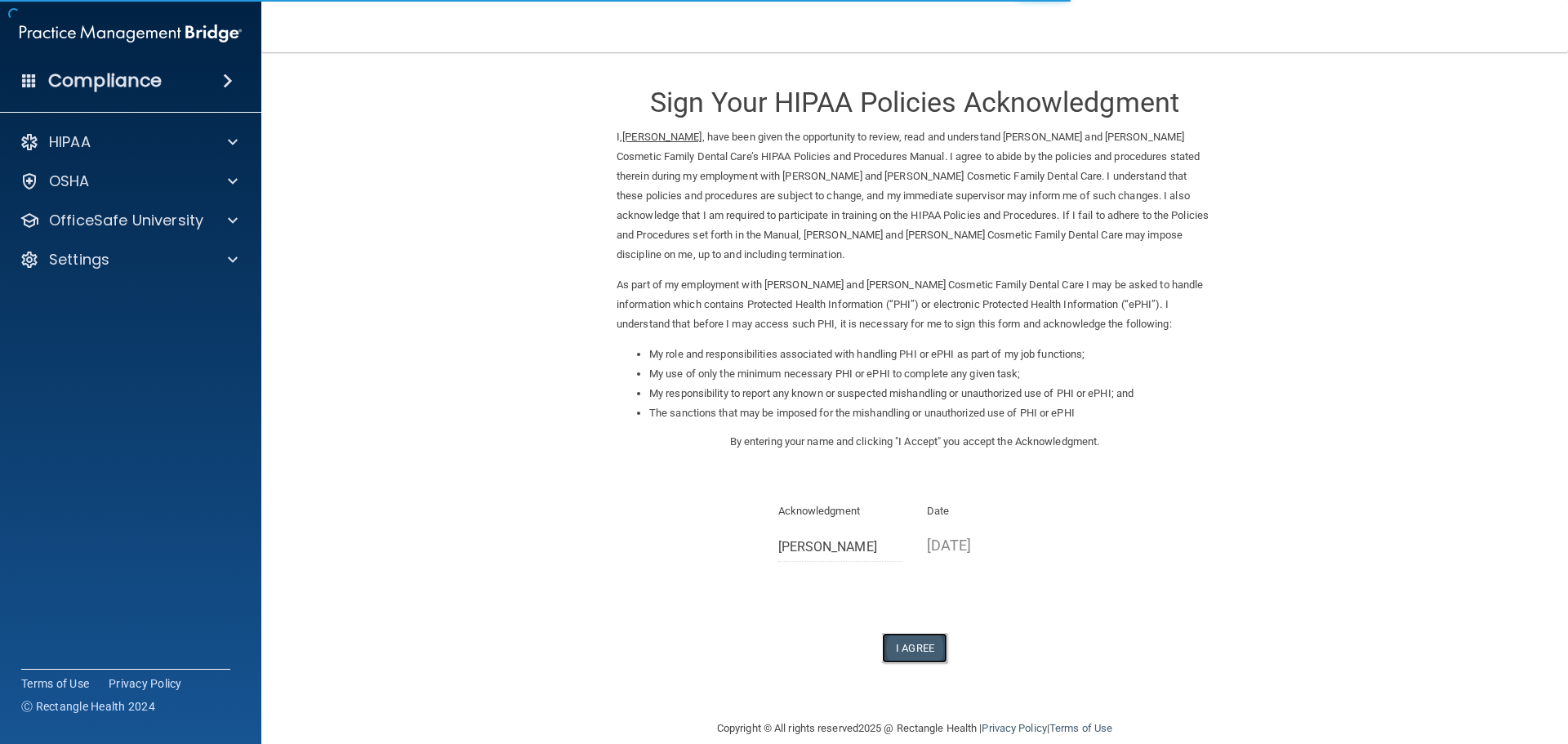
click at [905, 641] on button "I Agree" at bounding box center [914, 648] width 66 height 30
click at [905, 636] on button "I Agree" at bounding box center [914, 648] width 66 height 30
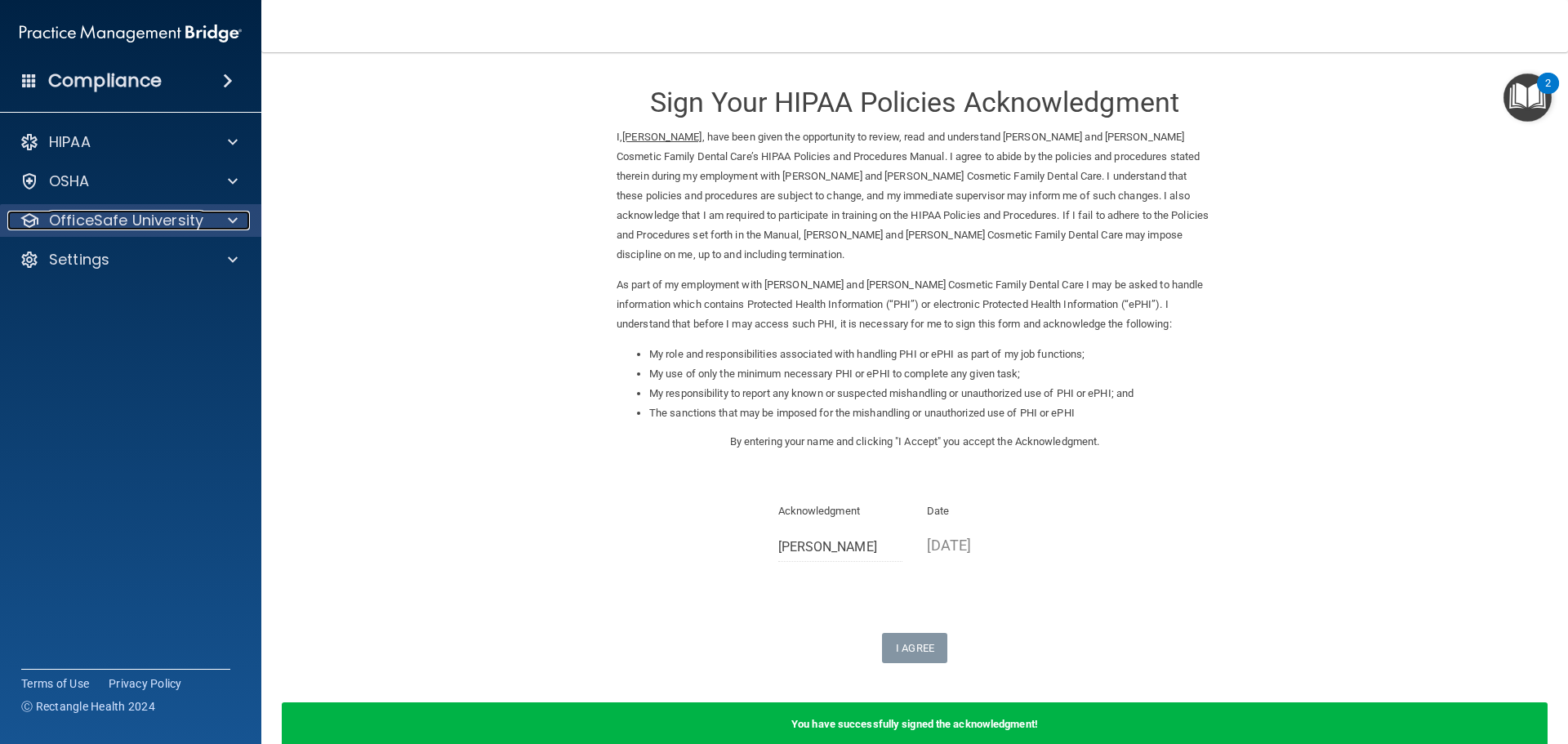
click at [134, 217] on p "OfficeSafe University" at bounding box center [126, 220] width 154 height 19
